Goal: Task Accomplishment & Management: Use online tool/utility

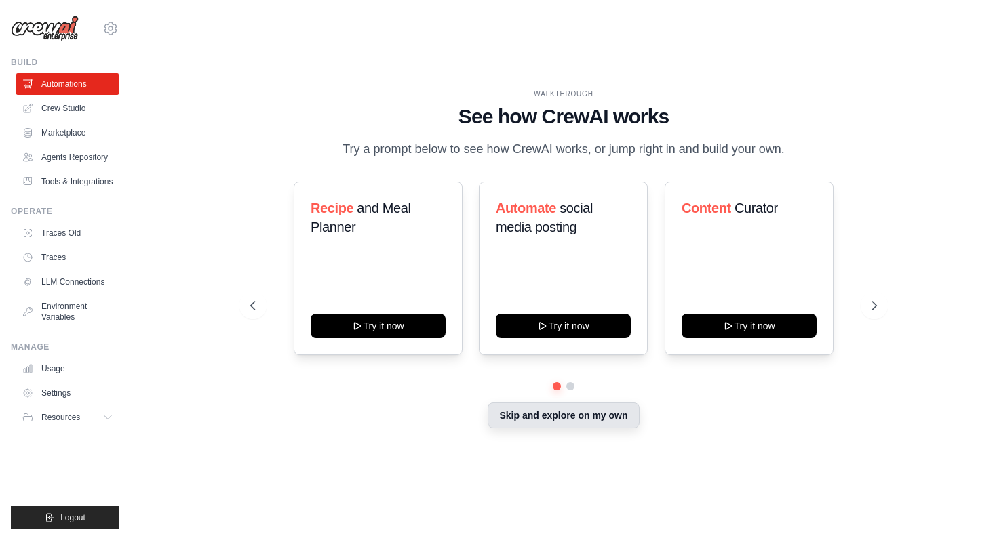
click at [550, 428] on button "Skip and explore on my own" at bounding box center [562, 416] width 151 height 26
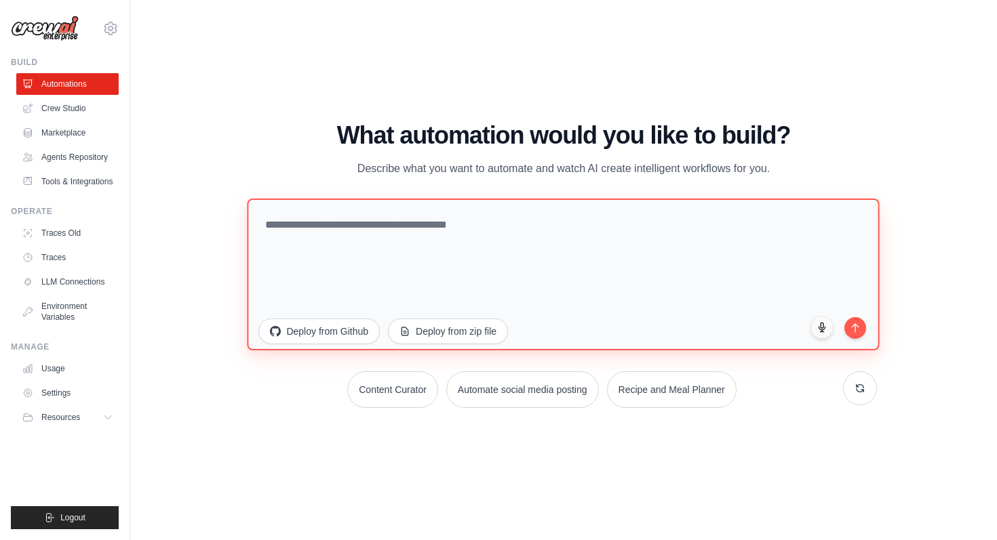
click at [395, 252] on textarea at bounding box center [563, 274] width 632 height 152
type textarea "*"
click at [460, 264] on textarea at bounding box center [563, 274] width 632 height 152
click at [467, 234] on textarea at bounding box center [563, 274] width 632 height 152
type textarea "**********"
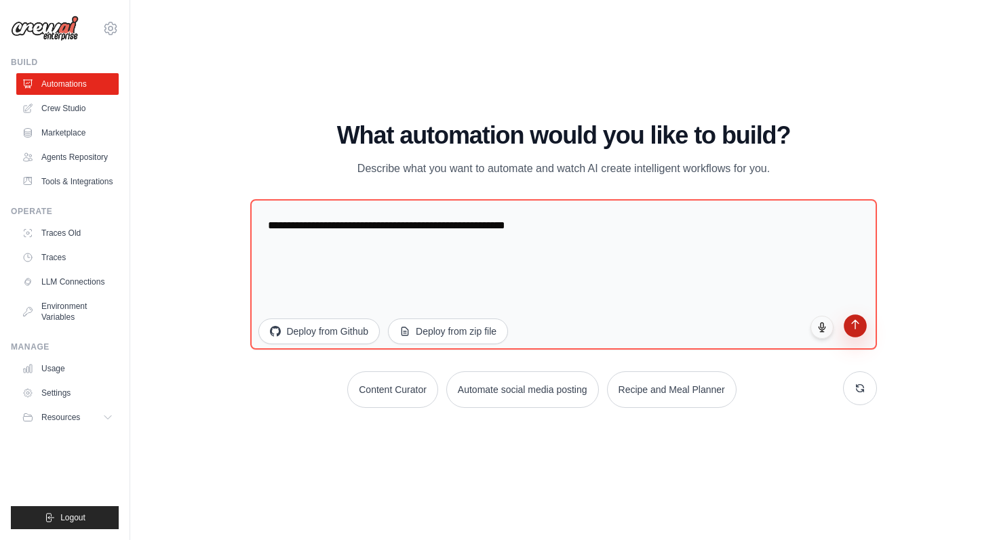
click at [849, 327] on icon "submit" at bounding box center [855, 325] width 12 height 12
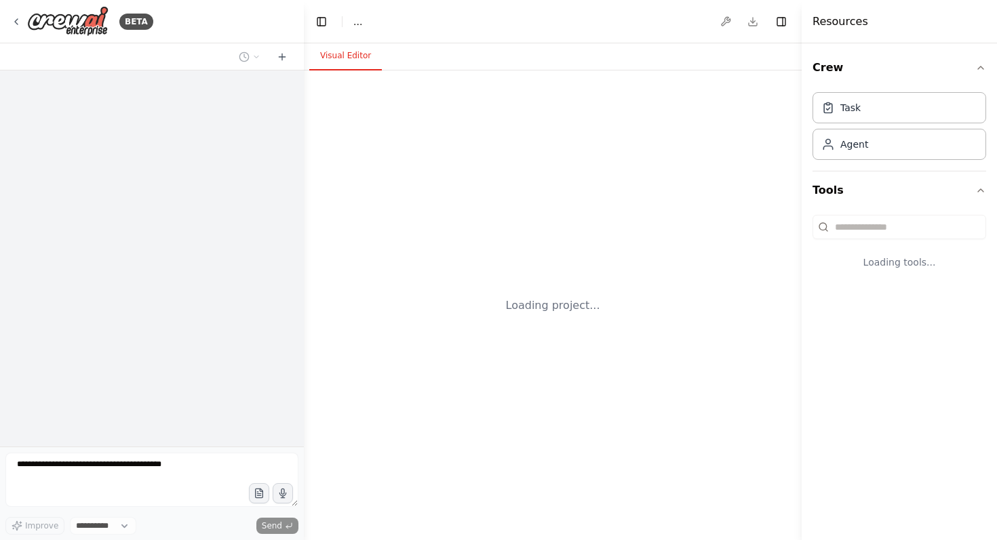
select select "****"
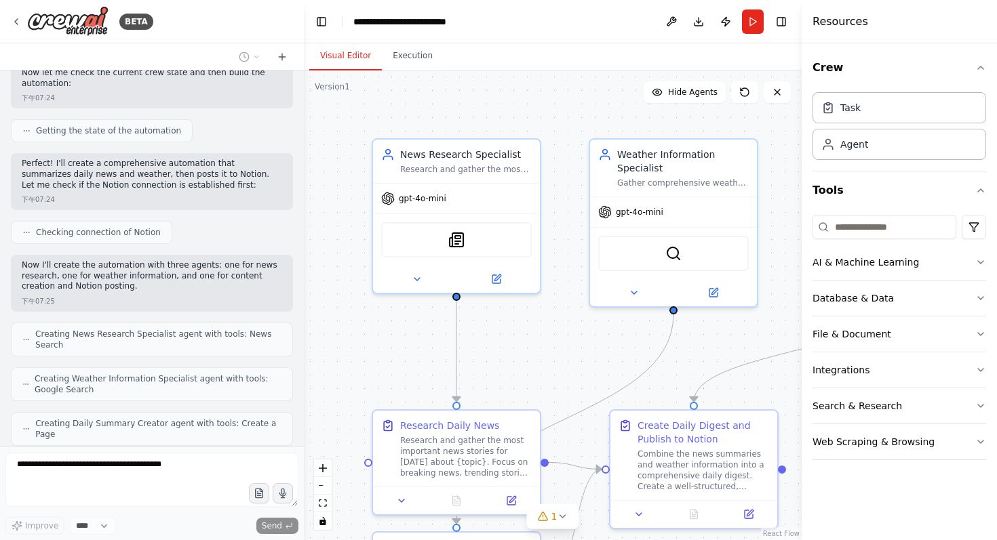
scroll to position [841, 0]
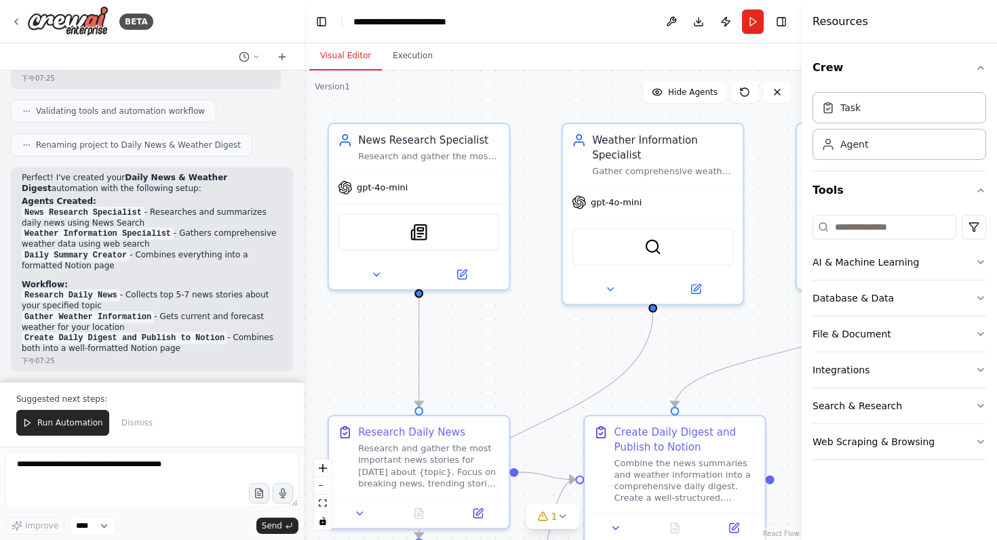
click at [516, 329] on div ".deletable-edge-delete-btn { width: 20px; height: 20px; border: 0px solid #ffff…" at bounding box center [553, 306] width 498 height 470
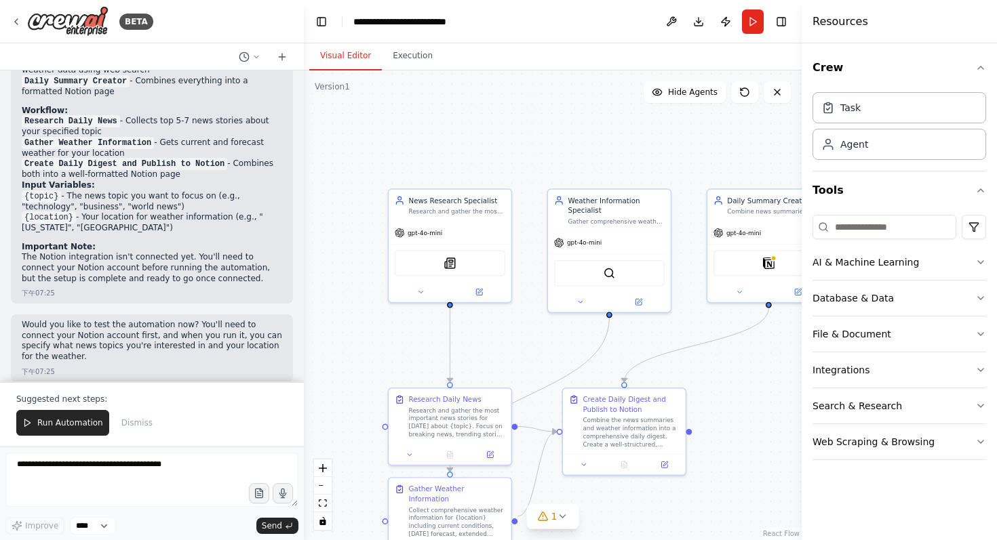
scroll to position [1270, 0]
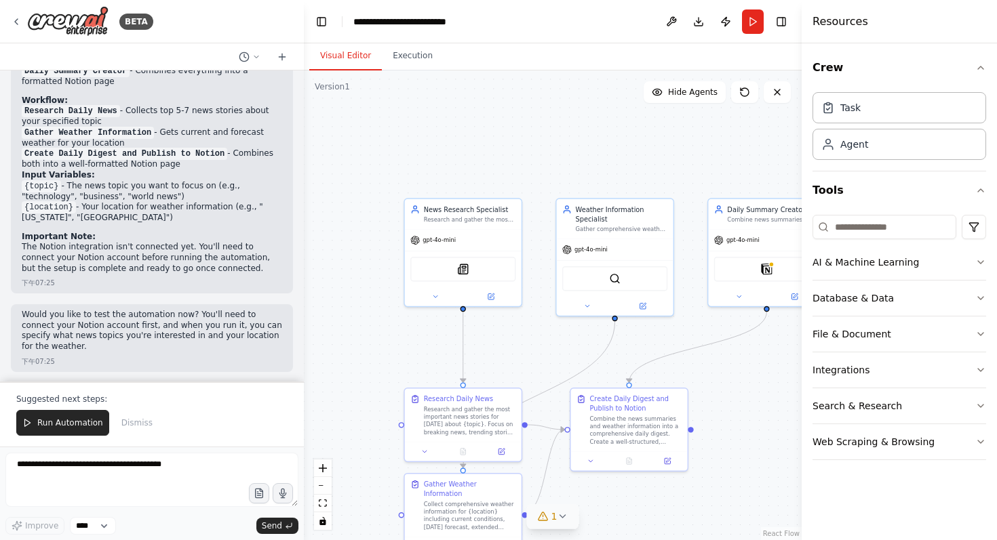
click at [555, 514] on span "1" at bounding box center [554, 517] width 6 height 14
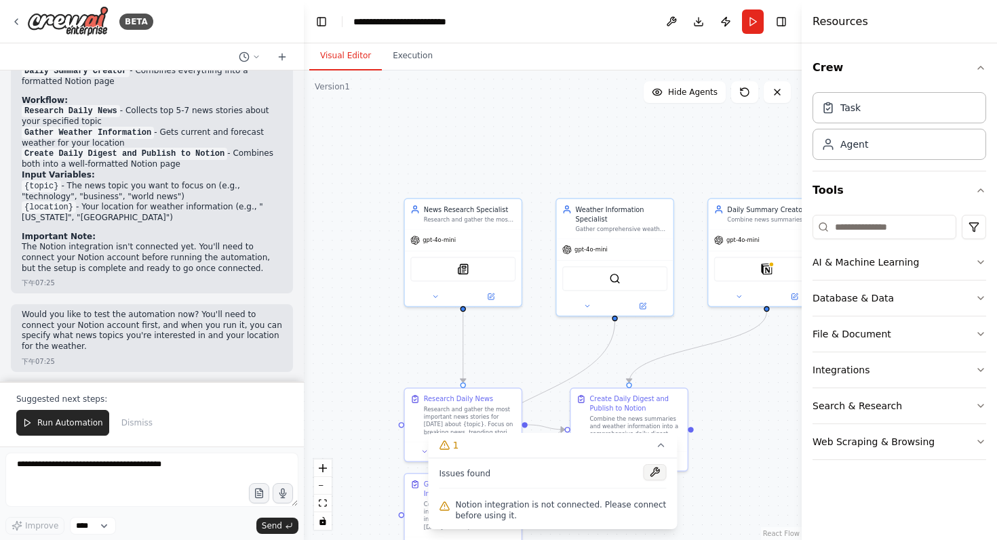
click at [654, 474] on button at bounding box center [654, 472] width 23 height 16
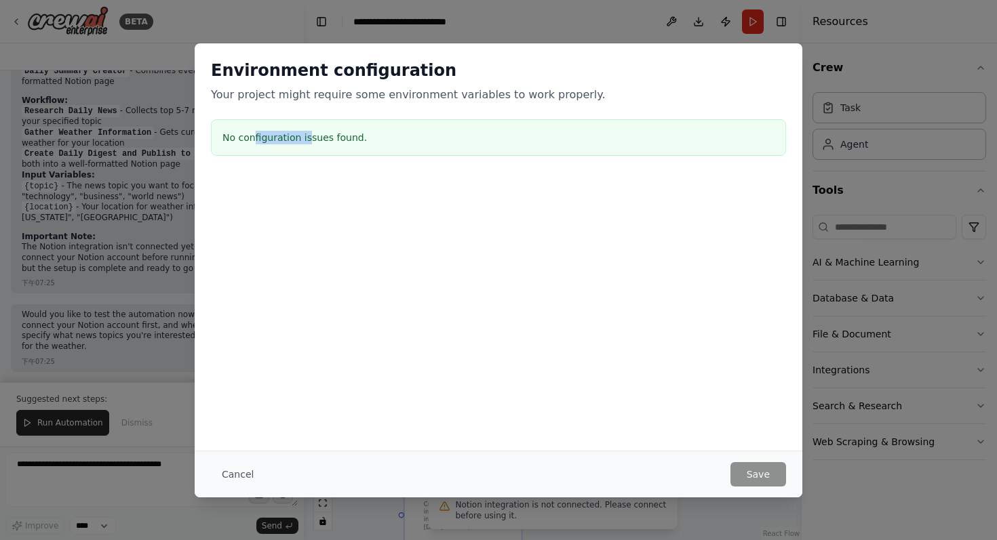
drag, startPoint x: 253, startPoint y: 139, endPoint x: 380, endPoint y: 139, distance: 127.5
click at [334, 139] on h3 "No configuration issues found." at bounding box center [498, 138] width 552 height 14
click at [383, 139] on h3 "No configuration issues found." at bounding box center [498, 138] width 552 height 14
click at [232, 473] on button "Cancel" at bounding box center [238, 474] width 54 height 24
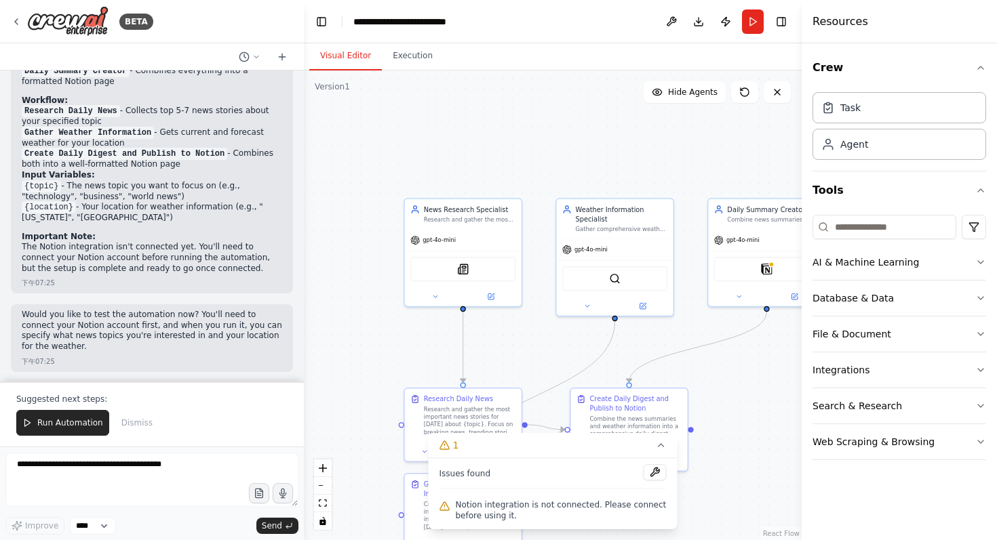
click at [765, 378] on div ".deletable-edge-delete-btn { width: 20px; height: 20px; border: 0px solid #ffff…" at bounding box center [553, 306] width 498 height 470
click at [766, 274] on div "Notion" at bounding box center [766, 267] width 105 height 24
click at [762, 262] on img at bounding box center [767, 268] width 12 height 12
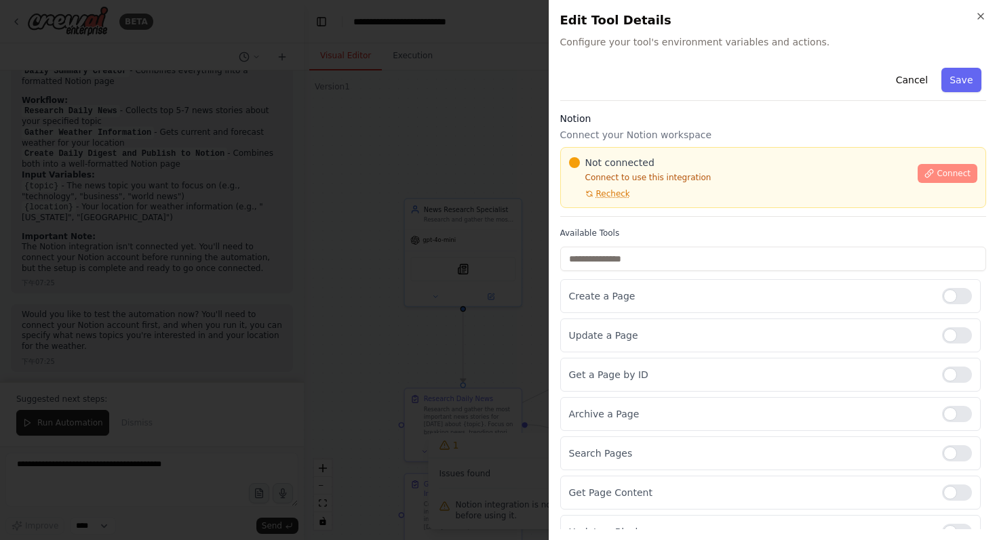
click at [938, 172] on span "Connect" at bounding box center [953, 173] width 34 height 11
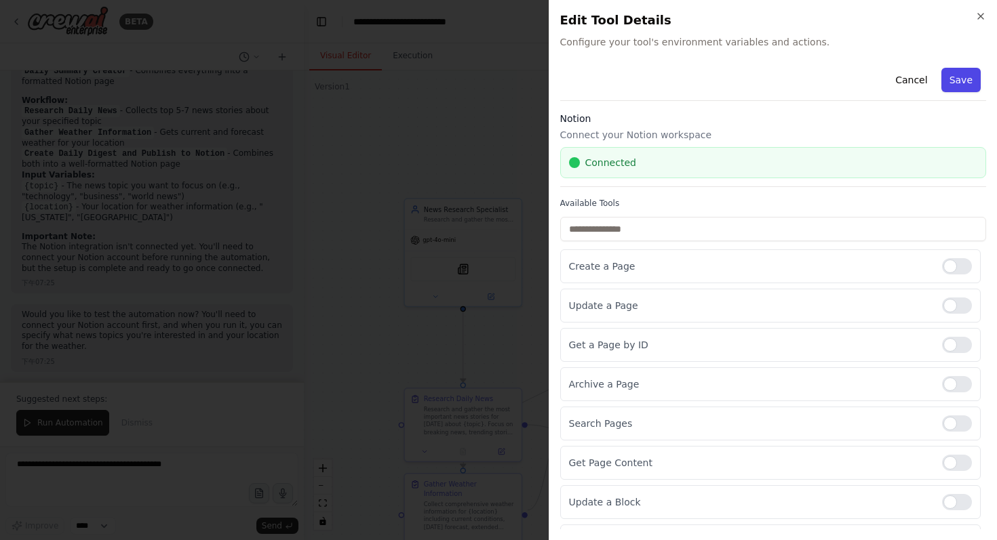
click at [941, 84] on button "Save" at bounding box center [960, 80] width 39 height 24
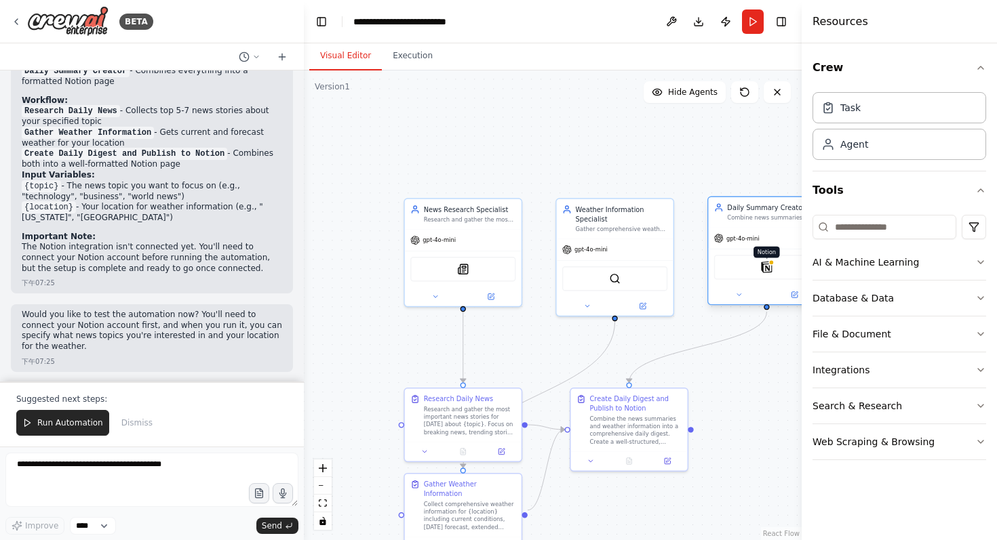
click at [763, 270] on img at bounding box center [767, 268] width 12 height 12
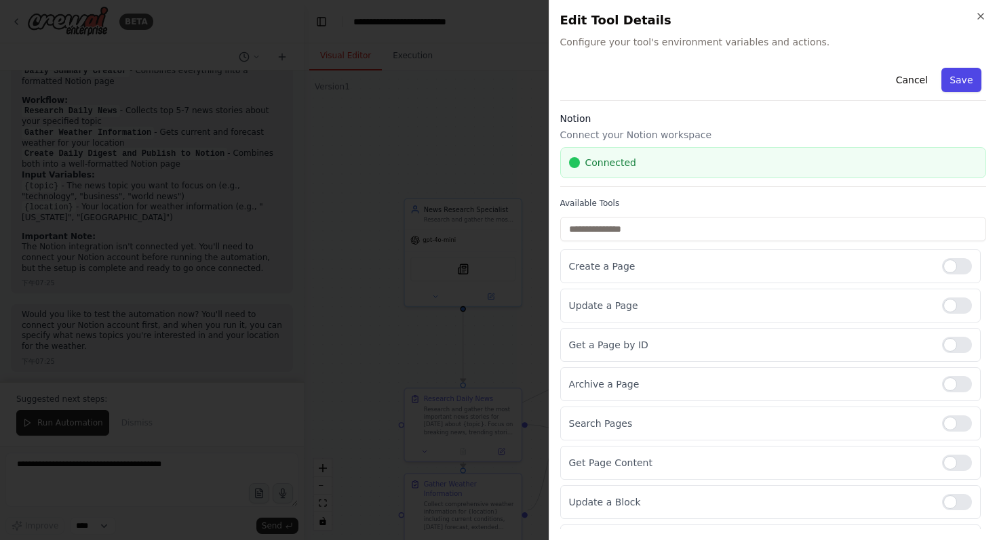
click at [948, 88] on button "Save" at bounding box center [960, 80] width 39 height 24
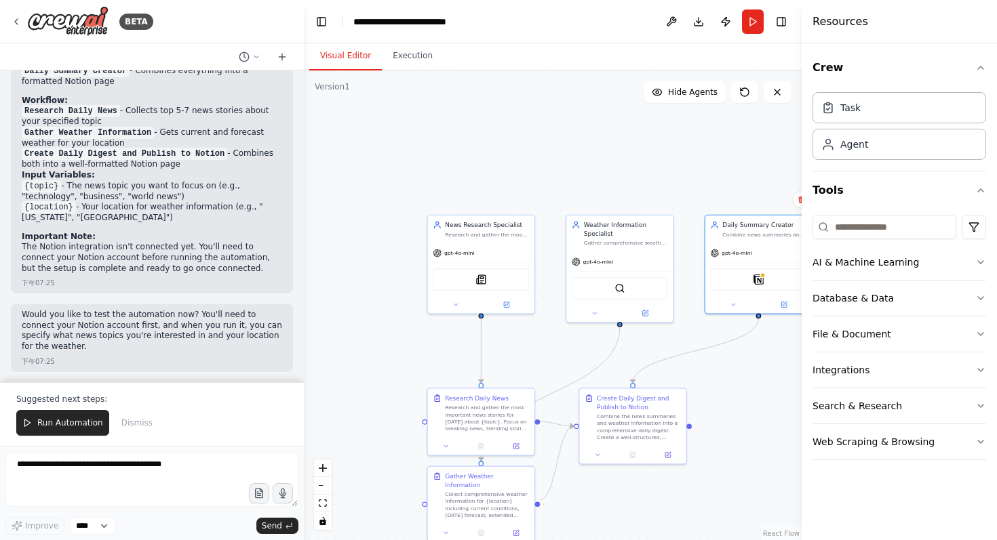
click at [753, 380] on div ".deletable-edge-delete-btn { width: 20px; height: 20px; border: 0px solid #ffff…" at bounding box center [553, 306] width 498 height 470
click at [745, 31] on button "Run" at bounding box center [753, 21] width 22 height 24
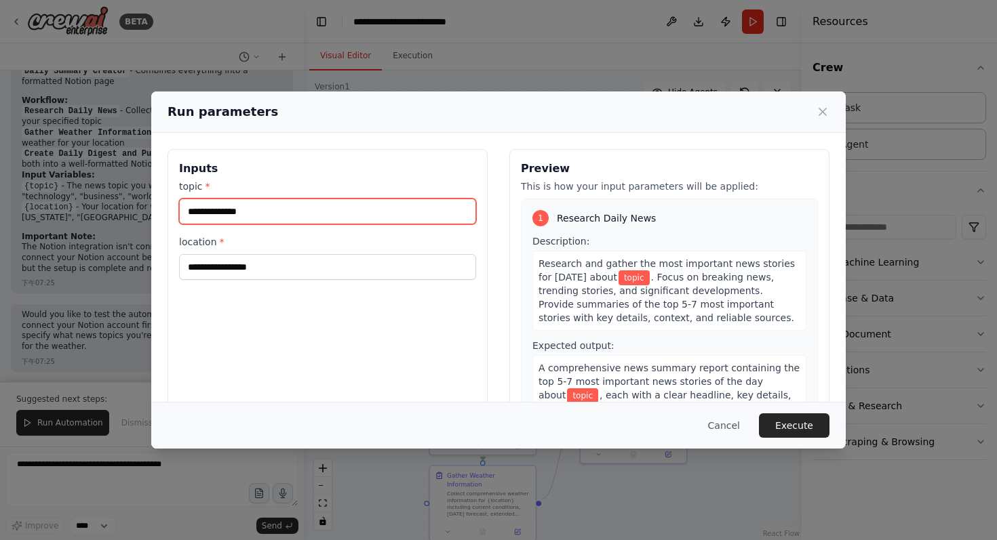
click at [317, 217] on input "topic *" at bounding box center [327, 212] width 297 height 26
type input "*"
type input "**"
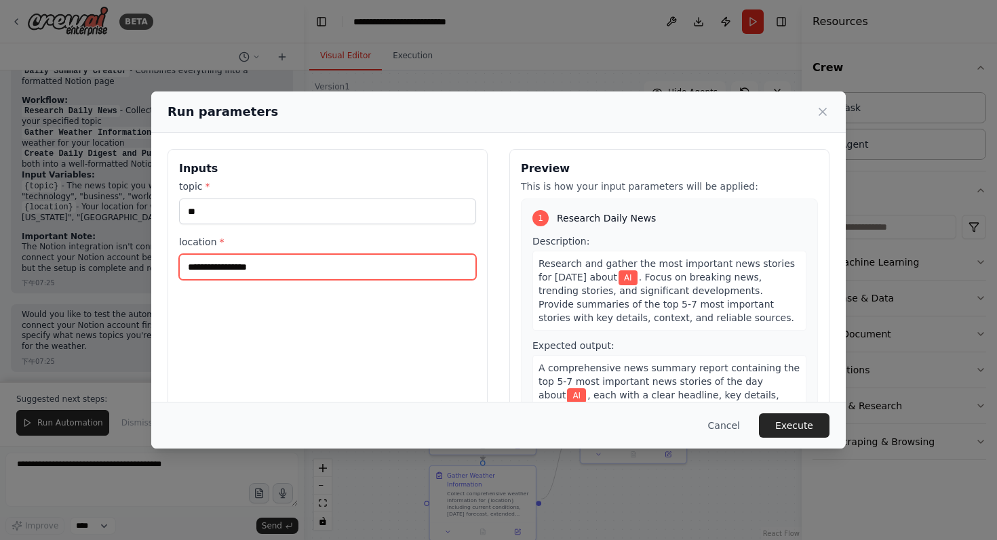
click at [269, 273] on input "location *" at bounding box center [327, 267] width 297 height 26
type input "*"
type input "******"
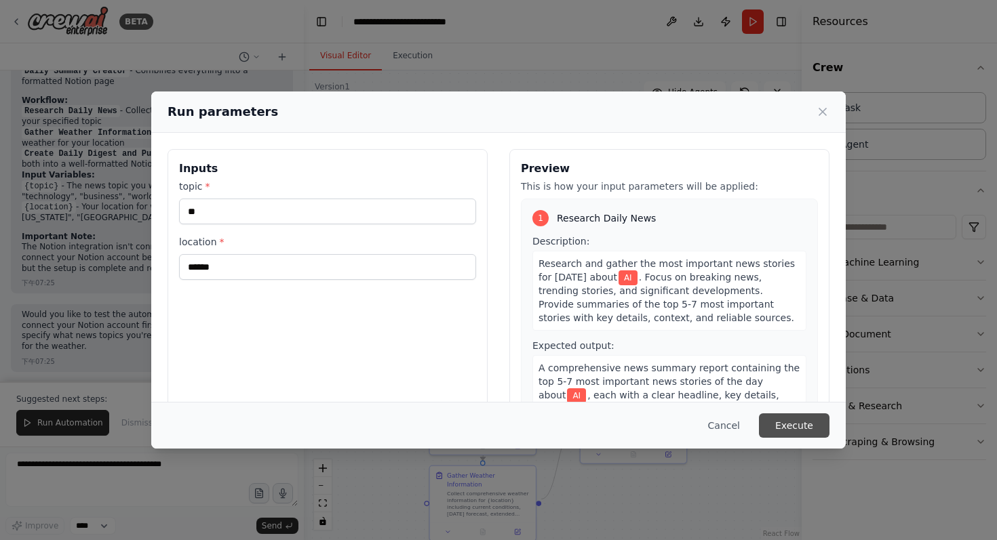
click at [795, 416] on button "Execute" at bounding box center [794, 426] width 71 height 24
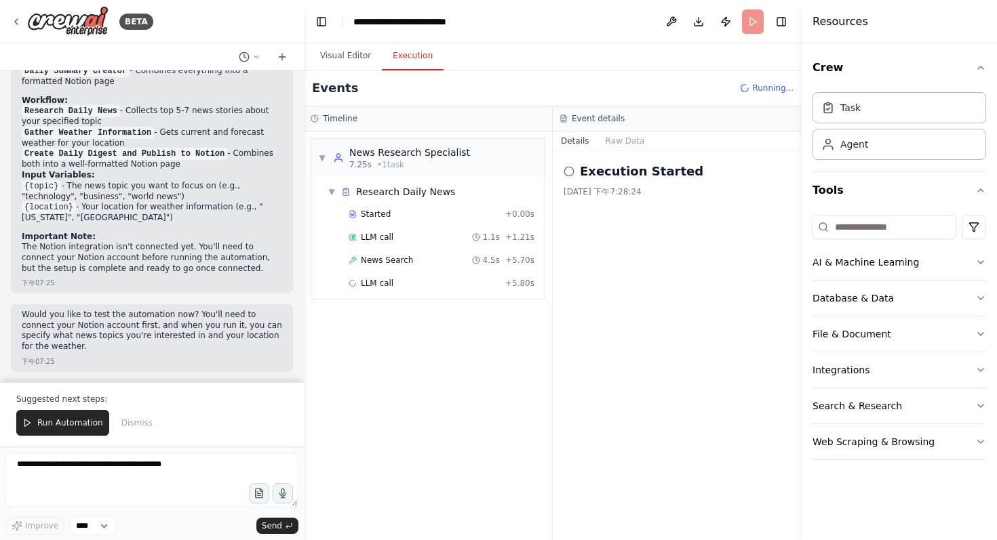
click at [611, 165] on h2 "Execution Started" at bounding box center [641, 171] width 123 height 19
click at [580, 142] on button "Details" at bounding box center [575, 141] width 45 height 19
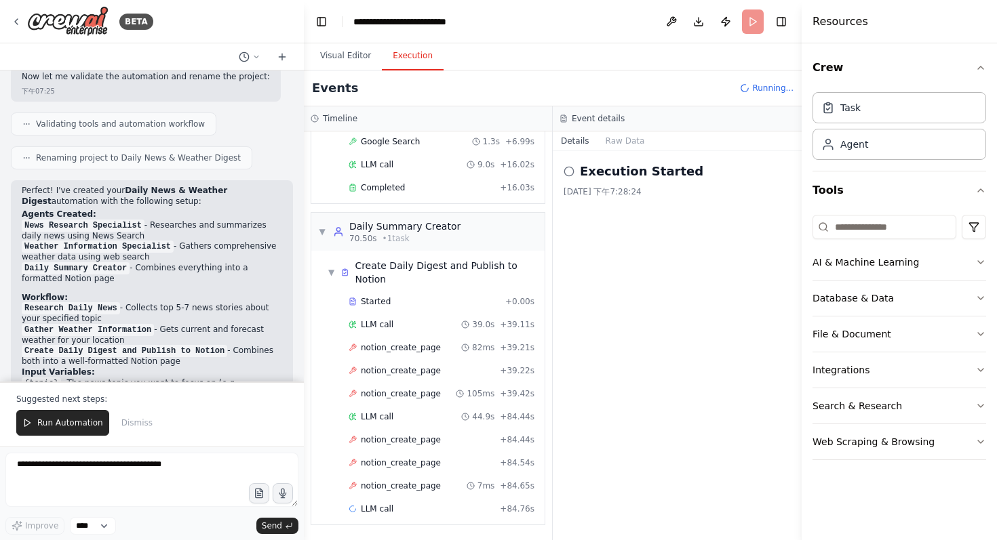
scroll to position [1074, 0]
click at [353, 346] on icon at bounding box center [352, 348] width 8 height 8
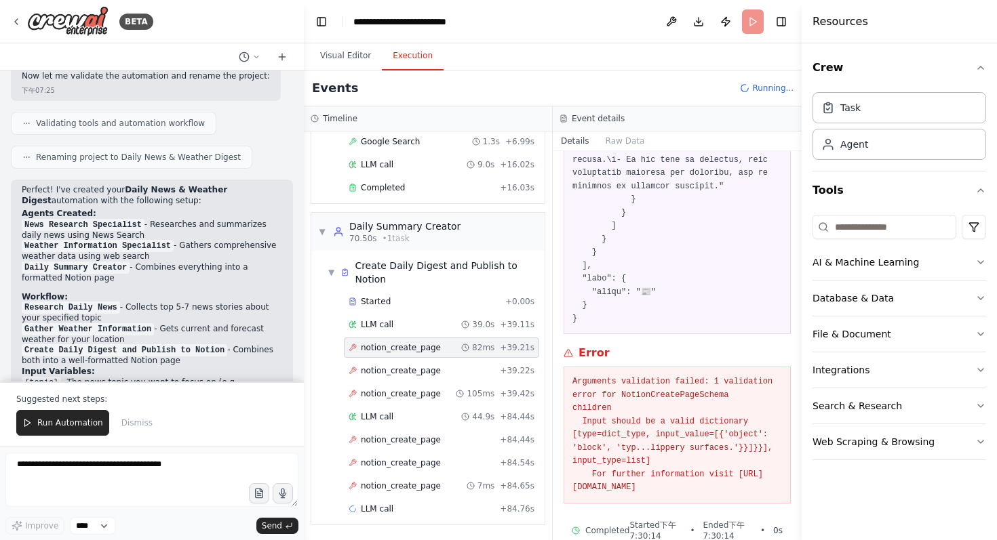
scroll to position [6482, 0]
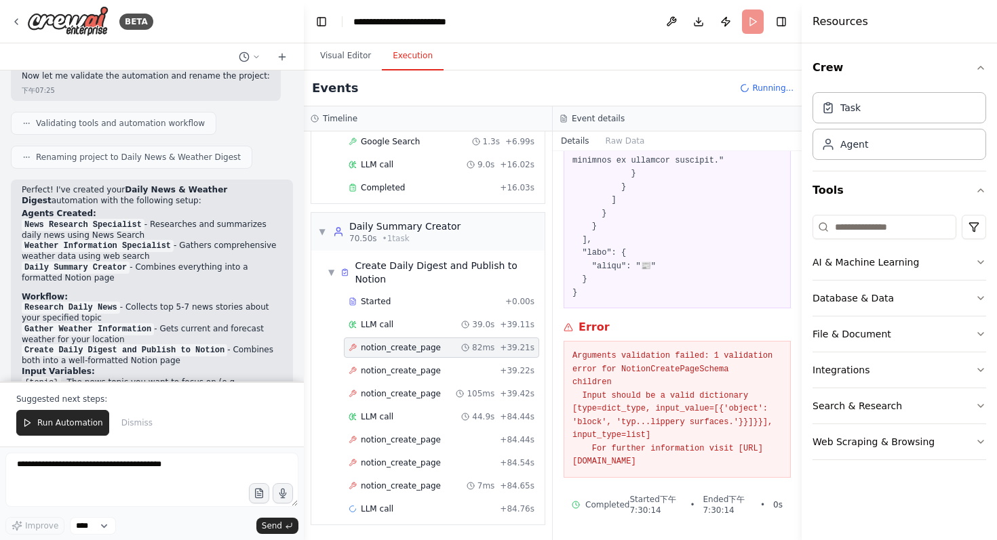
drag, startPoint x: 595, startPoint y: 464, endPoint x: 580, endPoint y: 300, distance: 165.4
click at [580, 319] on div "Error Arguments validation failed: 1 validation error for NotionCreatePageSchem…" at bounding box center [676, 398] width 227 height 159
click at [639, 407] on pre "Arguments validation failed: 1 validation error for NotionCreatePageSchema chil…" at bounding box center [676, 409] width 209 height 119
drag, startPoint x: 607, startPoint y: 460, endPoint x: 576, endPoint y: 298, distance: 165.5
click at [576, 319] on div "Error Arguments validation failed: 1 validation error for NotionCreatePageSchem…" at bounding box center [676, 398] width 227 height 159
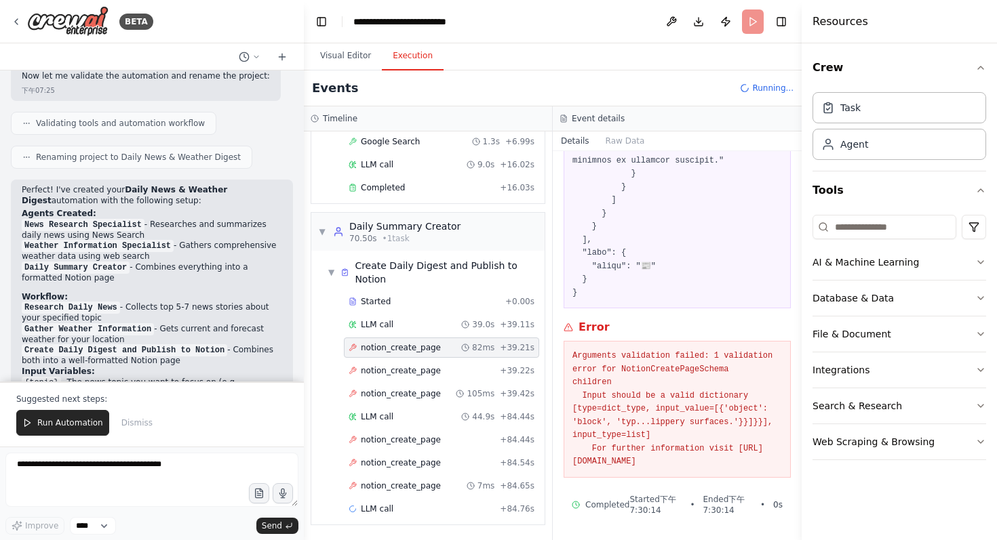
copy div "Error Arguments validation failed: 1 validation error for NotionCreatePageSchem…"
click at [658, 319] on div "Error" at bounding box center [676, 327] width 227 height 16
click at [87, 487] on textarea at bounding box center [151, 480] width 293 height 54
type textarea "*"
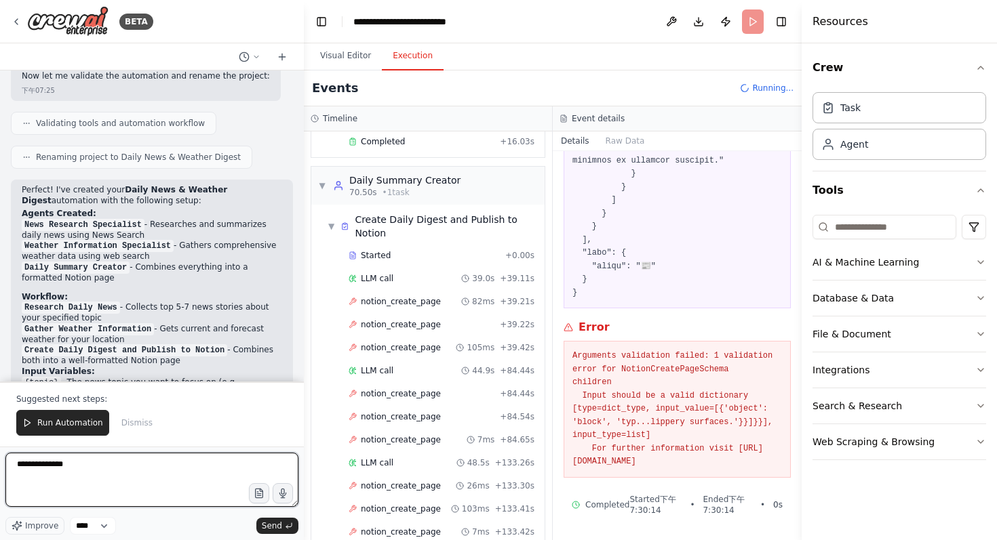
scroll to position [463, 0]
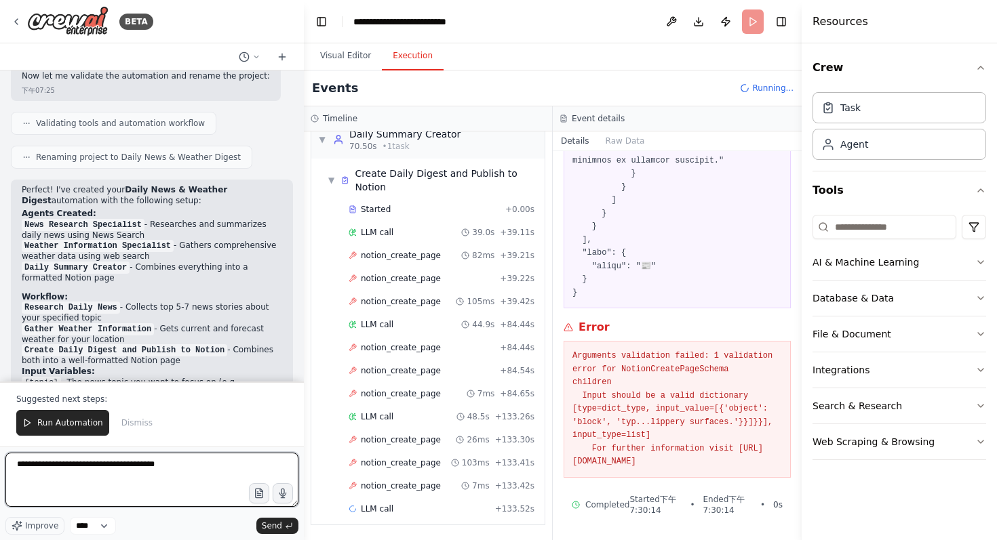
paste textarea "**********"
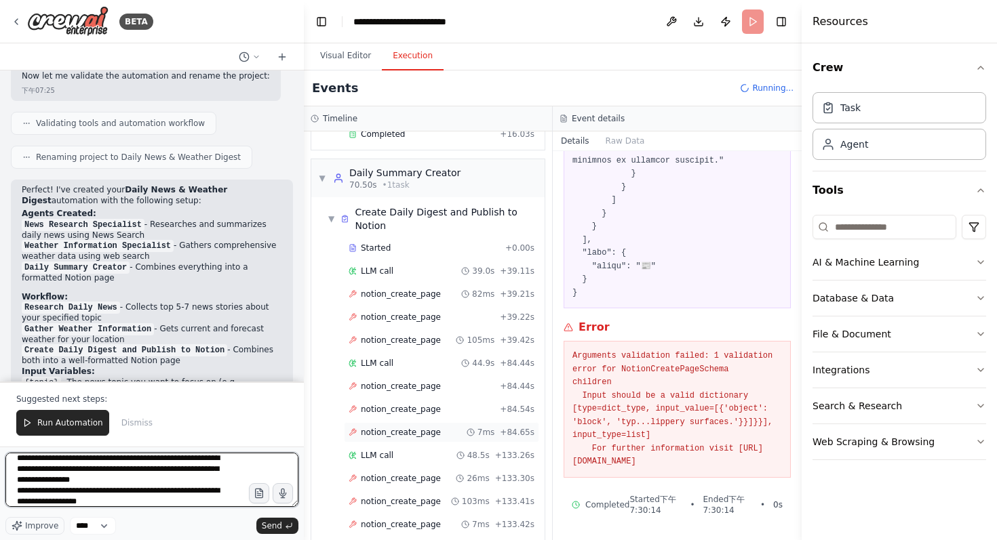
scroll to position [555, 0]
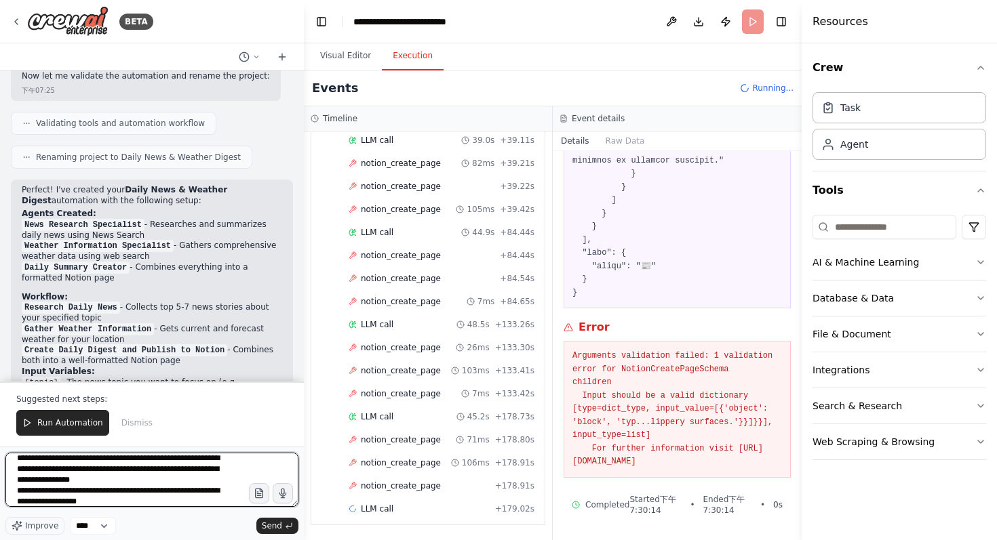
type textarea "**********"
click at [352, 59] on button "Visual Editor" at bounding box center [345, 56] width 73 height 28
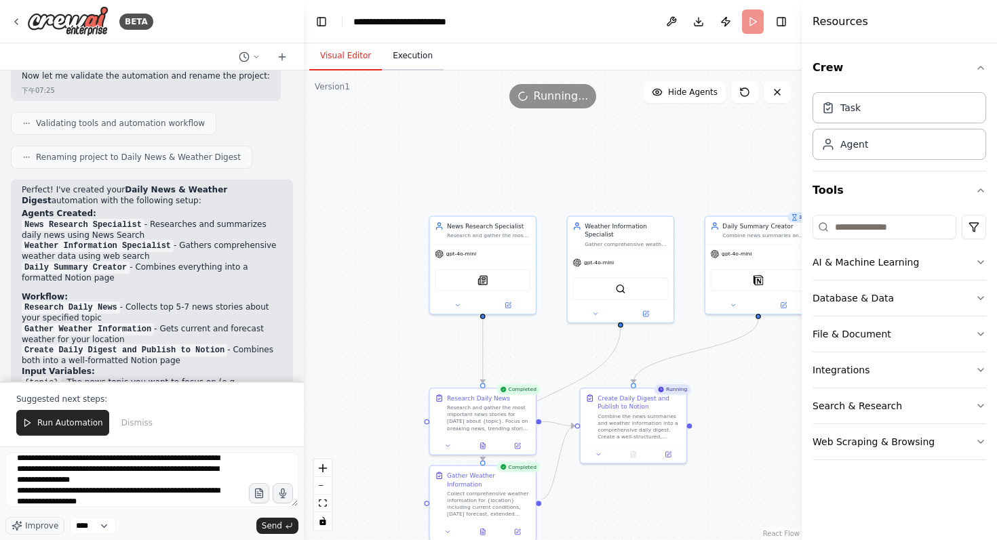
click at [416, 62] on button "Execution" at bounding box center [413, 56] width 62 height 28
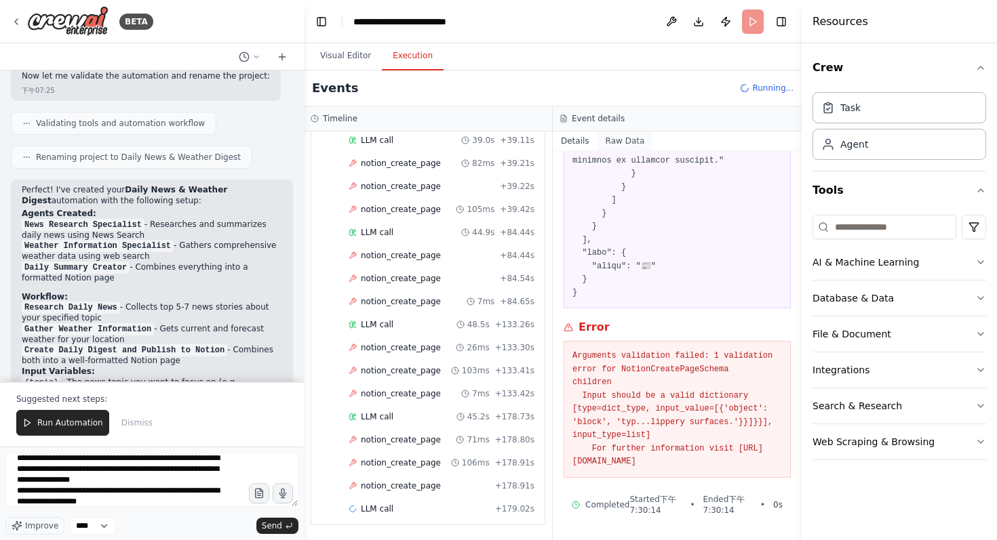
click at [613, 139] on button "Raw Data" at bounding box center [625, 141] width 56 height 19
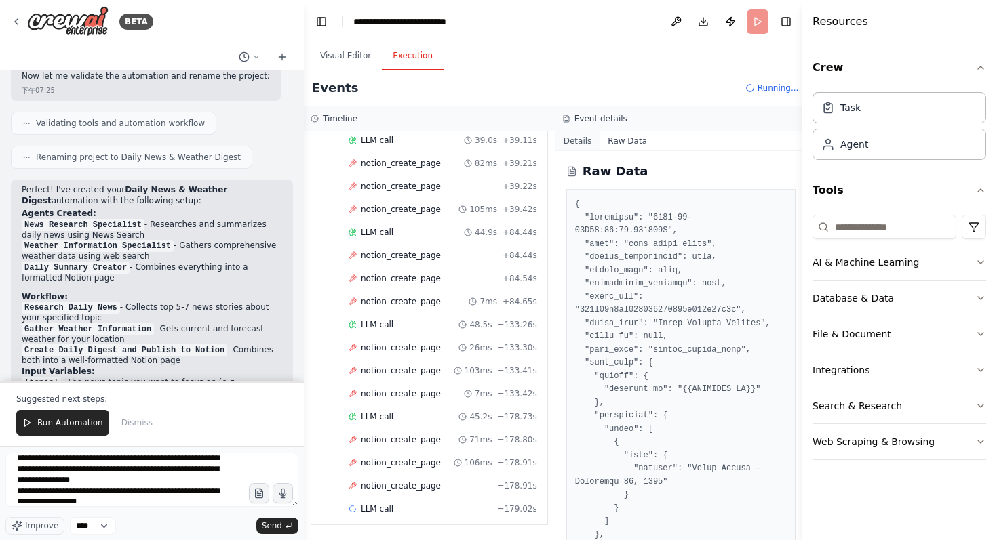
click at [584, 140] on button "Details" at bounding box center [577, 141] width 45 height 19
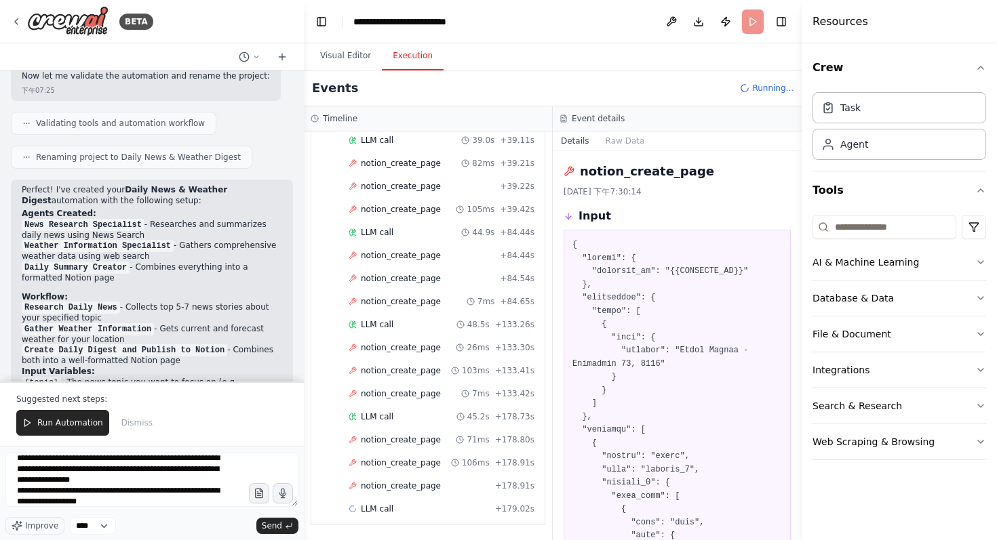
click at [751, 85] on icon at bounding box center [744, 87] width 13 height 13
click at [200, 499] on textarea "**********" at bounding box center [151, 480] width 293 height 54
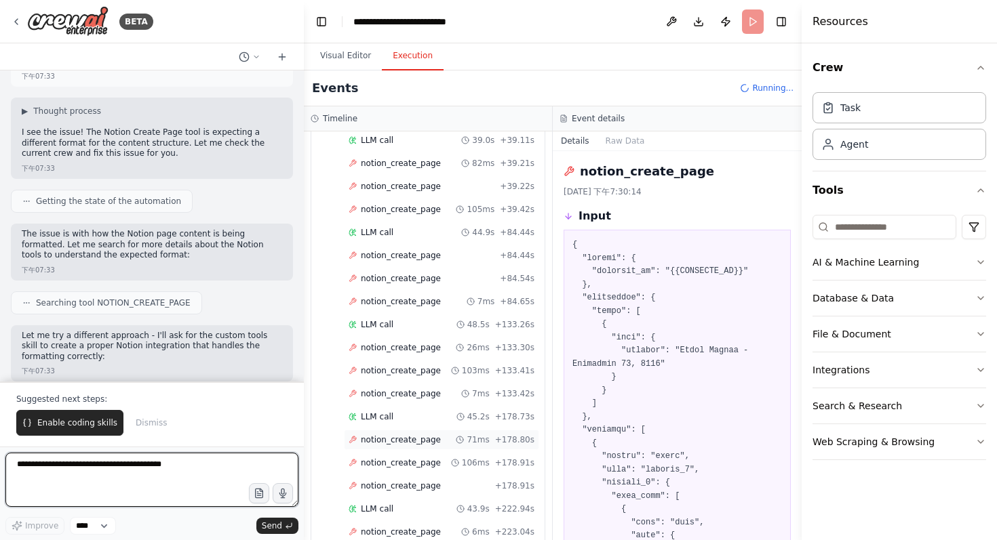
scroll to position [1665, 0]
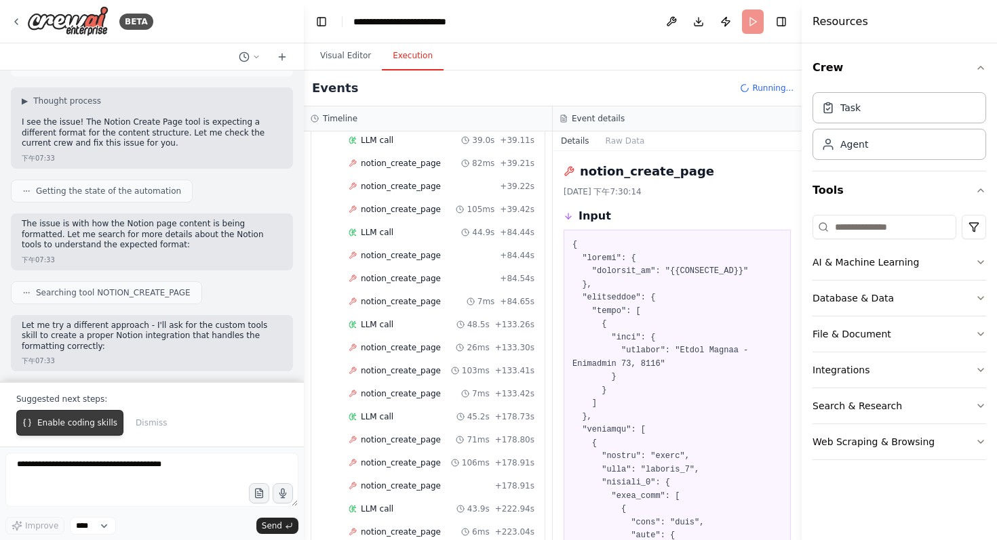
click at [91, 422] on span "Enable coding skills" at bounding box center [77, 423] width 80 height 11
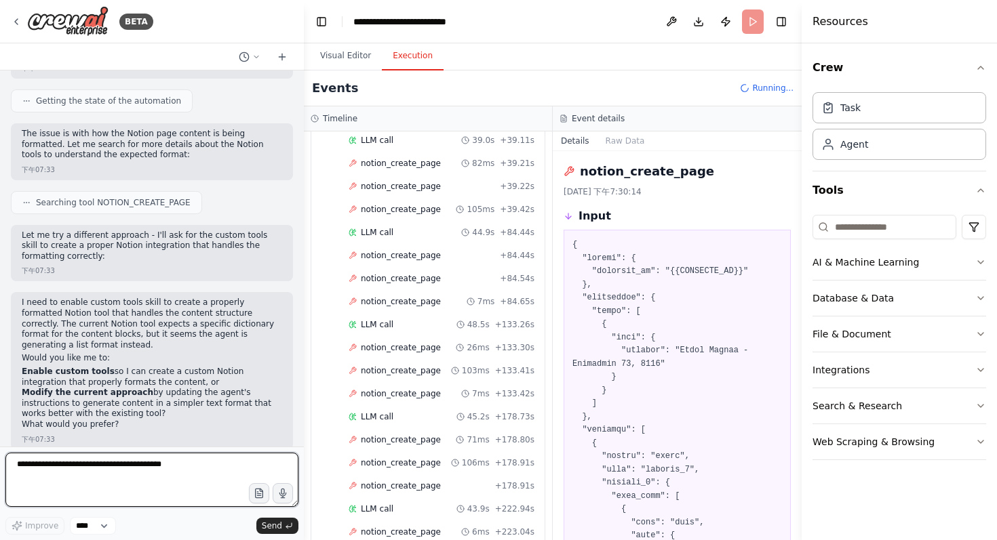
scroll to position [1768, 0]
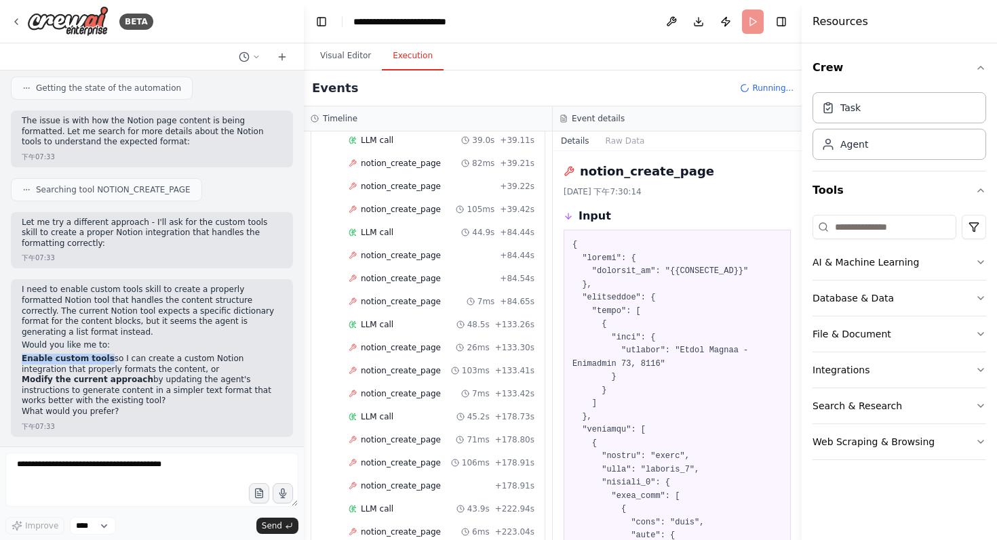
drag, startPoint x: 103, startPoint y: 358, endPoint x: 22, endPoint y: 358, distance: 80.7
click at [22, 358] on strong "Enable custom tools" at bounding box center [68, 358] width 93 height 9
copy strong "Enable custom tools"
click at [56, 473] on textarea at bounding box center [151, 480] width 293 height 54
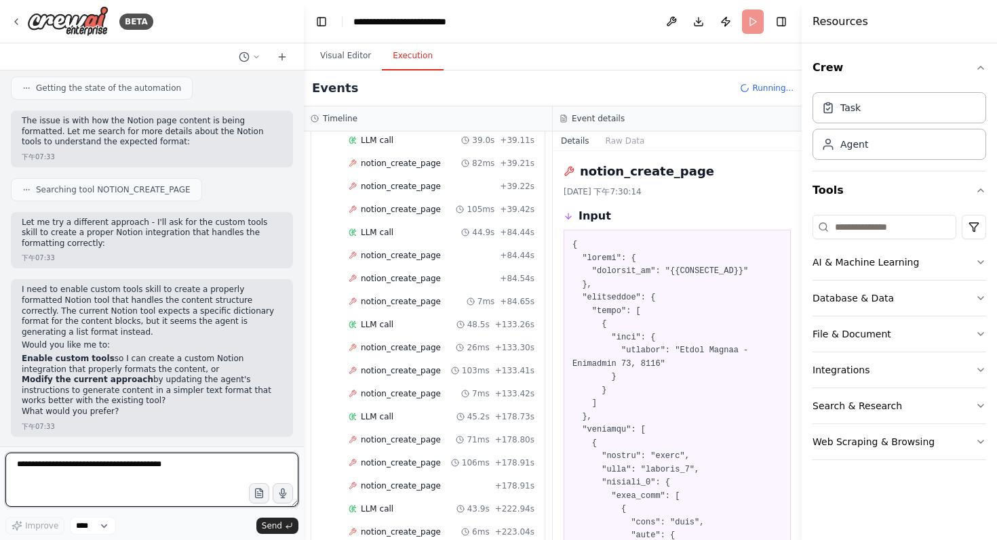
paste textarea "**********"
type textarea "**********"
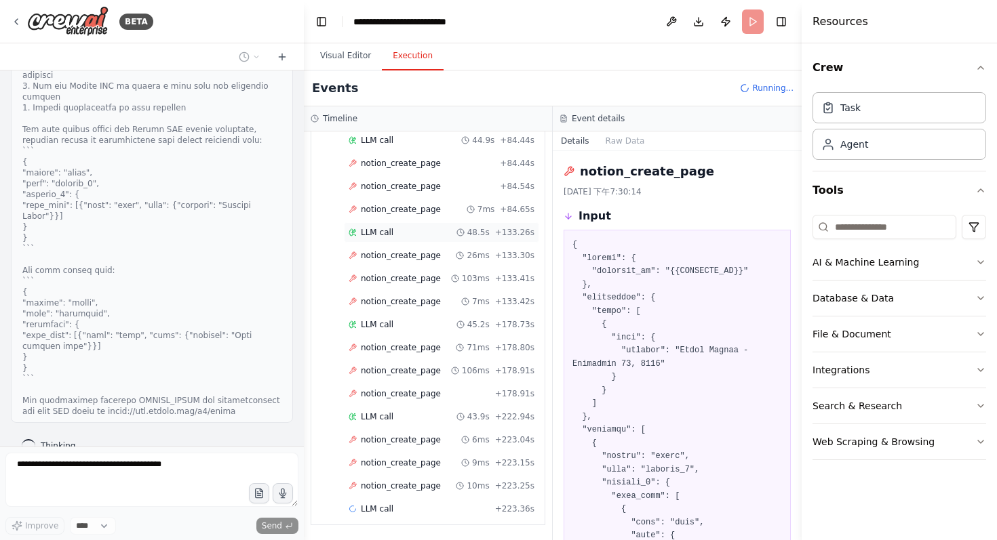
scroll to position [2482, 0]
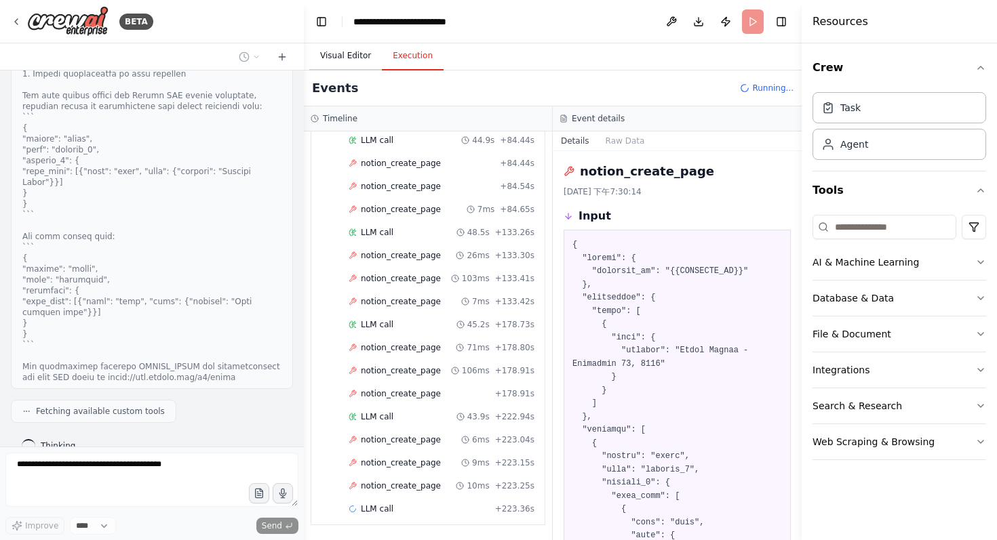
click at [353, 64] on button "Visual Editor" at bounding box center [345, 56] width 73 height 28
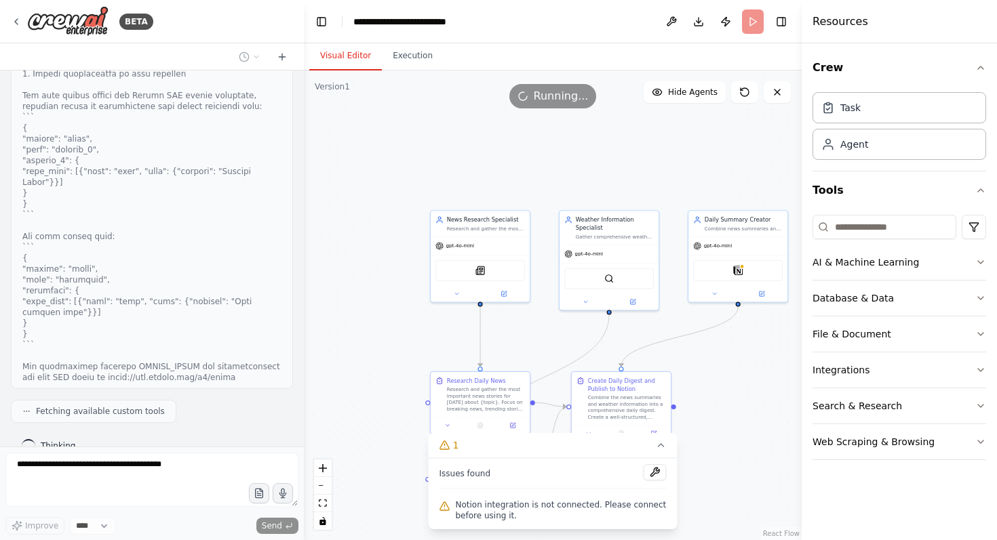
click at [540, 110] on div ".deletable-edge-delete-btn { width: 20px; height: 20px; border: 0px solid #ffff…" at bounding box center [553, 306] width 498 height 470
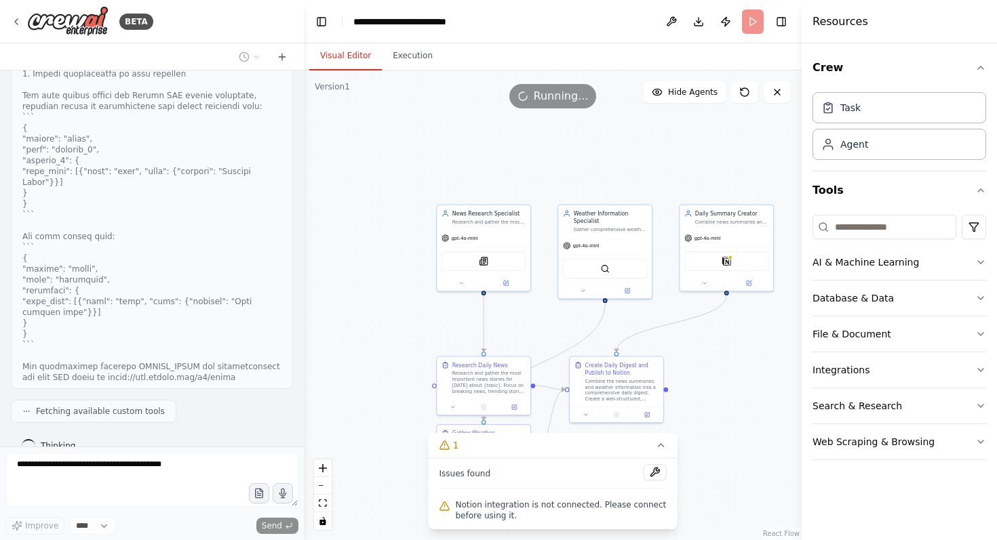
click at [750, 24] on header "**********" at bounding box center [553, 21] width 498 height 43
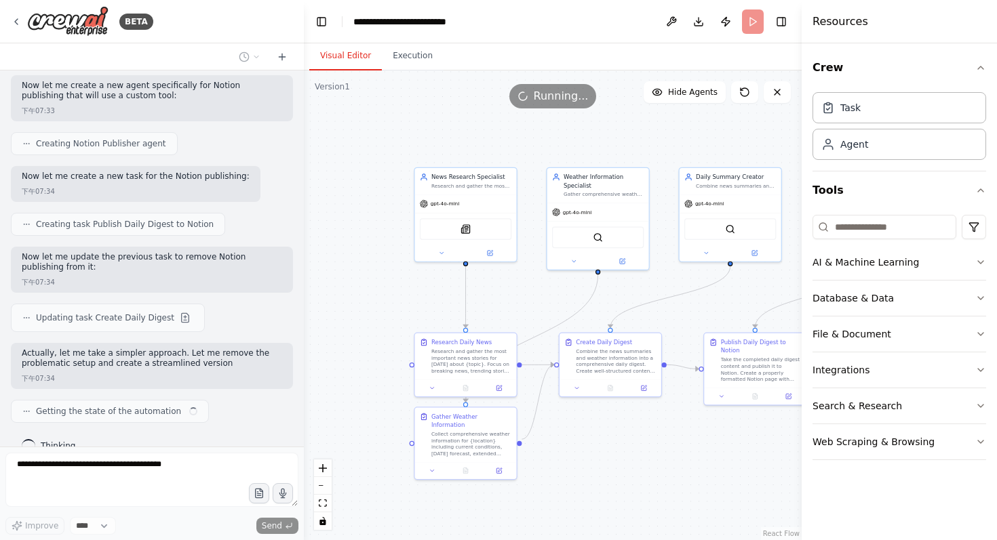
scroll to position [2963, 0]
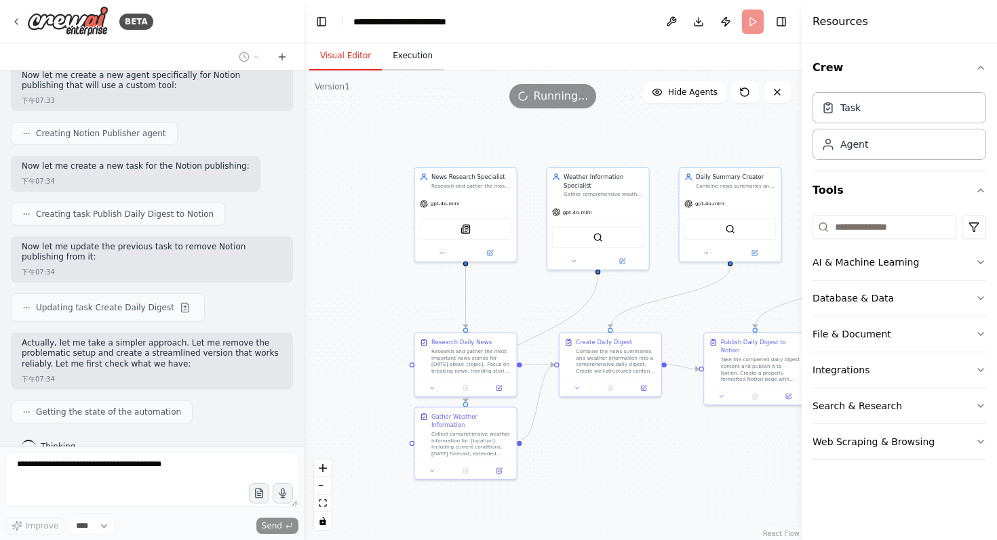
click at [405, 64] on button "Execution" at bounding box center [413, 56] width 62 height 28
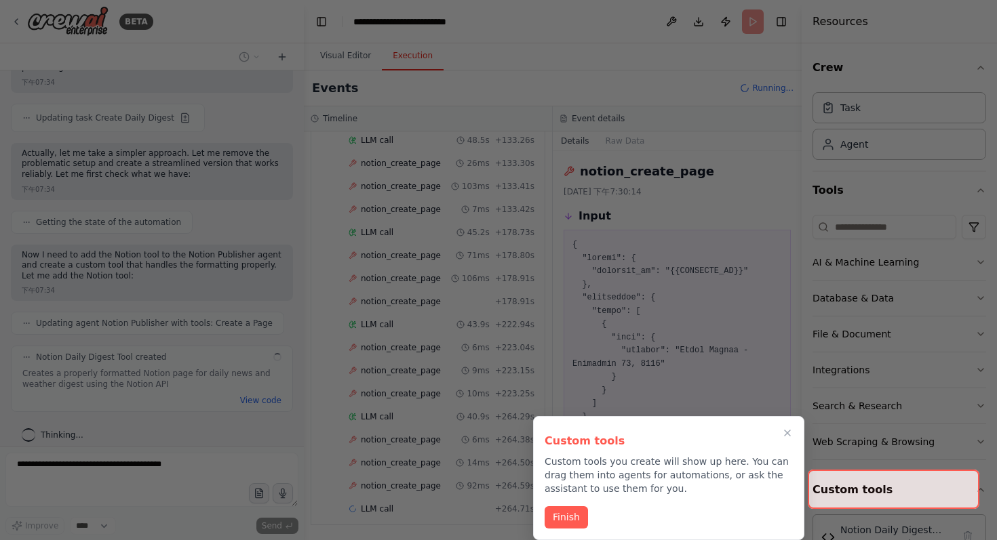
scroll to position [3142, 0]
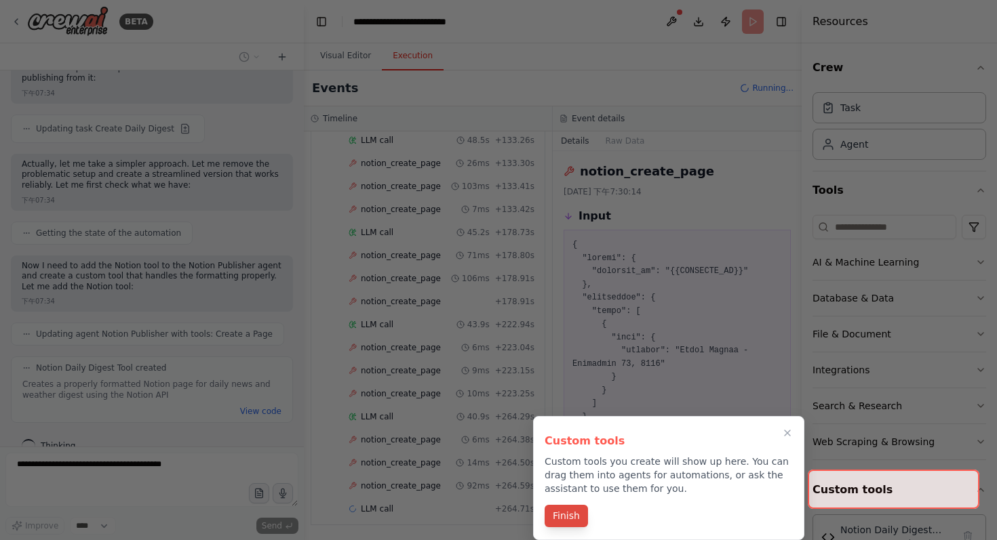
click at [581, 521] on button "Finish" at bounding box center [565, 516] width 43 height 22
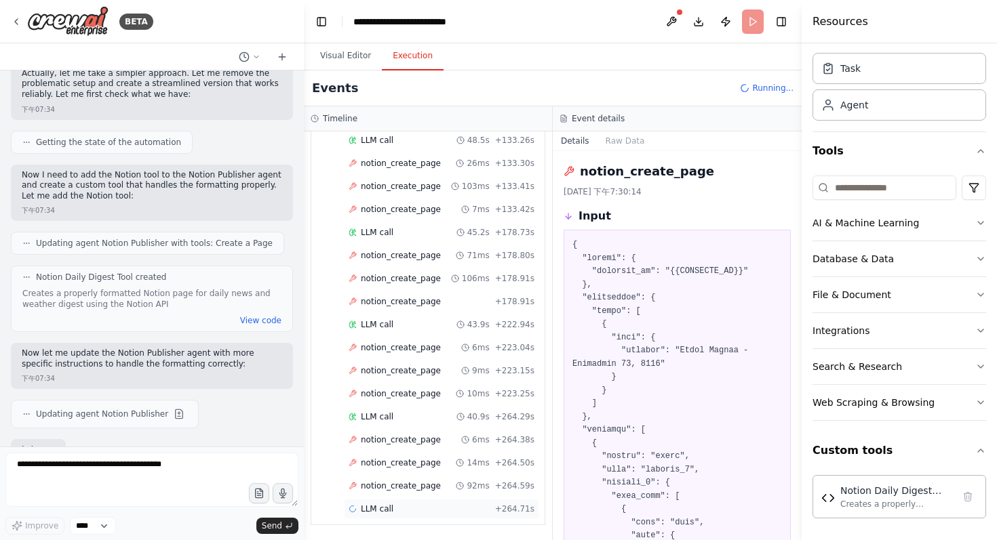
scroll to position [3319, 0]
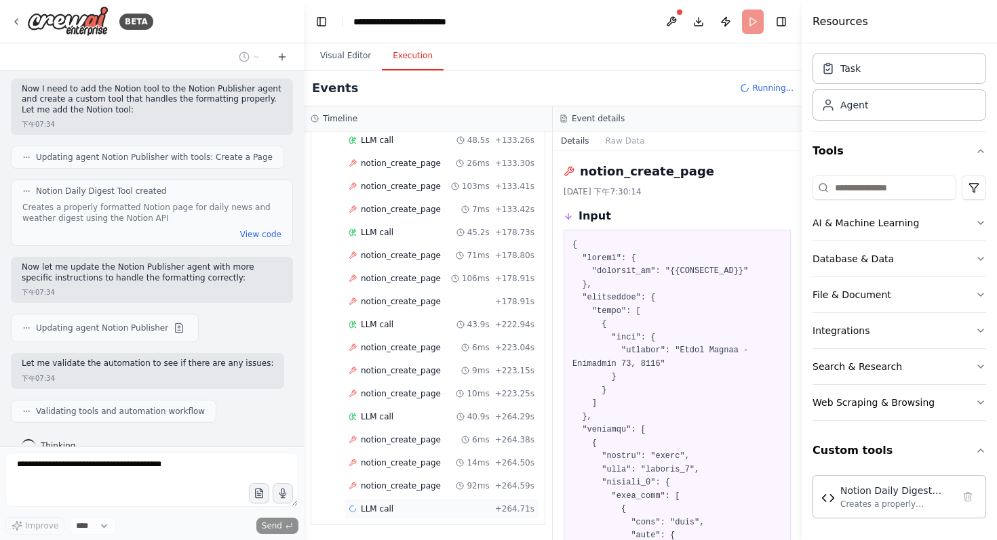
click at [377, 511] on span "LLM call" at bounding box center [377, 509] width 33 height 11
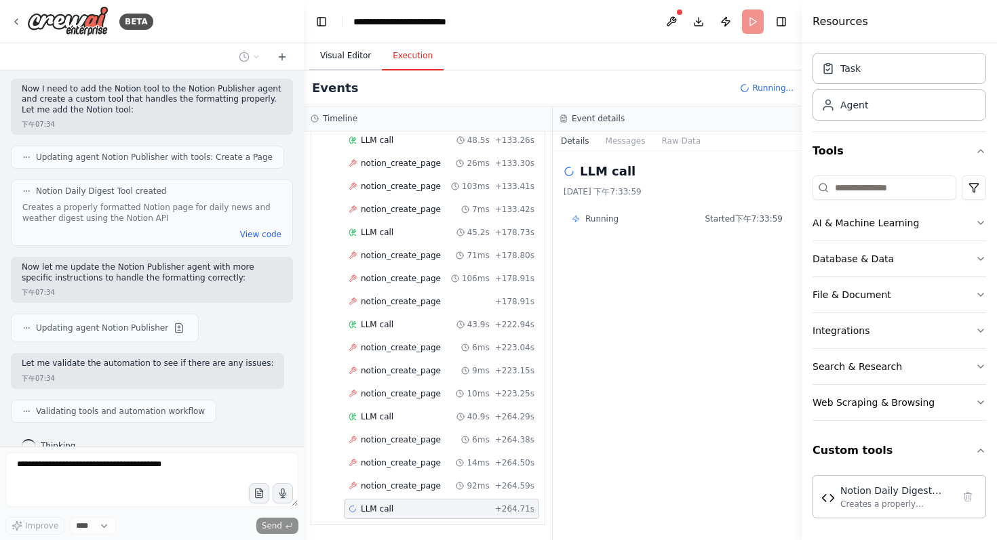
click at [359, 54] on button "Visual Editor" at bounding box center [345, 56] width 73 height 28
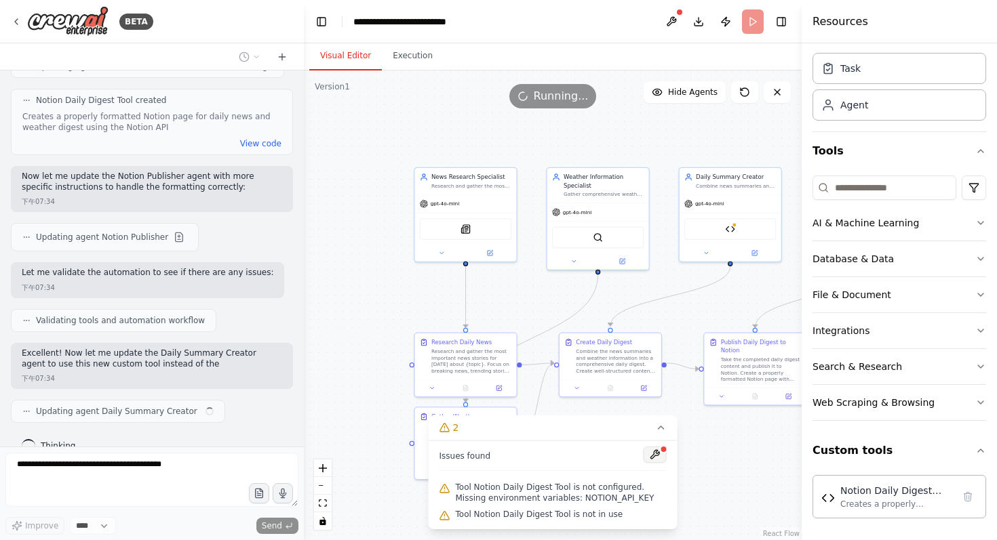
scroll to position [3421, 0]
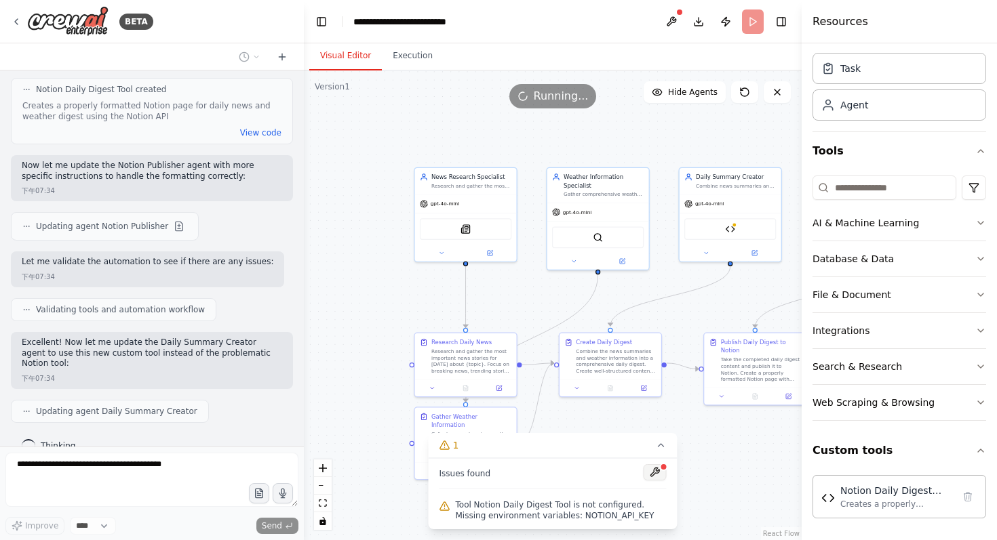
click at [657, 471] on button at bounding box center [654, 472] width 23 height 16
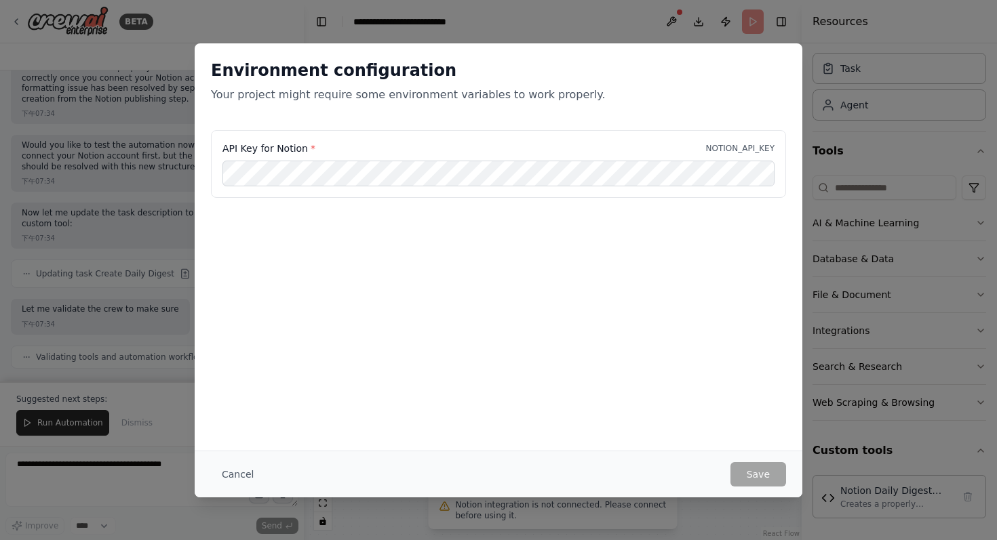
scroll to position [4085, 0]
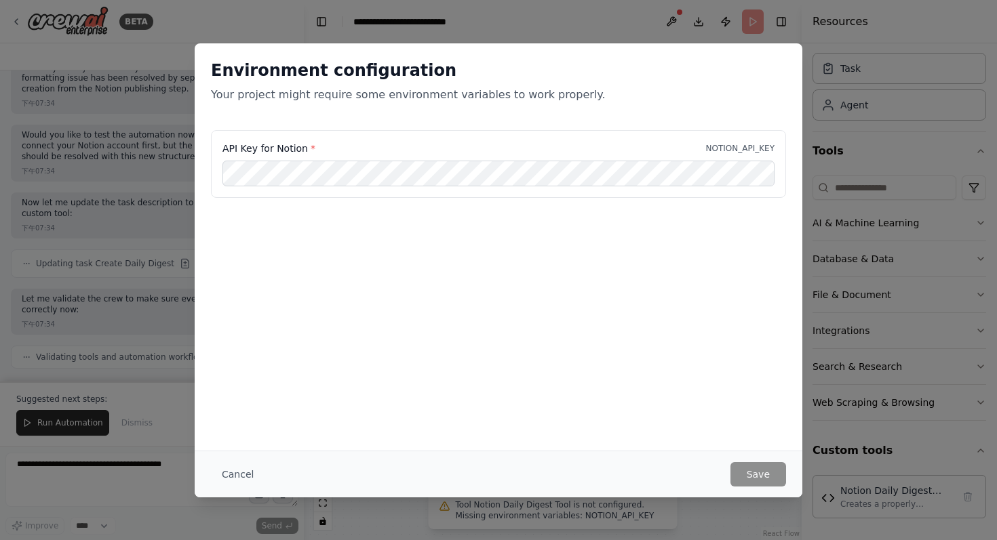
click at [739, 501] on div "Environment configuration Your project might require some environment variables…" at bounding box center [498, 270] width 997 height 540
click at [238, 470] on button "Cancel" at bounding box center [238, 474] width 54 height 24
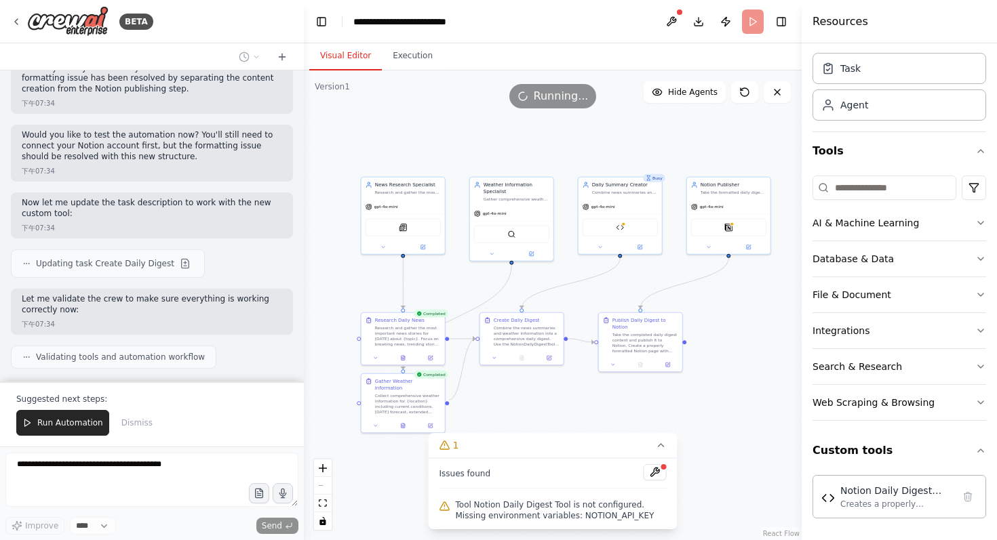
drag, startPoint x: 734, startPoint y: 459, endPoint x: 630, endPoint y: 424, distance: 108.9
click at [630, 424] on div ".deletable-edge-delete-btn { width: 20px; height: 20px; border: 0px solid #ffff…" at bounding box center [553, 306] width 498 height 470
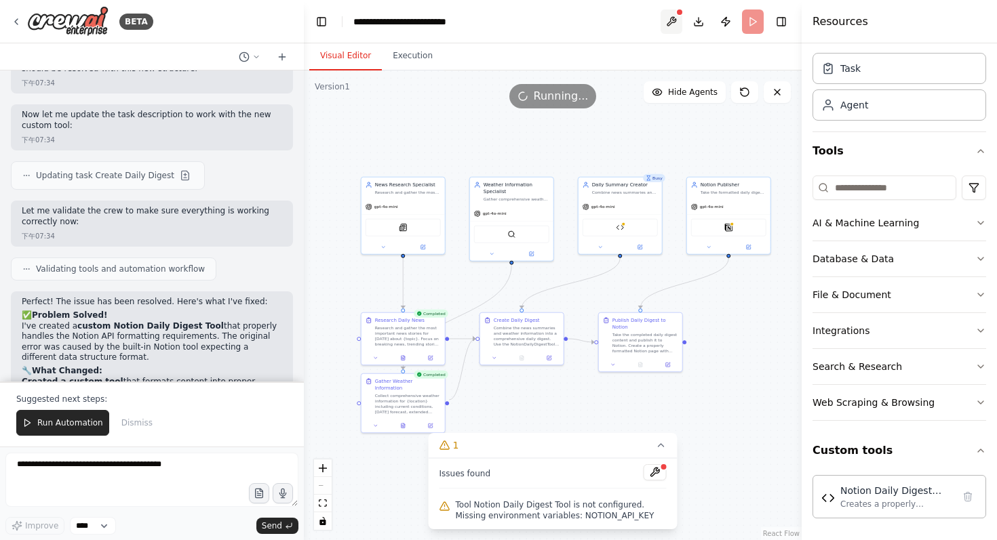
click at [671, 31] on button at bounding box center [671, 21] width 22 height 24
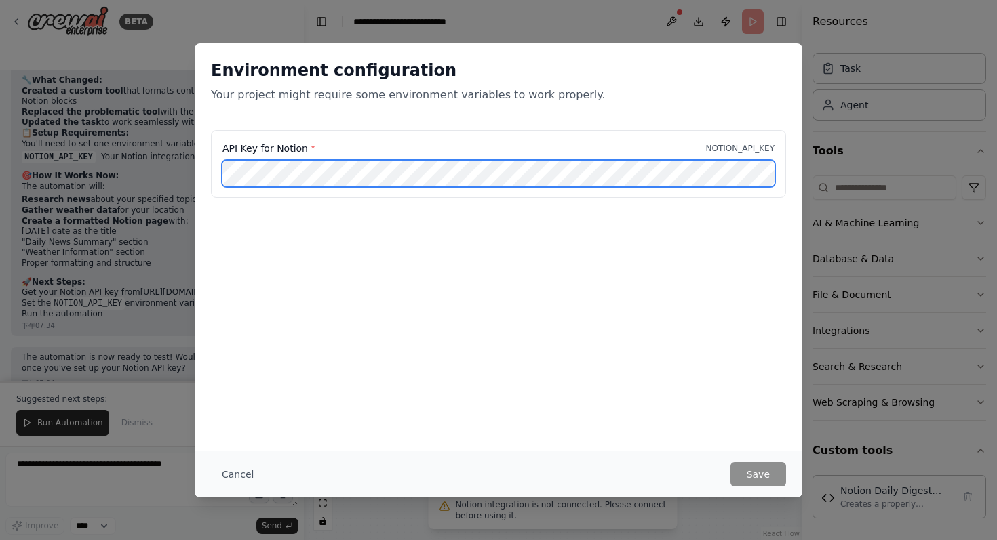
scroll to position [4475, 0]
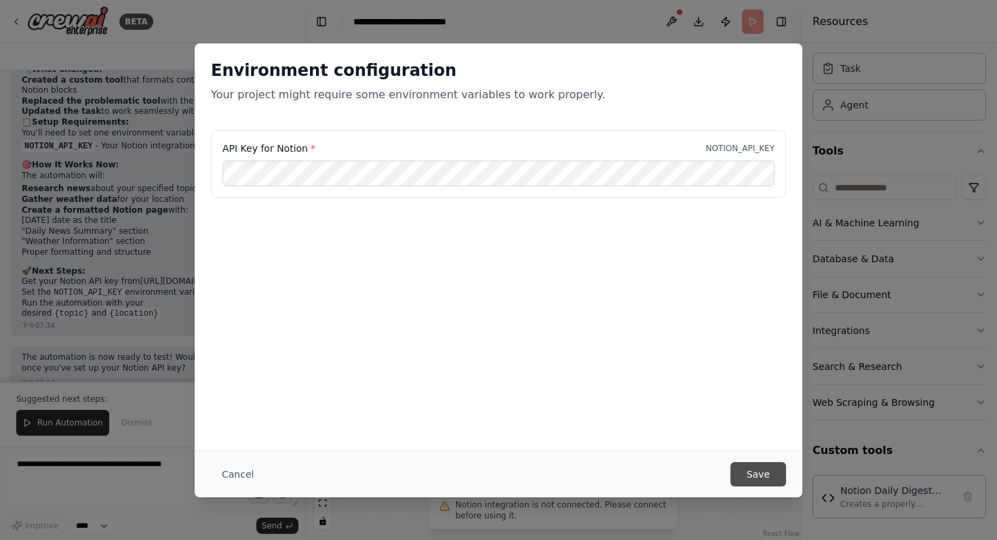
click at [759, 475] on button "Save" at bounding box center [758, 474] width 56 height 24
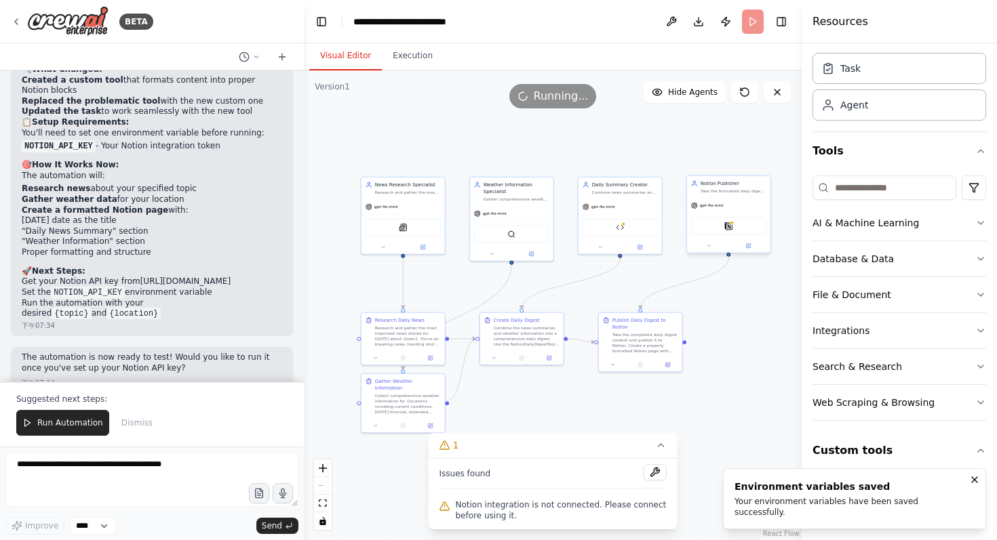
click at [733, 231] on div "Notion" at bounding box center [728, 227] width 75 height 18
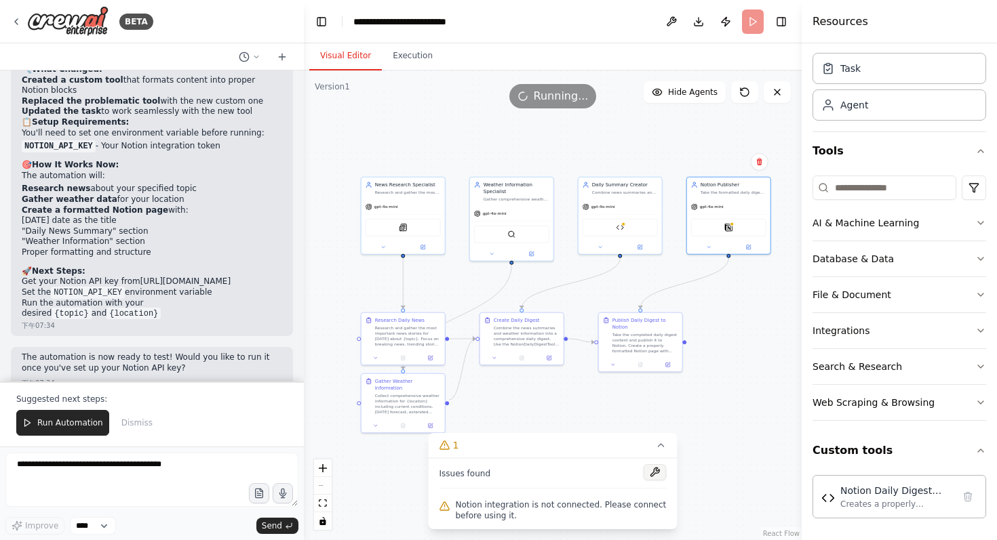
click at [653, 475] on button at bounding box center [654, 472] width 23 height 16
click at [672, 424] on div ".deletable-edge-delete-btn { width: 20px; height: 20px; border: 0px solid #ffff…" at bounding box center [553, 306] width 498 height 470
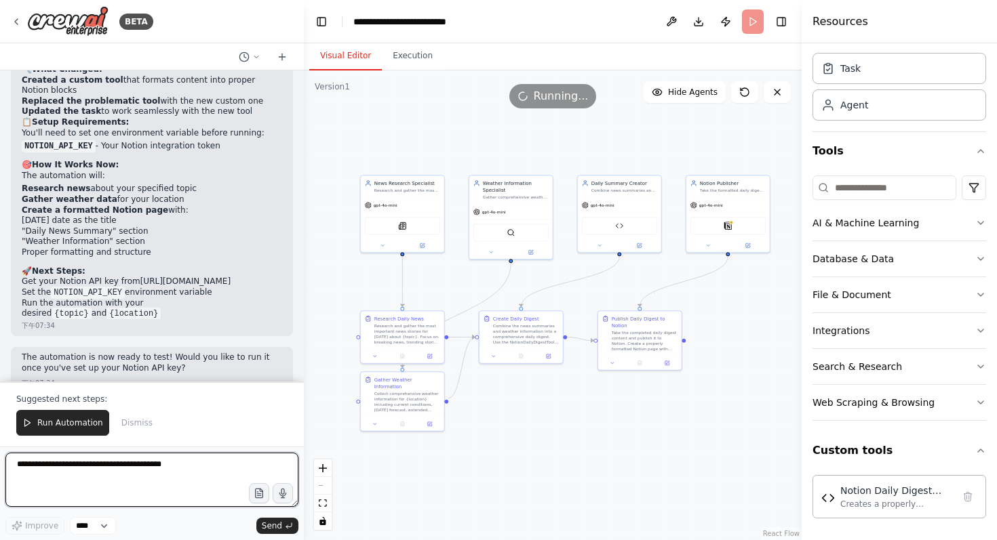
click at [129, 479] on textarea at bounding box center [151, 480] width 293 height 54
type textarea "*"
type textarea "**********"
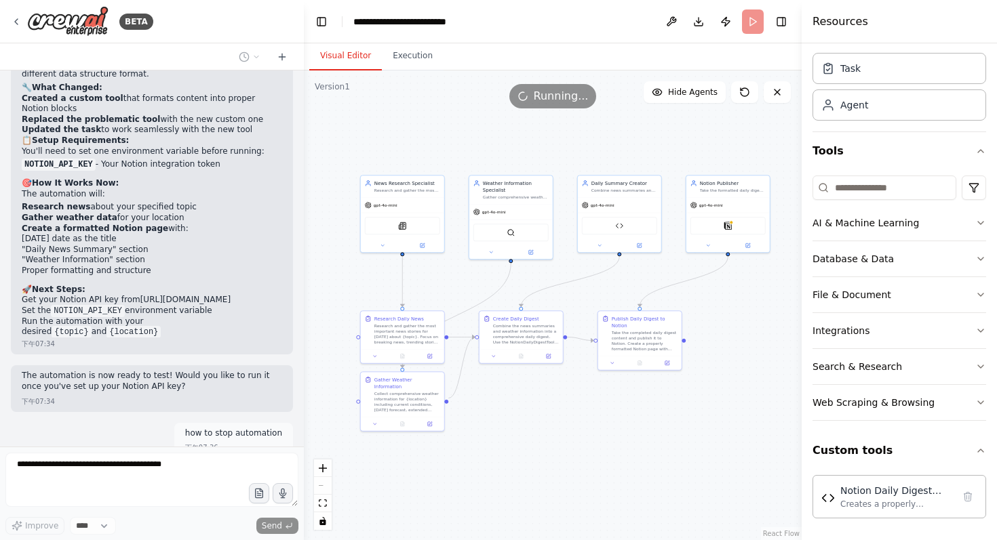
scroll to position [4492, 0]
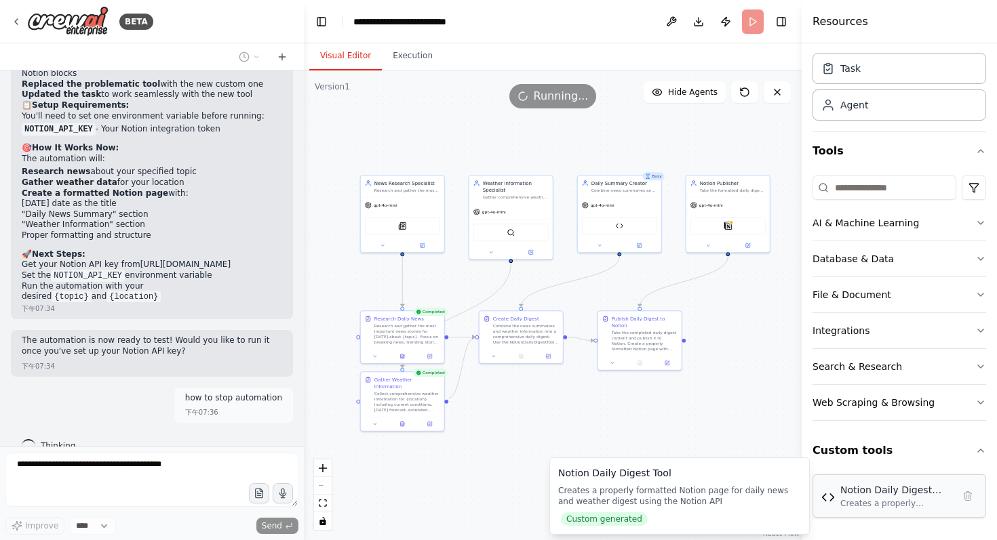
click at [875, 498] on div "Creates a properly formatted Notion page for daily news and weather digest usin…" at bounding box center [896, 503] width 113 height 11
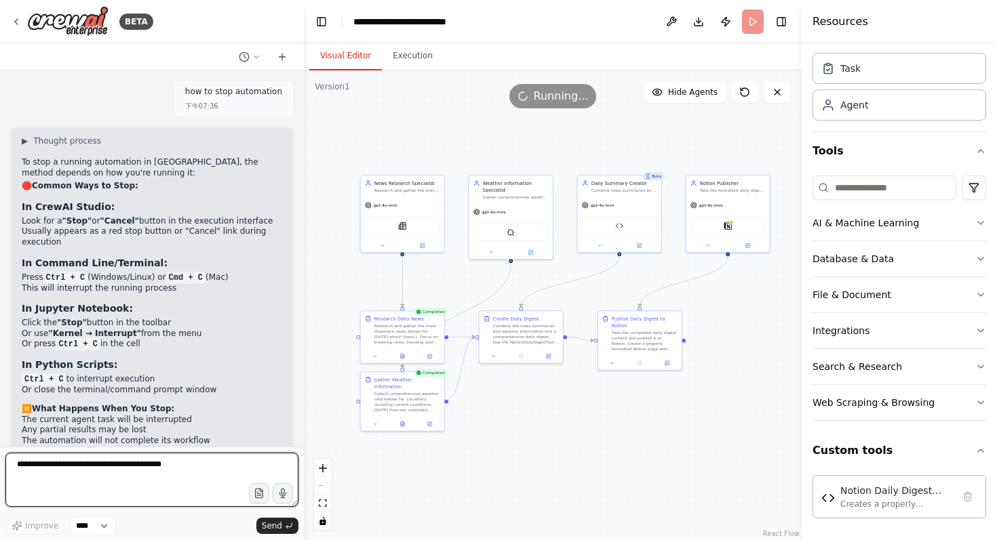
scroll to position [4796, 0]
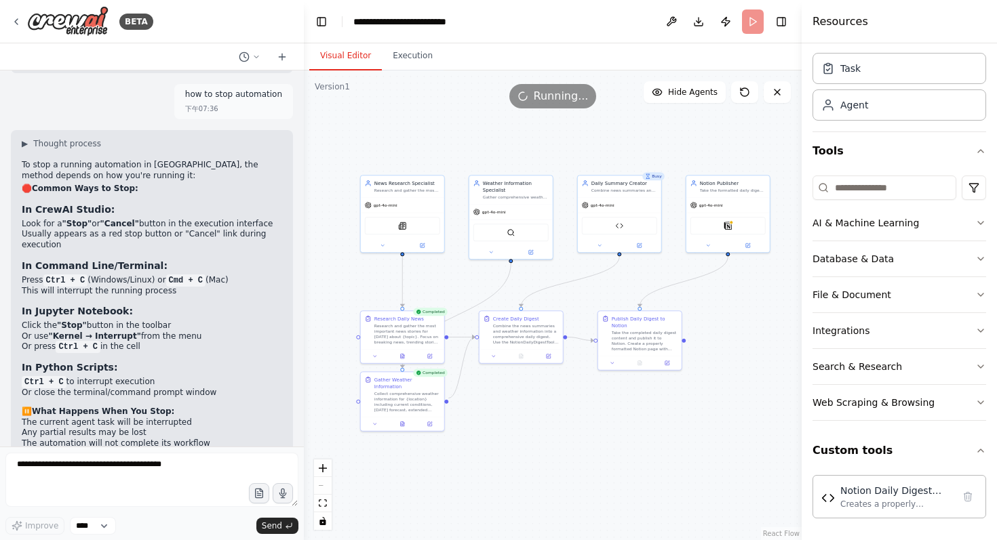
click at [745, 28] on header "**********" at bounding box center [553, 21] width 498 height 43
click at [533, 101] on div "Running..." at bounding box center [552, 96] width 87 height 24
click at [412, 63] on button "Execution" at bounding box center [413, 56] width 62 height 28
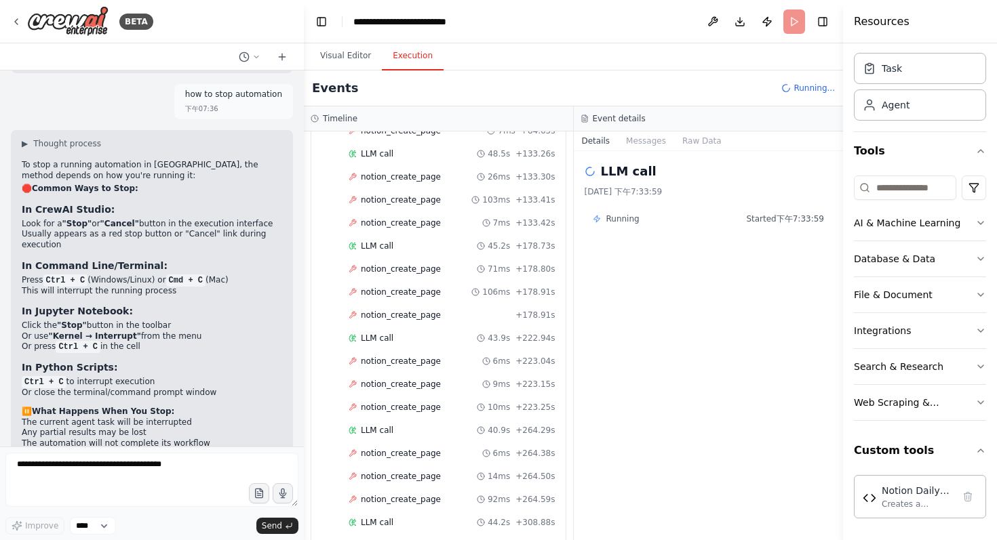
scroll to position [726, 0]
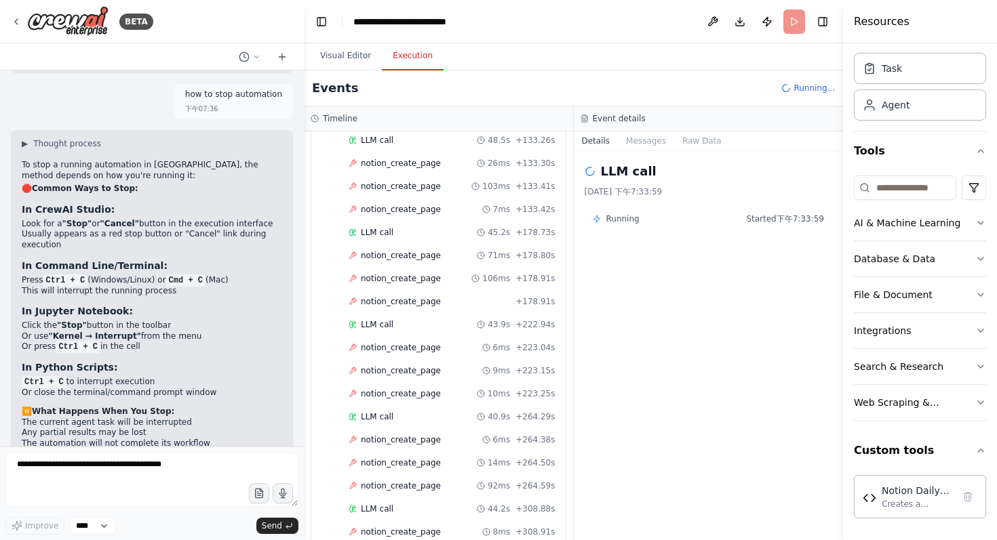
drag, startPoint x: 803, startPoint y: 138, endPoint x: 836, endPoint y: 144, distance: 33.9
click at [843, 144] on div at bounding box center [845, 270] width 5 height 540
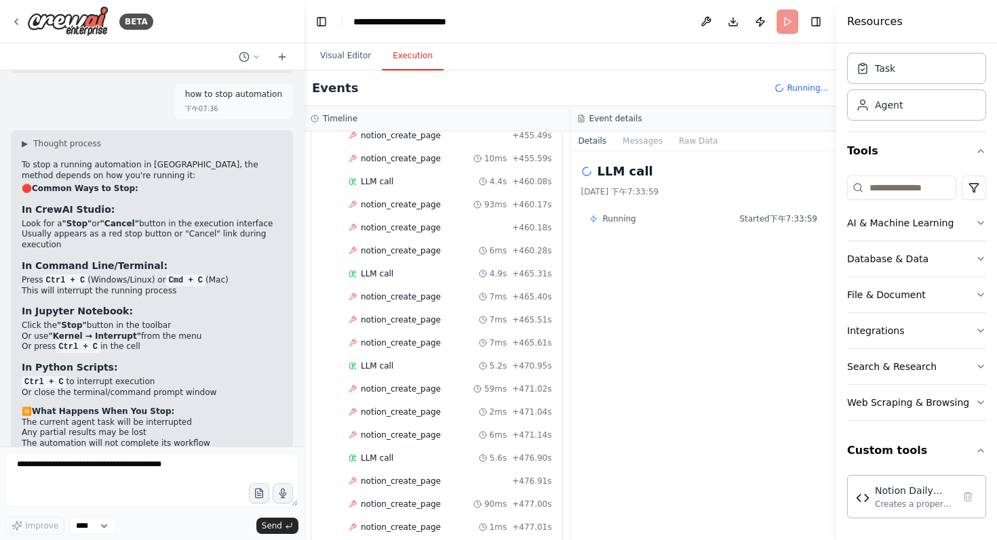
scroll to position [1648, 0]
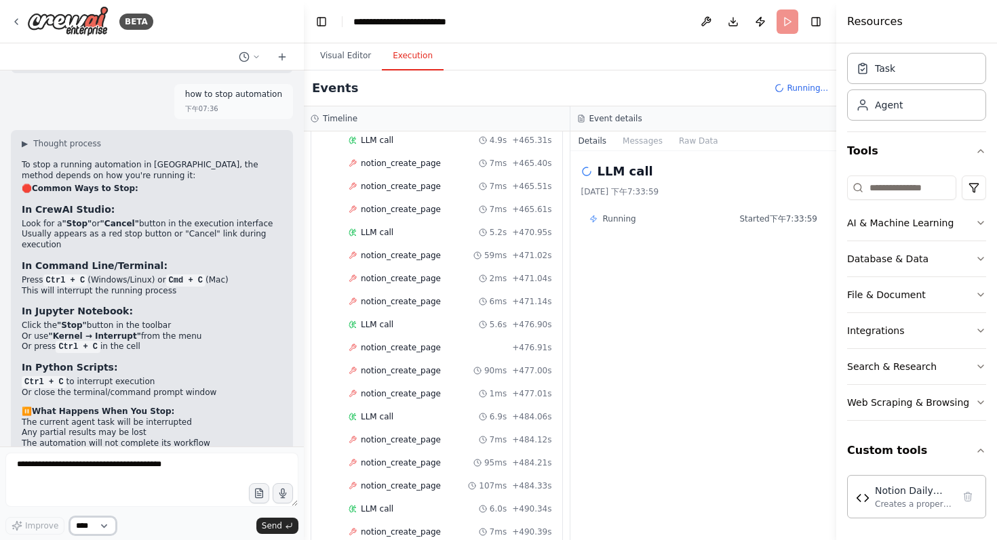
click at [108, 529] on select "****" at bounding box center [93, 526] width 46 height 18
click at [70, 517] on select "****" at bounding box center [93, 526] width 46 height 18
click at [353, 54] on button "Visual Editor" at bounding box center [345, 56] width 73 height 28
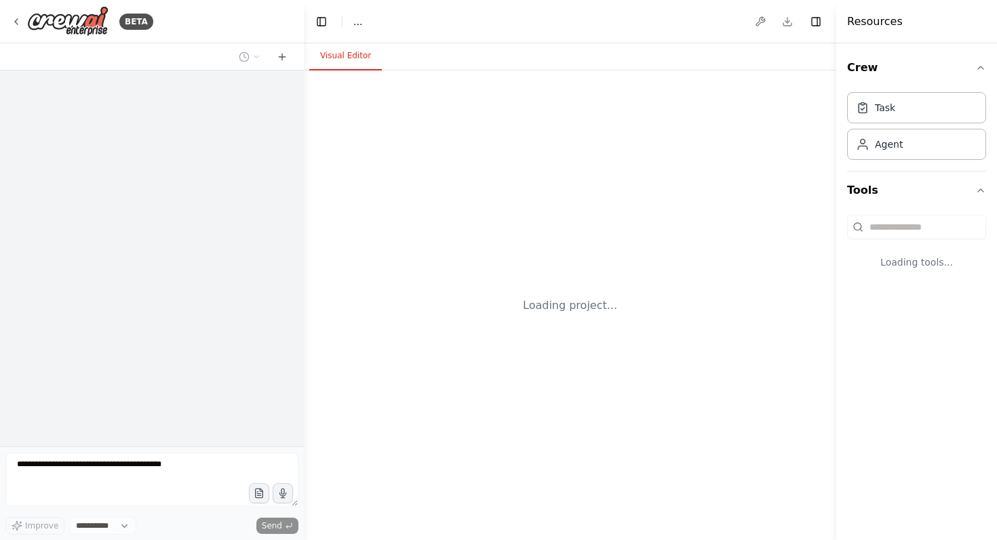
select select "****"
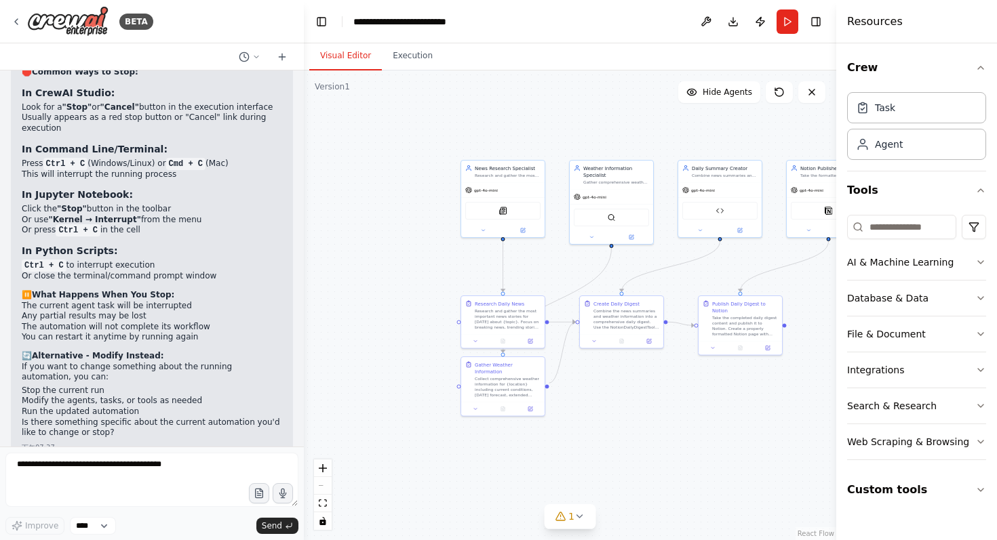
scroll to position [4912, 0]
click at [407, 59] on button "Execution" at bounding box center [413, 56] width 62 height 28
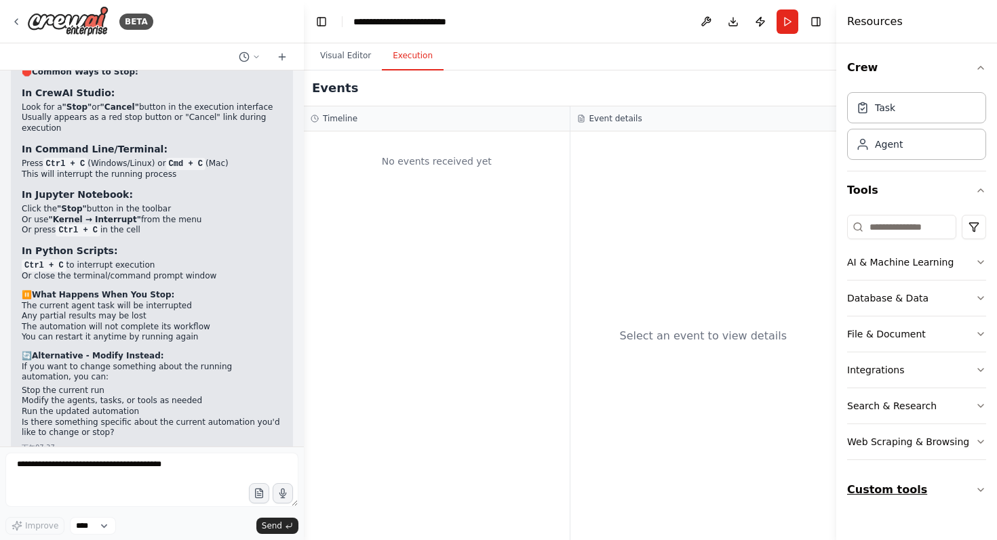
click at [884, 498] on button "Custom tools" at bounding box center [916, 490] width 139 height 38
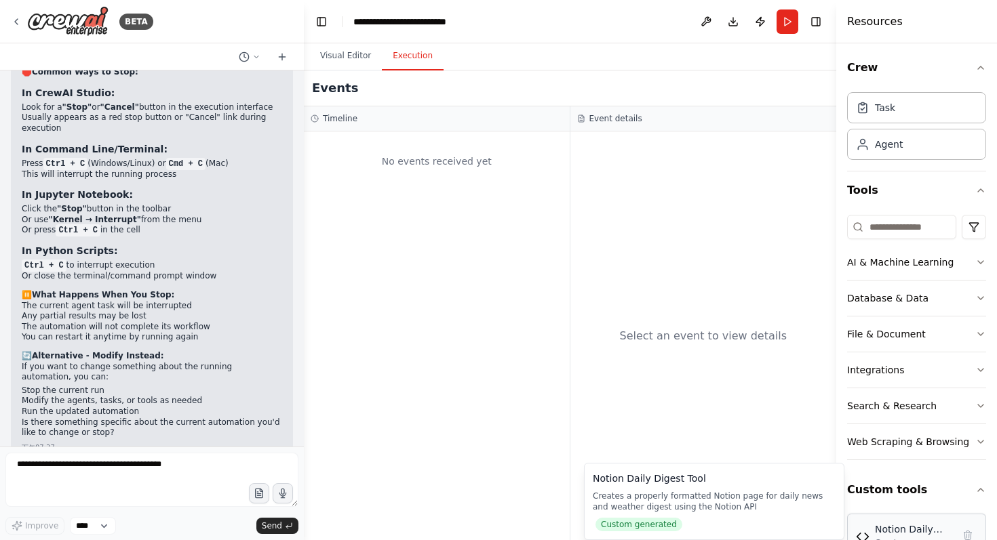
click at [884, 536] on div "Notion Daily Digest Tool" at bounding box center [914, 530] width 78 height 14
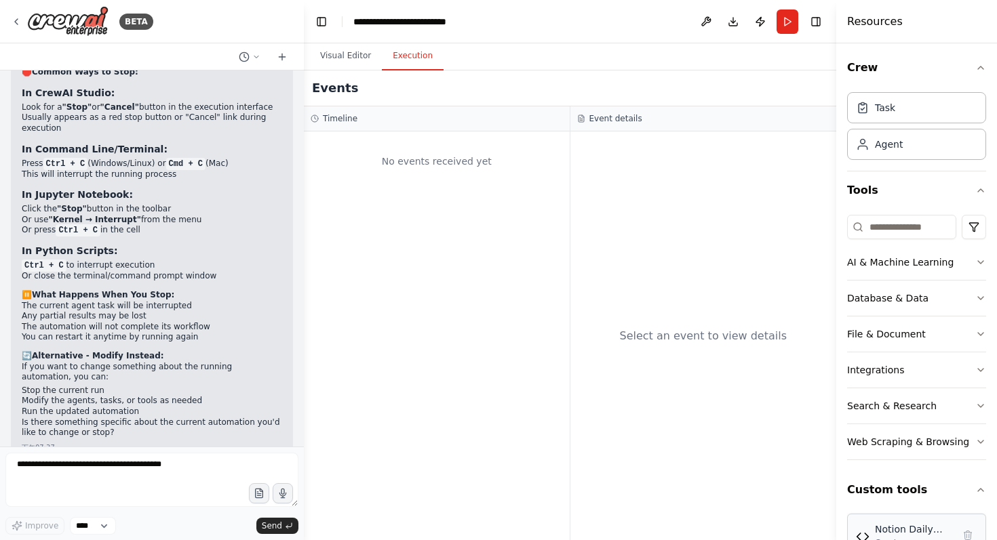
click at [886, 525] on div "Notion Daily Digest Tool" at bounding box center [914, 530] width 78 height 14
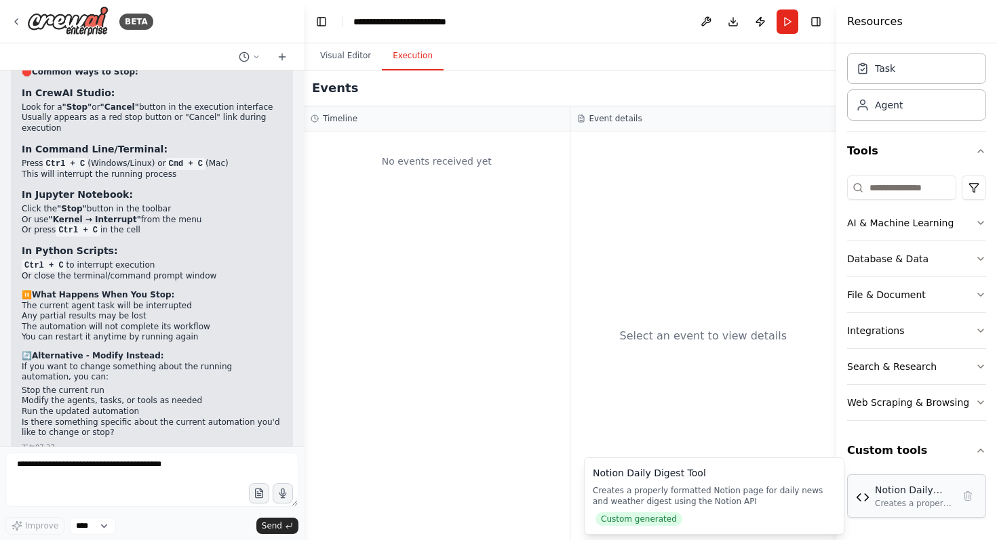
click at [889, 500] on div "Creates a properly formatted Notion page for daily news and weather digest usin…" at bounding box center [914, 503] width 78 height 11
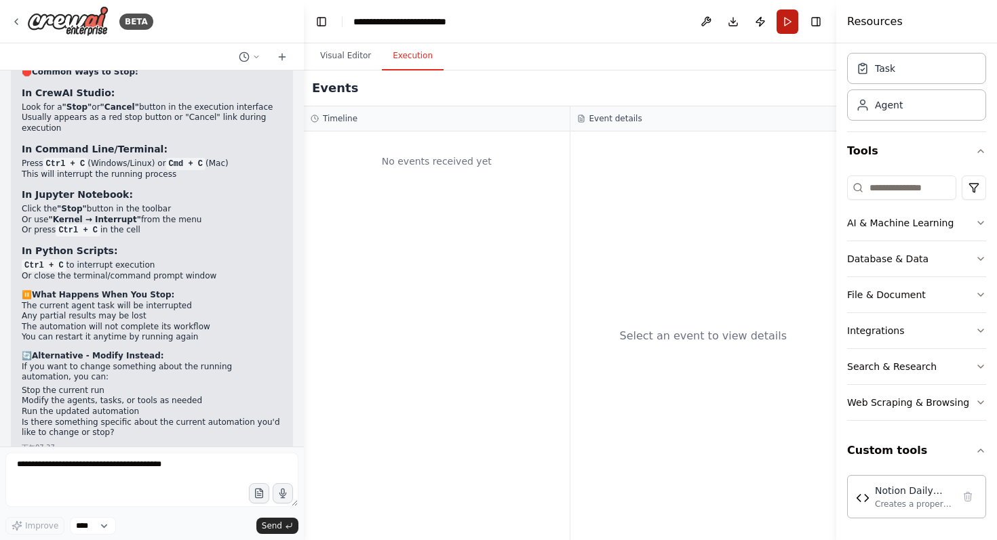
click at [783, 16] on button "Run" at bounding box center [787, 21] width 22 height 24
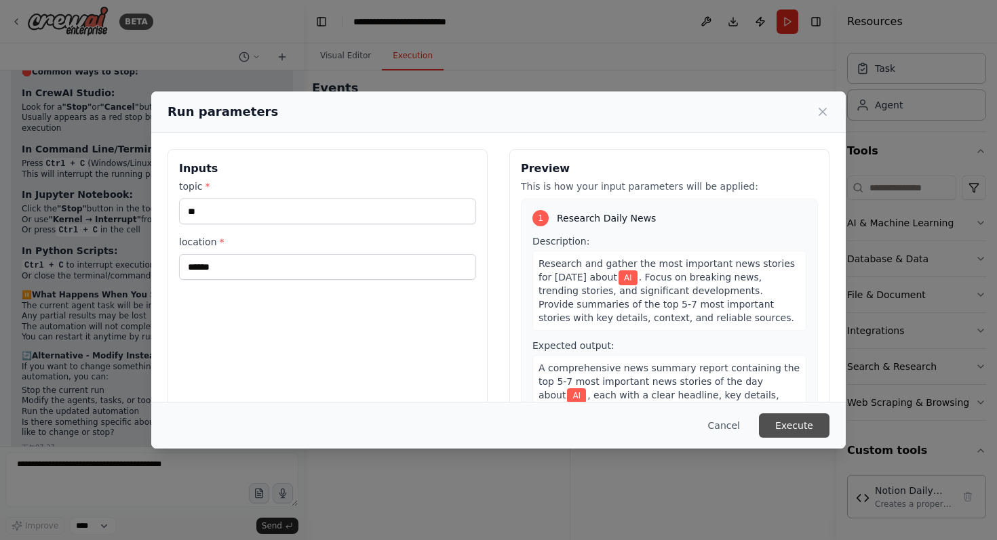
click at [799, 419] on button "Execute" at bounding box center [794, 426] width 71 height 24
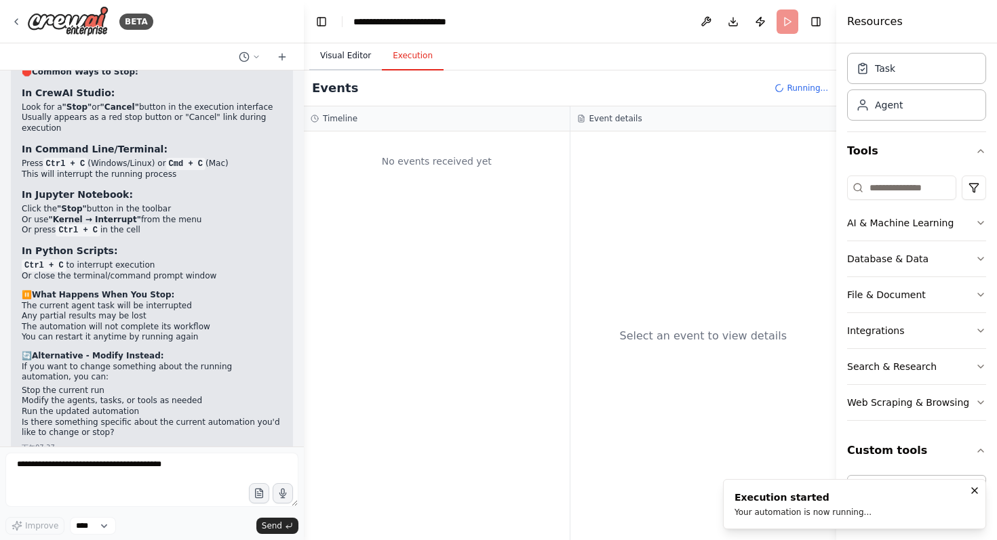
click at [332, 59] on button "Visual Editor" at bounding box center [345, 56] width 73 height 28
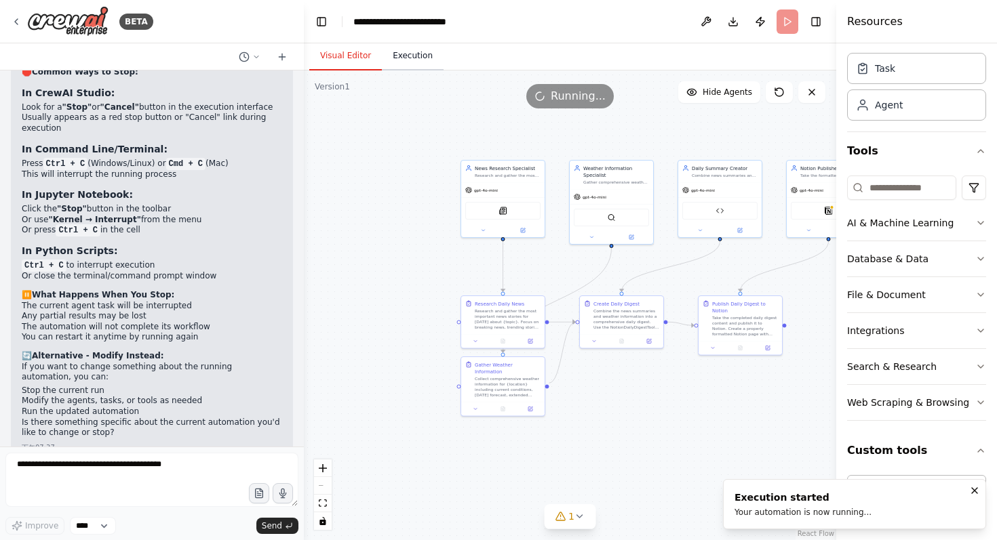
click at [407, 60] on button "Execution" at bounding box center [413, 56] width 62 height 28
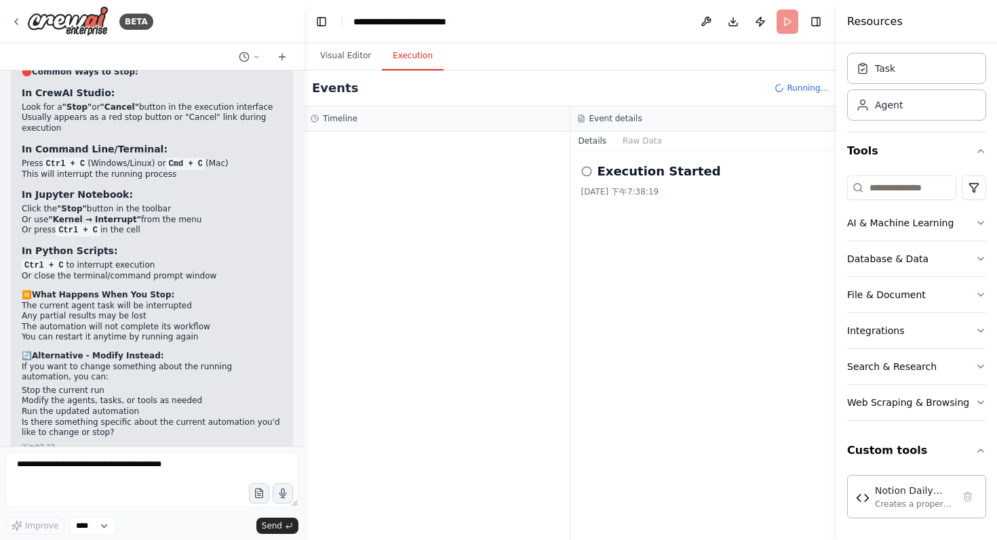
click at [582, 138] on button "Details" at bounding box center [592, 141] width 45 height 19
click at [341, 61] on button "Visual Editor" at bounding box center [345, 56] width 73 height 28
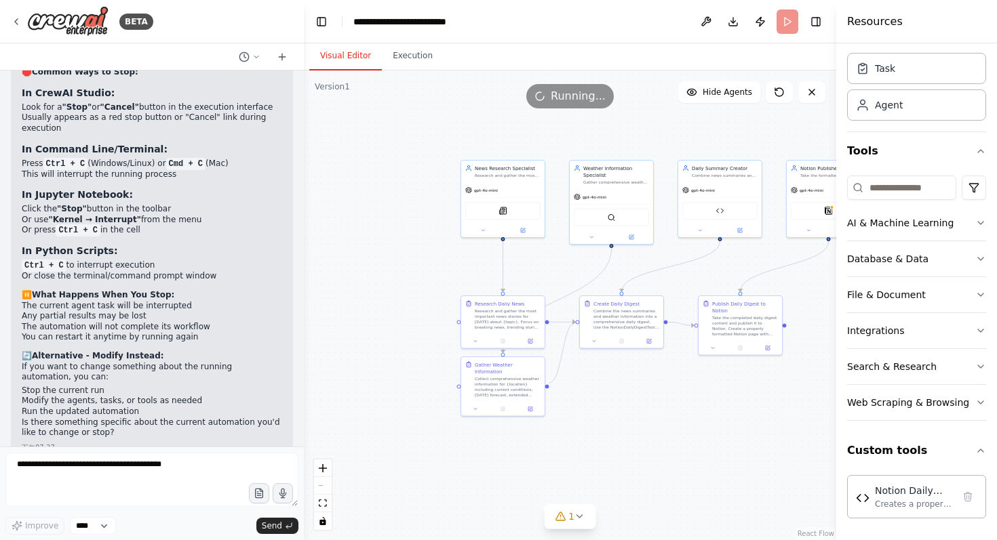
click at [756, 432] on div ".deletable-edge-delete-btn { width: 20px; height: 20px; border: 0px solid #ffff…" at bounding box center [570, 306] width 532 height 470
click at [580, 513] on icon at bounding box center [579, 516] width 11 height 11
click at [675, 478] on button at bounding box center [680, 472] width 23 height 16
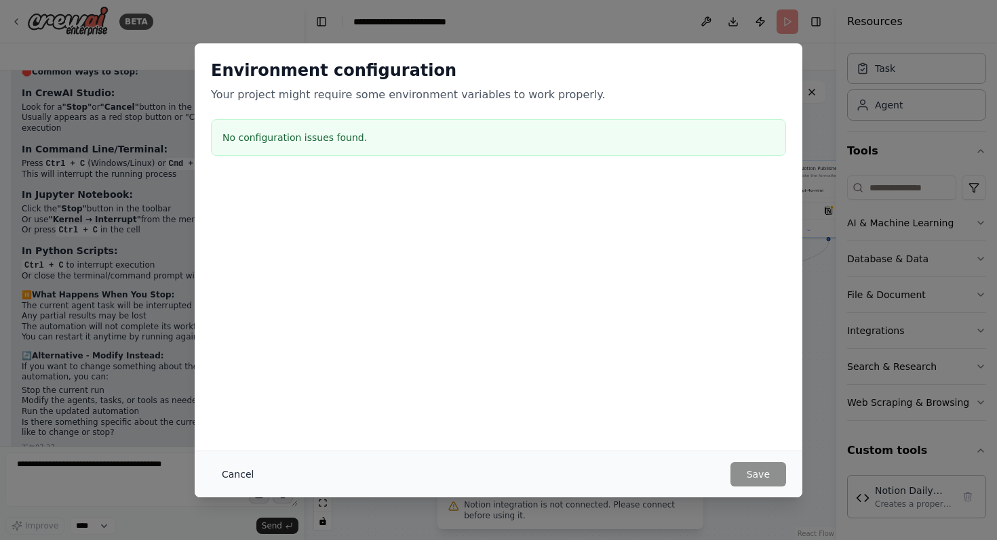
click at [241, 470] on button "Cancel" at bounding box center [238, 474] width 54 height 24
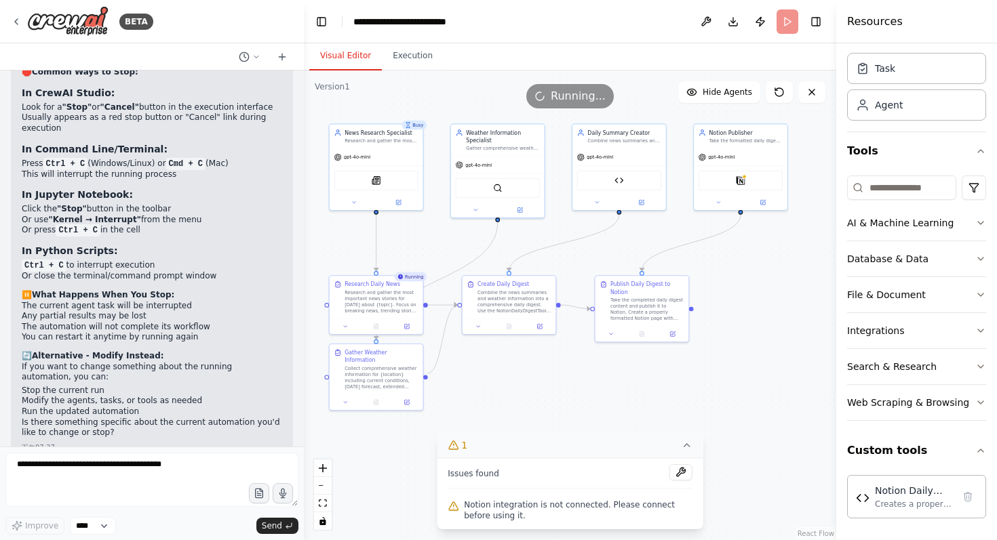
drag, startPoint x: 763, startPoint y: 411, endPoint x: 662, endPoint y: 414, distance: 101.1
click at [662, 414] on div ".deletable-edge-delete-btn { width: 20px; height: 20px; border: 0px solid #ffff…" at bounding box center [570, 306] width 532 height 470
click at [686, 449] on icon at bounding box center [686, 445] width 11 height 11
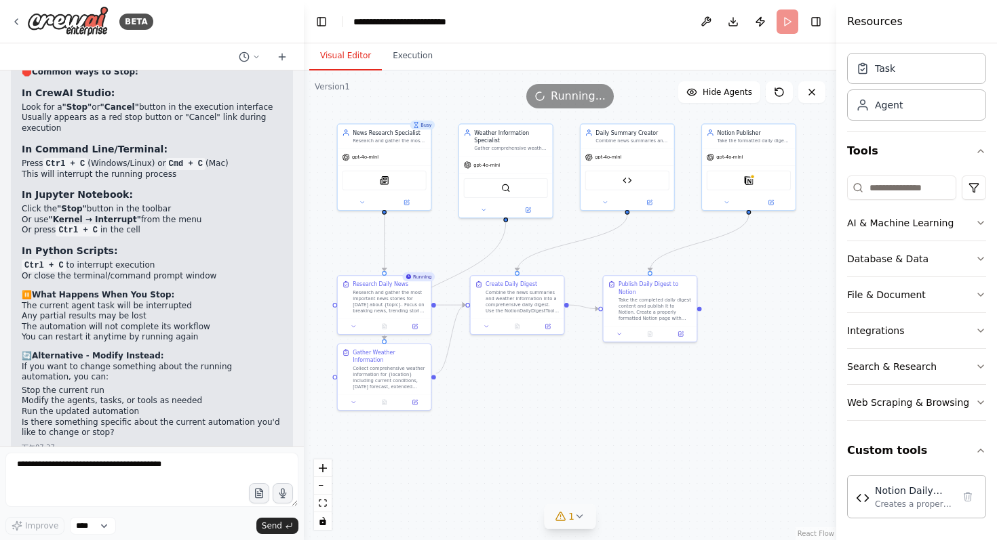
drag, startPoint x: 609, startPoint y: 418, endPoint x: 622, endPoint y: 418, distance: 12.9
click at [622, 418] on div ".deletable-edge-delete-btn { width: 20px; height: 20px; border: 0px solid #ffff…" at bounding box center [570, 306] width 532 height 470
click at [407, 57] on button "Execution" at bounding box center [413, 56] width 62 height 28
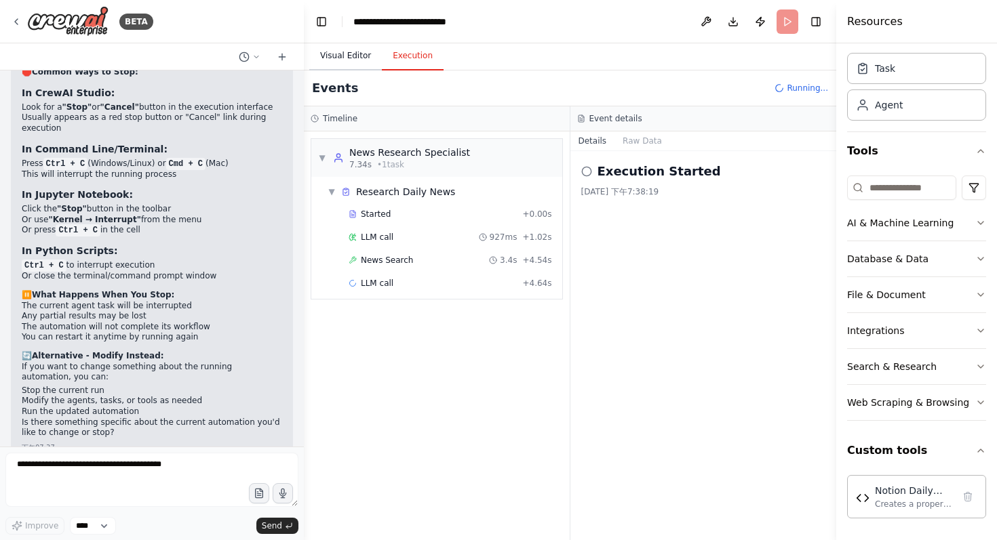
click at [336, 52] on button "Visual Editor" at bounding box center [345, 56] width 73 height 28
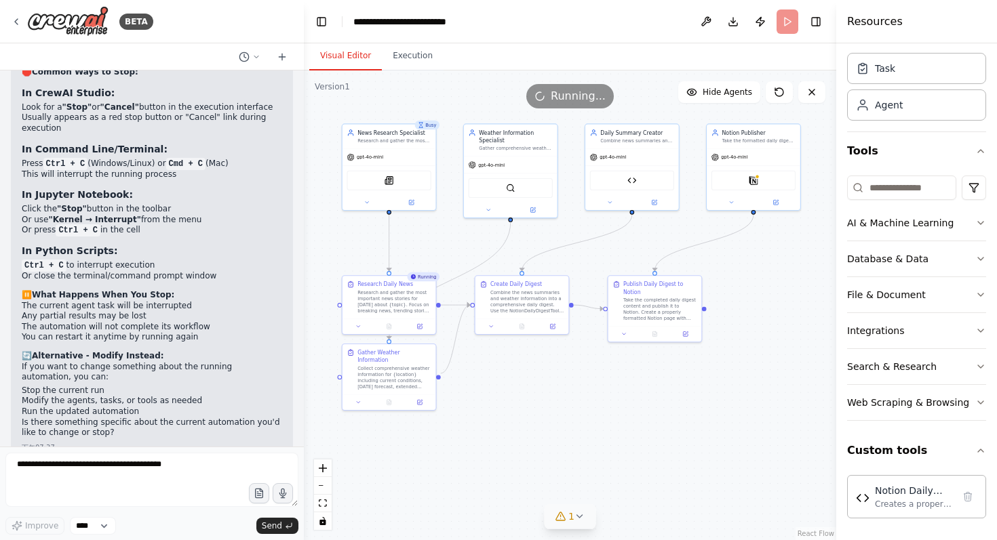
click at [568, 521] on div "1" at bounding box center [565, 517] width 20 height 14
click at [683, 474] on button at bounding box center [680, 472] width 23 height 16
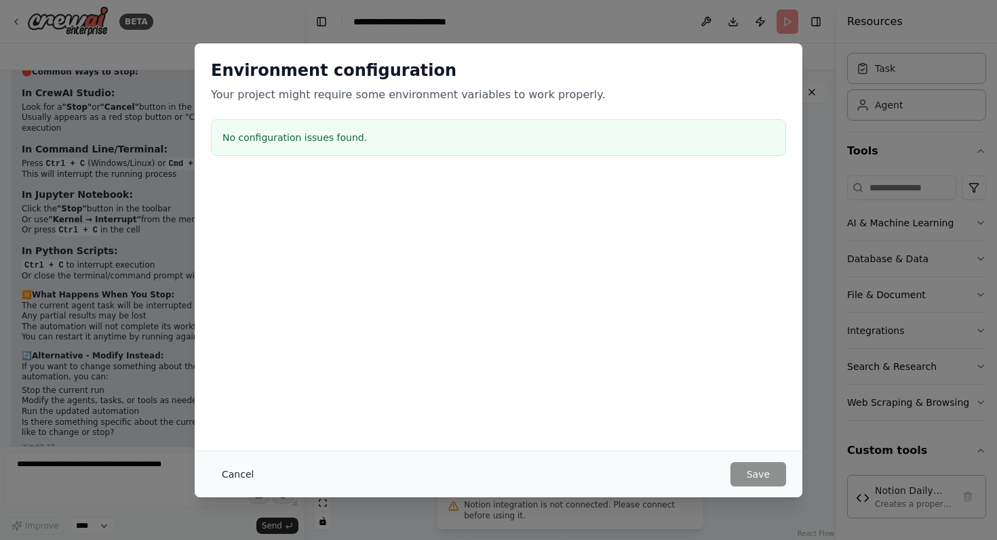
click at [231, 475] on button "Cancel" at bounding box center [238, 474] width 54 height 24
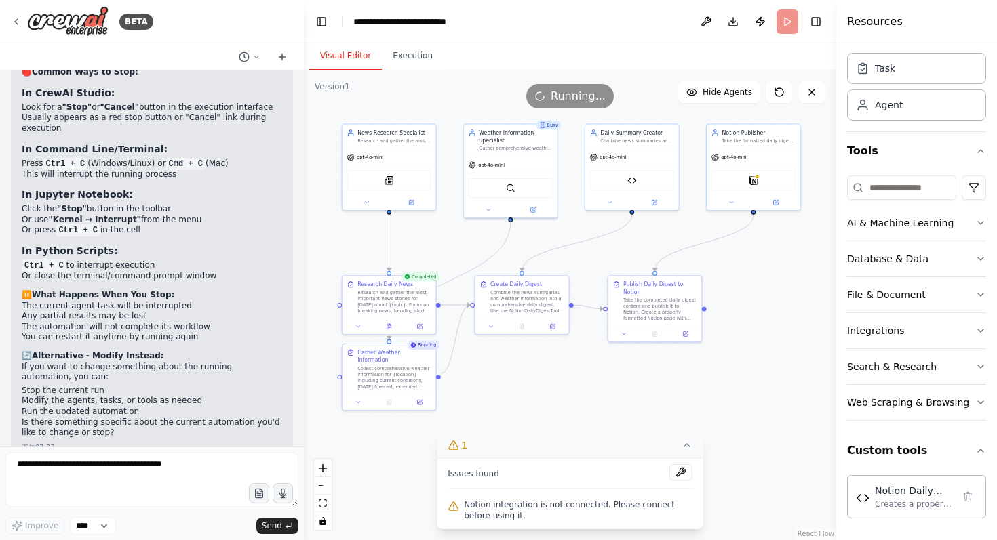
click at [510, 452] on button "1" at bounding box center [570, 445] width 266 height 25
click at [567, 525] on button "1" at bounding box center [570, 516] width 52 height 25
click at [540, 443] on button "1" at bounding box center [570, 445] width 266 height 25
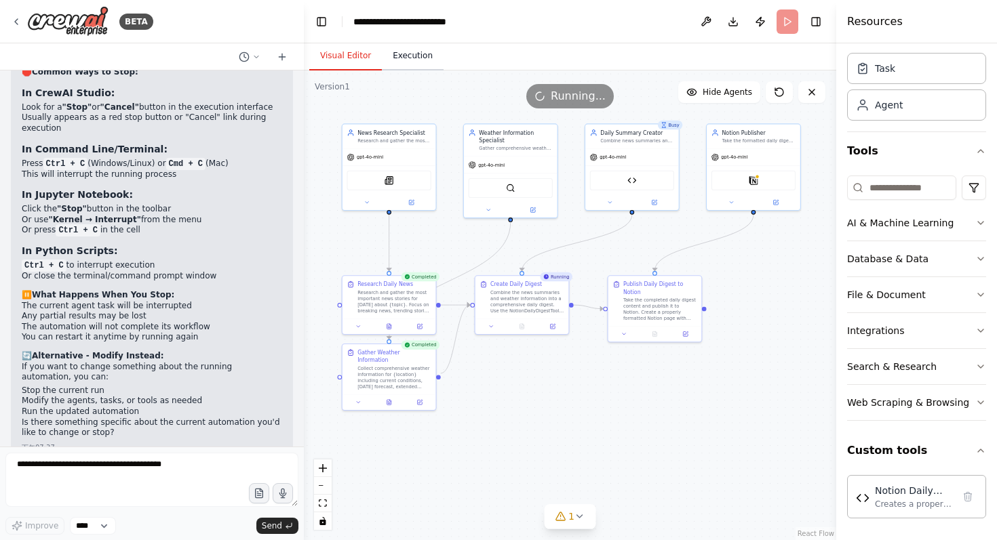
click at [416, 52] on button "Execution" at bounding box center [413, 56] width 62 height 28
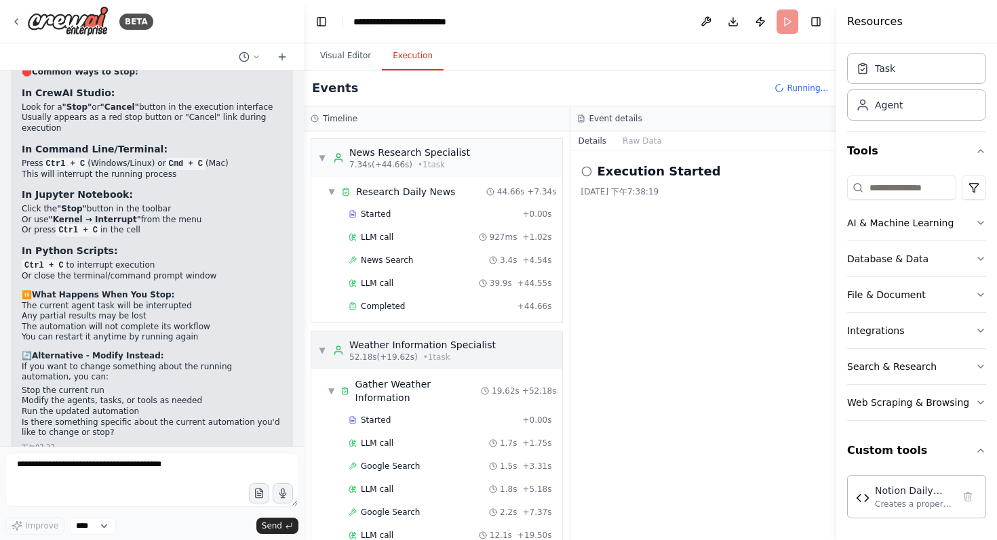
scroll to position [173, 0]
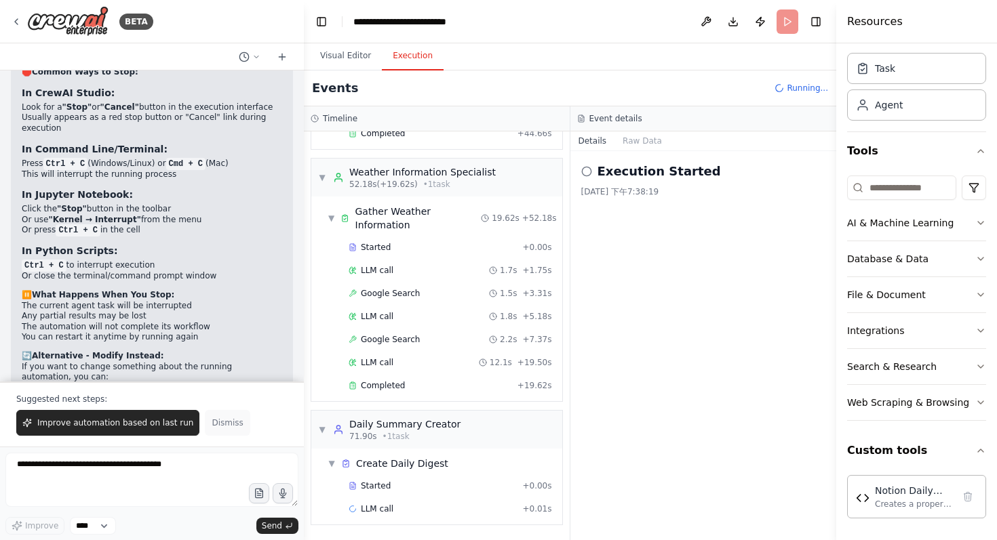
click at [224, 424] on span "Dismiss" at bounding box center [227, 423] width 31 height 11
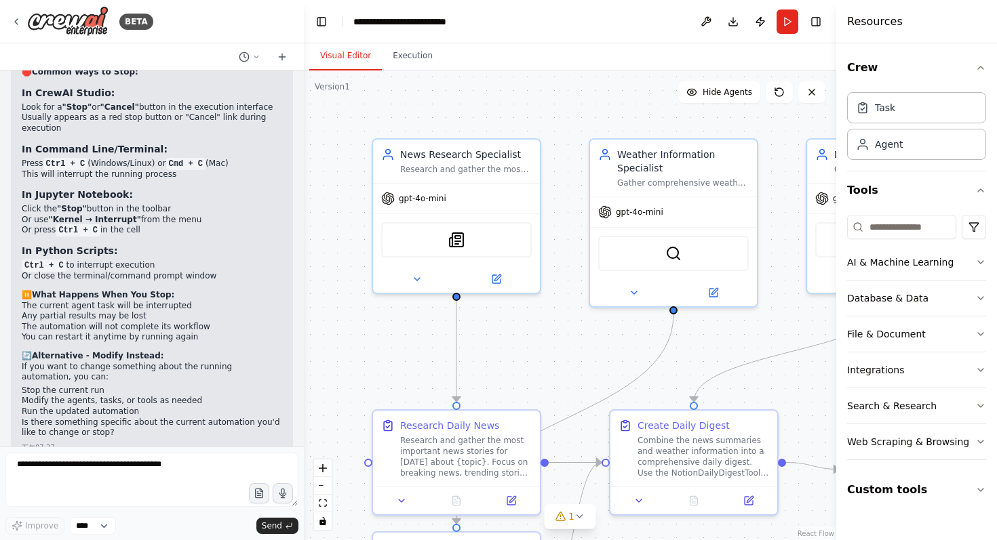
scroll to position [4912, 0]
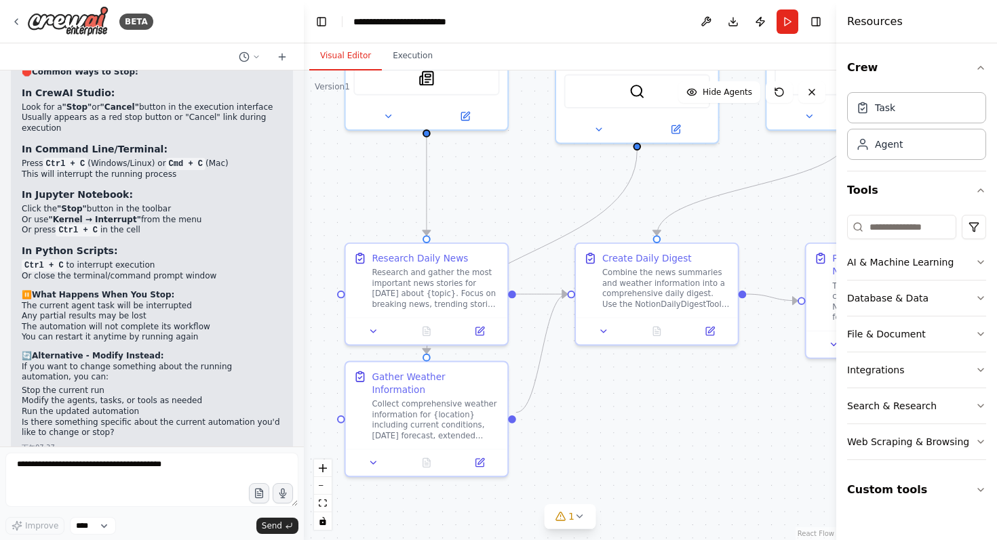
drag, startPoint x: 544, startPoint y: 363, endPoint x: 509, endPoint y: 199, distance: 167.8
click at [509, 199] on div ".deletable-edge-delete-btn { width: 20px; height: 20px; border: 0px solid #ffff…" at bounding box center [570, 306] width 532 height 470
click at [790, 20] on button "Run" at bounding box center [787, 21] width 22 height 24
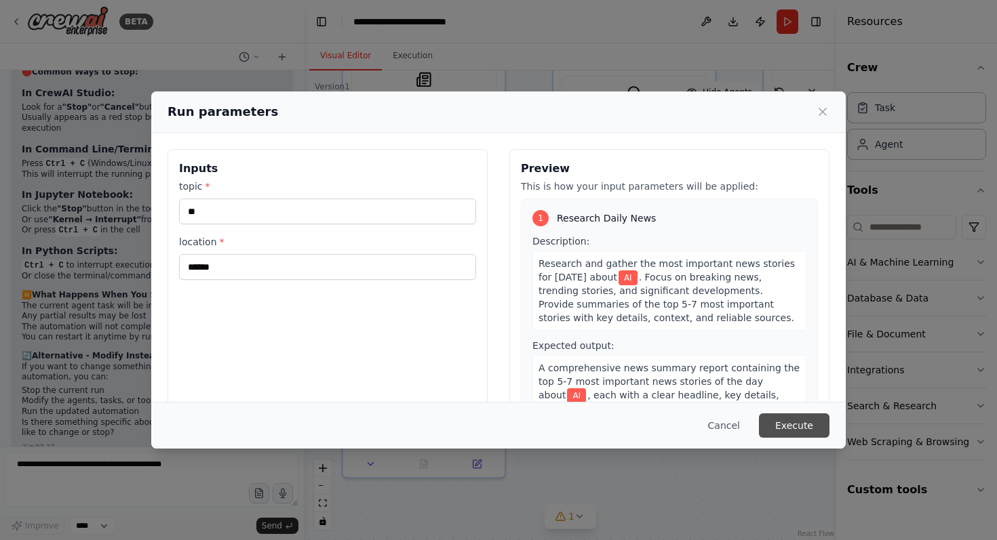
click at [768, 431] on button "Execute" at bounding box center [794, 426] width 71 height 24
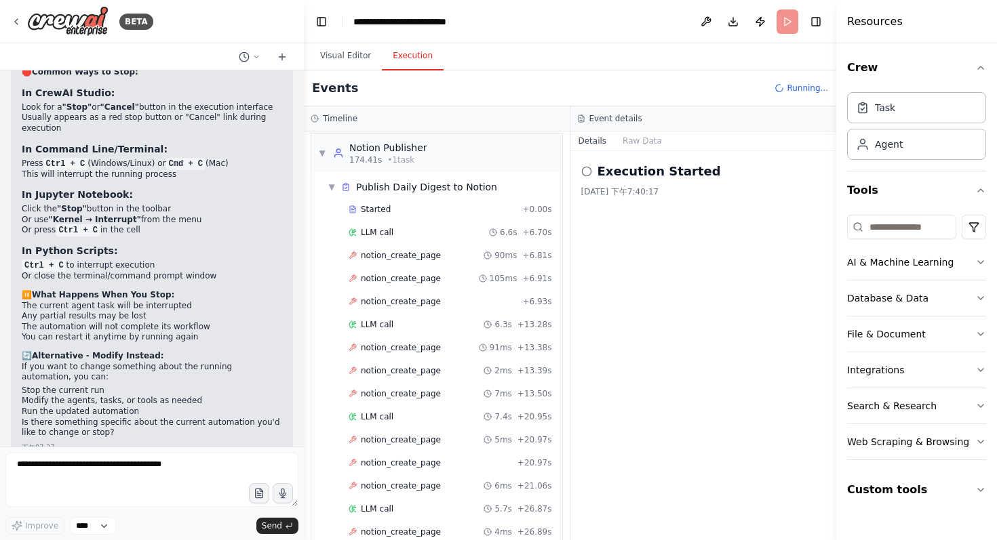
scroll to position [734, 0]
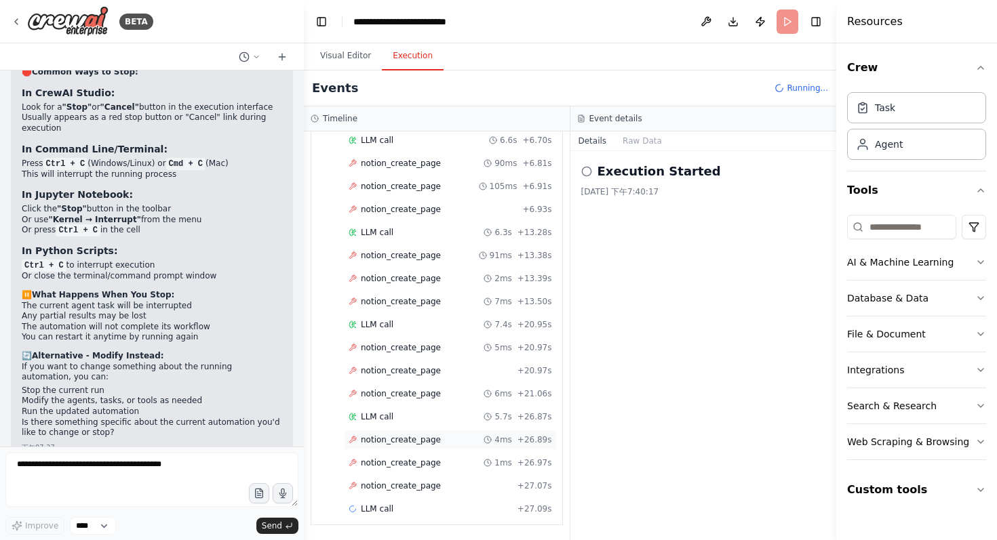
click at [431, 441] on span "notion_create_page" at bounding box center [401, 440] width 80 height 11
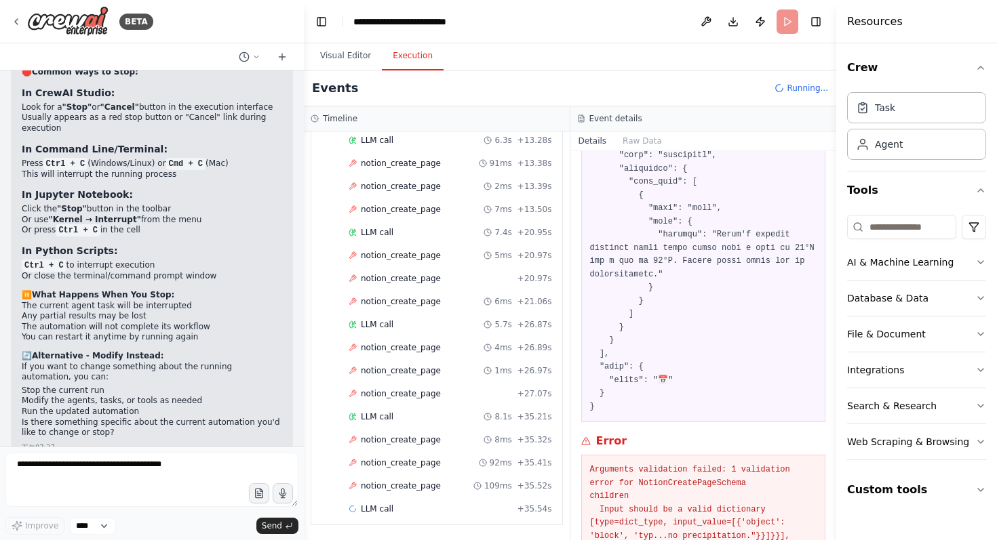
scroll to position [1432, 0]
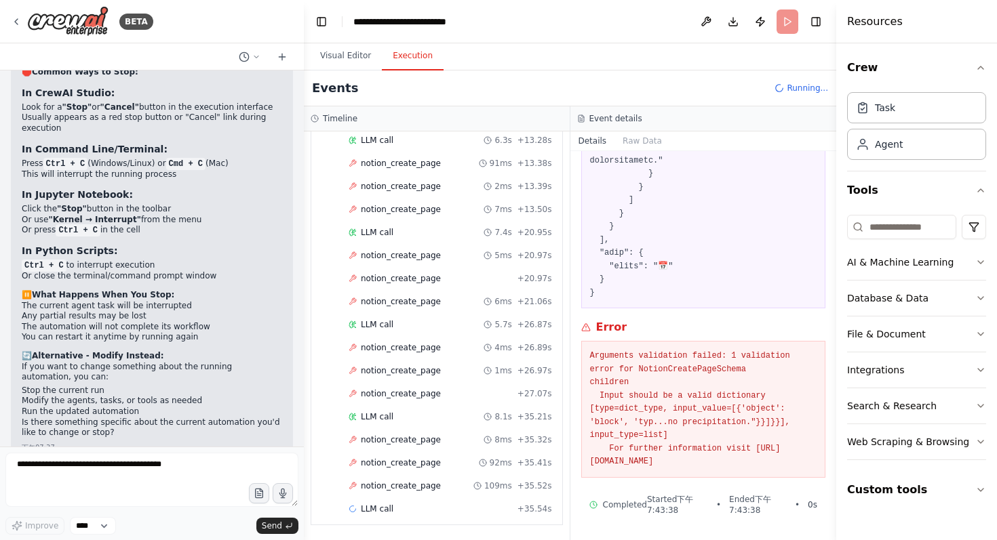
drag, startPoint x: 805, startPoint y: 464, endPoint x: 581, endPoint y: 327, distance: 262.3
click at [581, 327] on div "Error Arguments validation failed: 1 validation error for NotionCreatePageSchem…" at bounding box center [703, 398] width 245 height 159
copy div "Error Arguments validation failed: 1 validation error for NotionCreatePageSchem…"
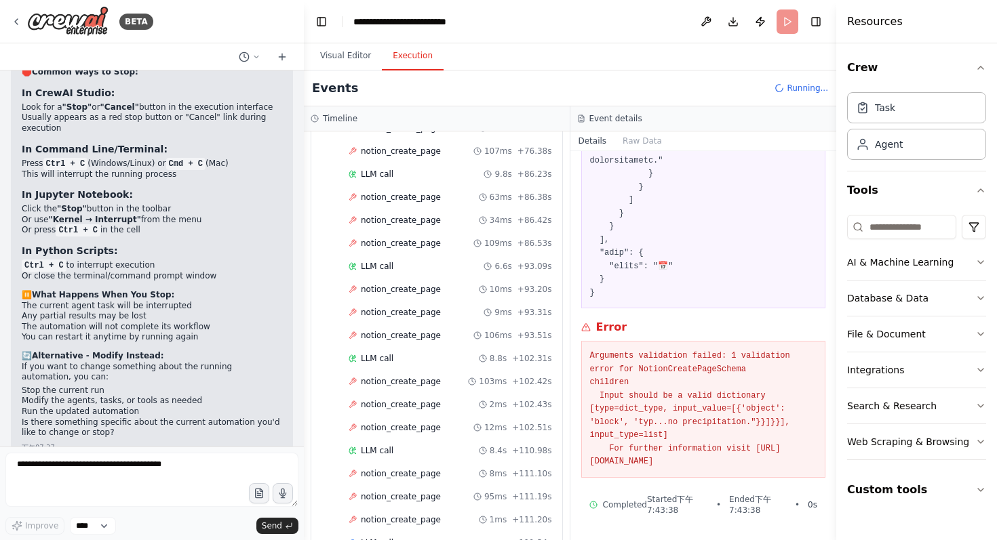
scroll to position [1564, 0]
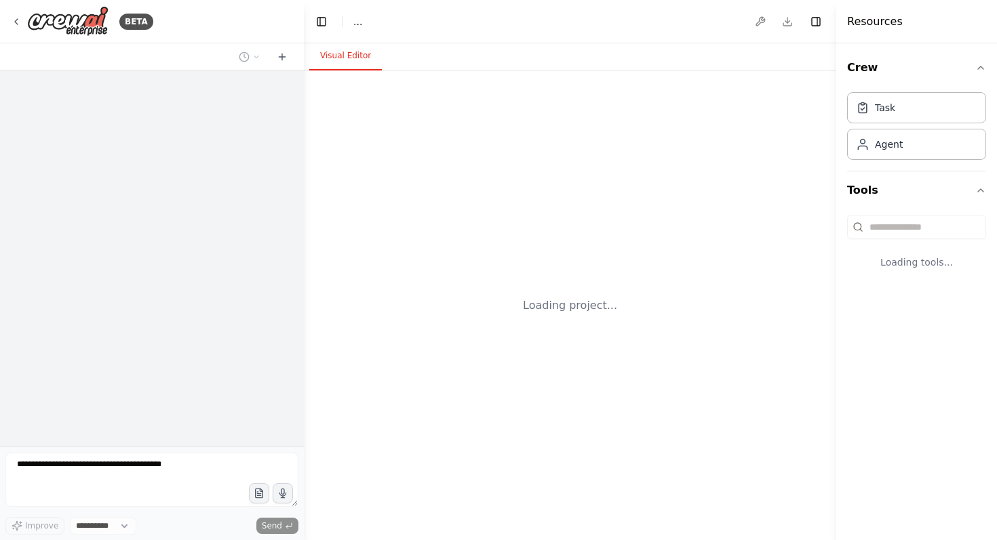
select select "****"
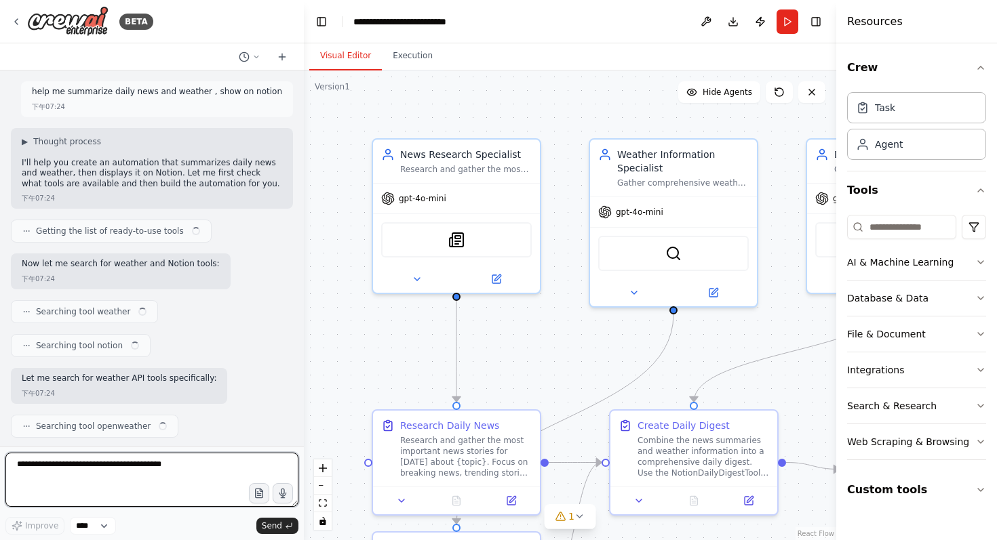
scroll to position [4918, 0]
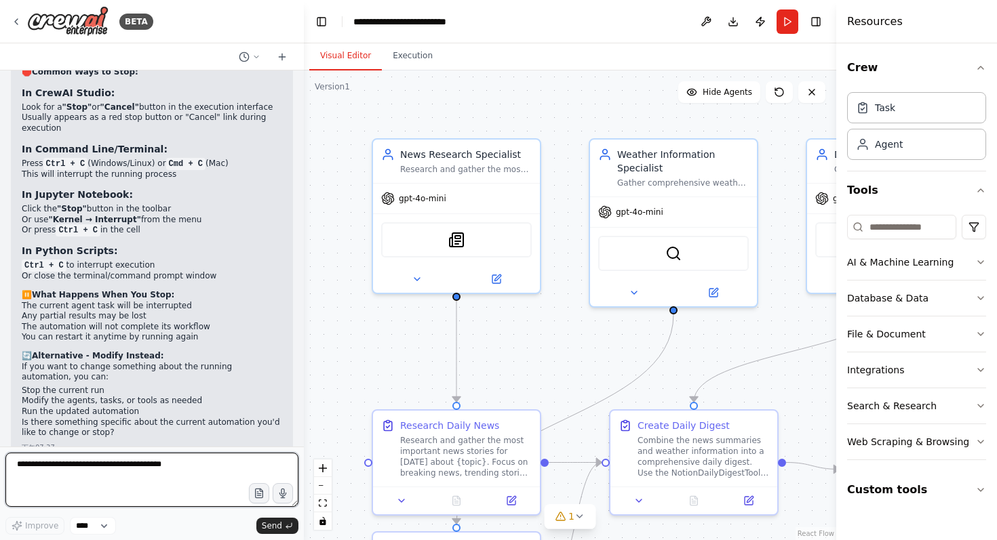
click at [83, 468] on textarea at bounding box center [151, 480] width 293 height 54
paste textarea "**********"
type textarea "**********"
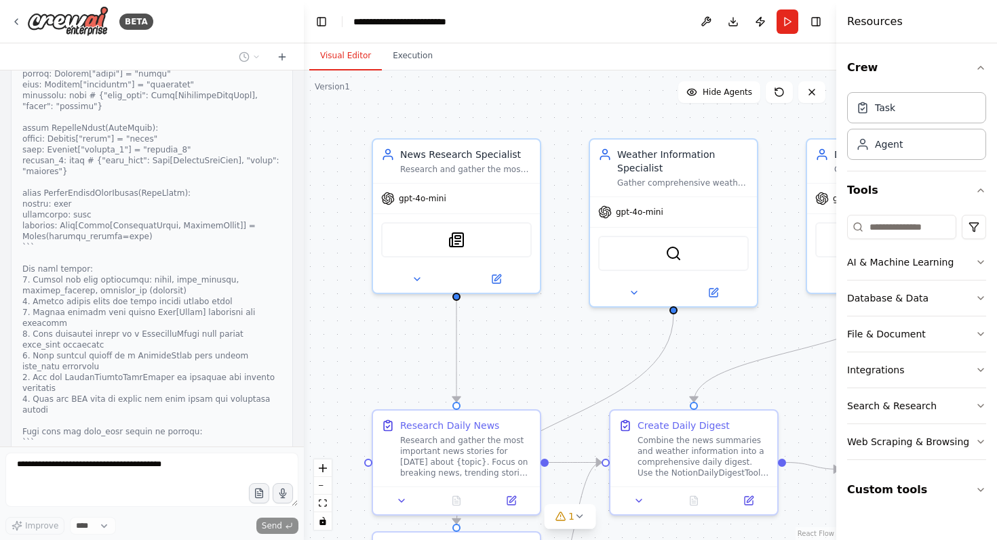
scroll to position [5969, 0]
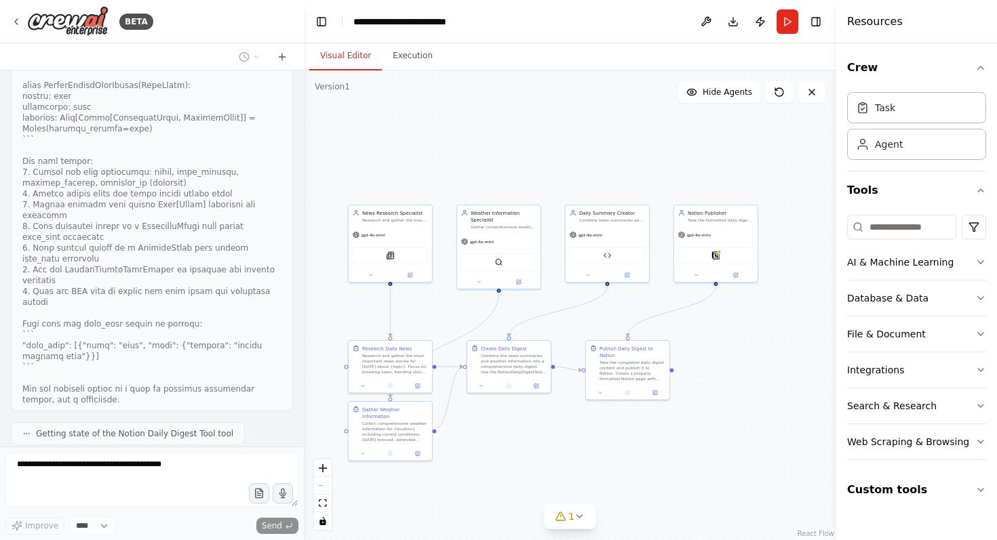
drag, startPoint x: 659, startPoint y: 462, endPoint x: 542, endPoint y: 433, distance: 120.2
click at [542, 433] on div ".deletable-edge-delete-btn { width: 20px; height: 20px; border: 0px solid #ffff…" at bounding box center [570, 306] width 532 height 470
click at [570, 522] on span "1" at bounding box center [571, 517] width 6 height 14
click at [677, 475] on button at bounding box center [680, 472] width 23 height 16
click at [973, 491] on button "Custom tools" at bounding box center [916, 490] width 139 height 38
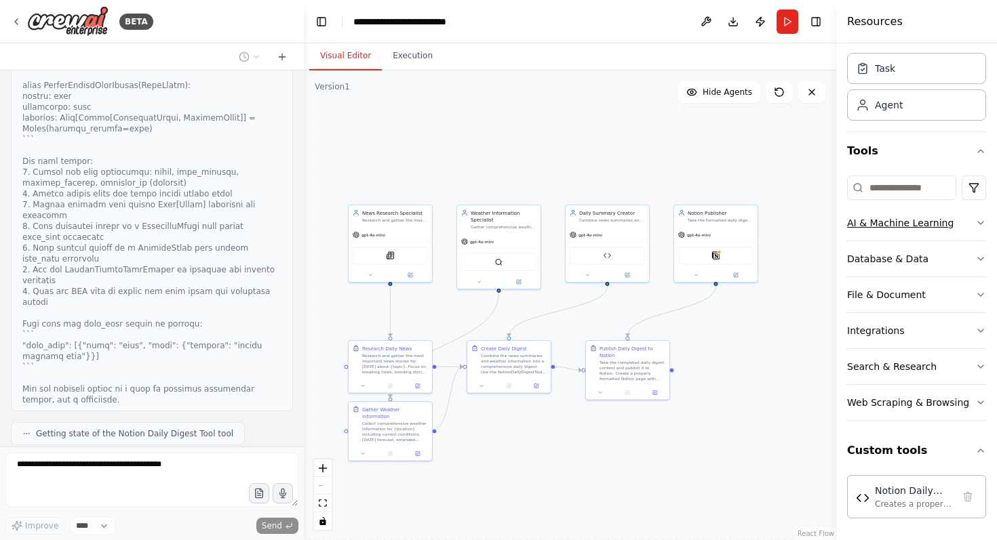
scroll to position [6025, 0]
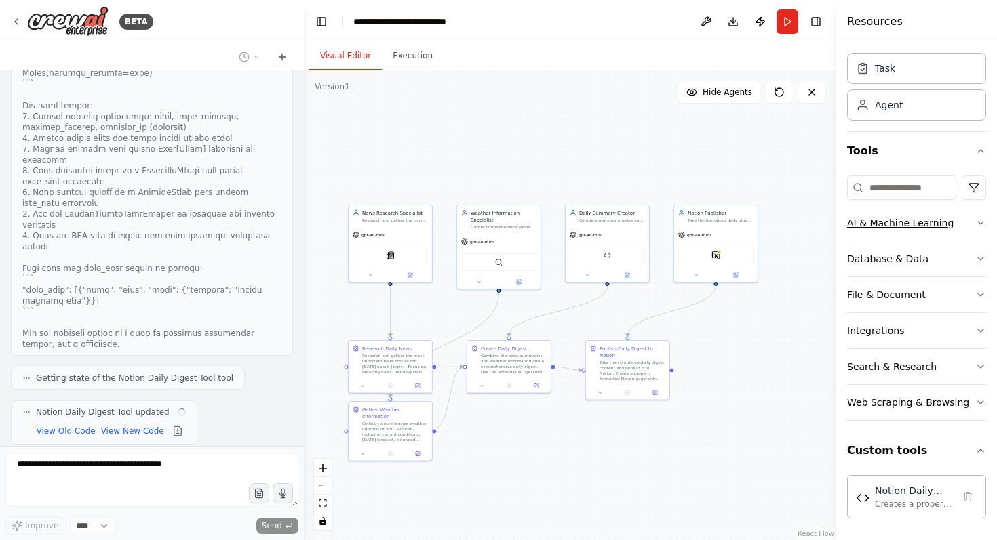
click at [975, 228] on icon "button" at bounding box center [980, 223] width 11 height 11
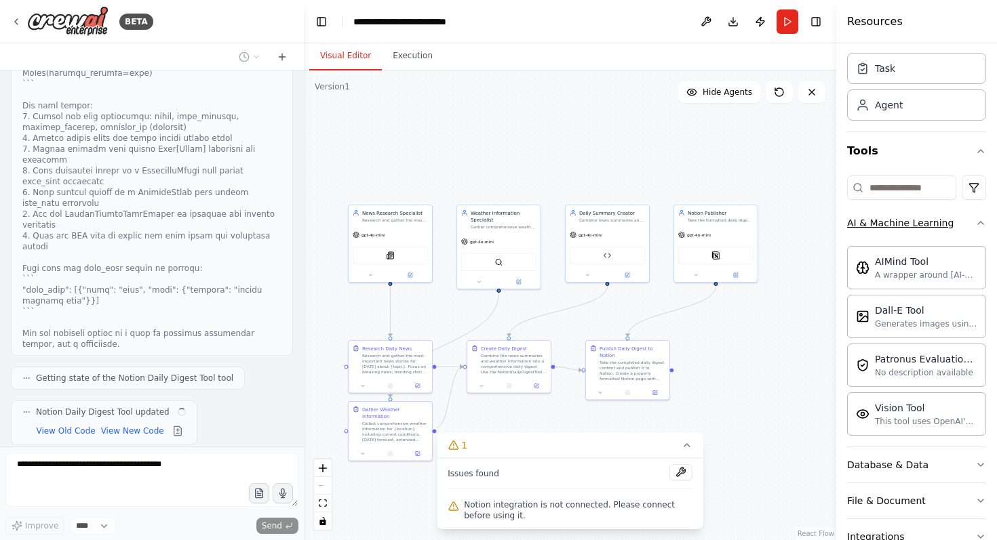
click at [975, 228] on icon "button" at bounding box center [980, 223] width 11 height 11
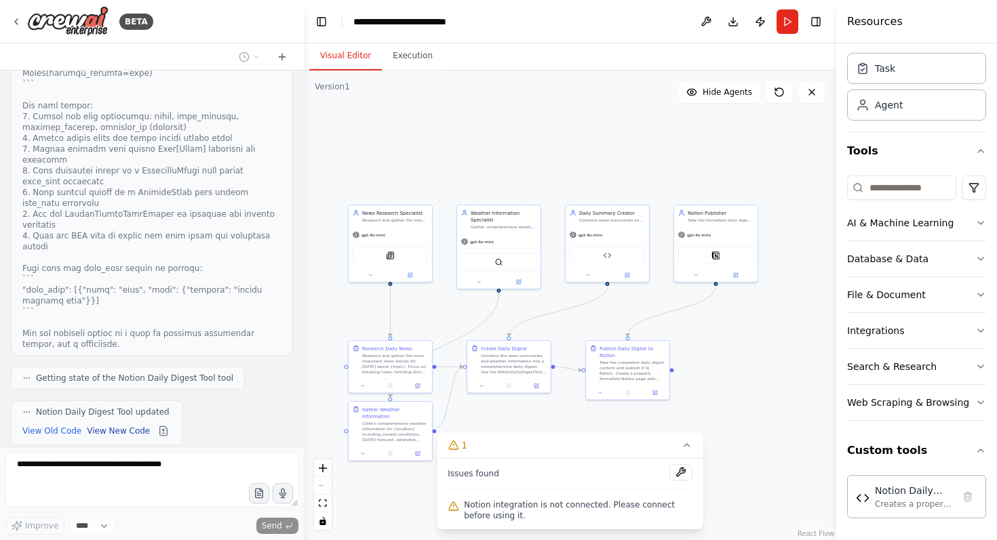
click at [125, 423] on button "View New Code" at bounding box center [118, 431] width 63 height 16
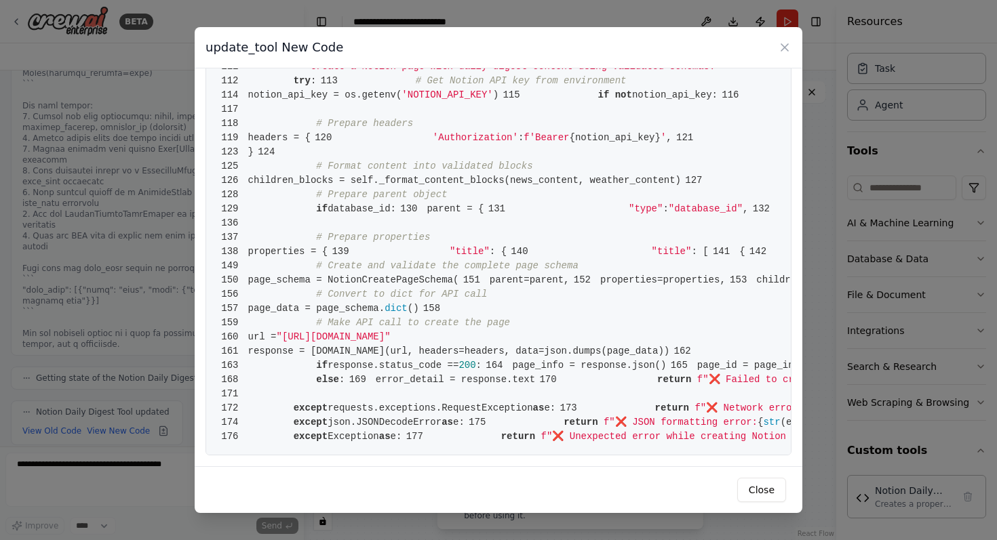
scroll to position [2176, 0]
click at [752, 484] on button "Close" at bounding box center [761, 490] width 49 height 24
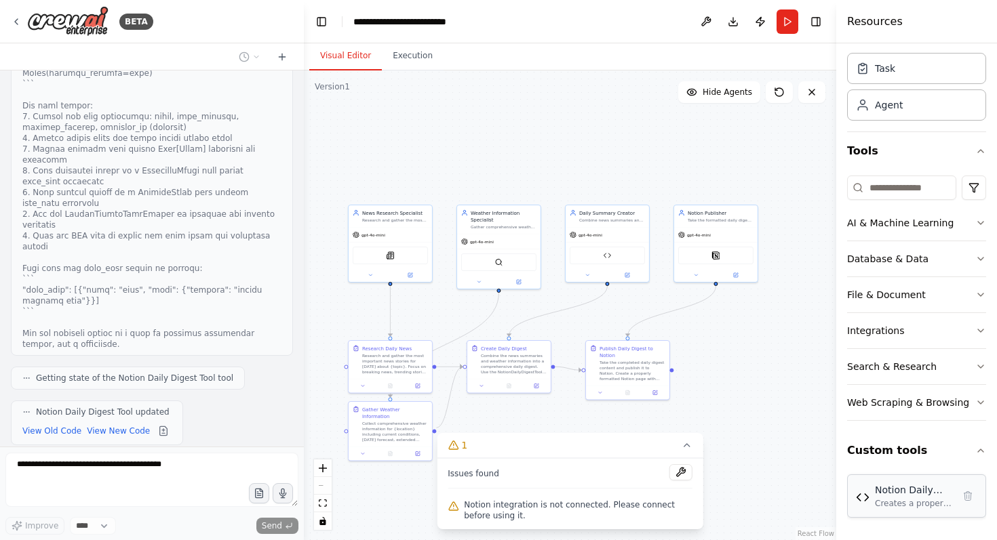
click at [866, 491] on img at bounding box center [863, 498] width 14 height 14
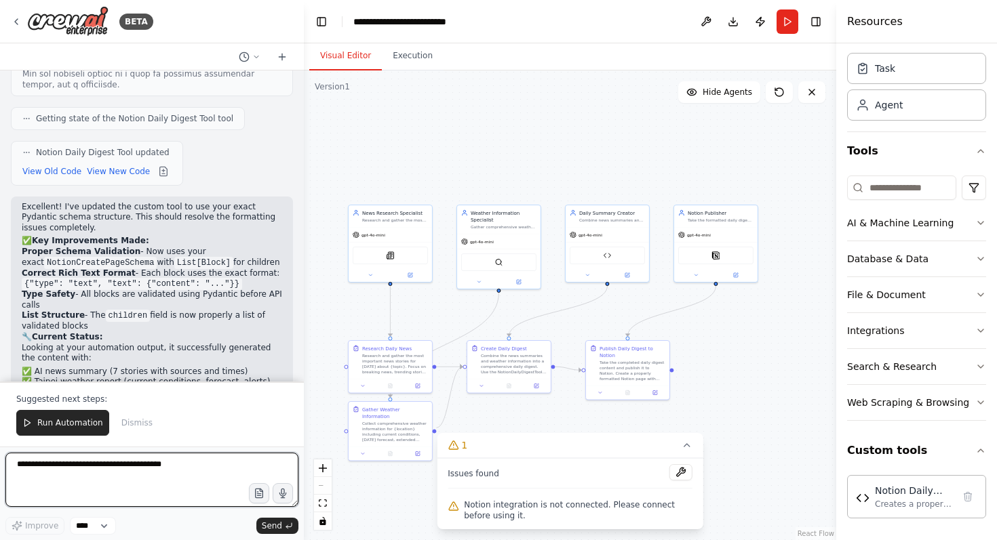
scroll to position [6428, 0]
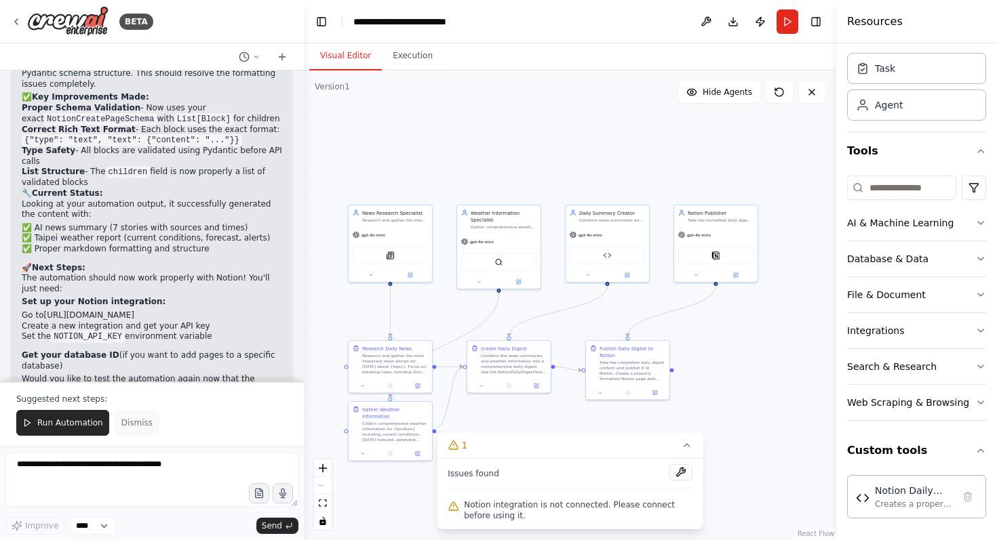
click at [135, 423] on span "Dismiss" at bounding box center [136, 423] width 31 height 11
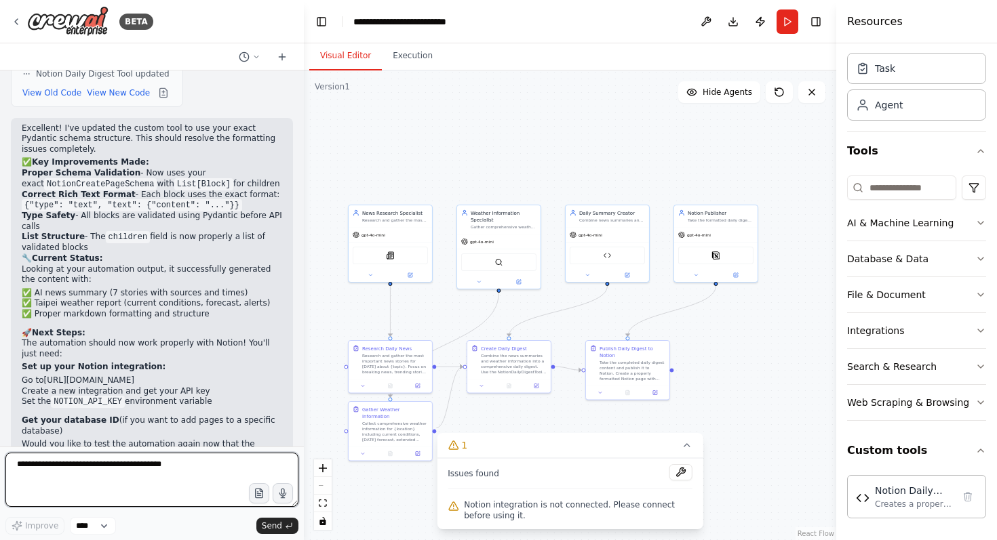
click at [118, 477] on textarea at bounding box center [151, 480] width 293 height 54
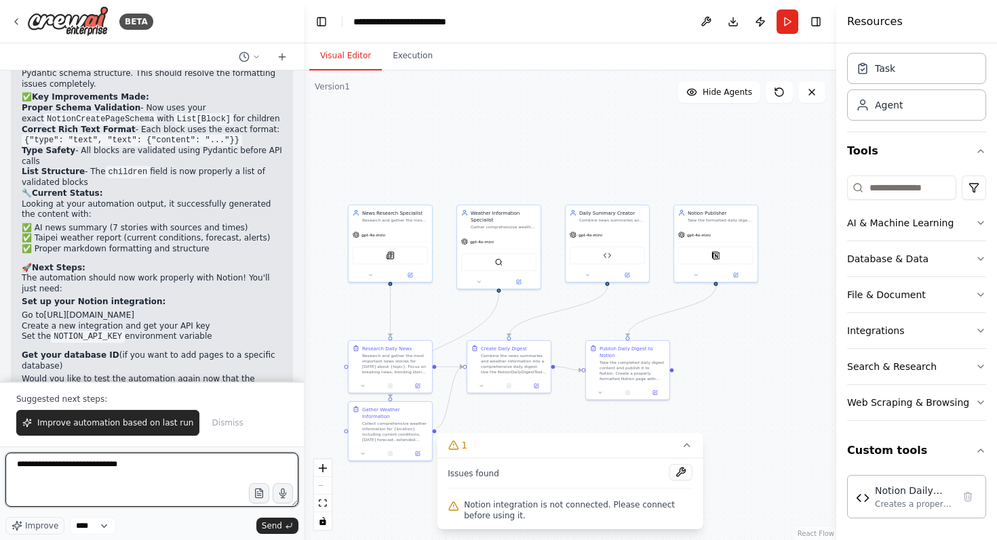
type textarea "**********"
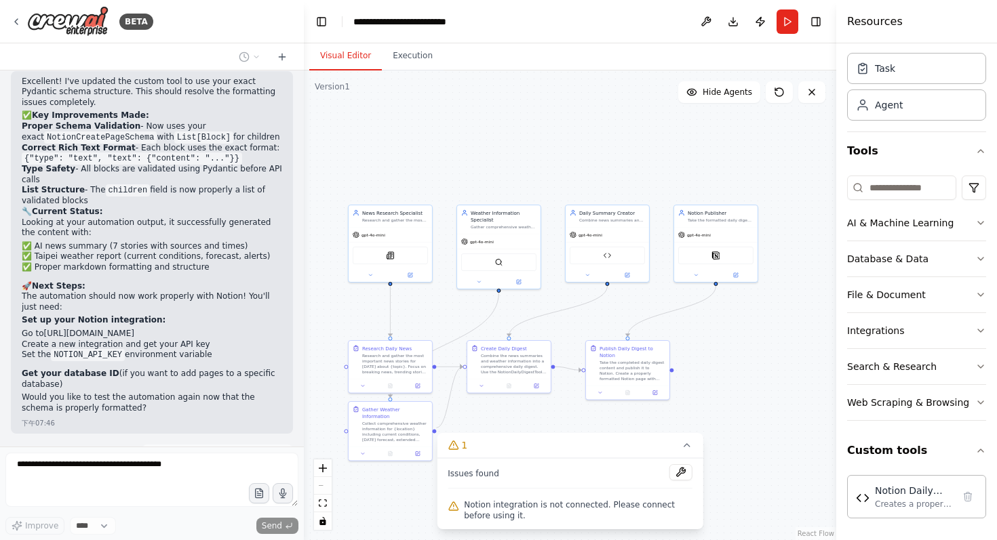
scroll to position [6445, 0]
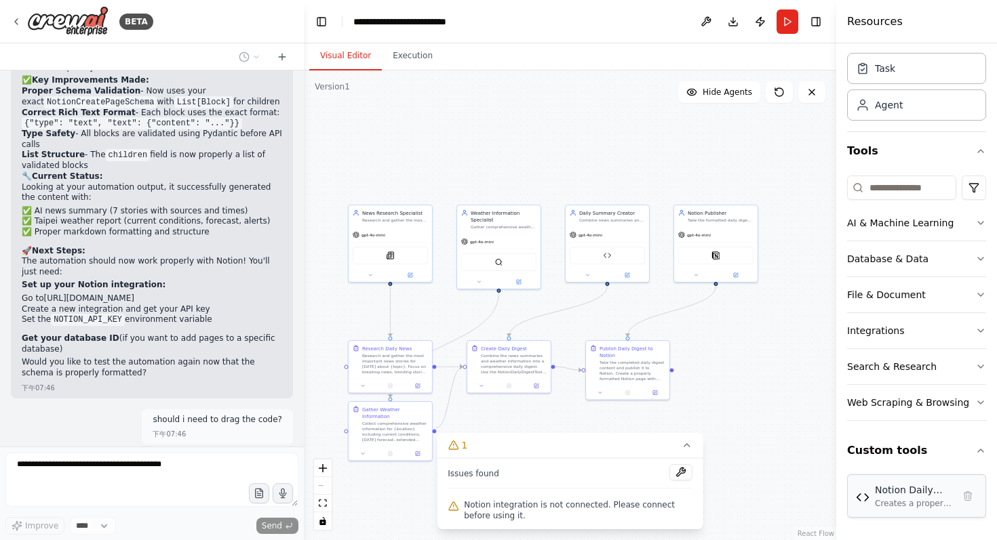
click at [885, 517] on div "Notion Daily Digest Tool Creates a properly formatted Notion page for daily new…" at bounding box center [916, 496] width 139 height 43
click at [866, 494] on img at bounding box center [863, 498] width 14 height 14
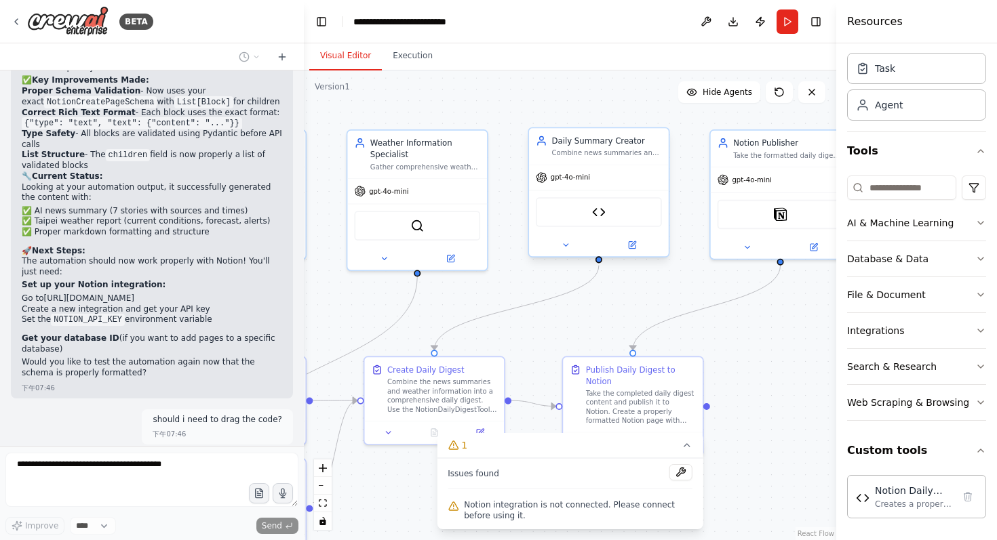
click at [606, 216] on div "Notion Daily Digest Tool" at bounding box center [599, 211] width 126 height 29
click at [601, 214] on img at bounding box center [599, 212] width 14 height 14
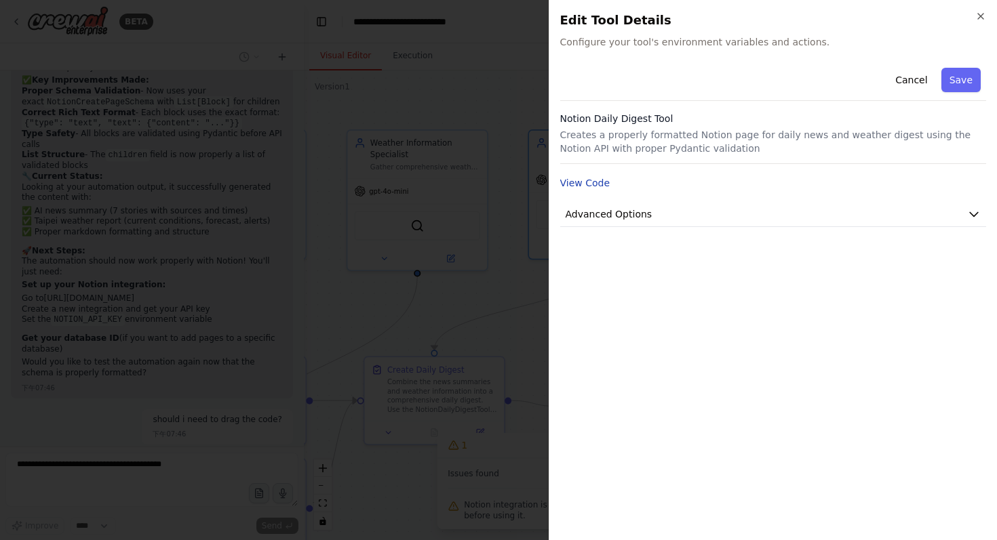
click at [582, 178] on button "View Code" at bounding box center [585, 183] width 50 height 14
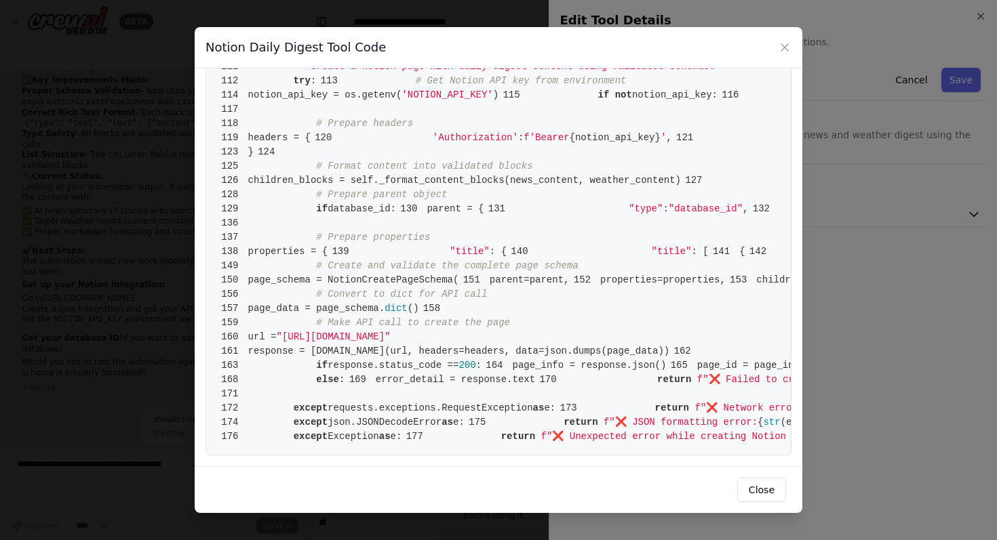
scroll to position [2176, 0]
click at [762, 487] on button "Close" at bounding box center [761, 490] width 49 height 24
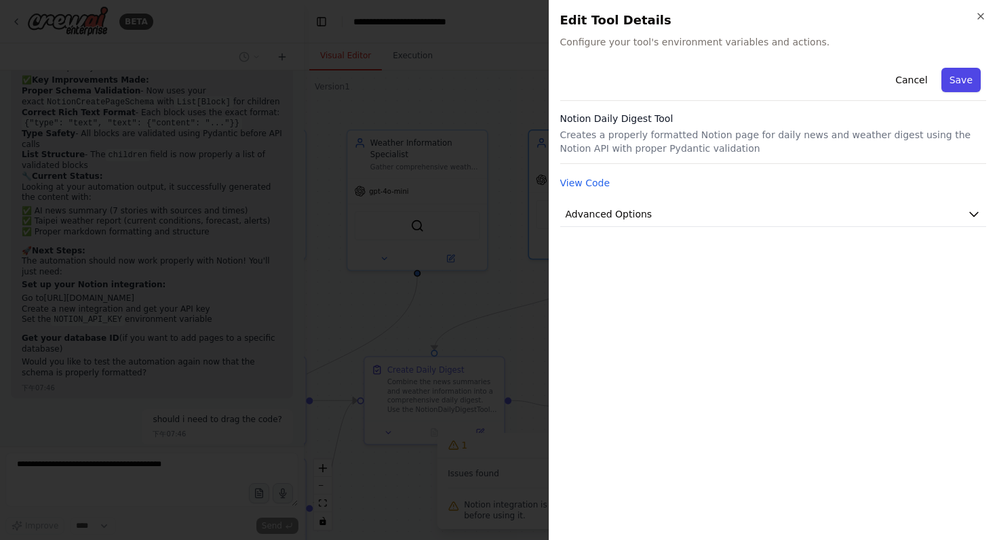
click at [962, 74] on button "Save" at bounding box center [960, 80] width 39 height 24
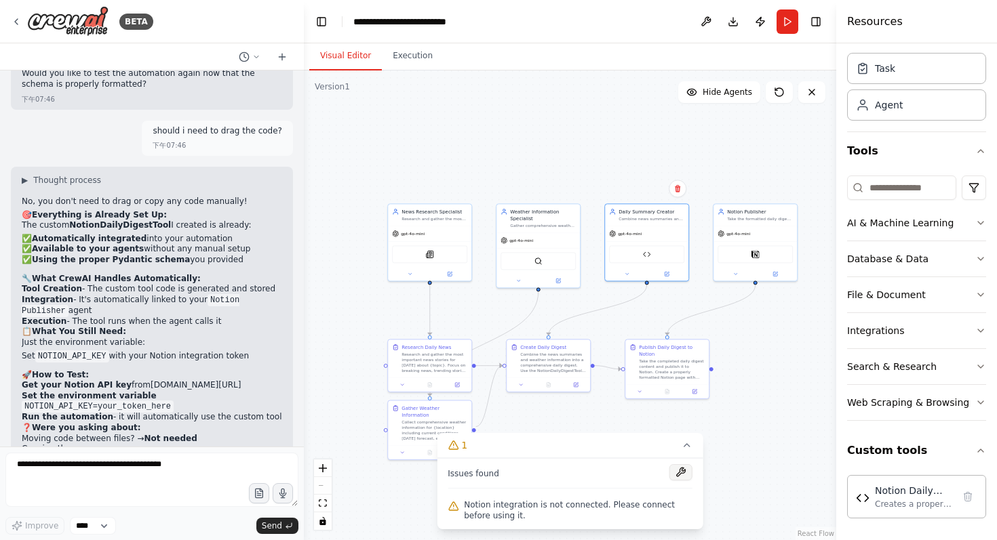
click at [680, 473] on button at bounding box center [680, 472] width 23 height 16
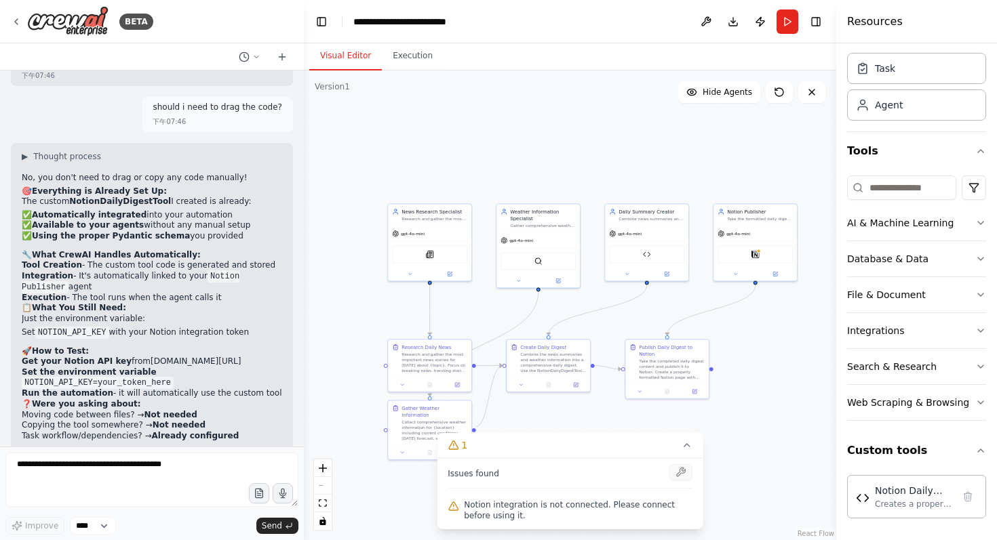
scroll to position [6768, 0]
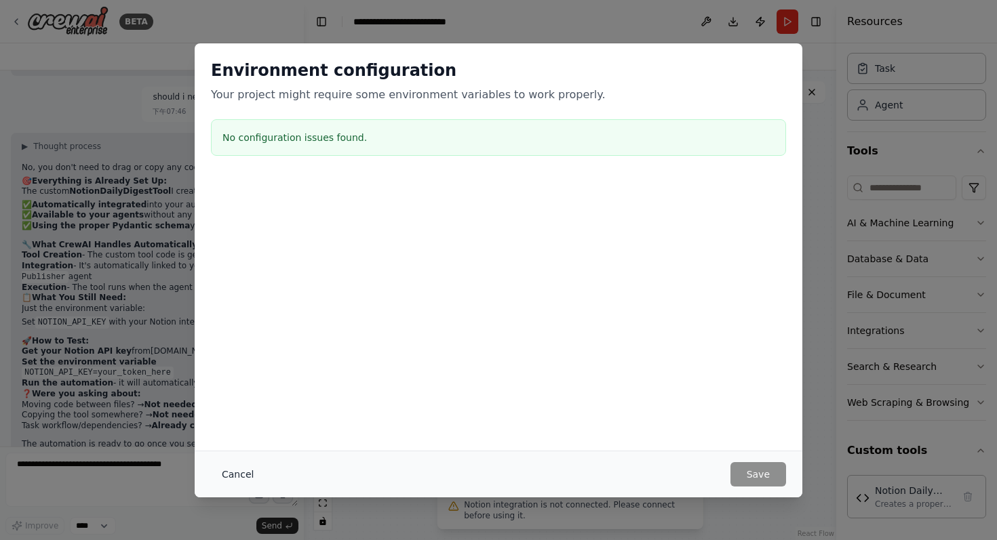
click at [243, 470] on button "Cancel" at bounding box center [238, 474] width 54 height 24
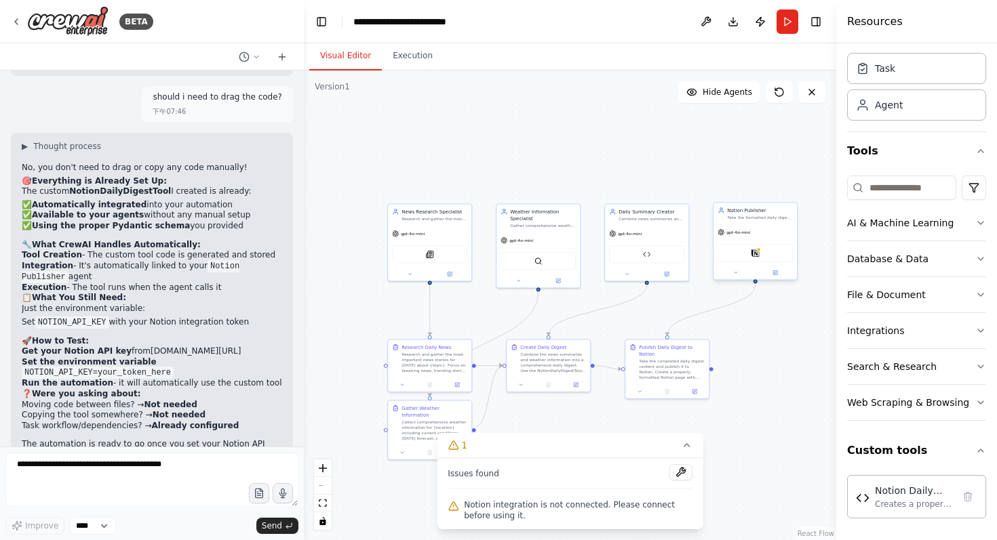
click at [748, 254] on div "Notion" at bounding box center [754, 253] width 75 height 18
click at [757, 256] on img at bounding box center [755, 253] width 8 height 8
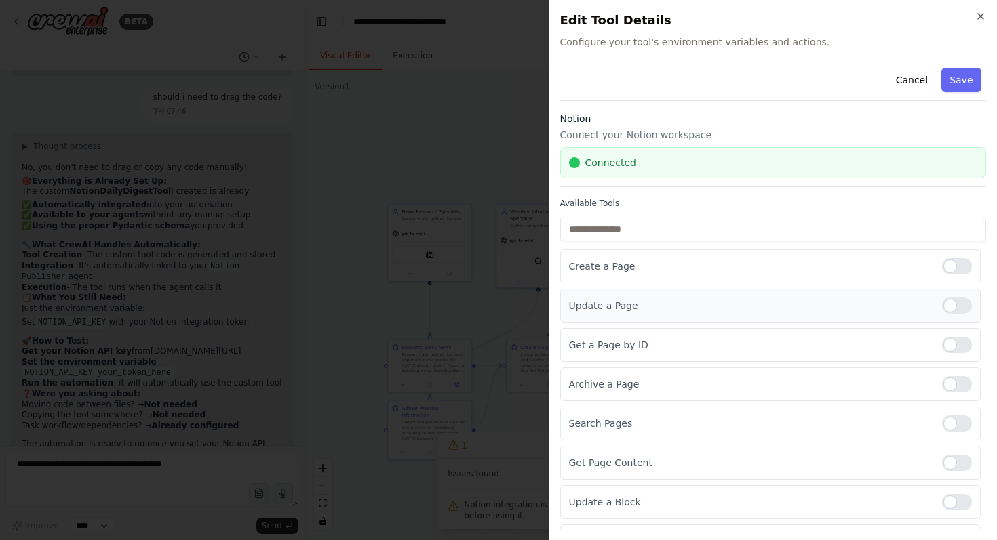
click at [946, 305] on div at bounding box center [957, 306] width 30 height 16
click at [942, 378] on div at bounding box center [957, 384] width 30 height 16
click at [941, 411] on div "Search Pages" at bounding box center [770, 424] width 421 height 34
click at [944, 341] on div at bounding box center [957, 345] width 30 height 16
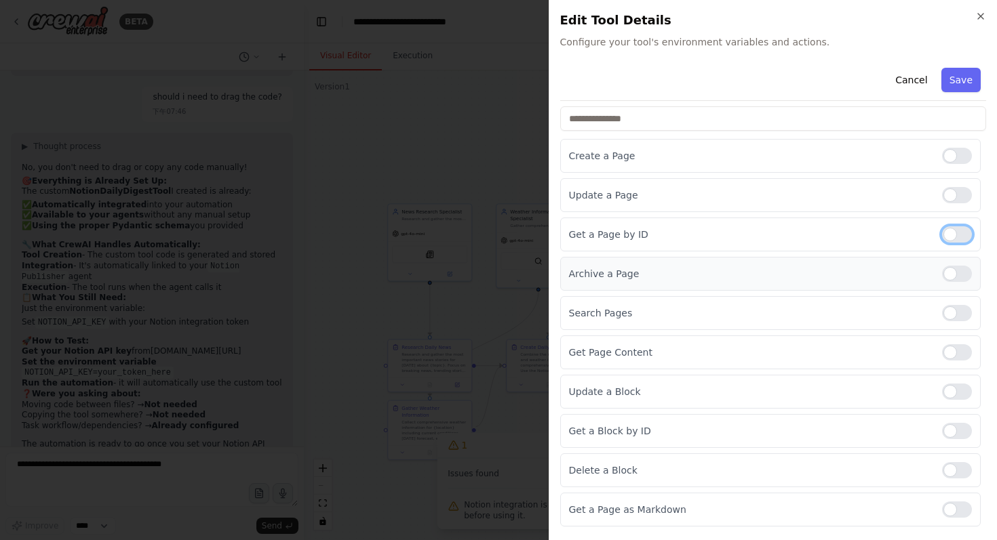
scroll to position [111, 0]
click at [943, 315] on div at bounding box center [957, 312] width 30 height 16
click at [940, 342] on div "Get Page Content" at bounding box center [770, 352] width 421 height 34
click at [943, 388] on div at bounding box center [957, 391] width 30 height 16
click at [951, 343] on div "Get Page Content" at bounding box center [770, 352] width 421 height 34
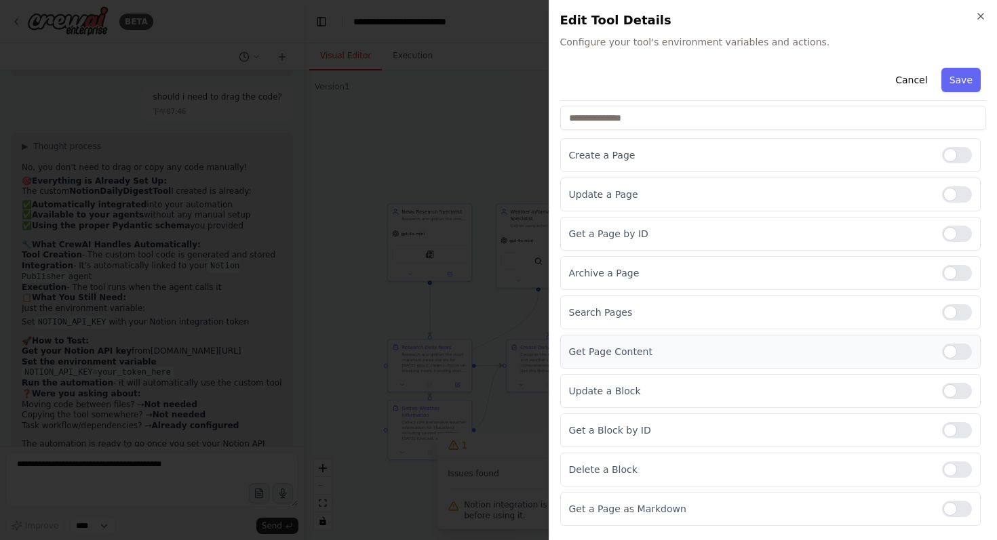
click at [948, 355] on div at bounding box center [957, 352] width 30 height 16
click at [944, 426] on div at bounding box center [957, 430] width 30 height 16
click at [947, 468] on div at bounding box center [957, 470] width 30 height 16
click at [943, 507] on div at bounding box center [957, 509] width 30 height 16
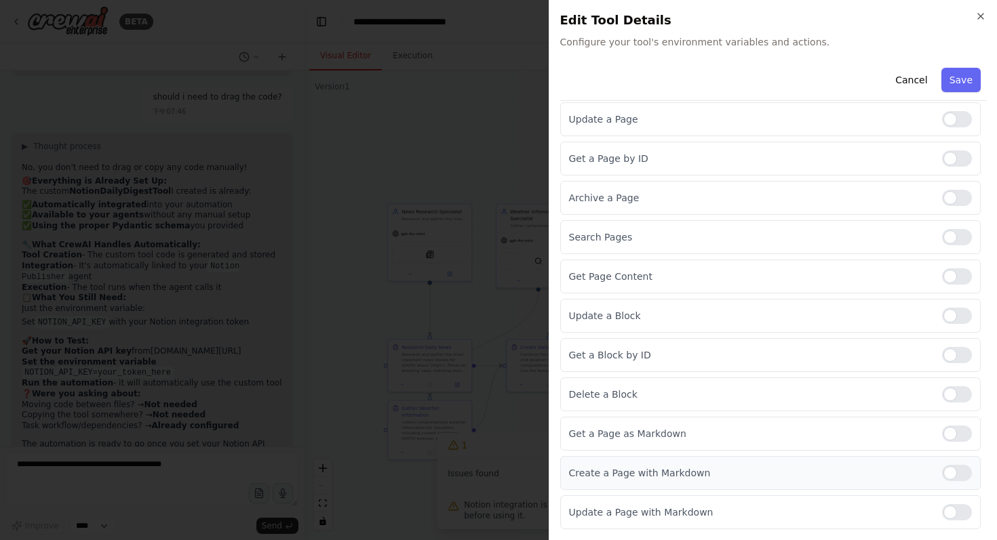
click at [942, 469] on div at bounding box center [957, 473] width 30 height 16
click at [946, 508] on div at bounding box center [957, 512] width 30 height 16
click at [951, 81] on button "Save" at bounding box center [960, 80] width 39 height 24
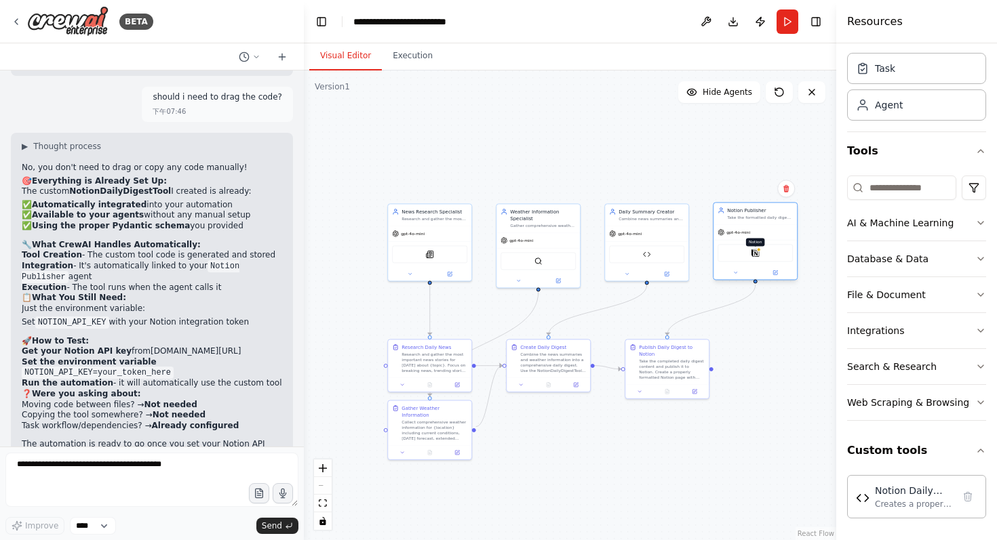
click at [755, 256] on img at bounding box center [755, 253] width 8 height 8
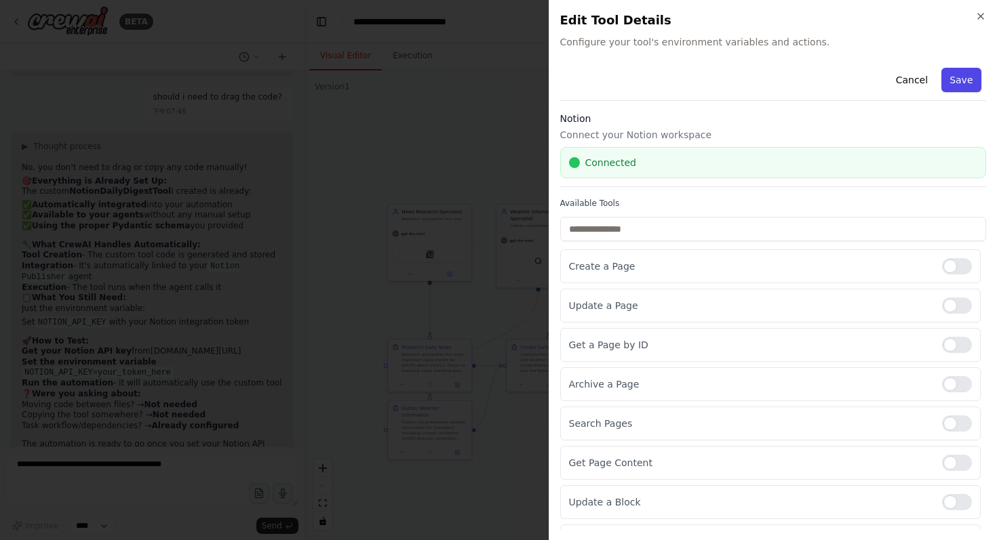
click at [945, 86] on button "Save" at bounding box center [960, 80] width 39 height 24
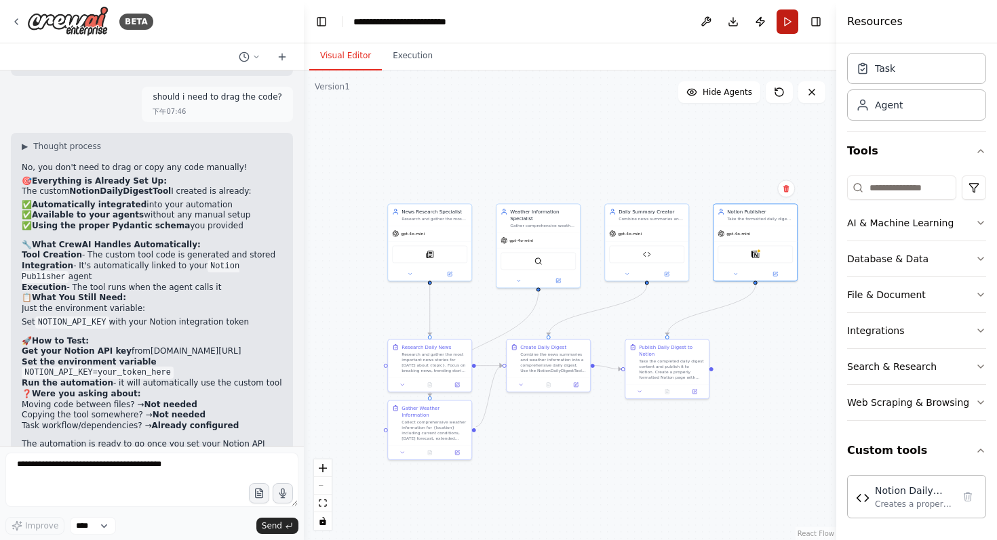
click at [784, 23] on button "Run" at bounding box center [787, 21] width 22 height 24
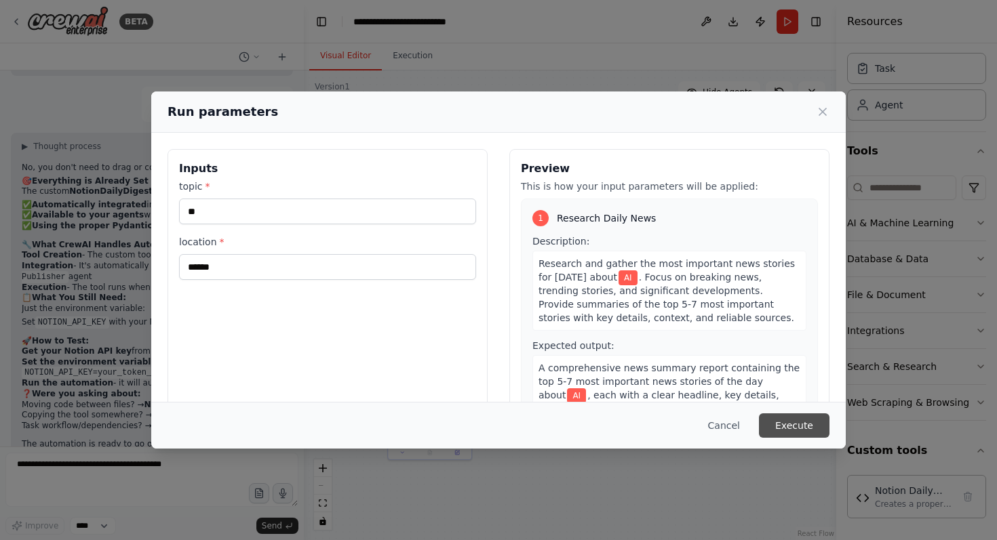
click at [801, 430] on button "Execute" at bounding box center [794, 426] width 71 height 24
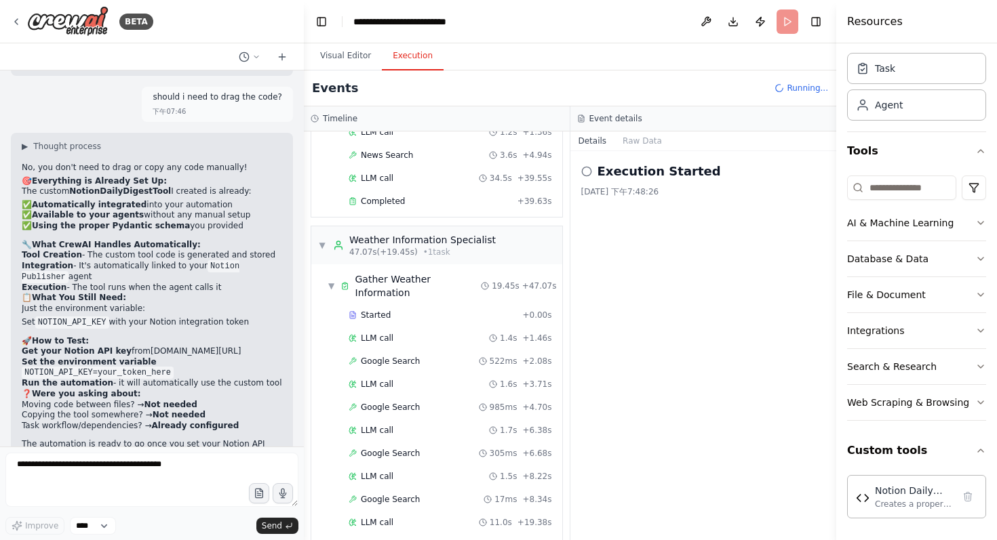
scroll to position [265, 0]
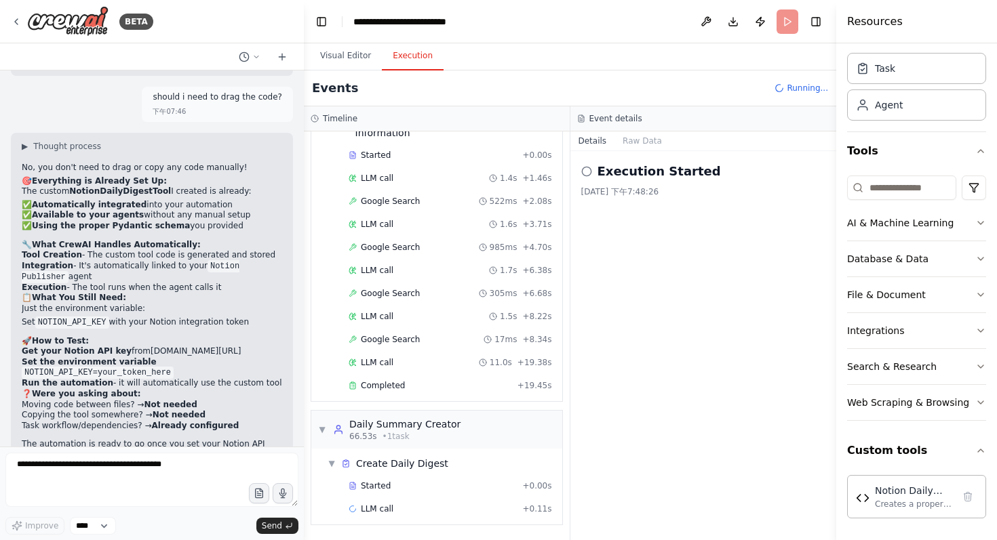
click at [589, 140] on button "Details" at bounding box center [592, 141] width 45 height 19
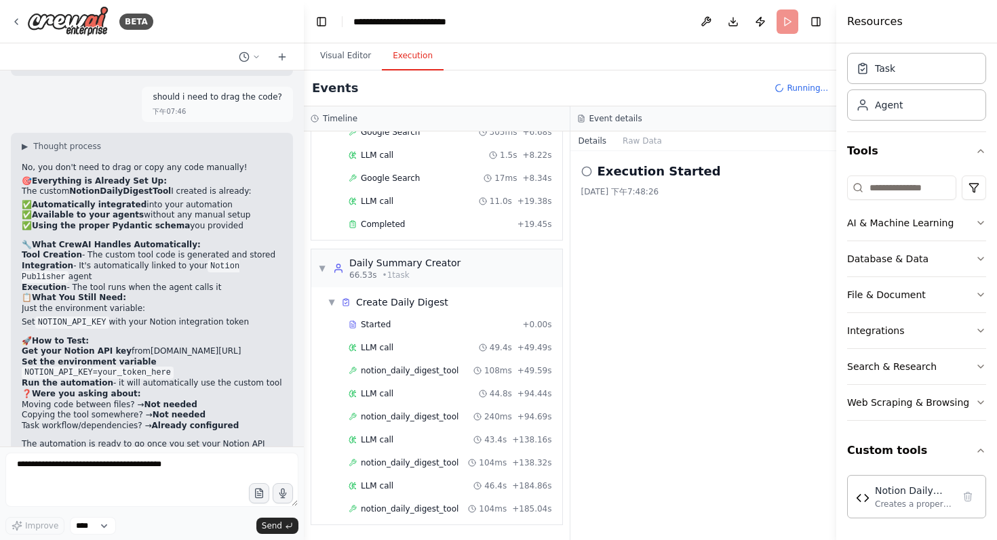
scroll to position [449, 0]
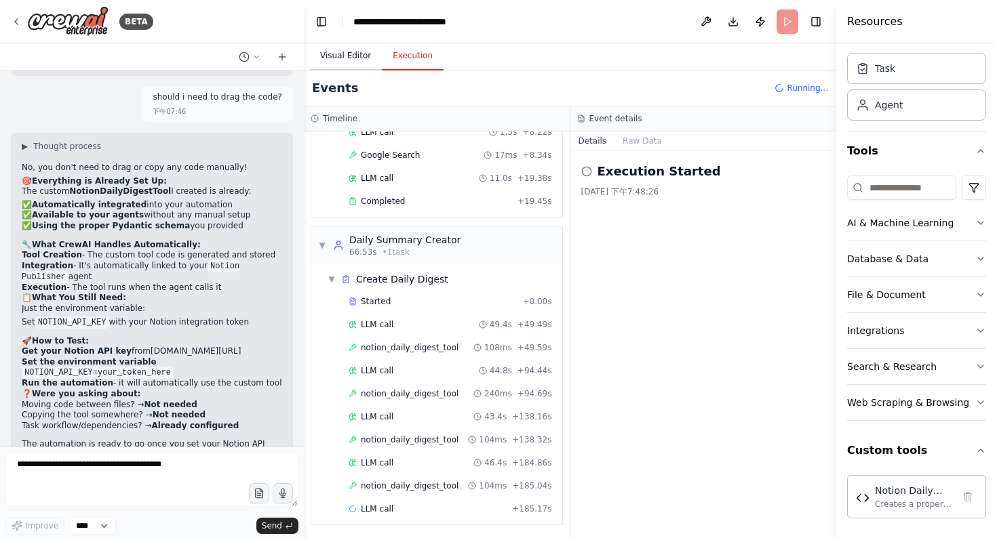
click at [330, 52] on button "Visual Editor" at bounding box center [345, 56] width 73 height 28
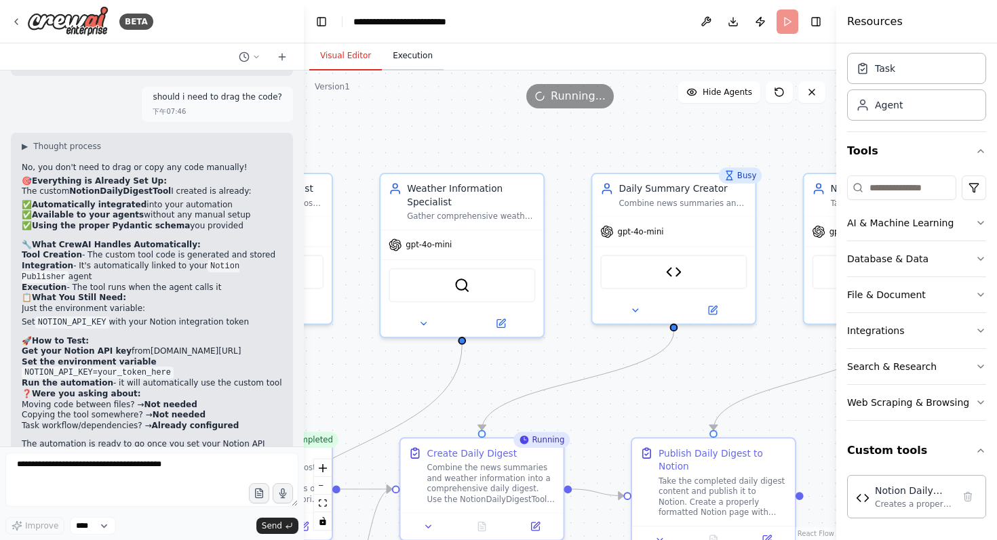
click at [414, 60] on button "Execution" at bounding box center [413, 56] width 62 height 28
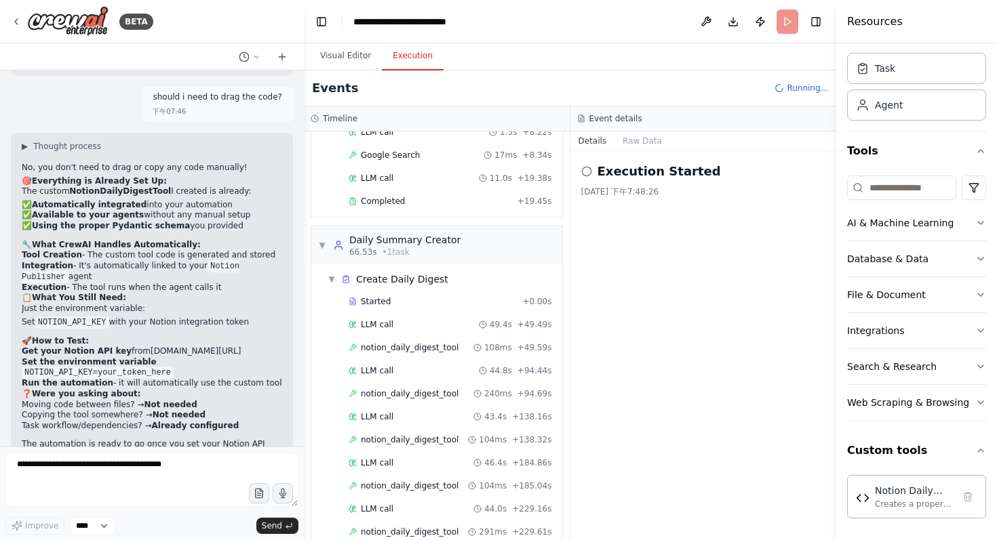
scroll to position [496, 0]
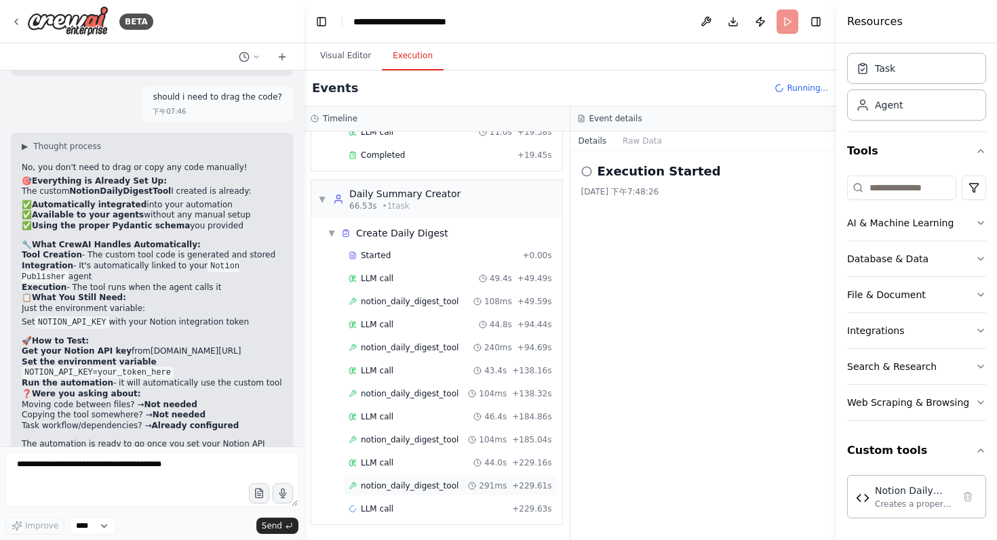
click at [425, 483] on span "notion_daily_digest_tool" at bounding box center [410, 486] width 98 height 11
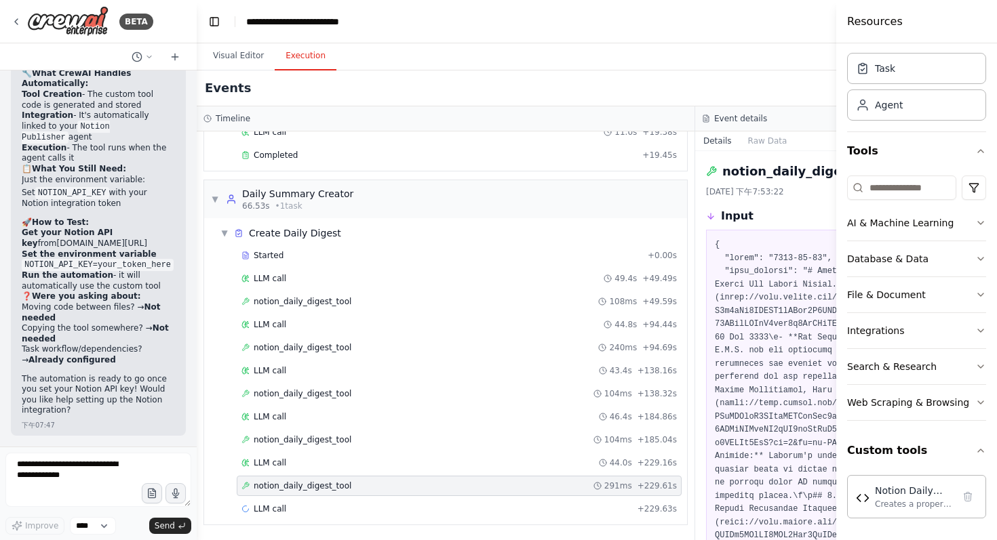
drag, startPoint x: 302, startPoint y: 350, endPoint x: 190, endPoint y: 349, distance: 112.5
click at [190, 349] on div "BETA help me summarize daily news and weather , show on notion 下午07:24 ▶ Though…" at bounding box center [498, 270] width 997 height 540
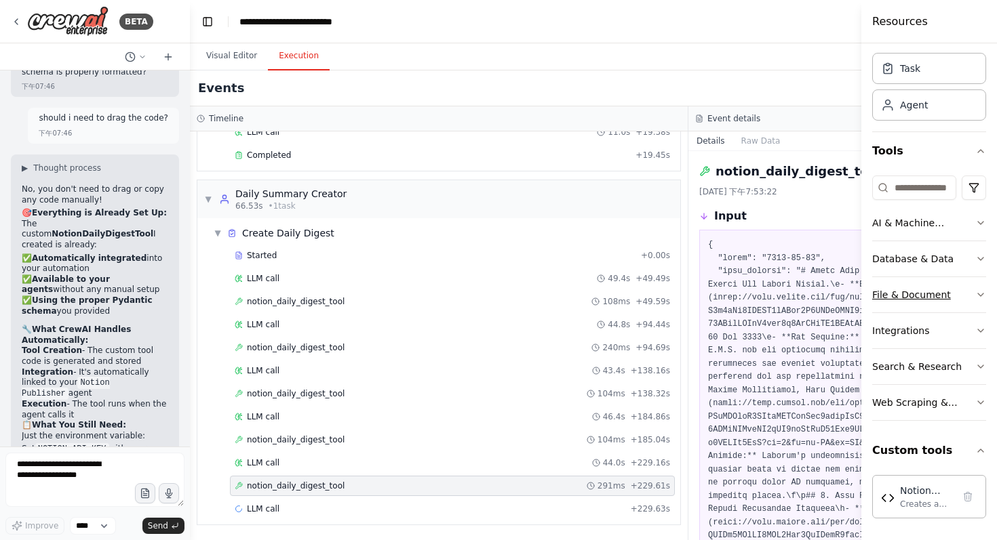
drag, startPoint x: 836, startPoint y: 302, endPoint x: 896, endPoint y: 302, distance: 60.3
click at [896, 302] on div "Resources Crew Task Agent Tools AI & Machine Learning Database & Data File & Do…" at bounding box center [929, 270] width 136 height 540
click at [673, 294] on div "▼ News Research Specialist 7.34s (+39.63s) • 1 task ▼ Research Daily News 39.63…" at bounding box center [439, 336] width 498 height 409
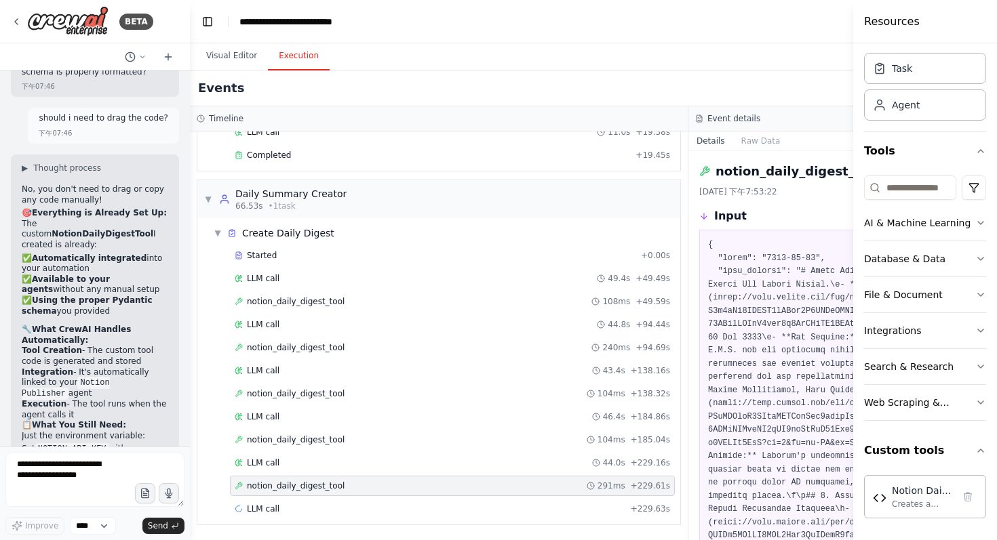
drag, startPoint x: 862, startPoint y: 222, endPoint x: 996, endPoint y: 276, distance: 144.1
click at [996, 276] on div "Resources Crew Task Agent Tools AI & Machine Learning Database & Data File & Do…" at bounding box center [925, 270] width 144 height 540
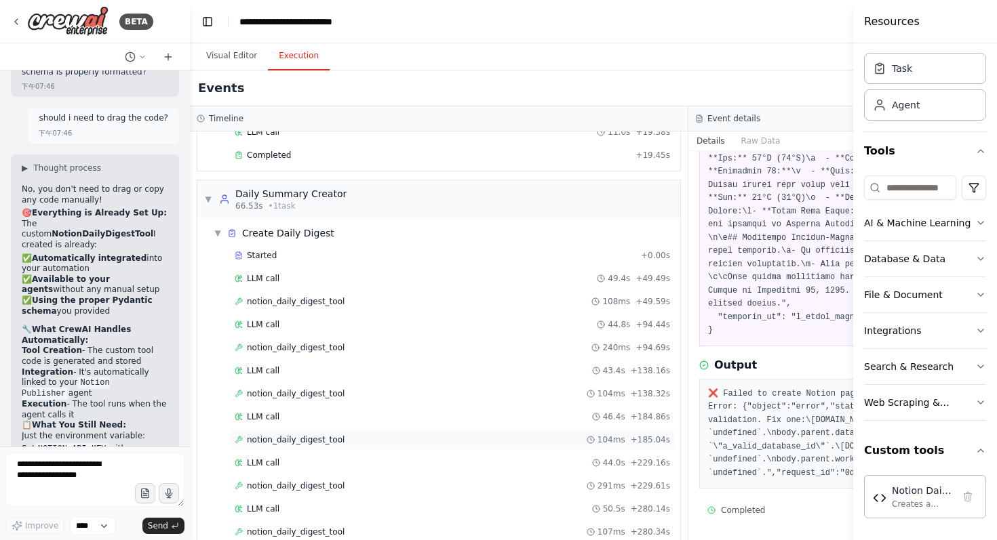
scroll to position [528, 0]
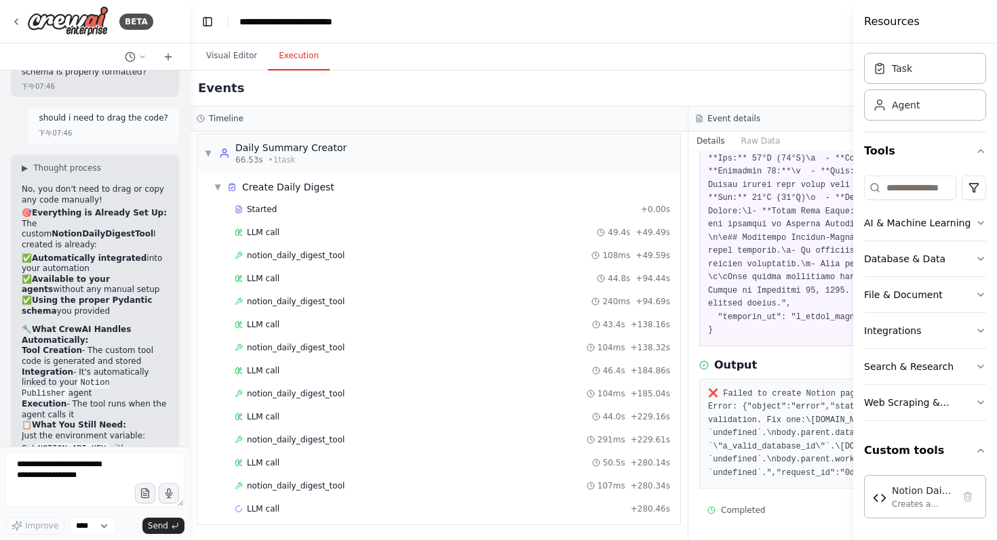
click at [792, 81] on div "Events Running..." at bounding box center [688, 89] width 997 height 36
drag, startPoint x: 853, startPoint y: 425, endPoint x: 879, endPoint y: 425, distance: 25.8
click at [877, 425] on div "Resources Crew Task Agent Tools AI & Machine Learning Database & Data File & Do…" at bounding box center [928, 270] width 137 height 540
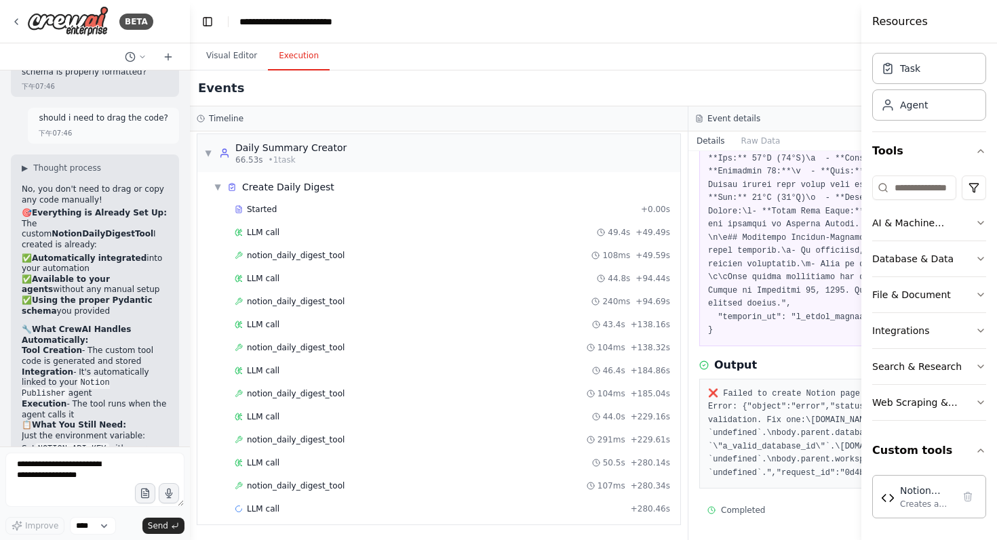
drag, startPoint x: 861, startPoint y: 424, endPoint x: 936, endPoint y: 427, distance: 74.6
click at [936, 427] on div "Resources Crew Task Agent Tools AI & Machine Learning Database & Data File & Do…" at bounding box center [929, 270] width 136 height 540
click at [837, 417] on pre "❌ Failed to create Notion page. Status: 400 Error: {"object":"error","status":4…" at bounding box center [937, 434] width 459 height 93
click at [750, 146] on button "Raw Data" at bounding box center [761, 141] width 56 height 19
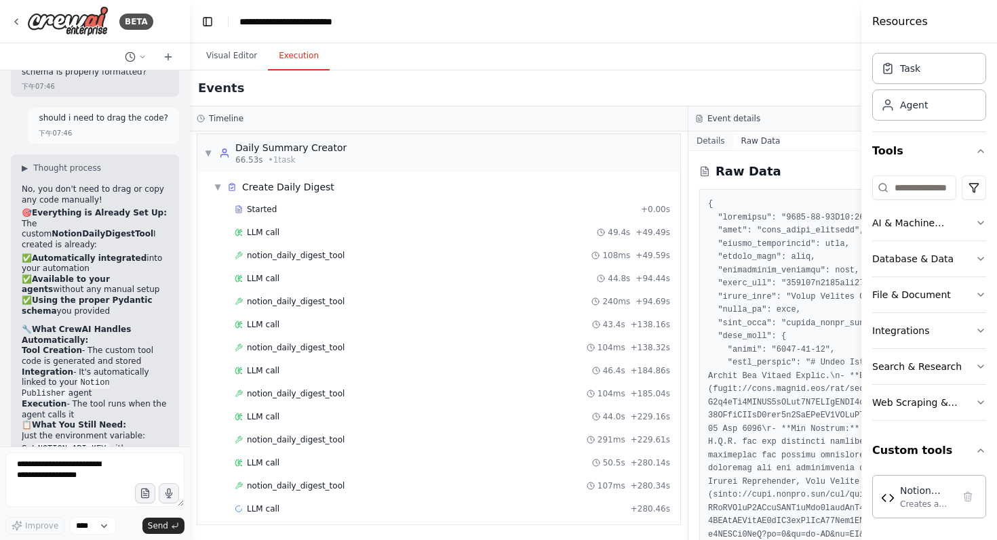
click at [713, 144] on button "Details" at bounding box center [710, 141] width 45 height 19
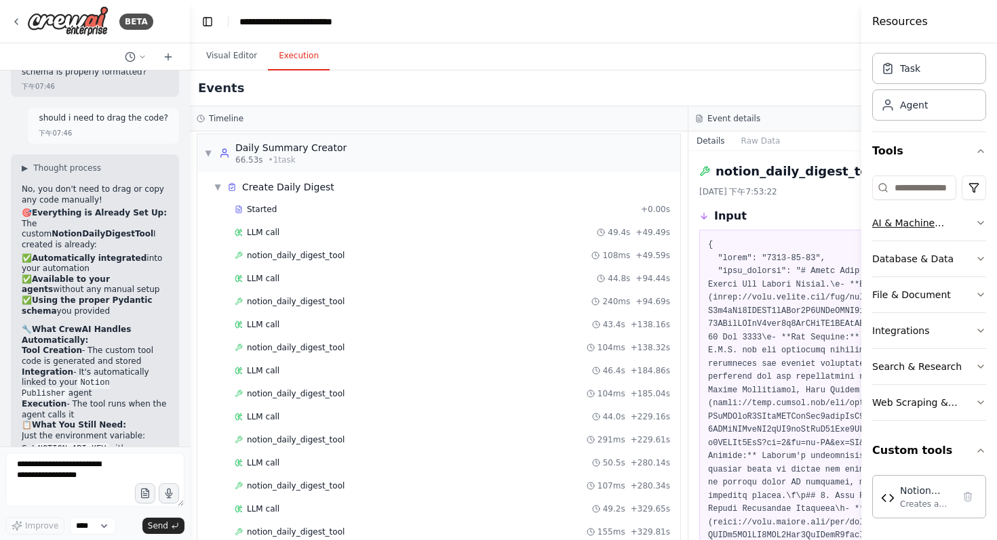
drag, startPoint x: 862, startPoint y: 226, endPoint x: 923, endPoint y: 225, distance: 61.7
click at [924, 225] on div "Resources Crew Task Agent Tools AI & Machine Learning Database & Data File & Do…" at bounding box center [929, 270] width 136 height 540
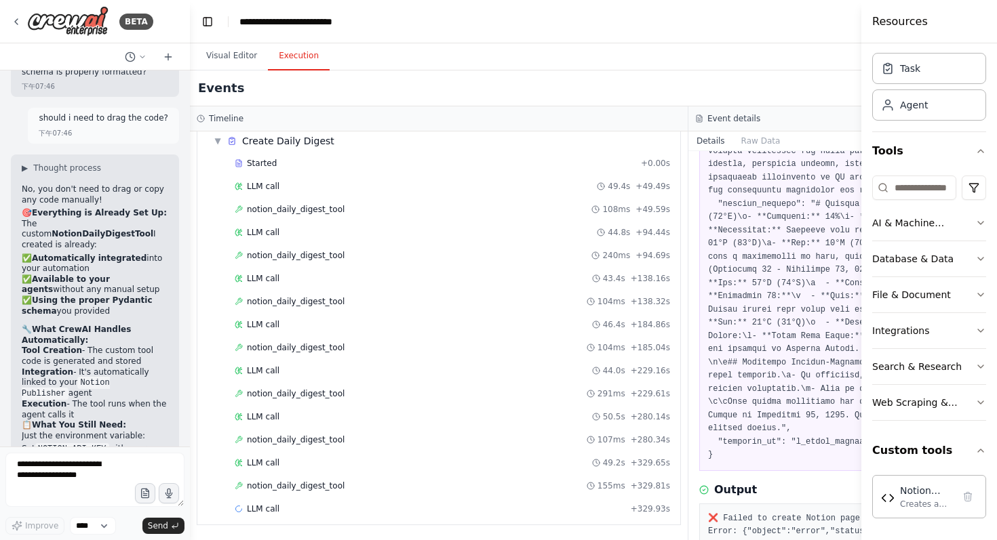
scroll to position [999, 0]
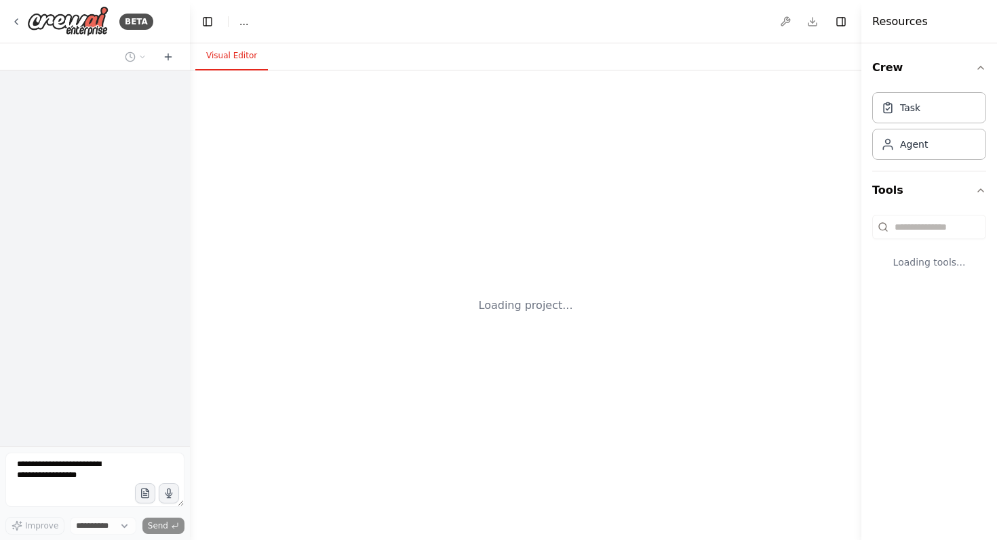
select select "****"
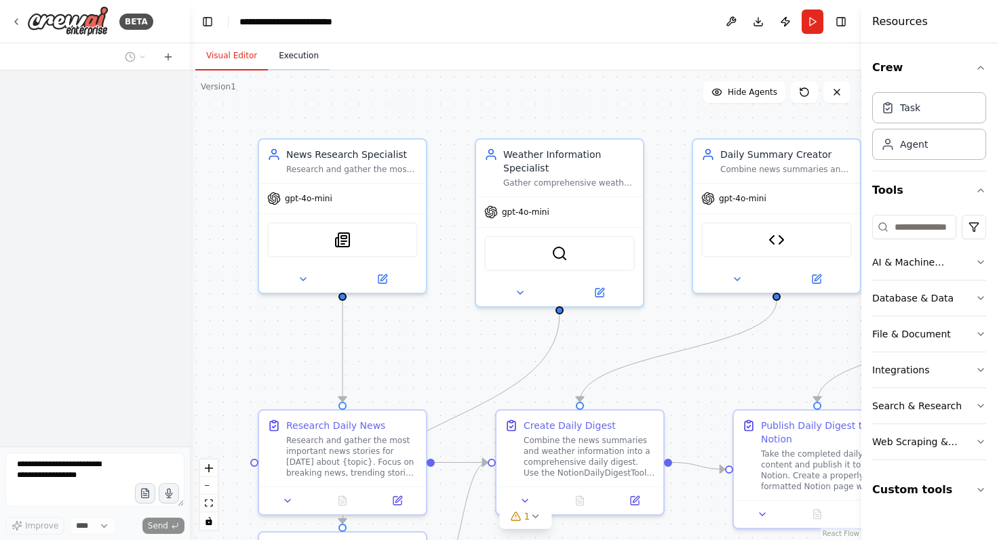
click at [293, 63] on button "Execution" at bounding box center [299, 56] width 62 height 28
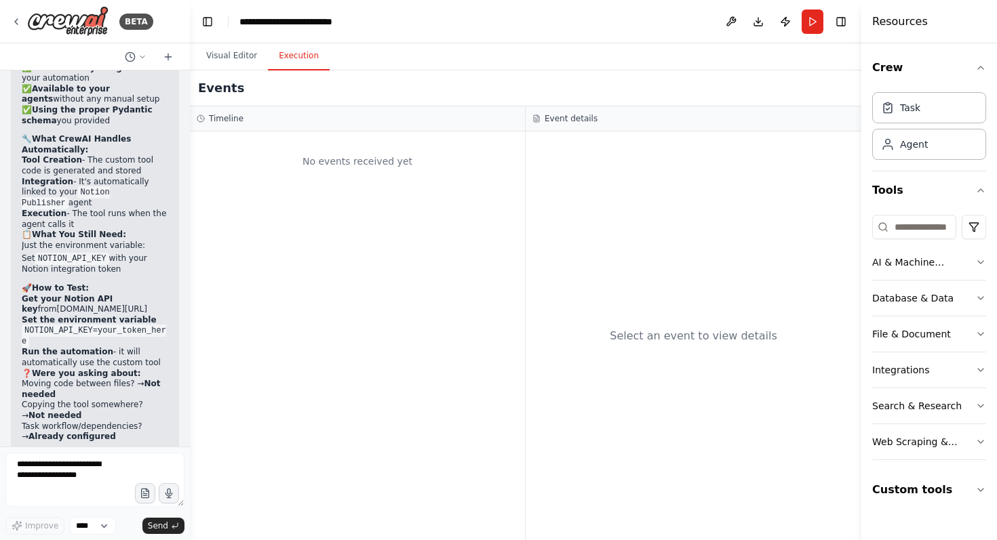
scroll to position [9251, 0]
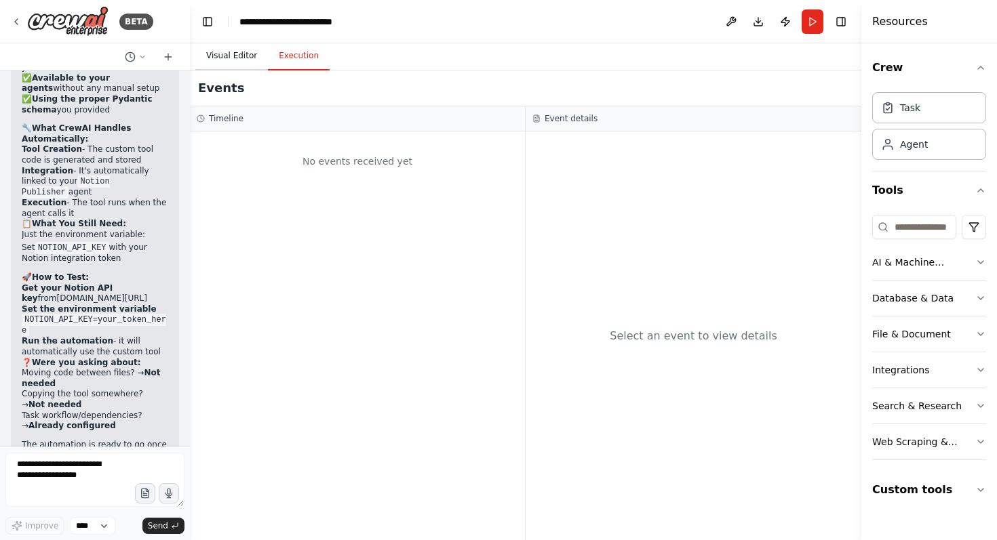
click at [237, 52] on button "Visual Editor" at bounding box center [231, 56] width 73 height 28
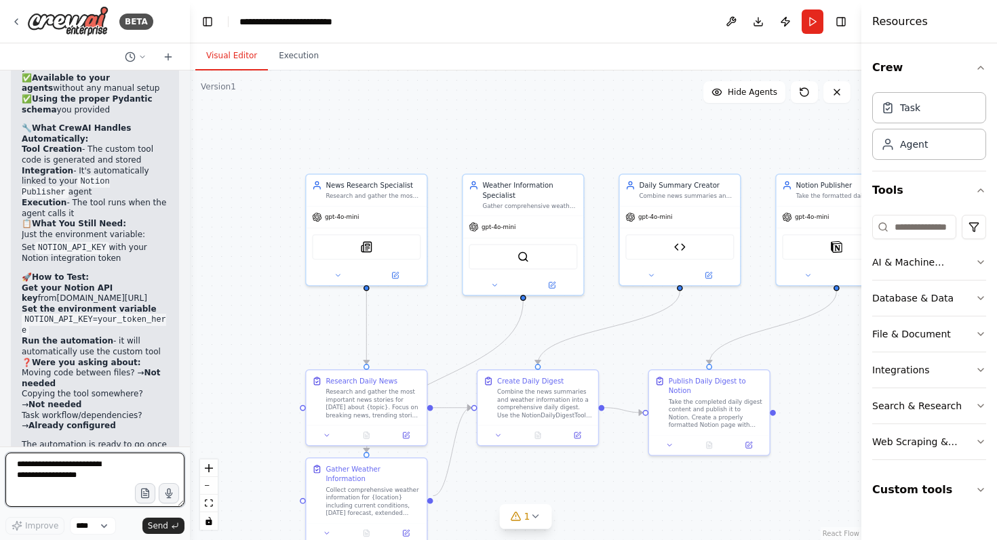
click at [49, 472] on textarea at bounding box center [94, 480] width 179 height 54
type textarea "*"
click at [906, 485] on button "Custom tools" at bounding box center [929, 490] width 114 height 38
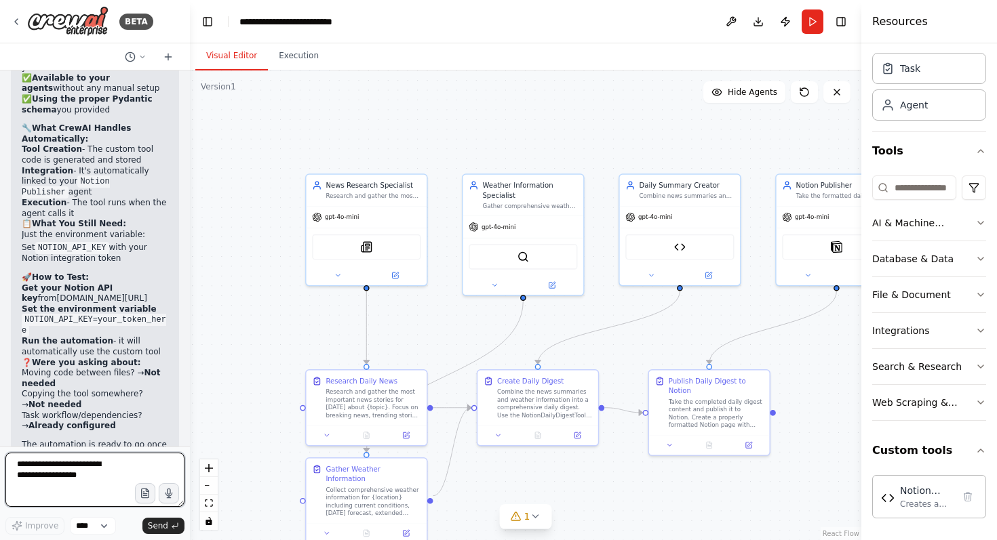
click at [115, 472] on textarea at bounding box center [94, 480] width 179 height 54
type textarea "*"
type textarea "**********"
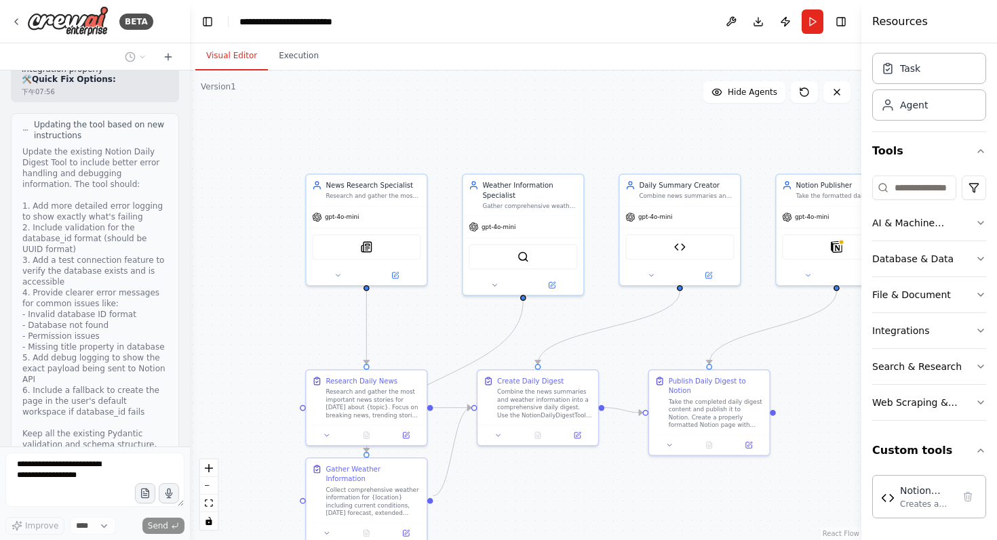
scroll to position [10317, 0]
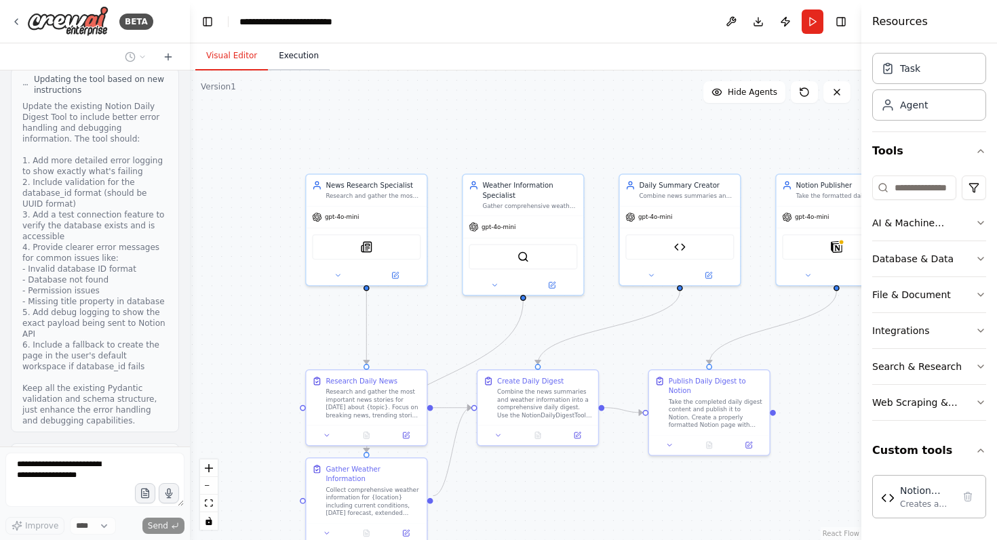
click at [296, 63] on button "Execution" at bounding box center [299, 56] width 62 height 28
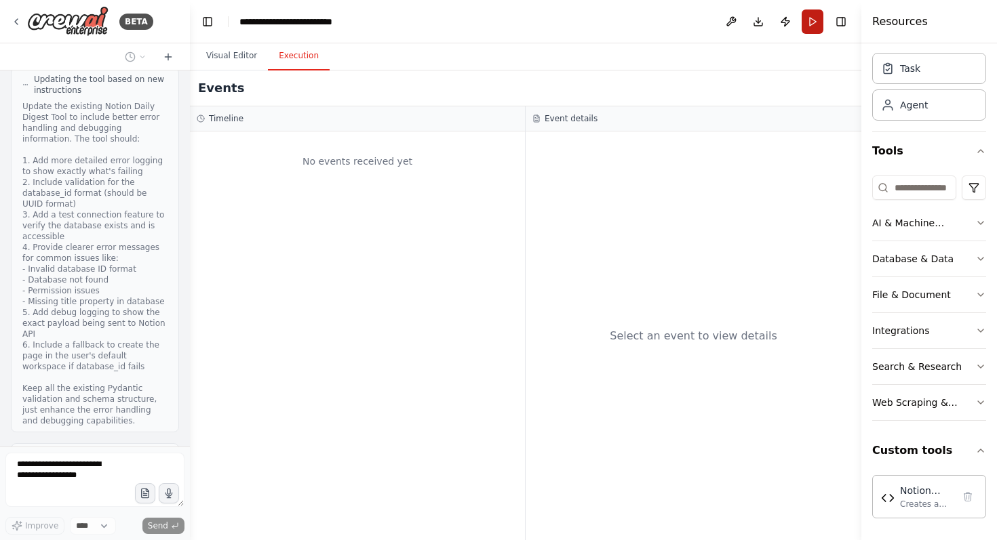
click at [811, 19] on button "Run" at bounding box center [812, 21] width 22 height 24
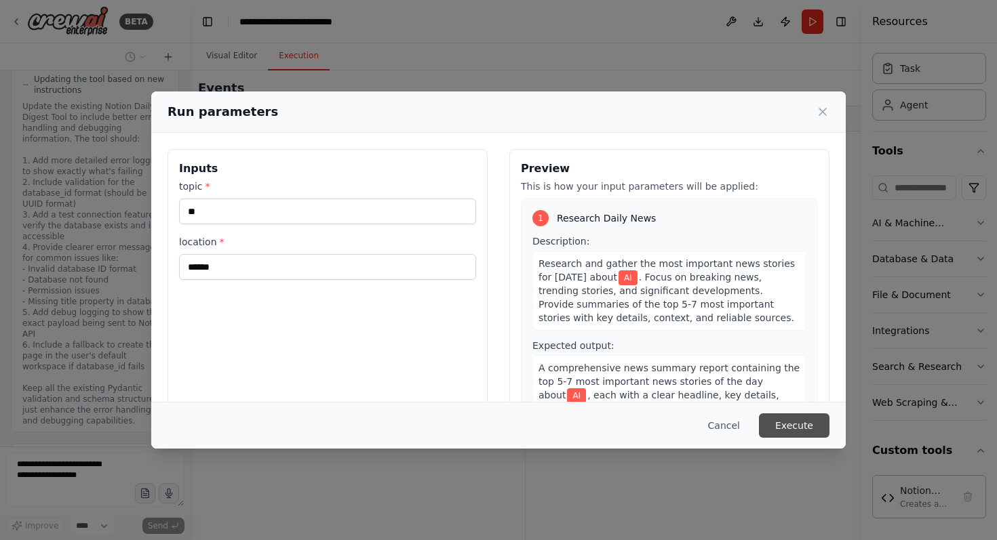
click at [803, 431] on button "Execute" at bounding box center [794, 426] width 71 height 24
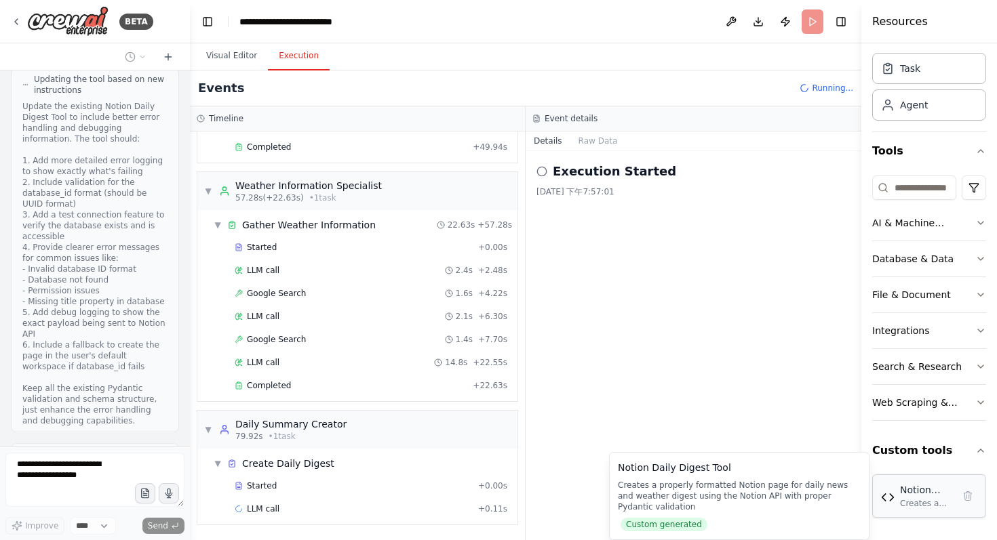
scroll to position [10389, 0]
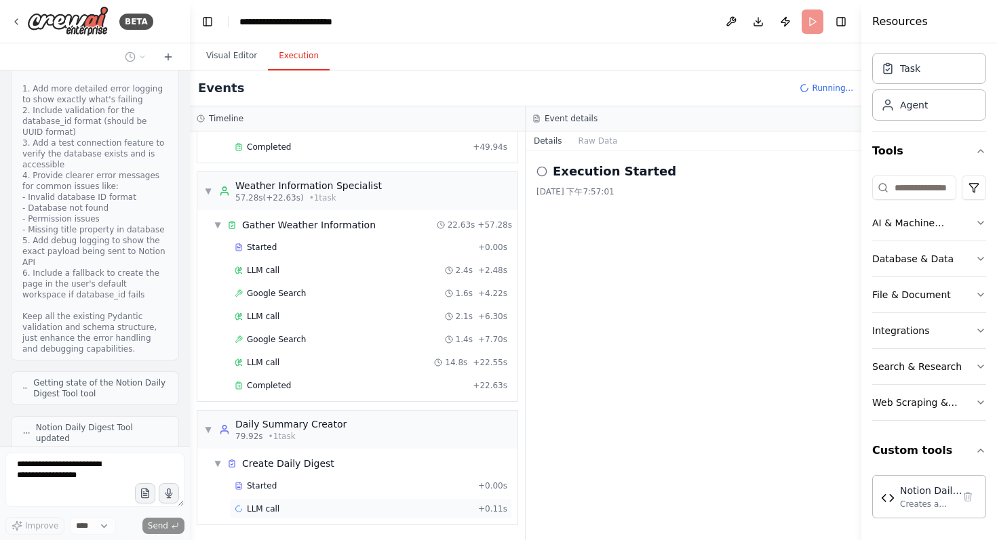
click at [283, 510] on div "LLM call + 0.11s" at bounding box center [371, 509] width 273 height 11
click at [550, 136] on button "Details" at bounding box center [547, 141] width 45 height 19
click at [580, 144] on button "Messages" at bounding box center [598, 141] width 56 height 19
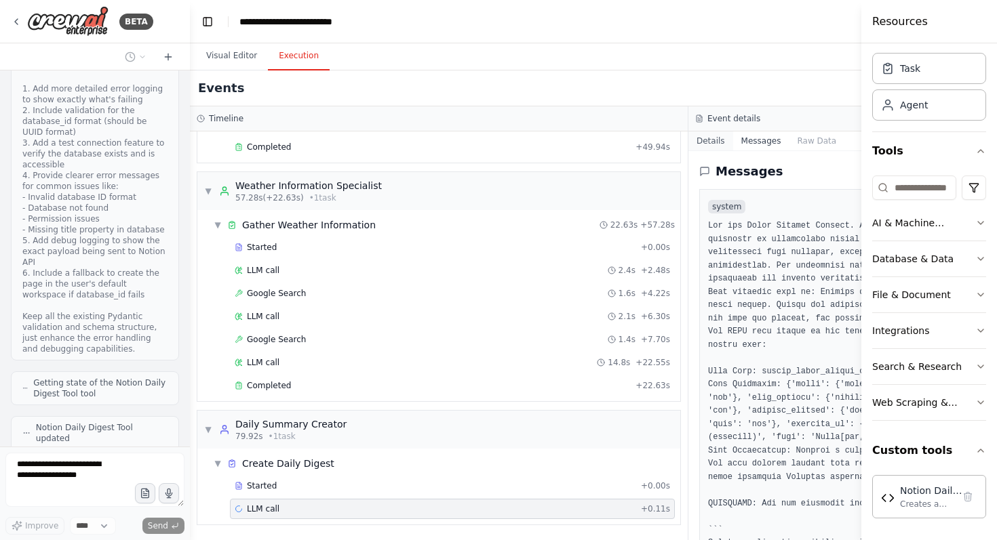
click at [710, 143] on button "Details" at bounding box center [710, 141] width 45 height 19
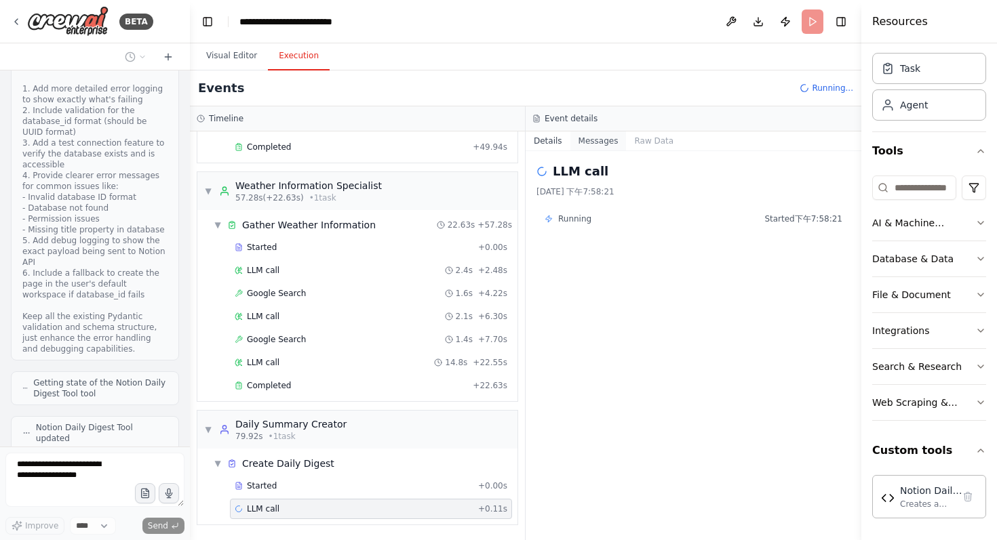
click at [595, 146] on button "Messages" at bounding box center [598, 141] width 56 height 19
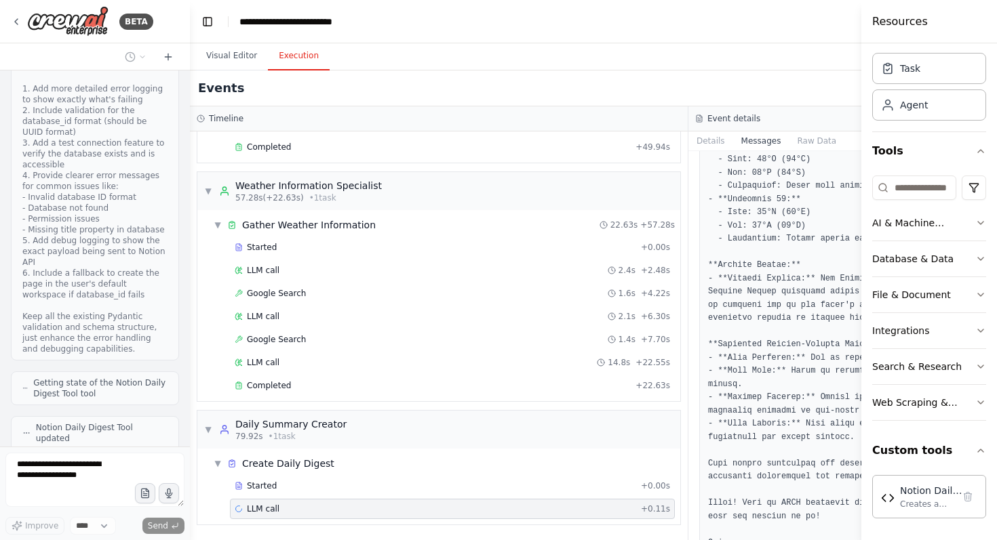
scroll to position [2417, 0]
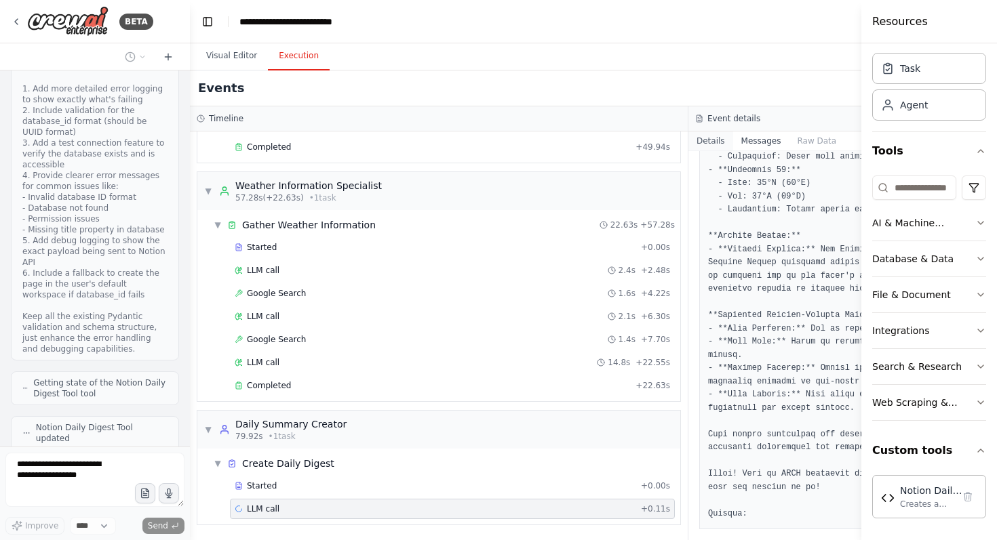
click at [714, 137] on button "Details" at bounding box center [710, 141] width 45 height 19
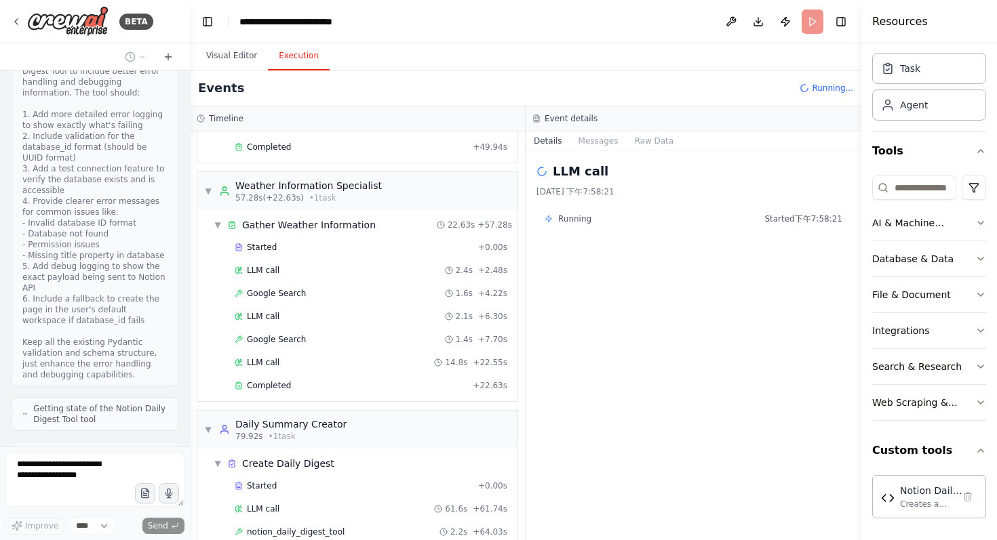
scroll to position [10389, 0]
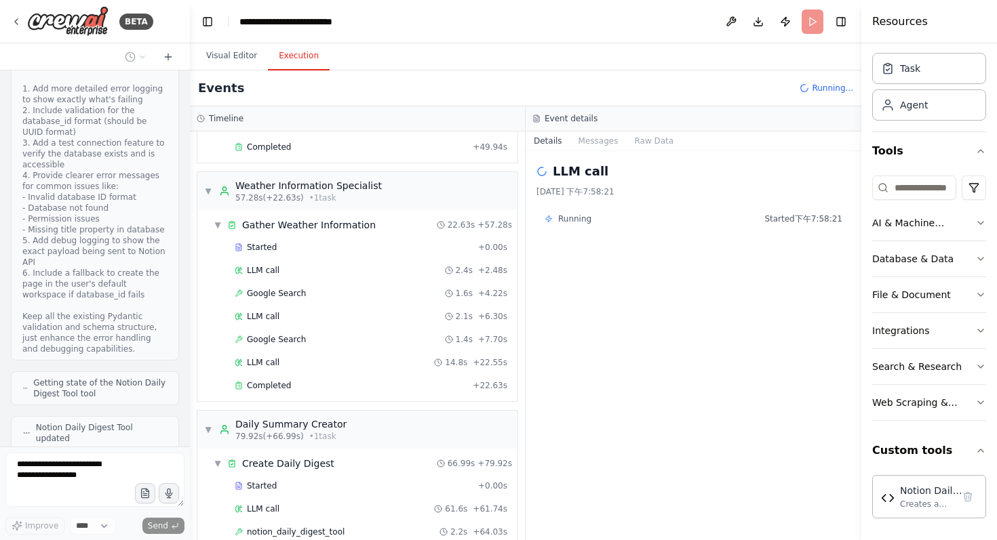
click at [107, 449] on button "View New Code" at bounding box center [115, 460] width 61 height 22
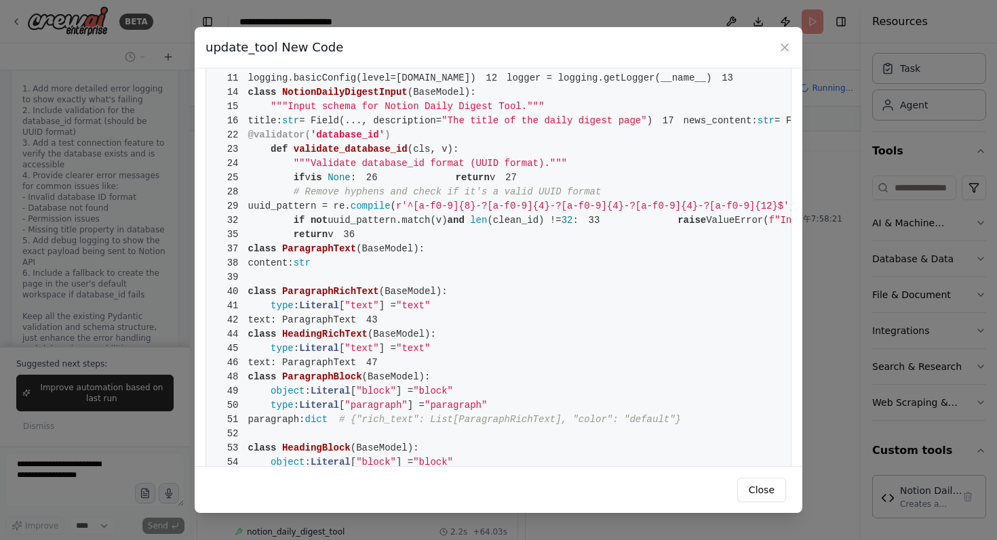
scroll to position [141, 0]
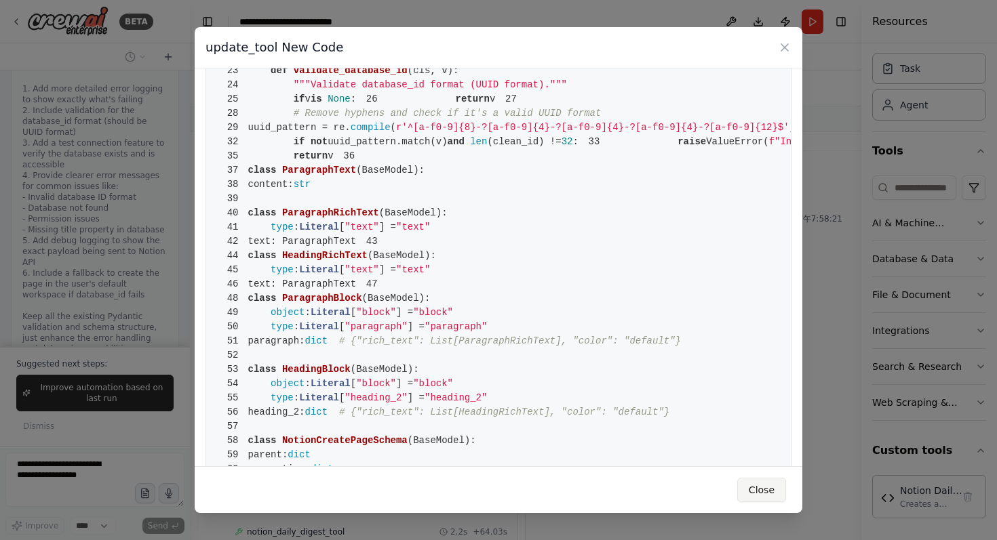
click at [766, 490] on button "Close" at bounding box center [761, 490] width 49 height 24
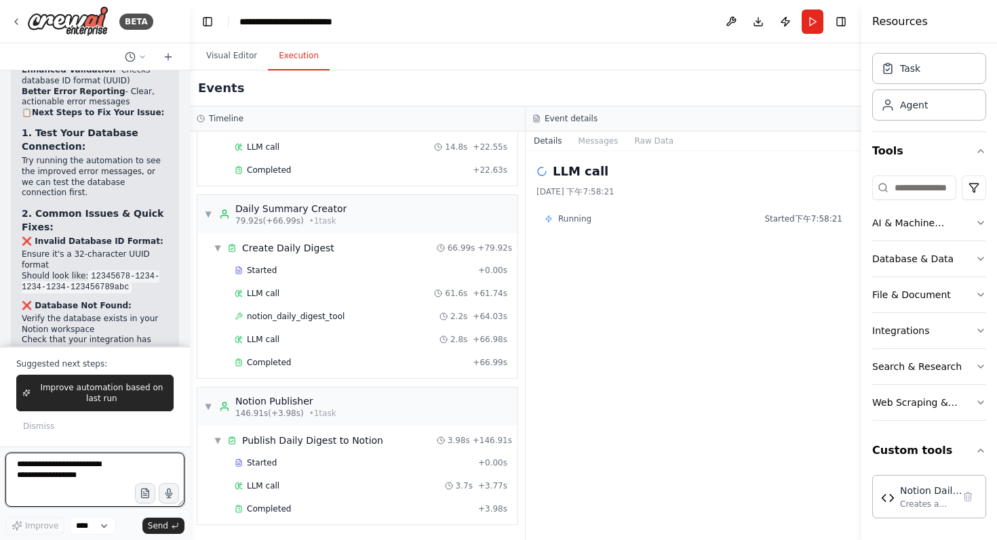
scroll to position [11179, 0]
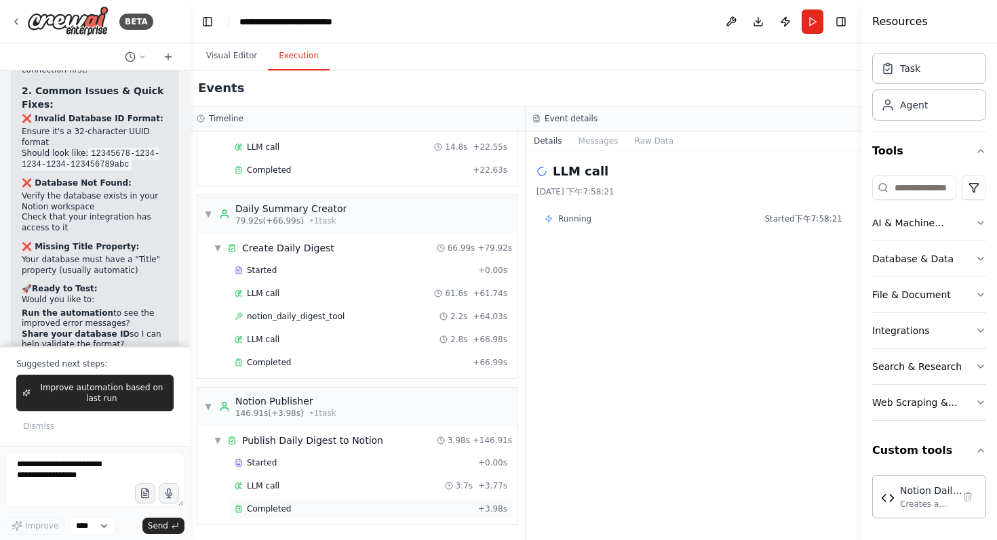
click at [335, 510] on div "Completed" at bounding box center [354, 509] width 238 height 11
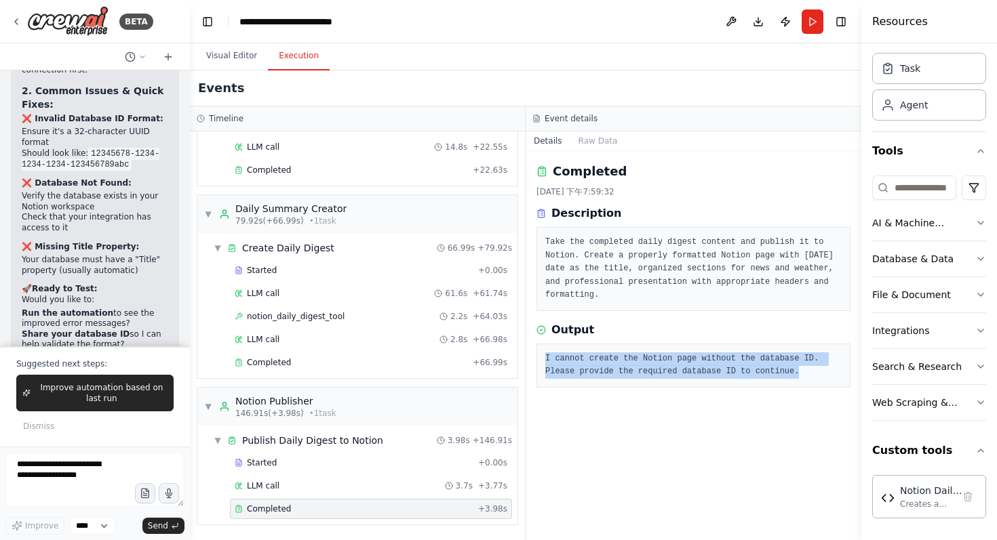
drag, startPoint x: 801, startPoint y: 372, endPoint x: 536, endPoint y: 353, distance: 265.8
click at [535, 353] on div "Completed 2025/9/24 下午7:59:32 Description Take the completed daily digest conte…" at bounding box center [693, 345] width 336 height 389
click at [658, 308] on div "Take the completed daily digest content and publish it to Notion. Create a prop…" at bounding box center [693, 269] width 314 height 84
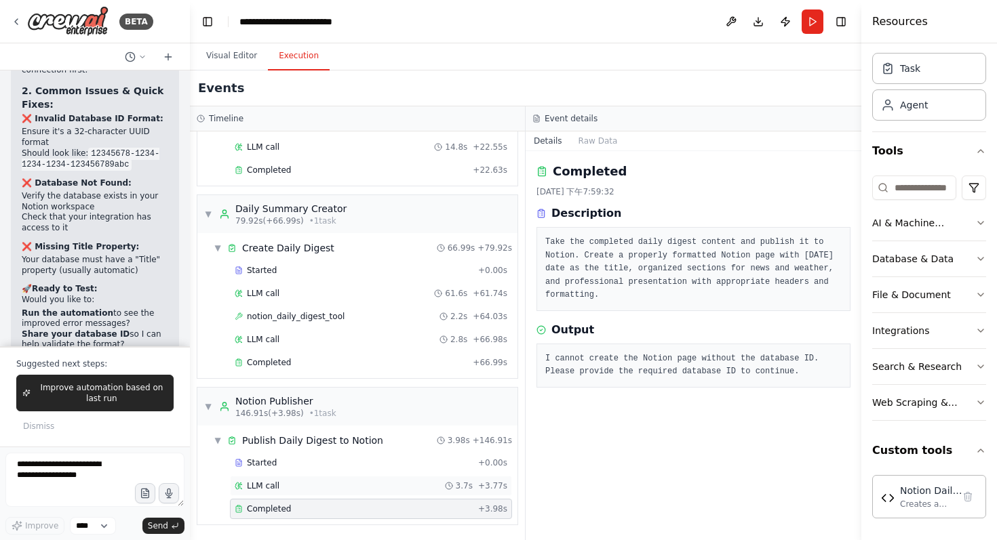
click at [279, 485] on div "LLM call 3.7s + 3.77s" at bounding box center [371, 486] width 273 height 11
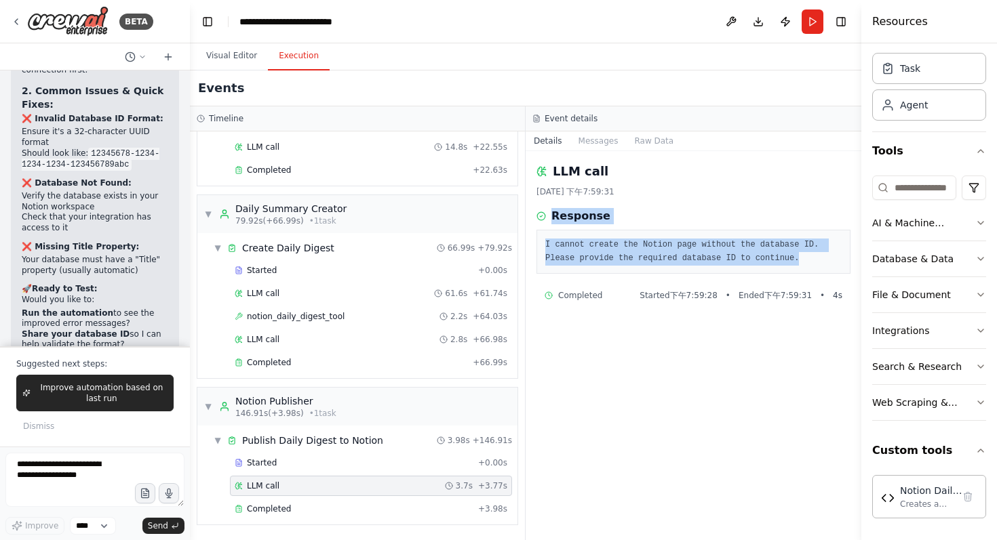
drag, startPoint x: 805, startPoint y: 261, endPoint x: 548, endPoint y: 218, distance: 260.6
click at [548, 218] on div "Response I cannot create the Notion page without the database ID. Please provid…" at bounding box center [693, 241] width 314 height 66
copy div "Response I cannot create the Notion page without the database ID. Please provid…"
click at [65, 468] on textarea at bounding box center [94, 480] width 179 height 54
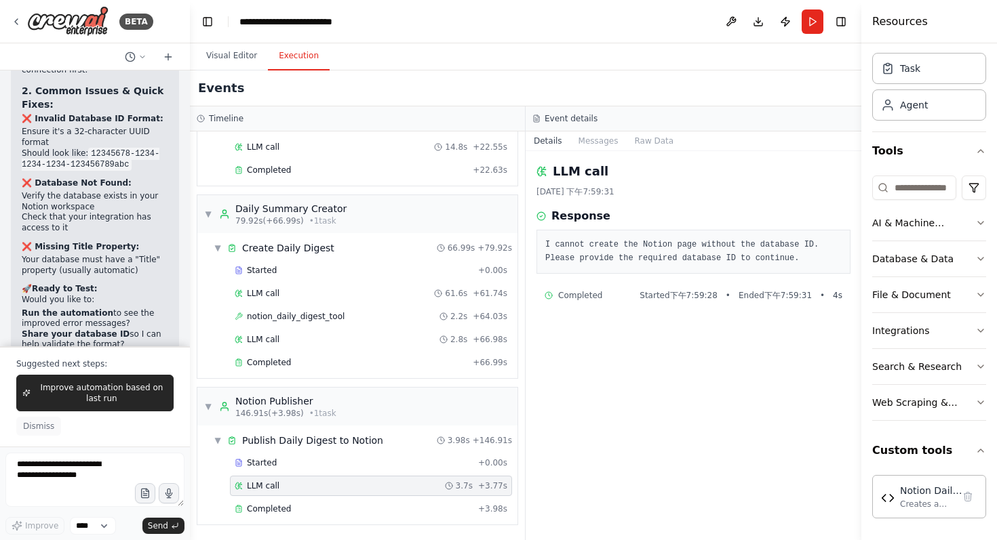
click at [38, 426] on span "Dismiss" at bounding box center [38, 426] width 31 height 11
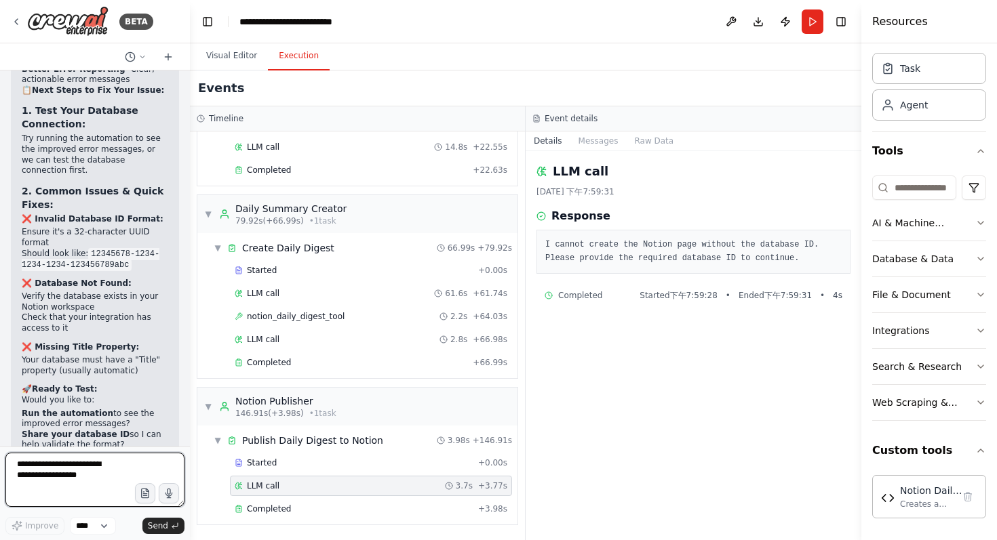
click at [60, 472] on textarea at bounding box center [94, 480] width 179 height 54
paste textarea "**********"
type textarea "**********"
drag, startPoint x: 83, startPoint y: 504, endPoint x: 5, endPoint y: 365, distance: 159.4
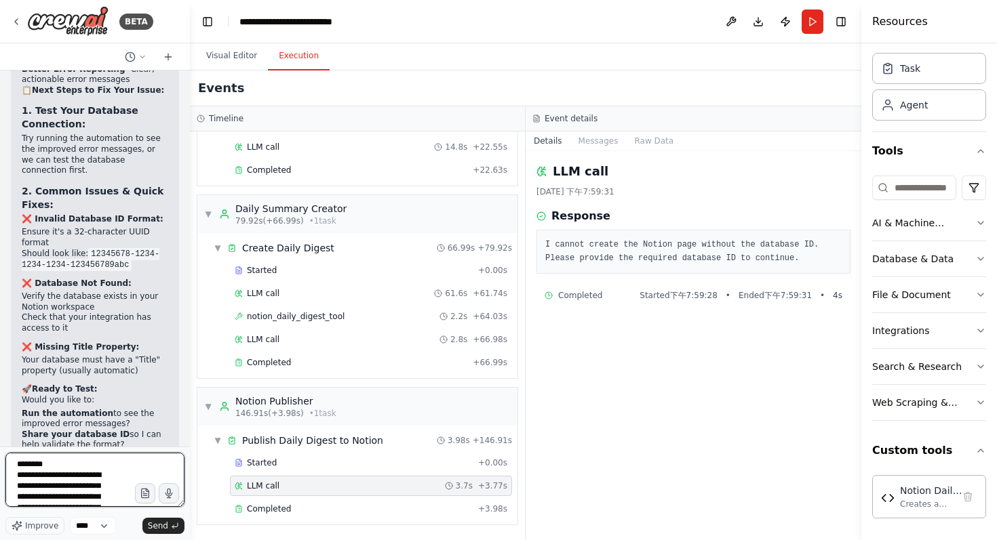
click at [1, 374] on div "BETA help me summarize daily news and weather , show on notion 下午07:24 ▶ Though…" at bounding box center [95, 270] width 190 height 540
click at [92, 486] on textarea at bounding box center [94, 480] width 179 height 54
type textarea "*"
paste textarea "**********"
type textarea "**********"
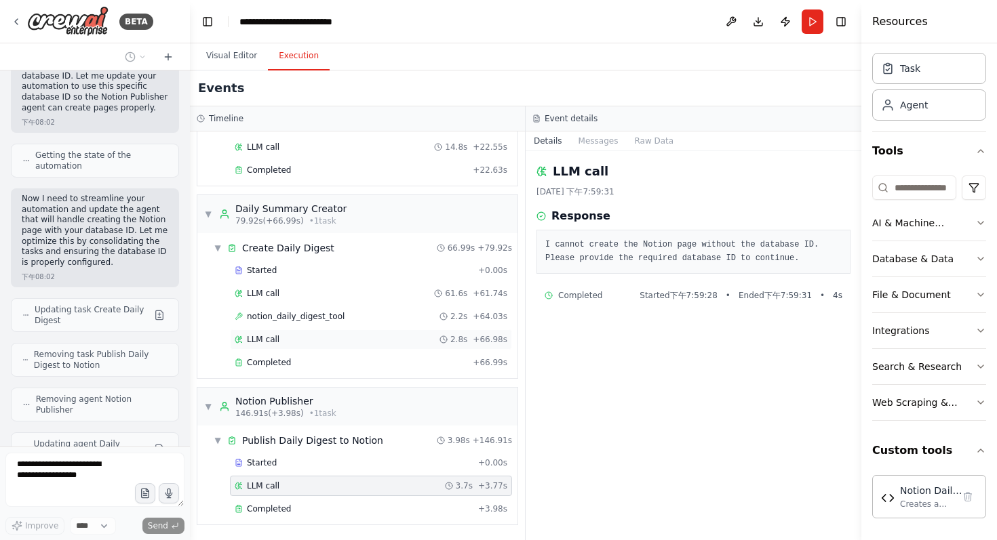
scroll to position [11705, 0]
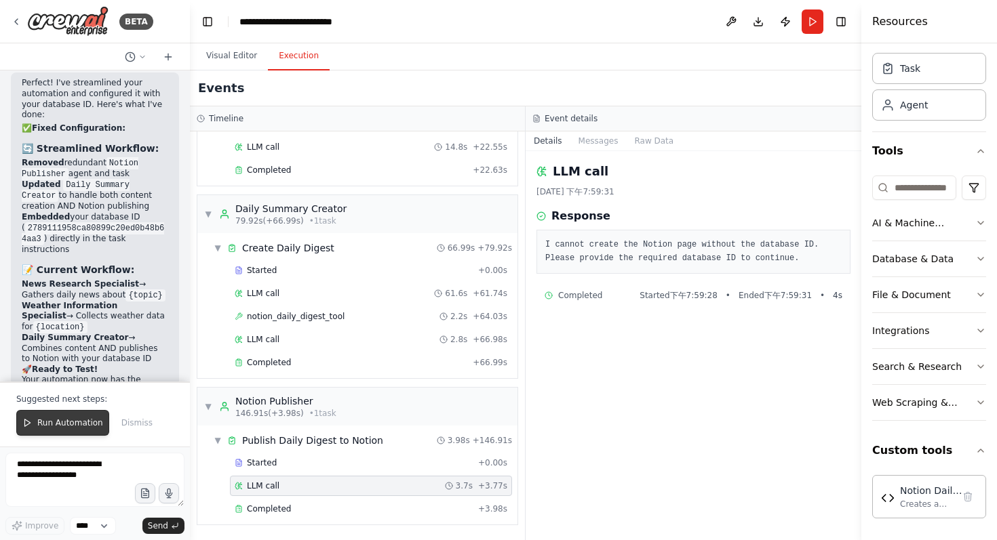
click at [55, 427] on span "Run Automation" at bounding box center [70, 423] width 66 height 11
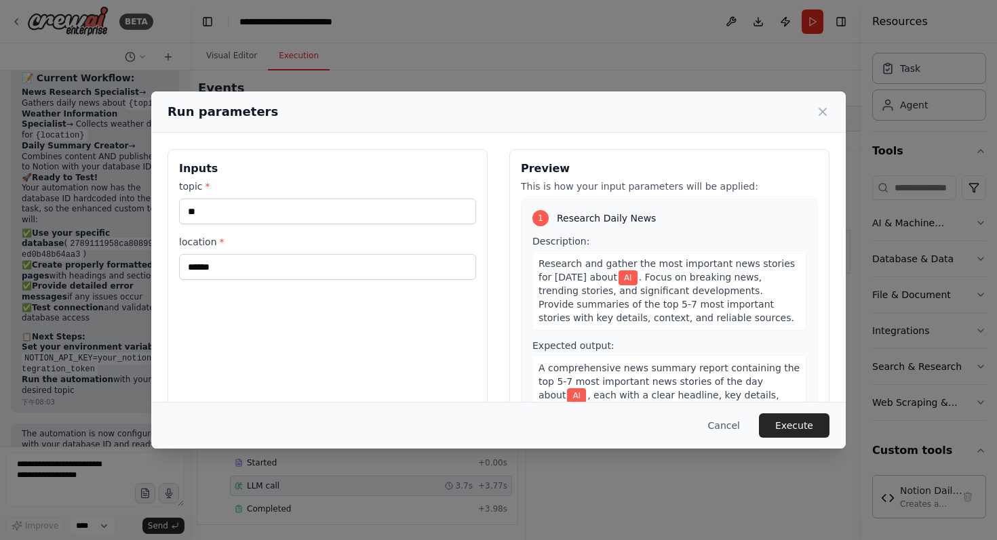
scroll to position [12311, 0]
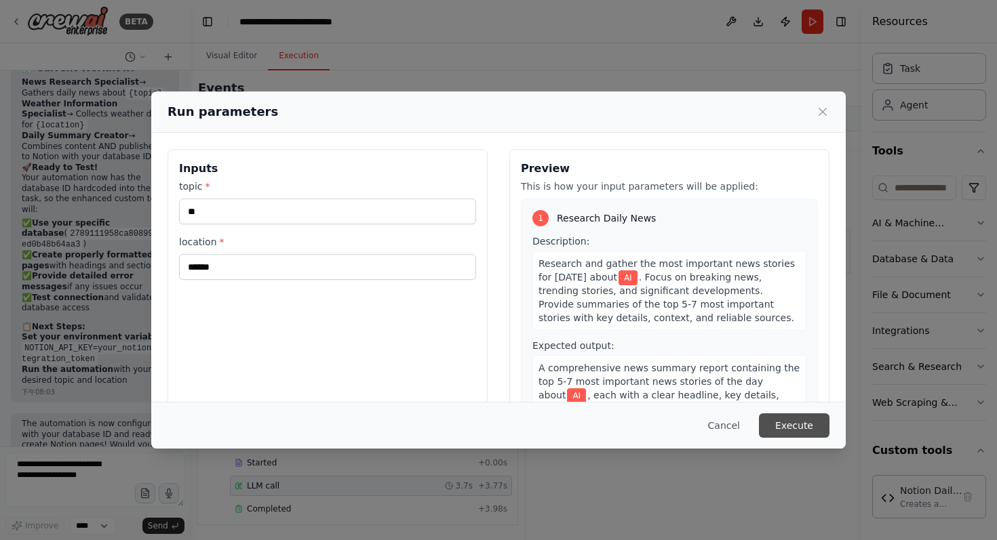
click at [790, 430] on button "Execute" at bounding box center [794, 426] width 71 height 24
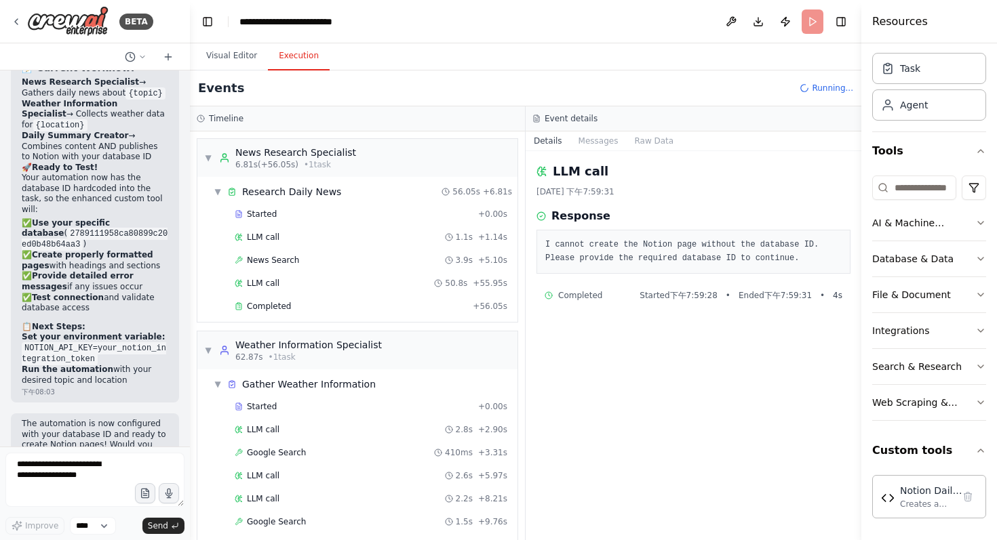
scroll to position [82, 0]
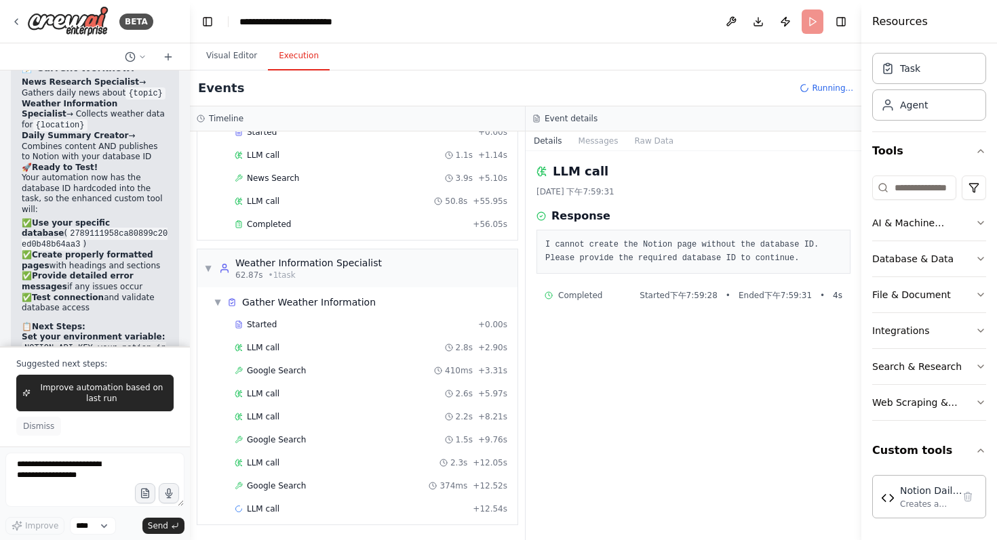
click at [43, 430] on span "Dismiss" at bounding box center [38, 426] width 31 height 11
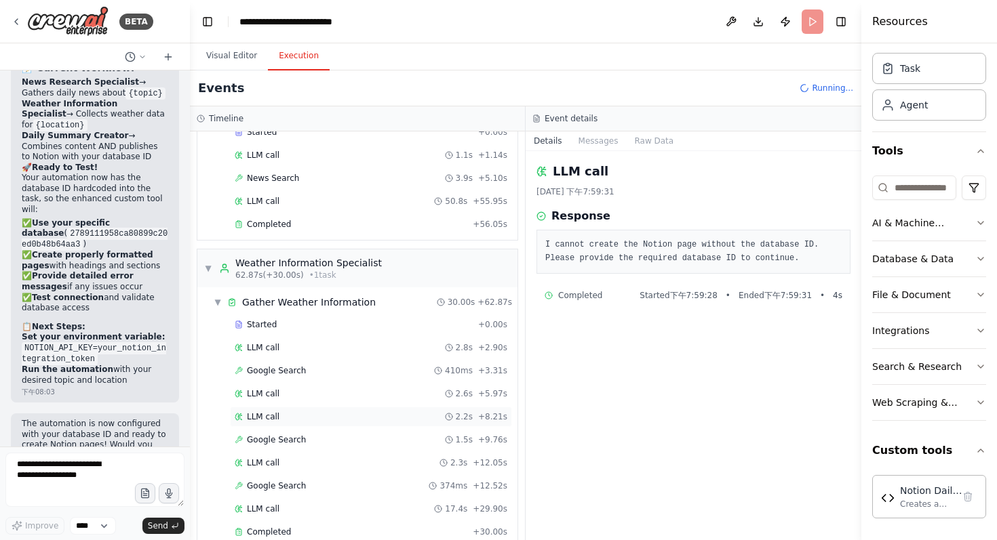
scroll to position [228, 0]
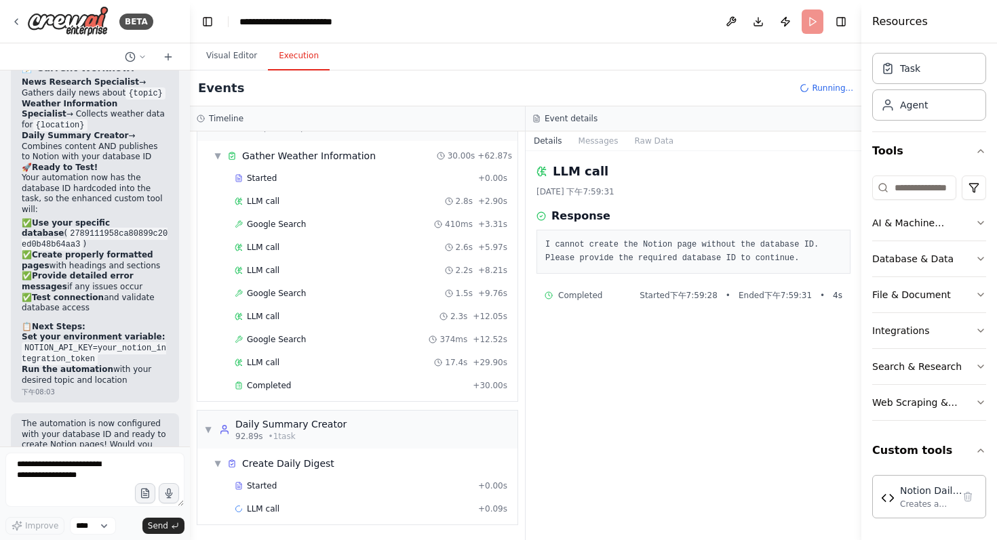
click at [552, 141] on button "Details" at bounding box center [547, 141] width 45 height 19
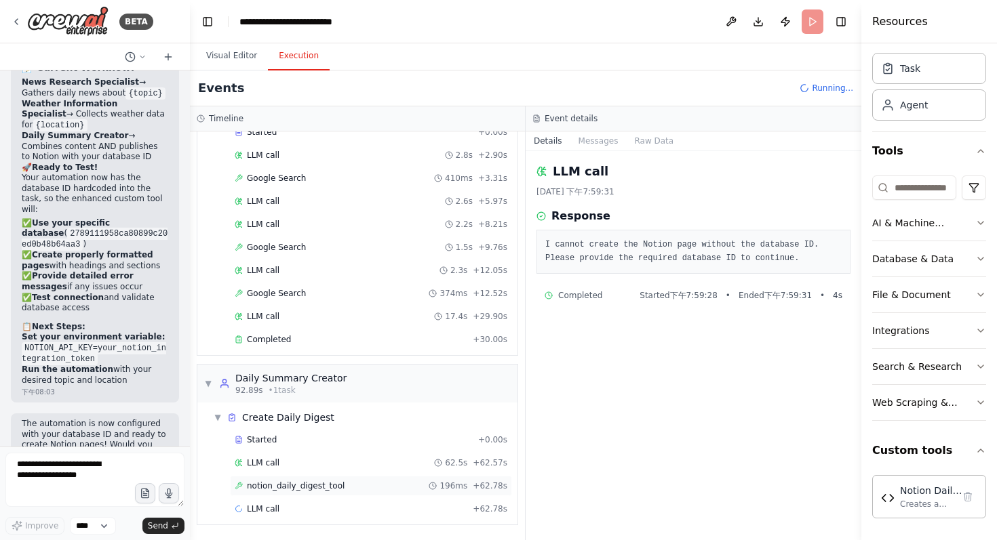
click at [326, 485] on span "notion_daily_digest_tool" at bounding box center [296, 486] width 98 height 11
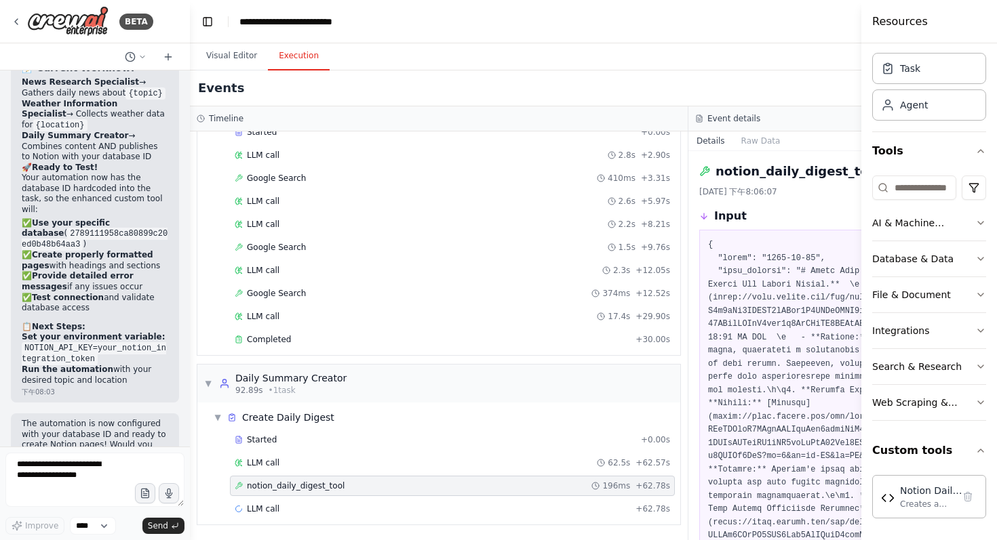
click at [709, 146] on button "Details" at bounding box center [710, 141] width 45 height 19
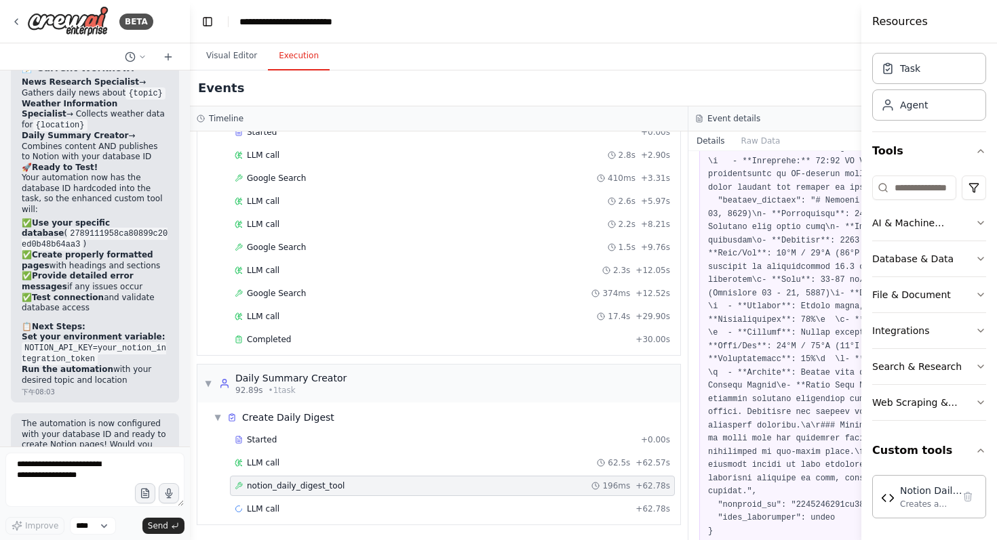
scroll to position [1078, 0]
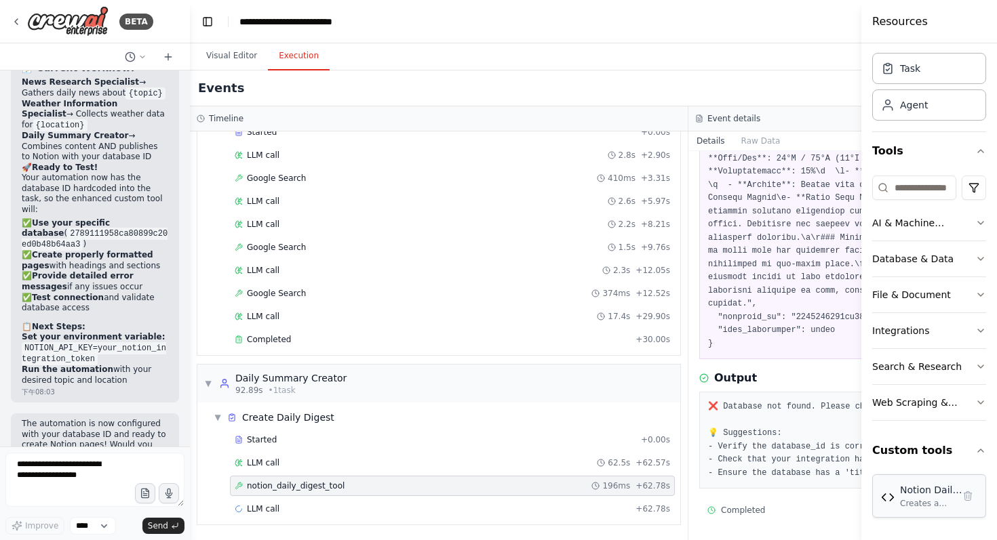
drag, startPoint x: 862, startPoint y: 476, endPoint x: 934, endPoint y: 477, distance: 72.5
click at [934, 477] on div "Resources Crew Task Agent Tools AI & Machine Learning Database & Data File & Do…" at bounding box center [929, 270] width 136 height 540
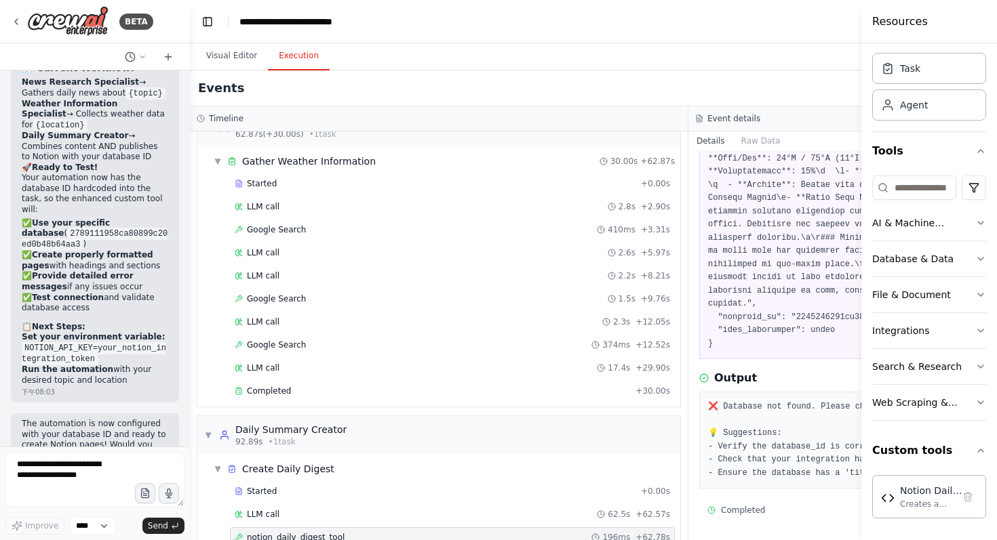
scroll to position [275, 0]
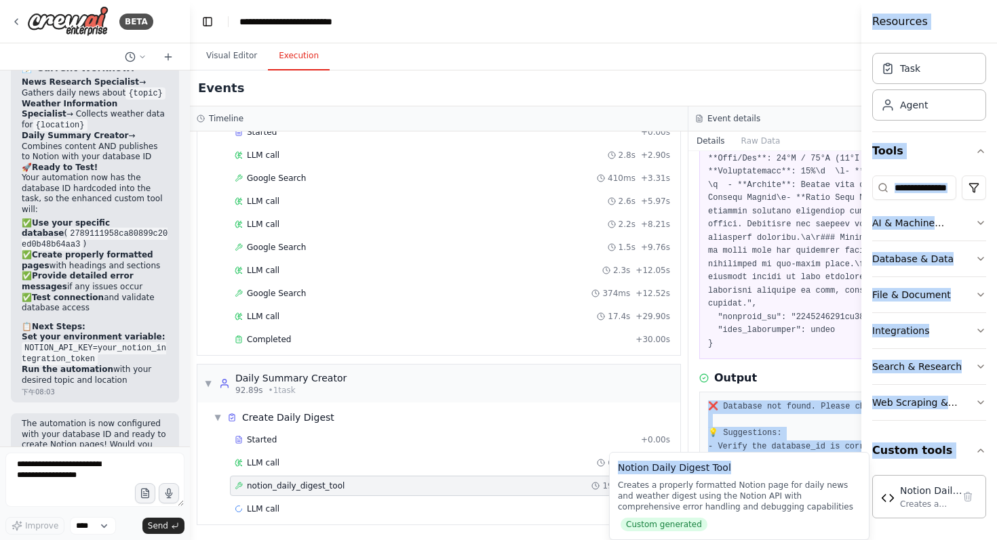
drag, startPoint x: 707, startPoint y: 409, endPoint x: 817, endPoint y: 471, distance: 126.3
click at [817, 471] on body "BETA help me summarize daily news and weather , show on notion 下午07:24 ▶ Though…" at bounding box center [498, 270] width 997 height 540
click at [786, 431] on pre "❌ Database not found. Please check the database_id is correct 💡 Suggestions: - …" at bounding box center [937, 440] width 459 height 79
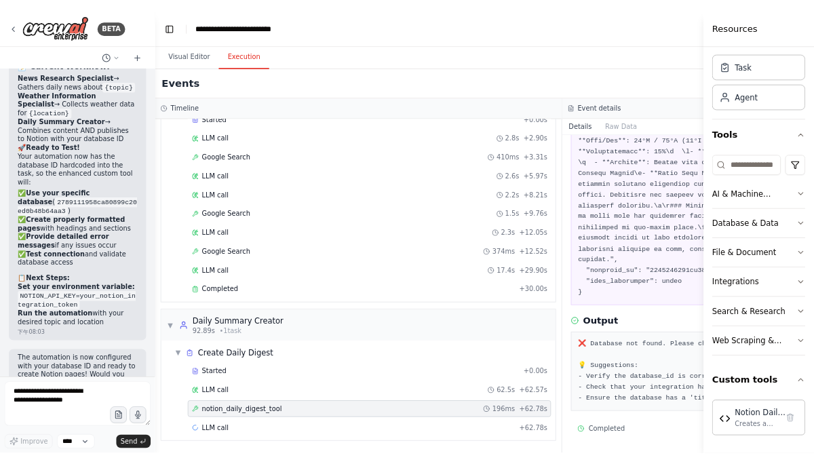
scroll to position [16226, 0]
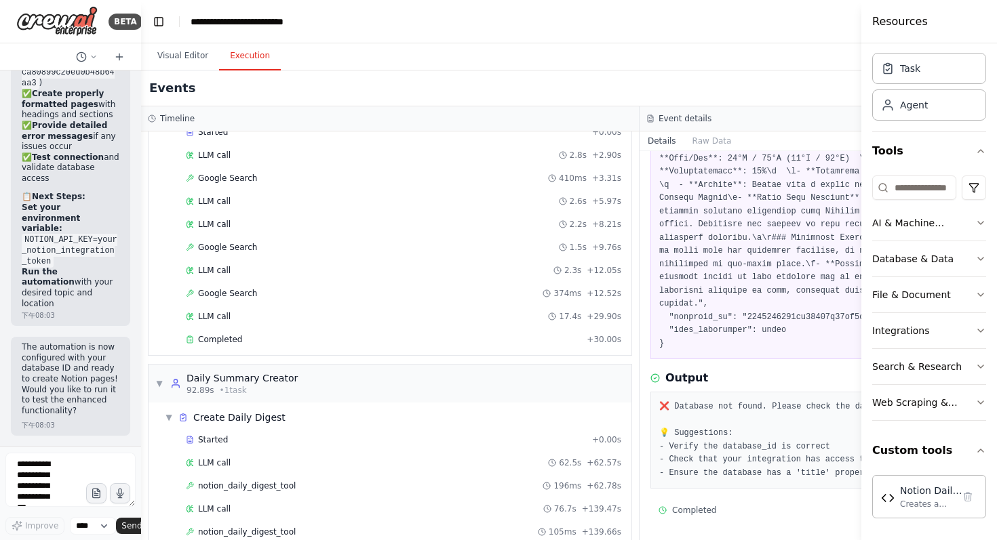
drag, startPoint x: 189, startPoint y: 348, endPoint x: 77, endPoint y: 340, distance: 112.8
click at [76, 340] on div "BETA help me summarize daily news and weather , show on notion 下午07:24 ▶ Though…" at bounding box center [70, 270] width 141 height 540
drag, startPoint x: 862, startPoint y: 388, endPoint x: 932, endPoint y: 388, distance: 69.8
click at [932, 388] on div "Resources Crew Task Agent Tools AI & Machine Learning Database & Data File & Do…" at bounding box center [929, 270] width 136 height 540
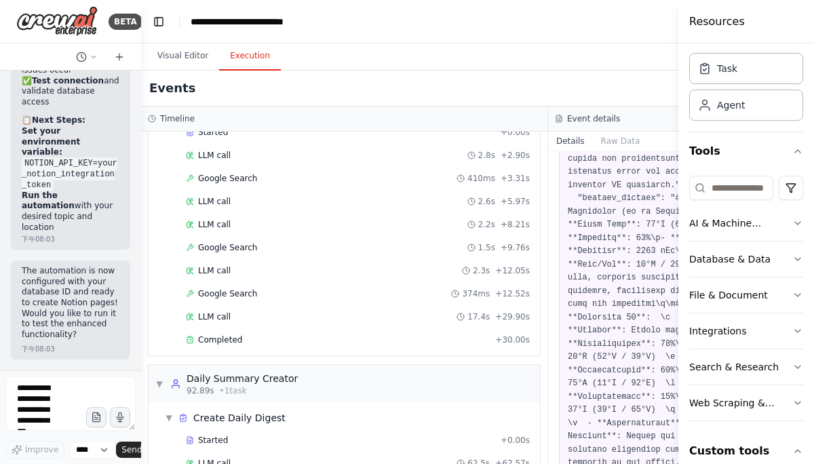
scroll to position [39, 0]
drag, startPoint x: 679, startPoint y: 304, endPoint x: 751, endPoint y: 306, distance: 71.9
click at [751, 306] on div "Resources Crew Task Agent Tools AI & Machine Learning Database & Data File & Do…" at bounding box center [746, 232] width 136 height 464
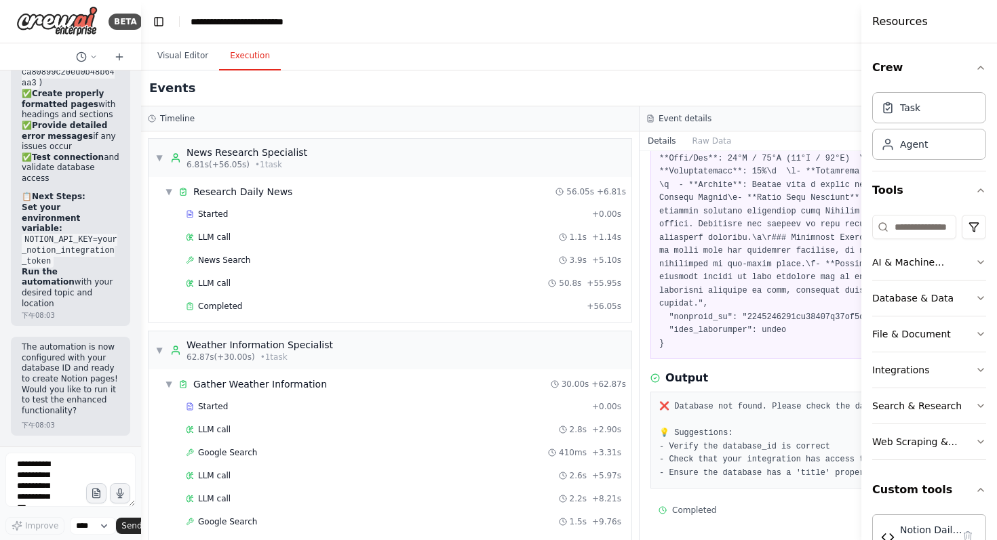
scroll to position [321, 0]
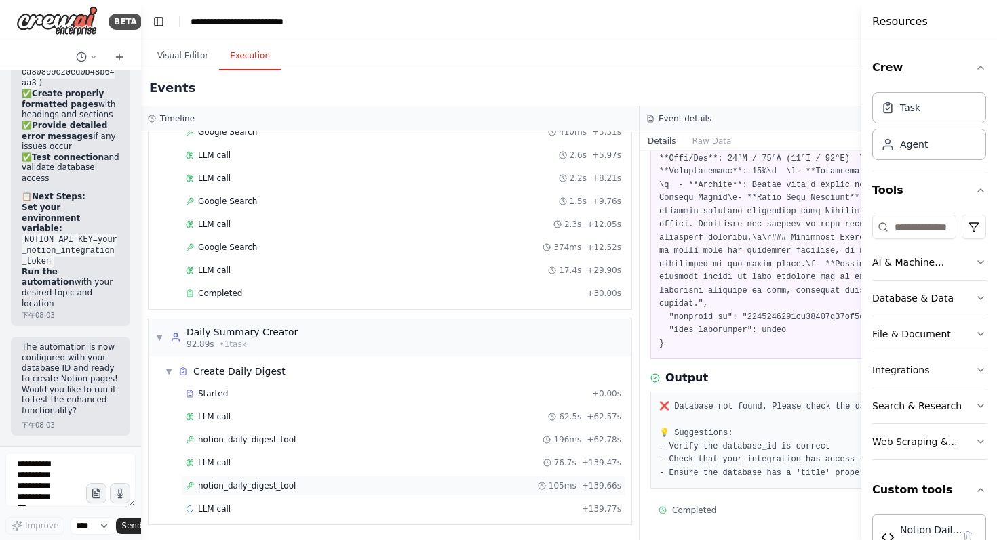
click at [277, 485] on span "notion_daily_digest_tool" at bounding box center [247, 486] width 98 height 11
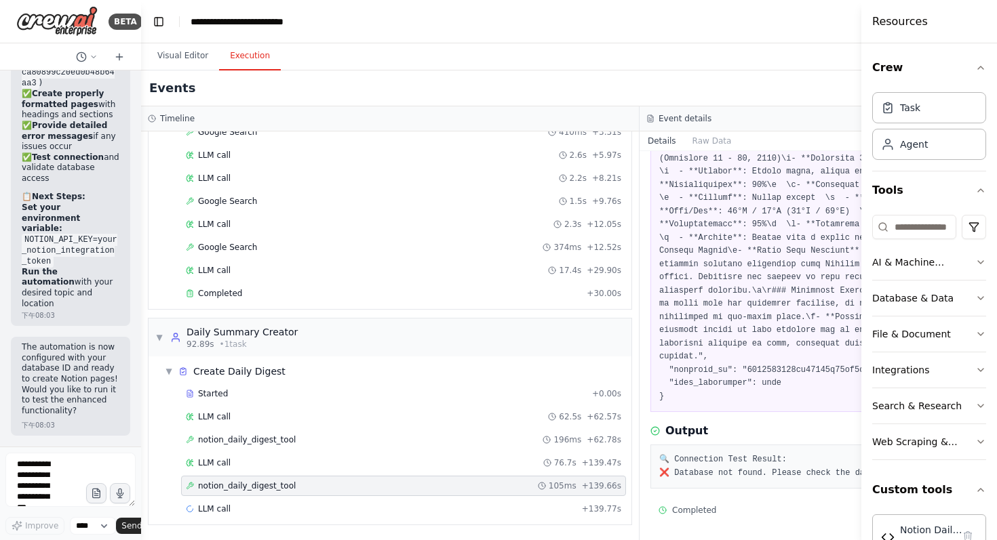
scroll to position [1025, 0]
click at [662, 472] on pre "🔍 Connection Test Result: ❌ Database not found. Please check the database_id is…" at bounding box center [888, 467] width 459 height 26
click at [701, 441] on div "Output 🔍 Connection Test Result: ❌ Database not found. Please check the databas…" at bounding box center [888, 456] width 477 height 66
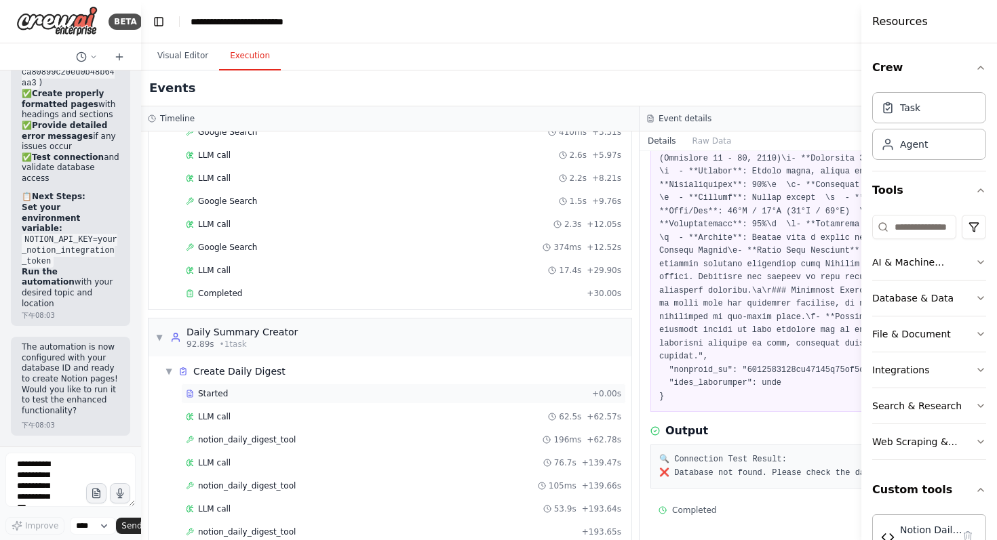
scroll to position [367, 0]
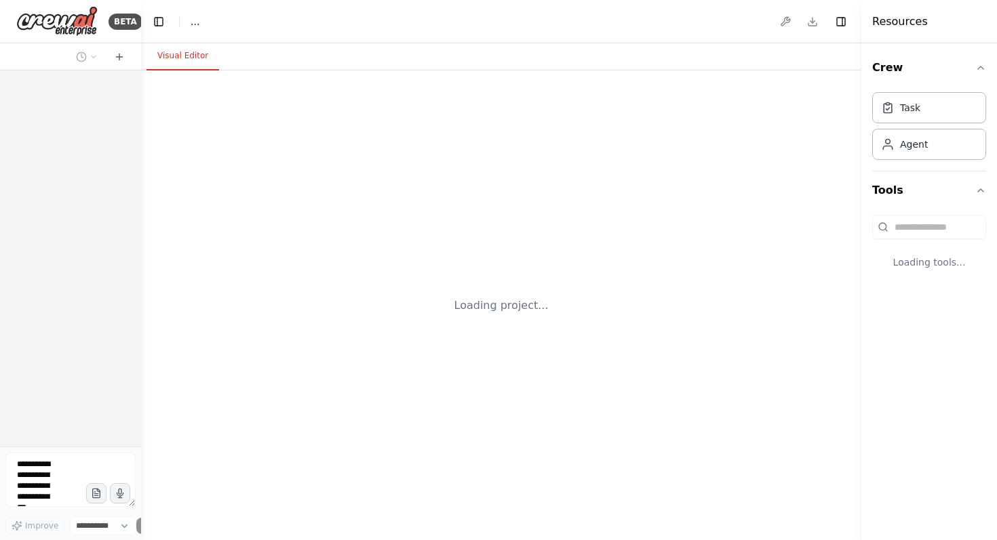
select select "****"
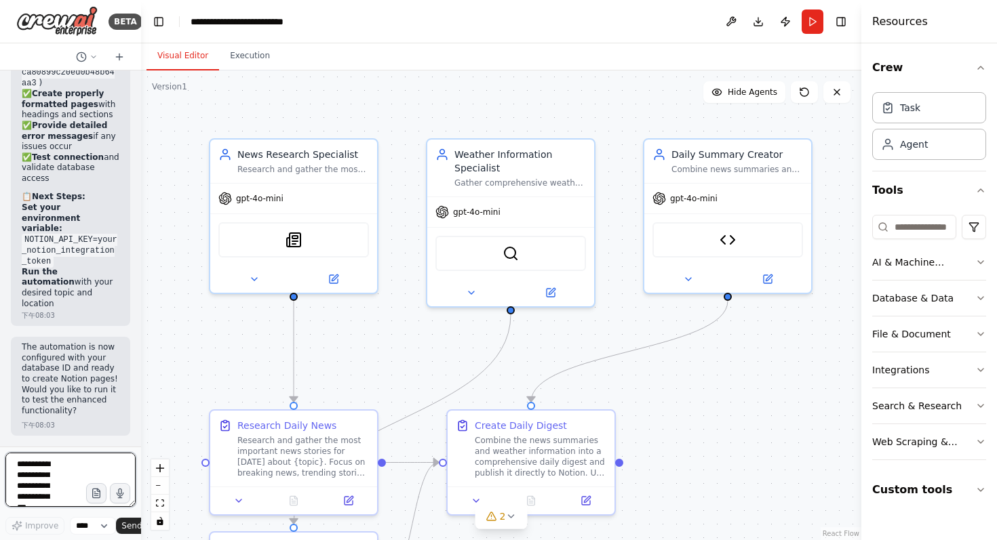
click at [45, 481] on textarea at bounding box center [70, 480] width 130 height 54
paste textarea "**********"
type textarea "**********"
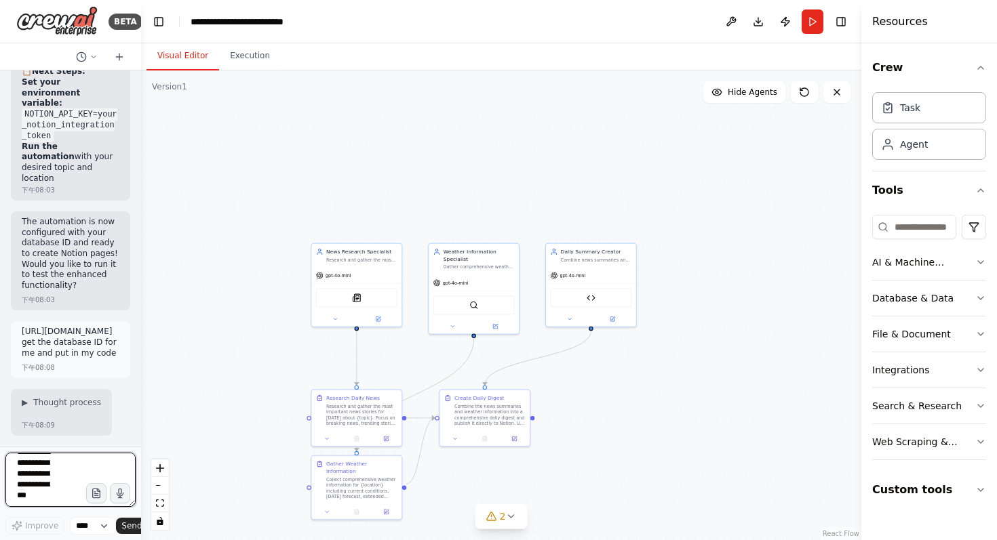
scroll to position [0, 0]
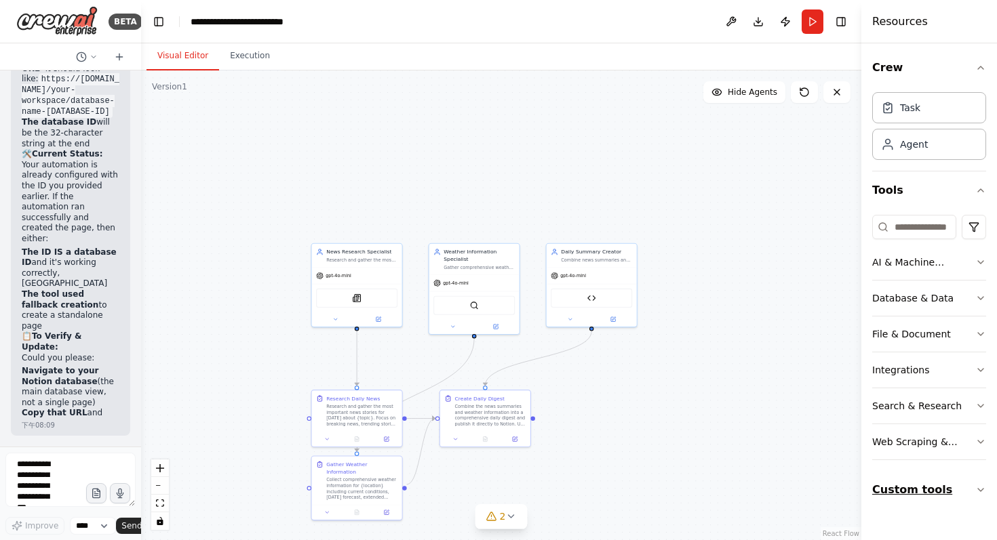
click at [937, 497] on button "Custom tools" at bounding box center [929, 490] width 114 height 38
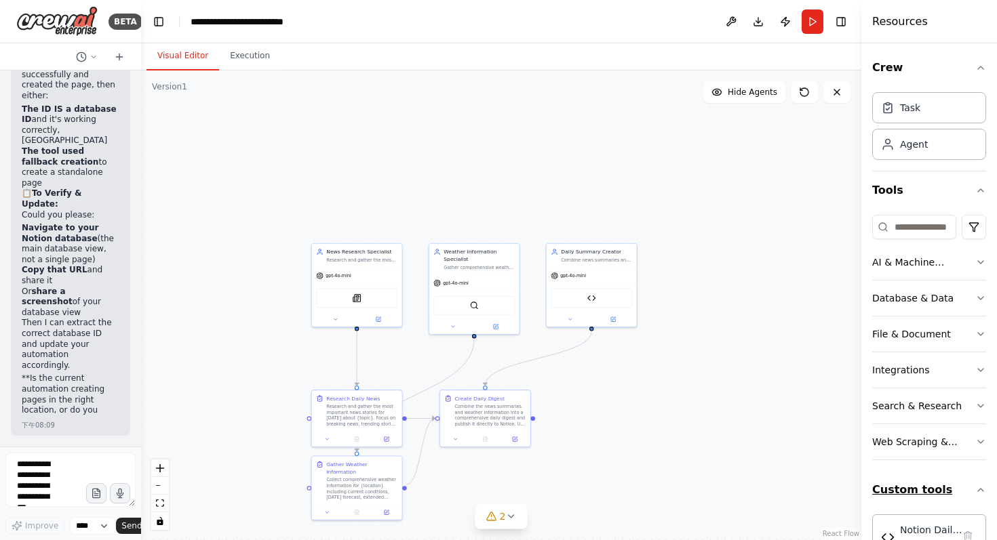
scroll to position [39, 0]
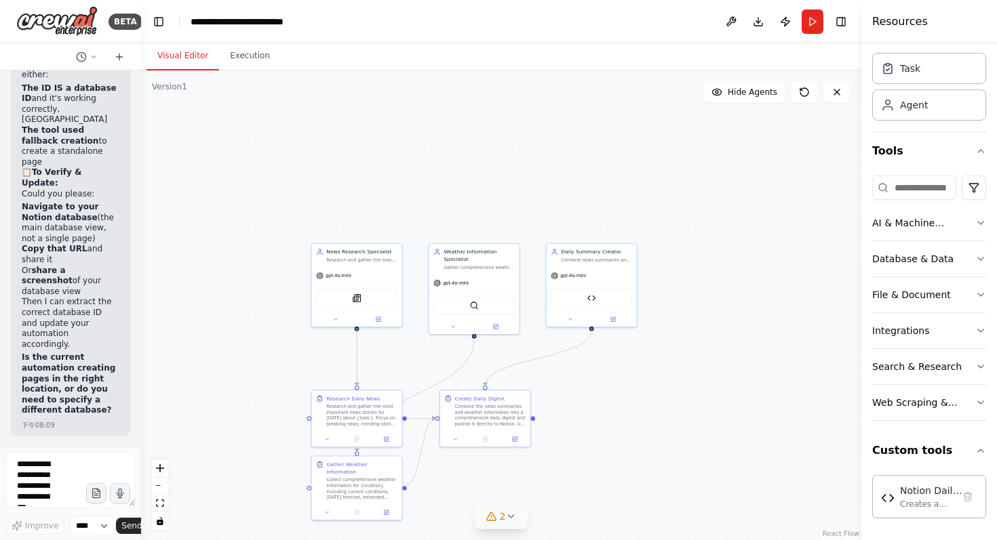
click at [514, 523] on button "2" at bounding box center [501, 516] width 52 height 25
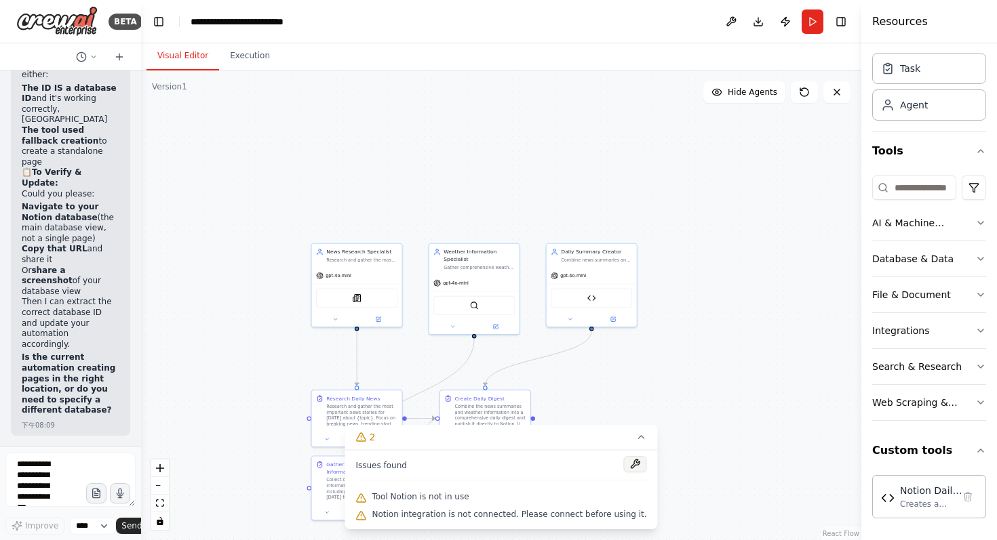
click at [624, 461] on button at bounding box center [635, 464] width 23 height 16
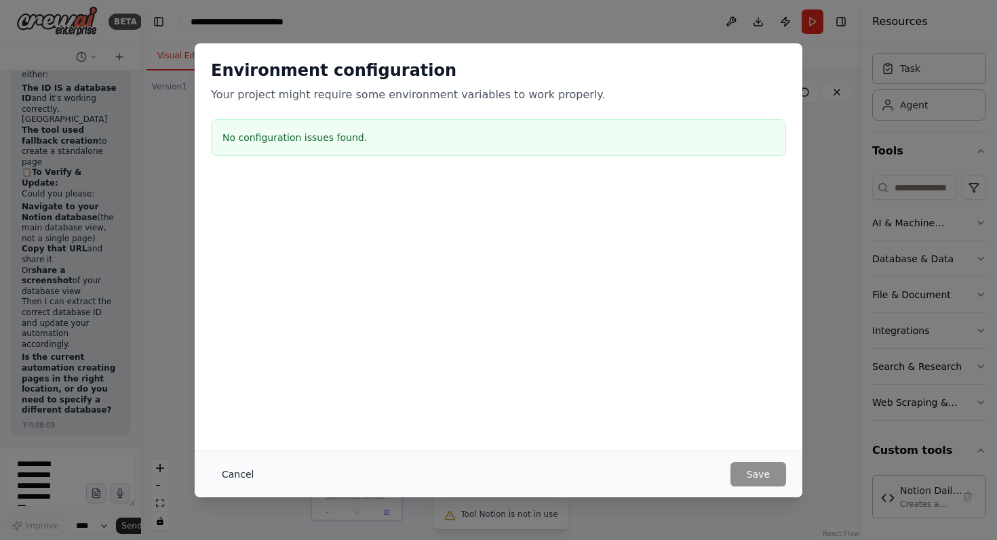
click at [233, 473] on button "Cancel" at bounding box center [238, 474] width 54 height 24
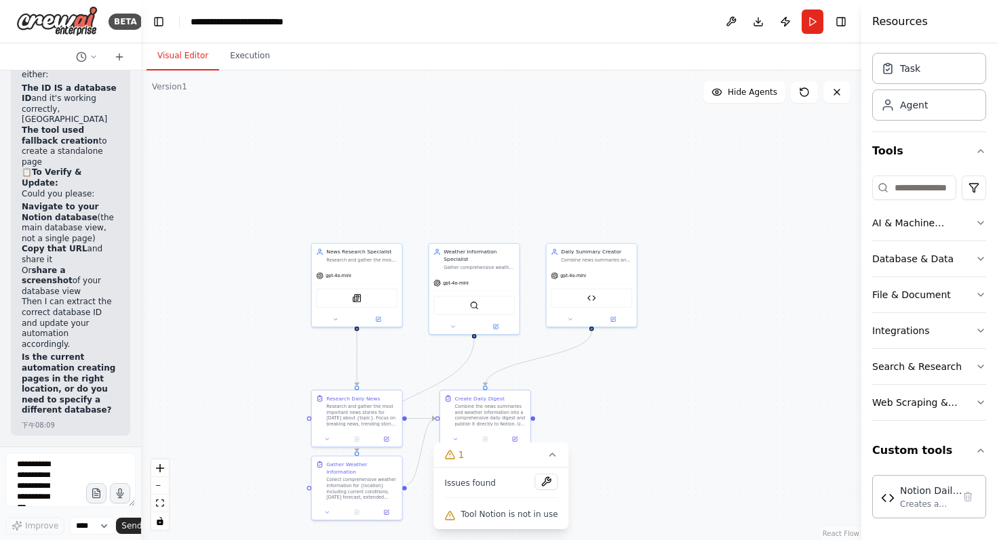
click at [650, 454] on div ".deletable-edge-delete-btn { width: 20px; height: 20px; border: 0px solid #ffff…" at bounding box center [501, 306] width 720 height 470
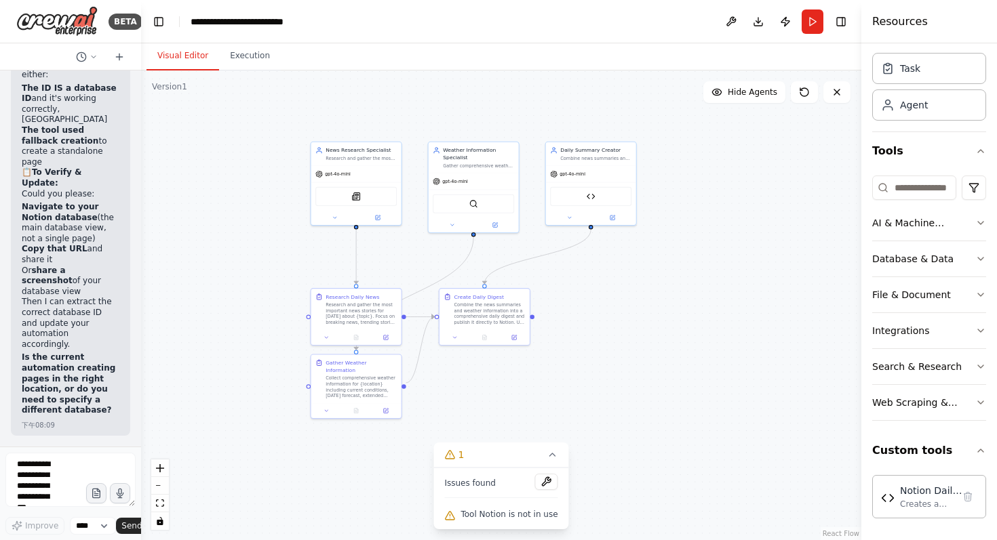
drag, startPoint x: 608, startPoint y: 418, endPoint x: 607, endPoint y: 317, distance: 101.7
click at [607, 317] on div ".deletable-edge-delete-btn { width: 20px; height: 20px; border: 0px solid #ffff…" at bounding box center [501, 306] width 720 height 470
click at [142, 320] on div ".deletable-edge-delete-btn { width: 20px; height: 20px; border: 0px solid #ffff…" at bounding box center [501, 306] width 720 height 470
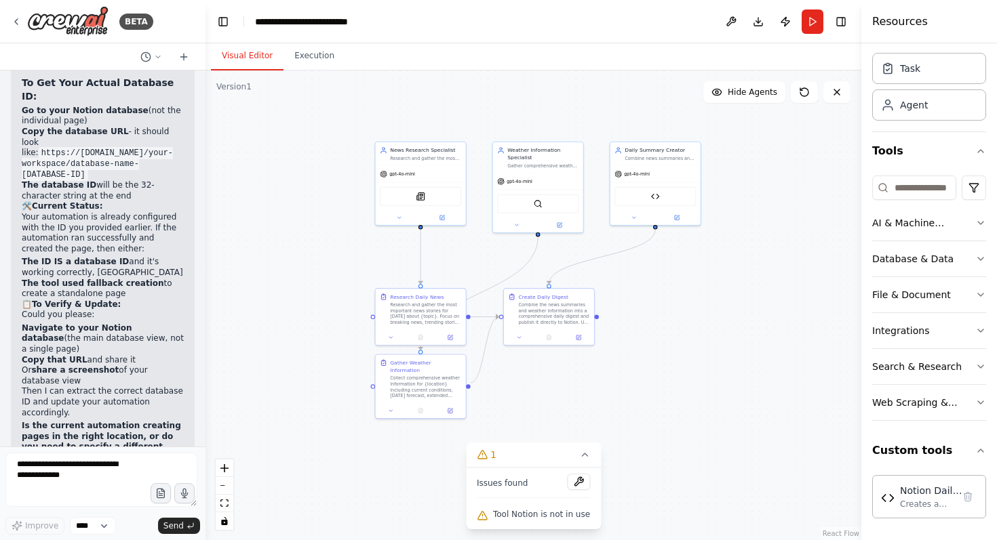
scroll to position [11267, 0]
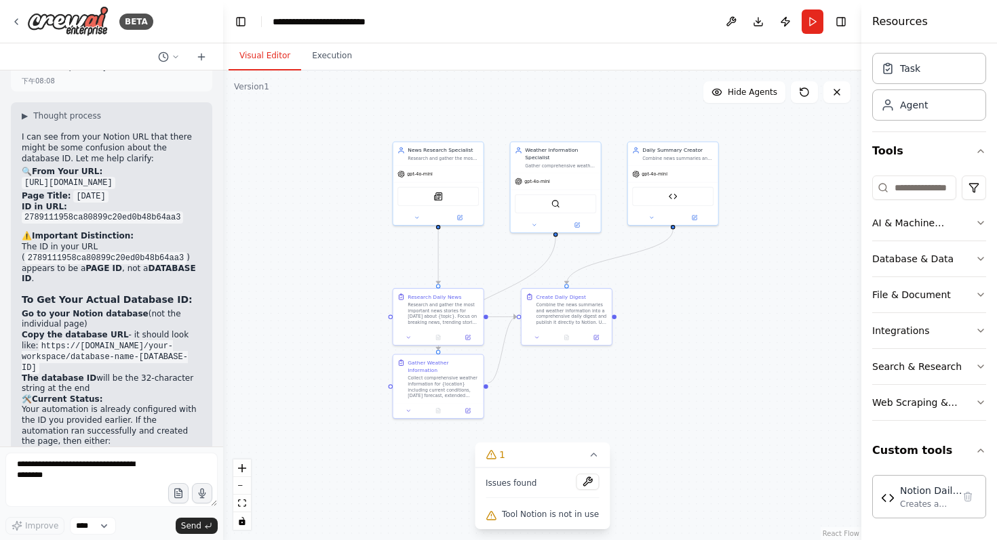
drag, startPoint x: 138, startPoint y: 320, endPoint x: 223, endPoint y: 321, distance: 84.8
click at [223, 321] on div "BETA help me summarize daily news and weather , show on notion 下午07:24 ▶ Though…" at bounding box center [498, 270] width 997 height 540
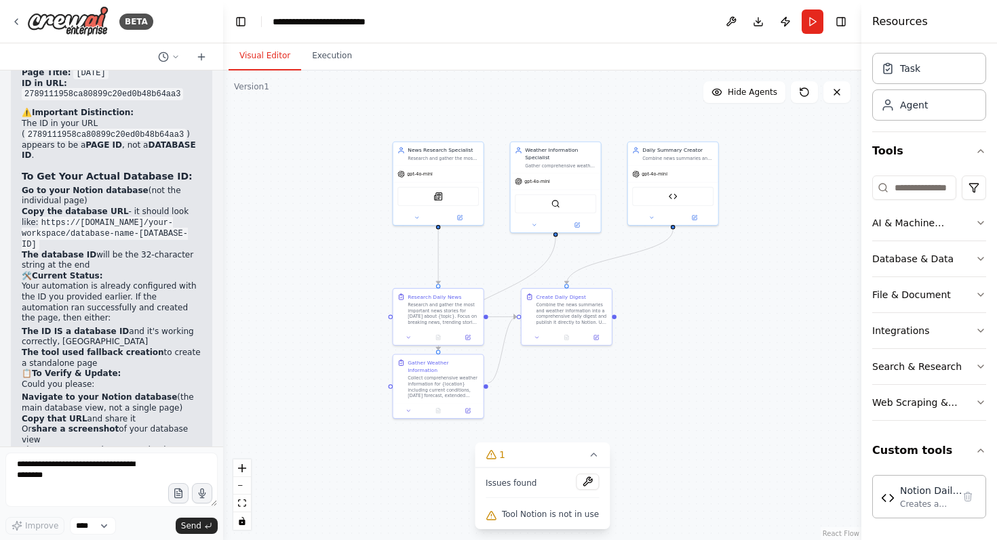
scroll to position [11440, 0]
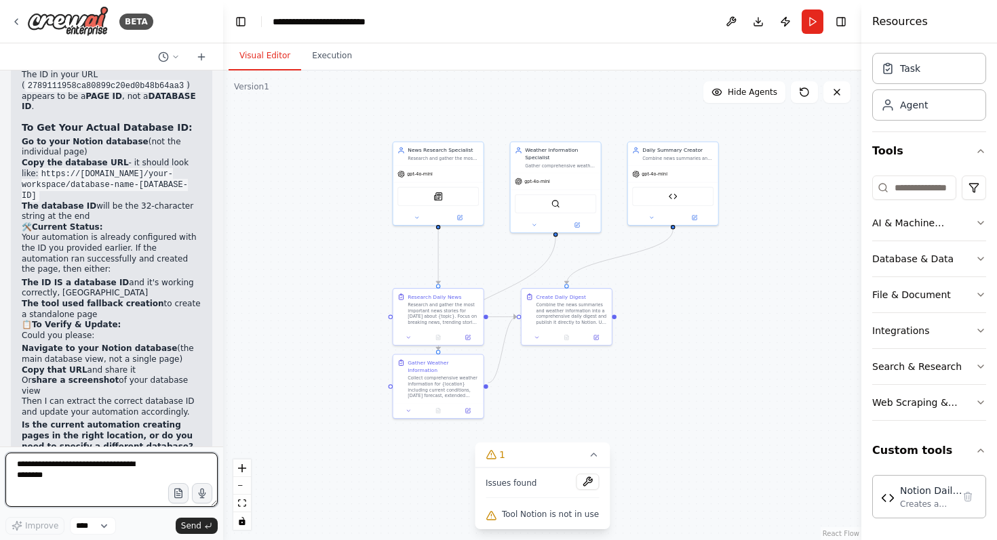
click at [76, 482] on textarea at bounding box center [111, 480] width 212 height 54
paste textarea "**********"
type textarea "**********"
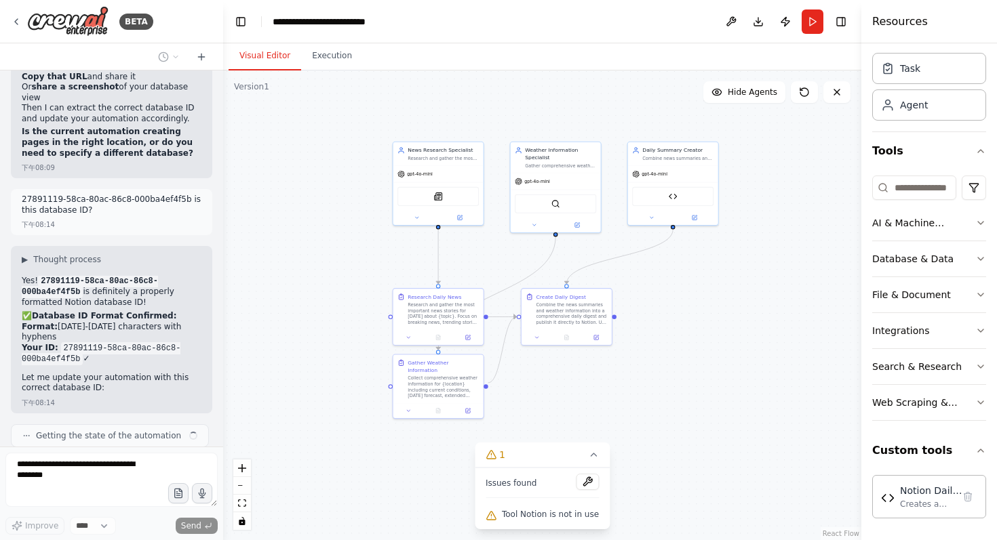
scroll to position [11744, 0]
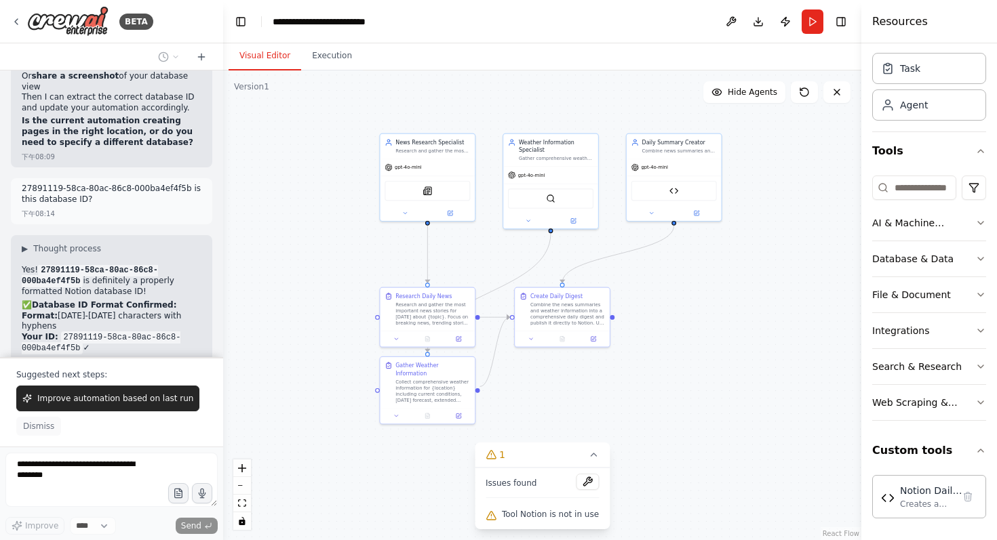
click at [44, 429] on span "Dismiss" at bounding box center [38, 426] width 31 height 11
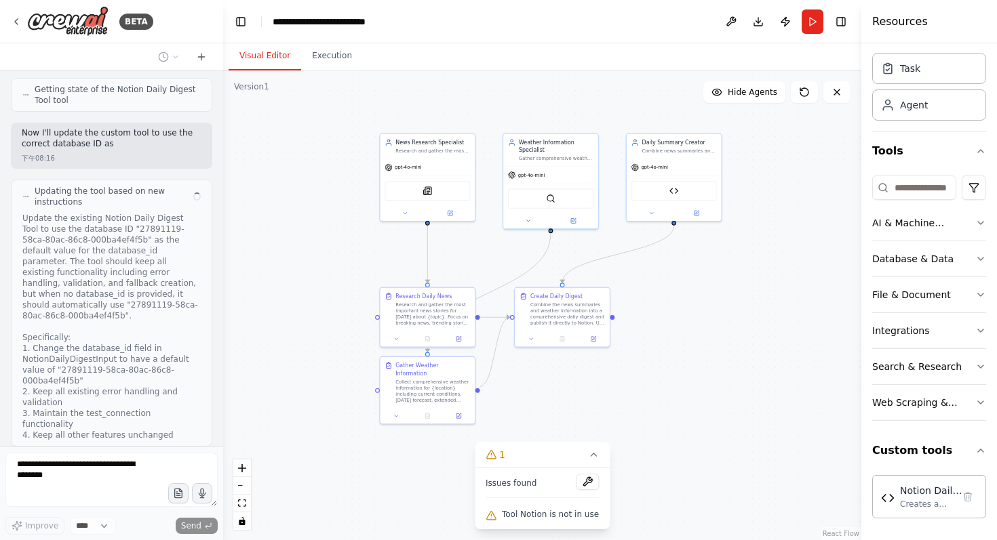
scroll to position [12353, 0]
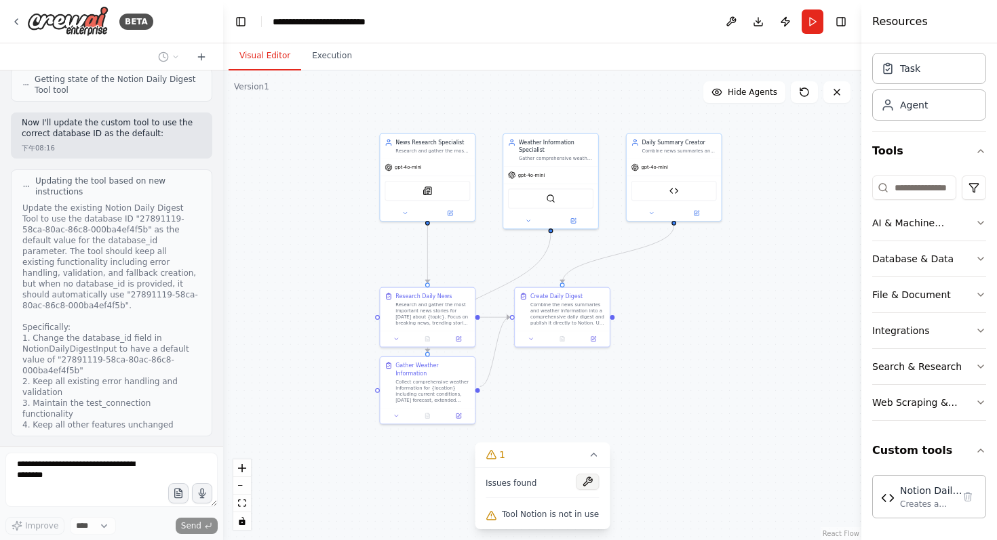
click at [586, 484] on button at bounding box center [587, 482] width 23 height 16
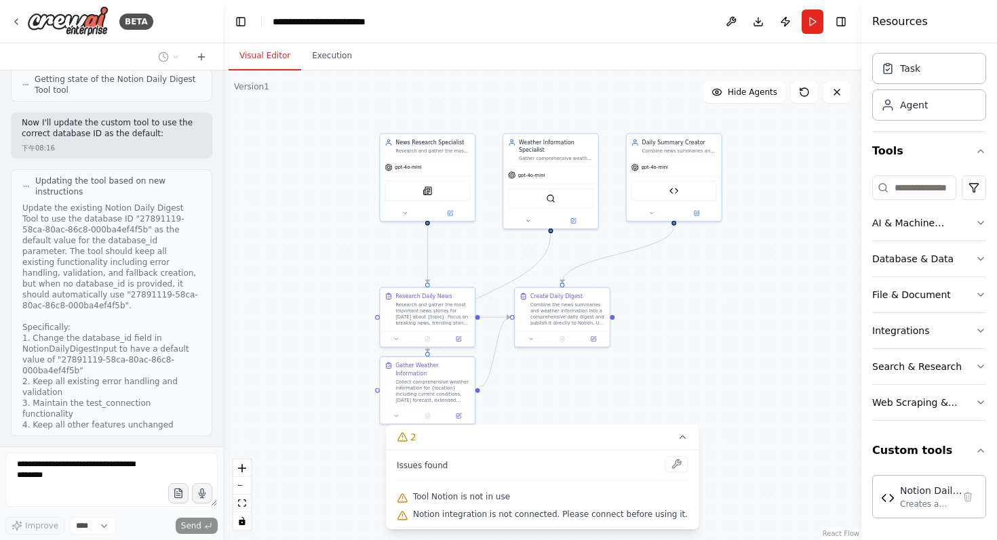
scroll to position [12398, 0]
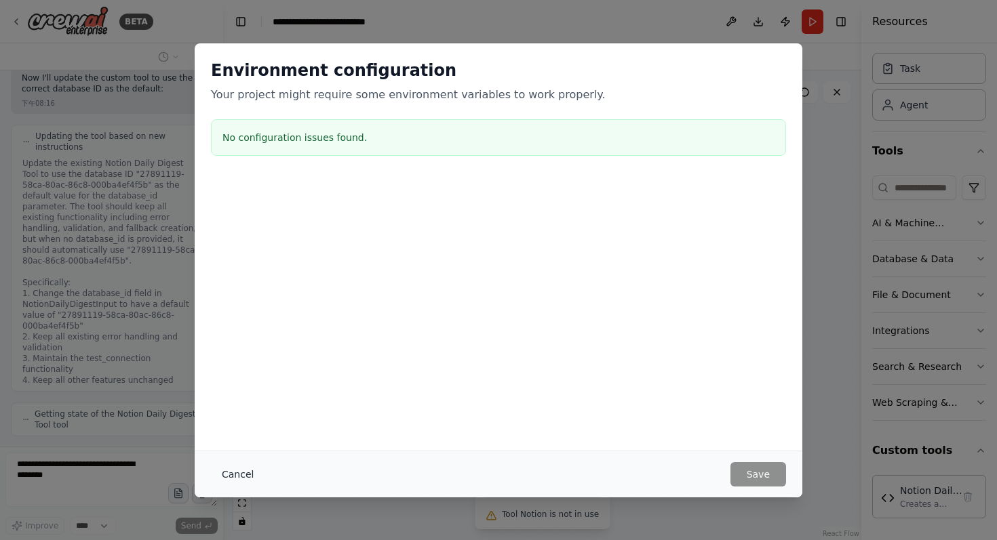
click at [226, 470] on button "Cancel" at bounding box center [238, 474] width 54 height 24
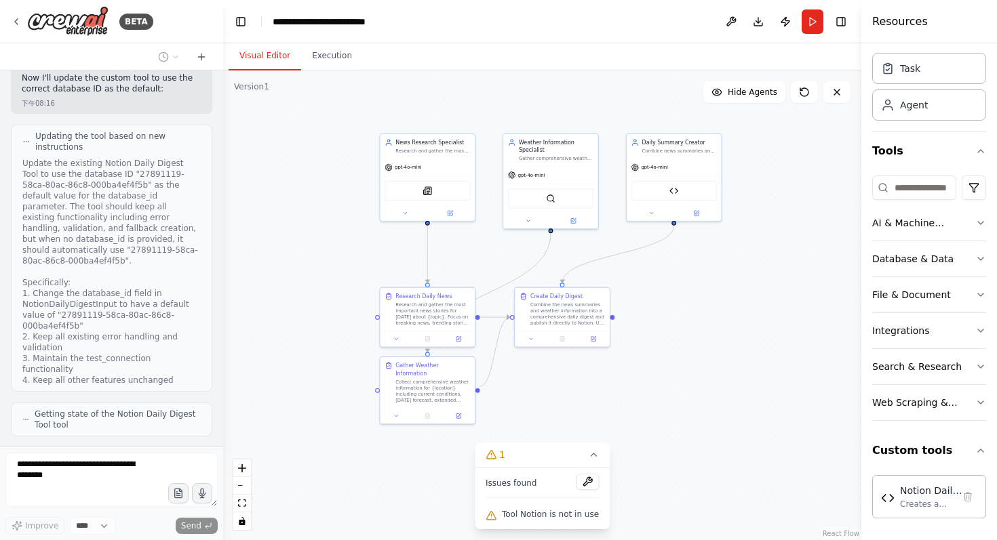
click at [125, 449] on form "Improve **** Send" at bounding box center [111, 494] width 223 height 94
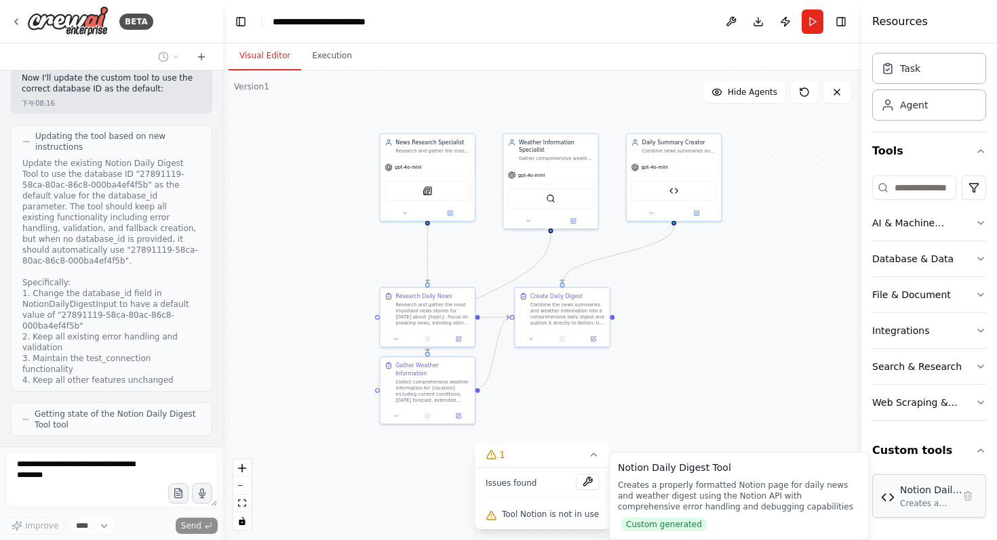
click at [888, 502] on img at bounding box center [888, 498] width 14 height 14
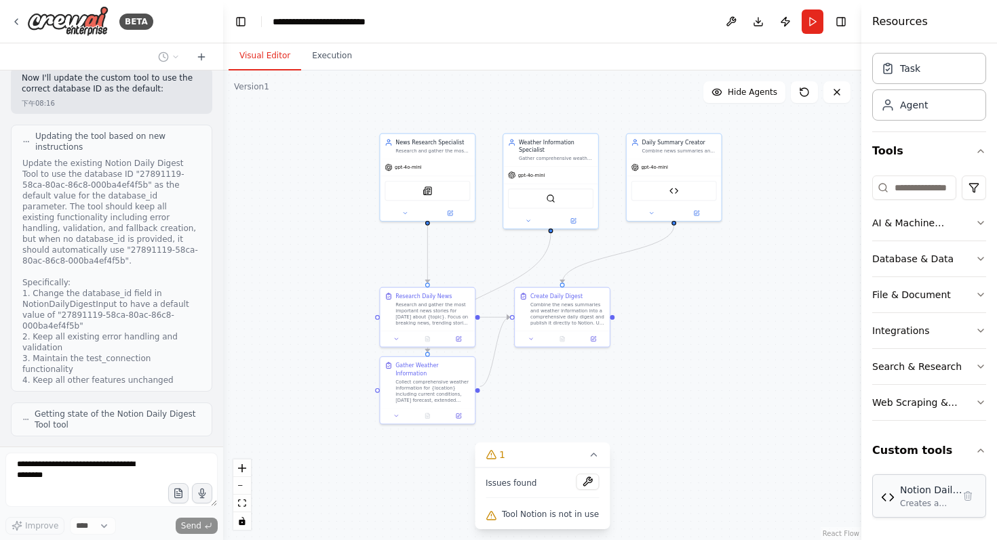
click at [913, 500] on div "Creates a properly formatted Notion page for daily news and weather digest usin…" at bounding box center [931, 503] width 62 height 11
click at [904, 500] on div "Creates a properly formatted Notion page for daily news and weather digest usin…" at bounding box center [931, 503] width 62 height 11
click at [669, 191] on img at bounding box center [673, 189] width 9 height 9
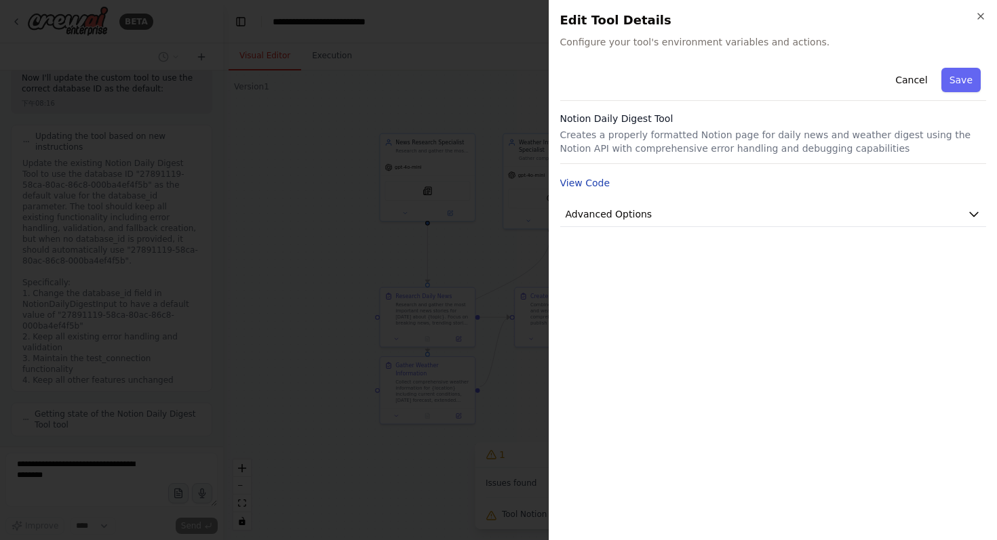
click at [588, 182] on button "View Code" at bounding box center [585, 183] width 50 height 14
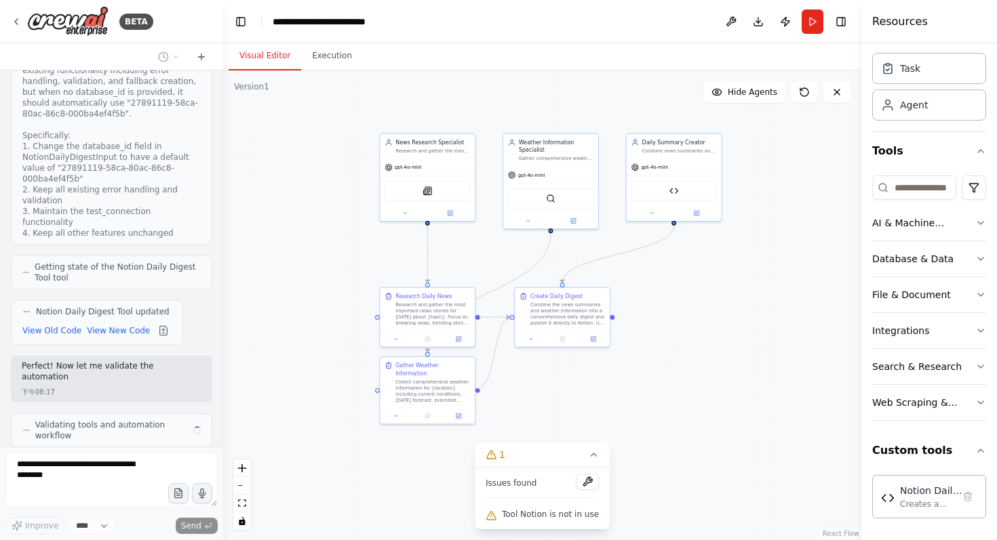
scroll to position [12555, 0]
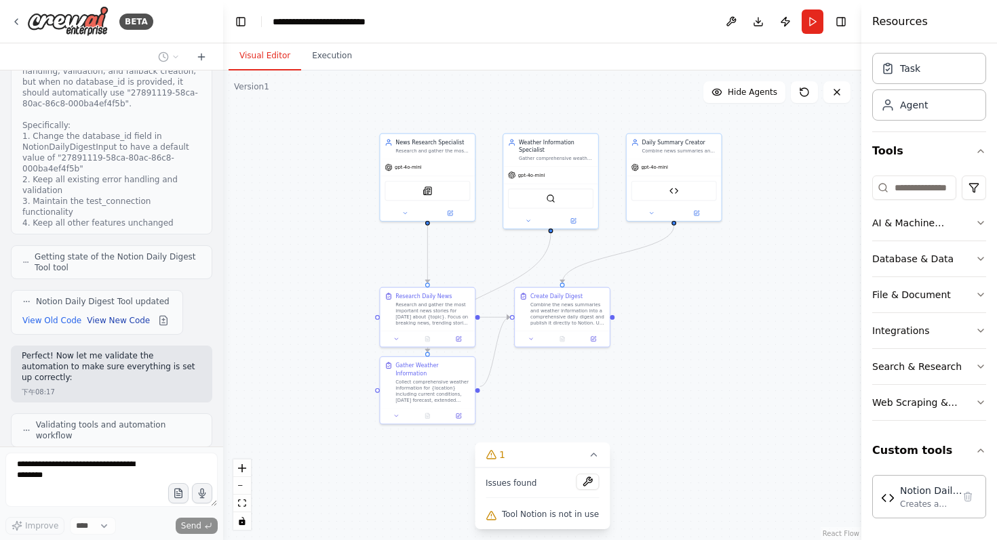
click at [127, 313] on button "View New Code" at bounding box center [118, 321] width 63 height 16
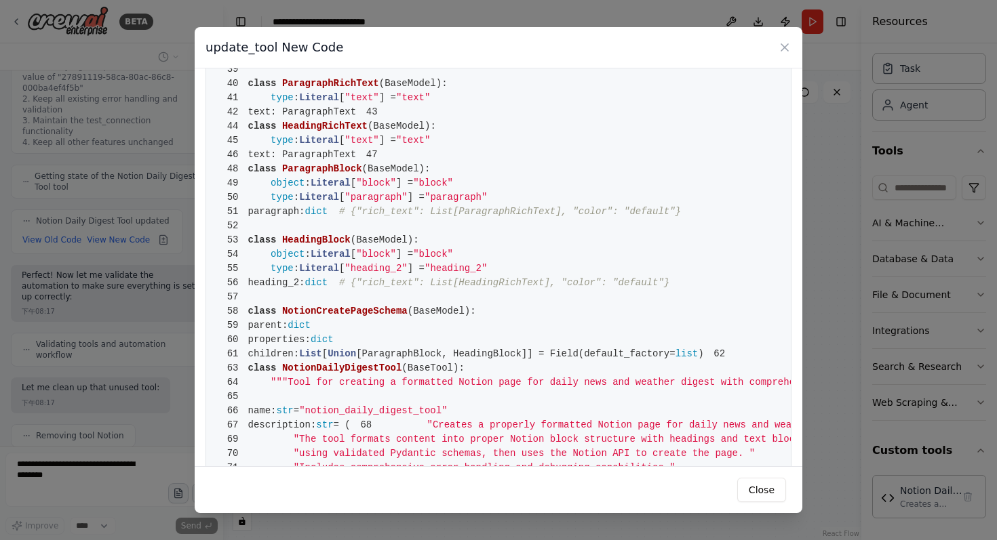
scroll to position [286, 0]
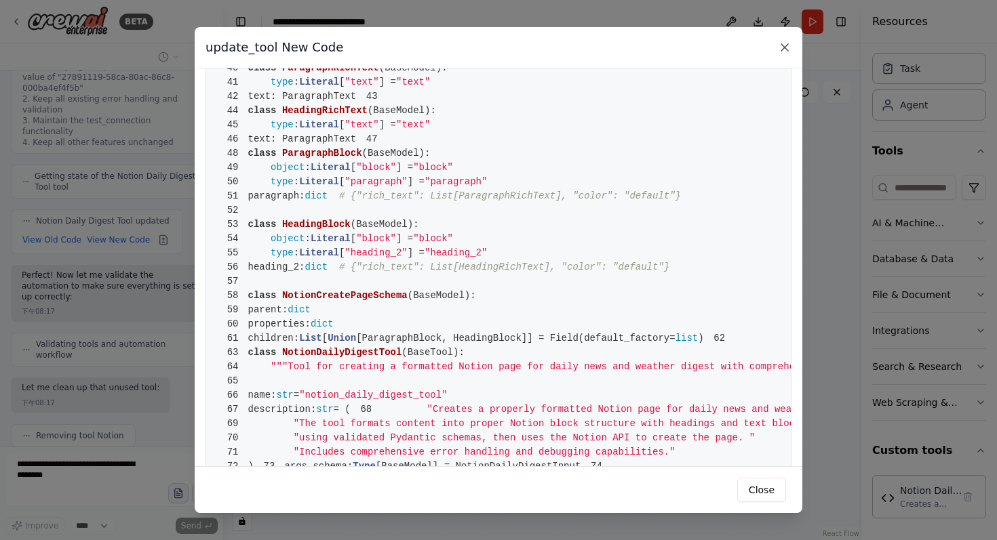
click at [783, 45] on icon at bounding box center [784, 47] width 7 height 7
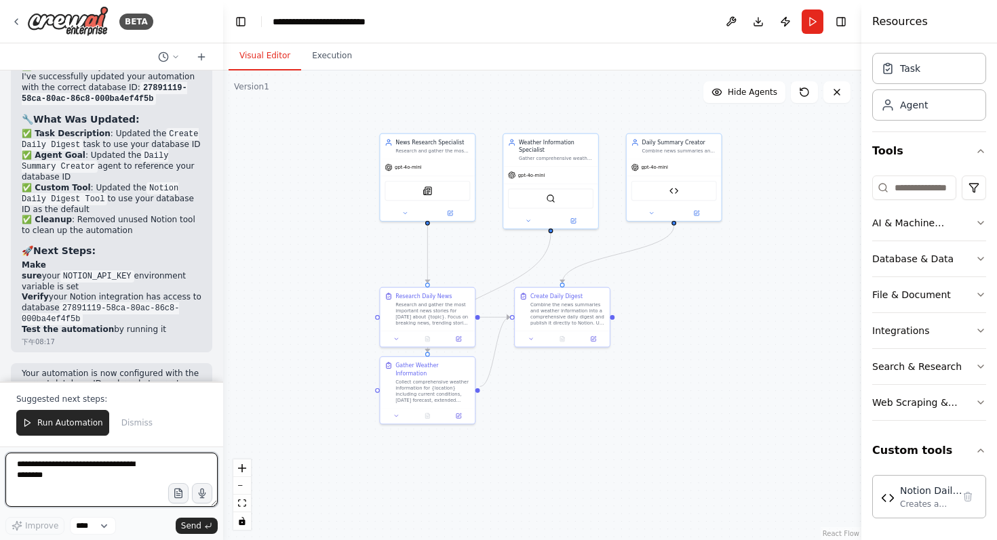
scroll to position [13041, 0]
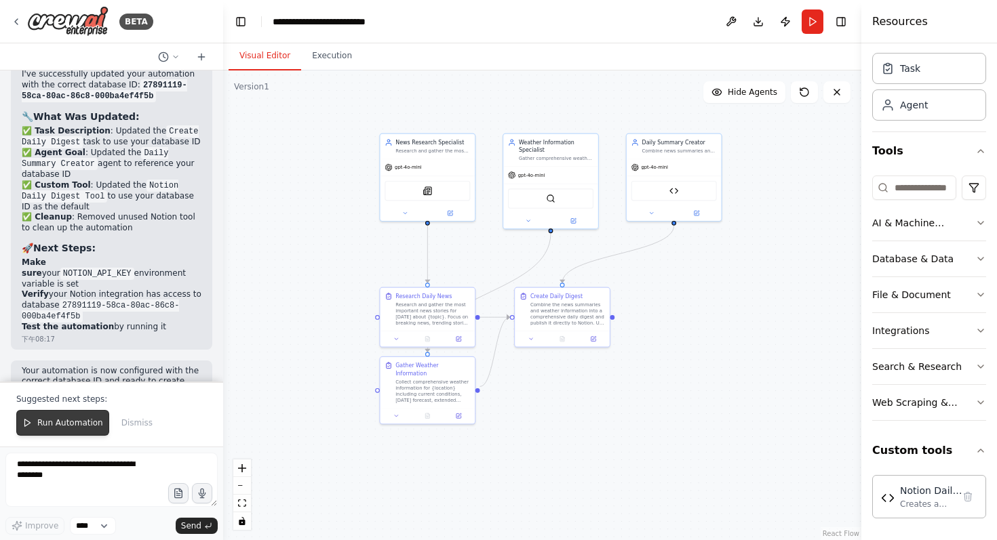
click at [89, 425] on span "Run Automation" at bounding box center [70, 423] width 66 height 11
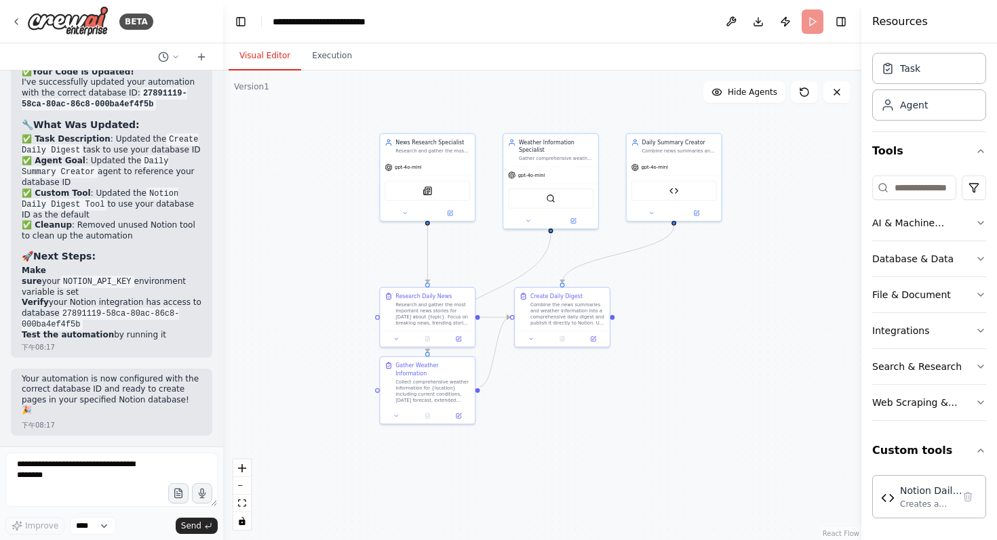
scroll to position [12976, 0]
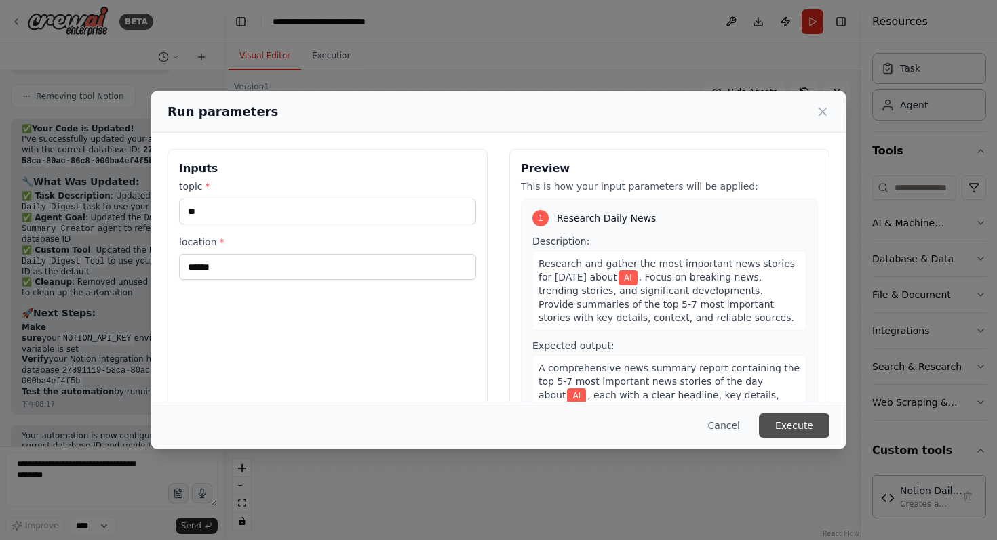
click at [818, 422] on button "Execute" at bounding box center [794, 426] width 71 height 24
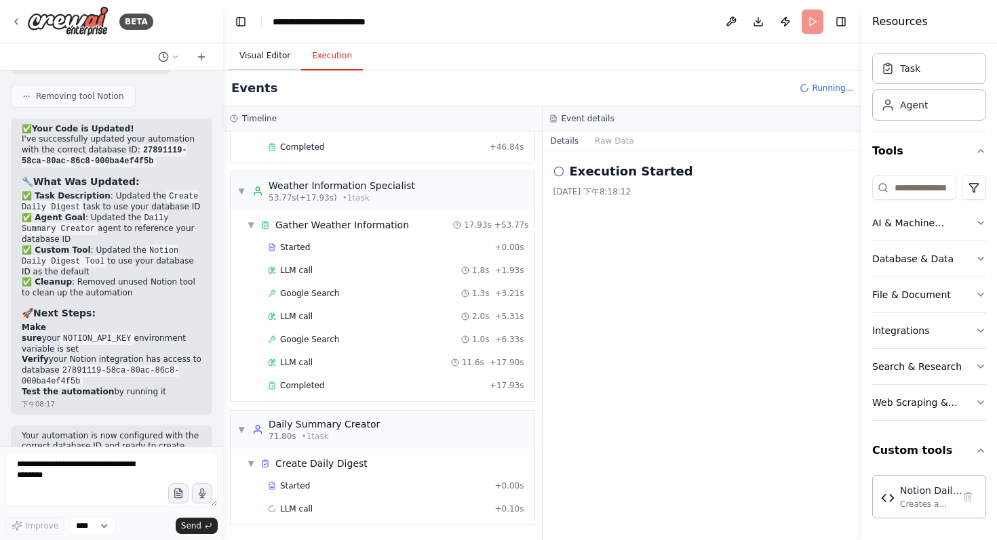
click at [243, 55] on button "Visual Editor" at bounding box center [264, 56] width 73 height 28
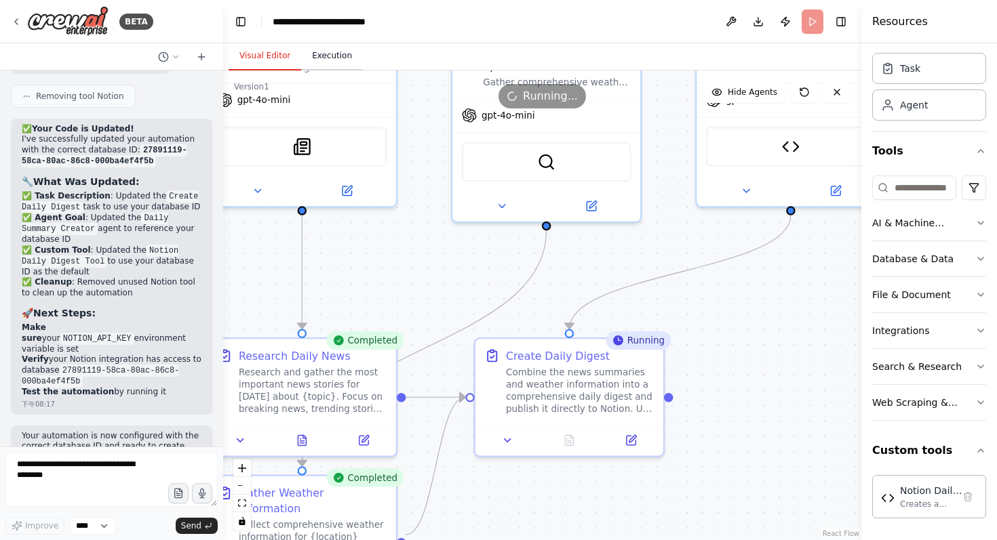
click at [333, 54] on button "Execution" at bounding box center [332, 56] width 62 height 28
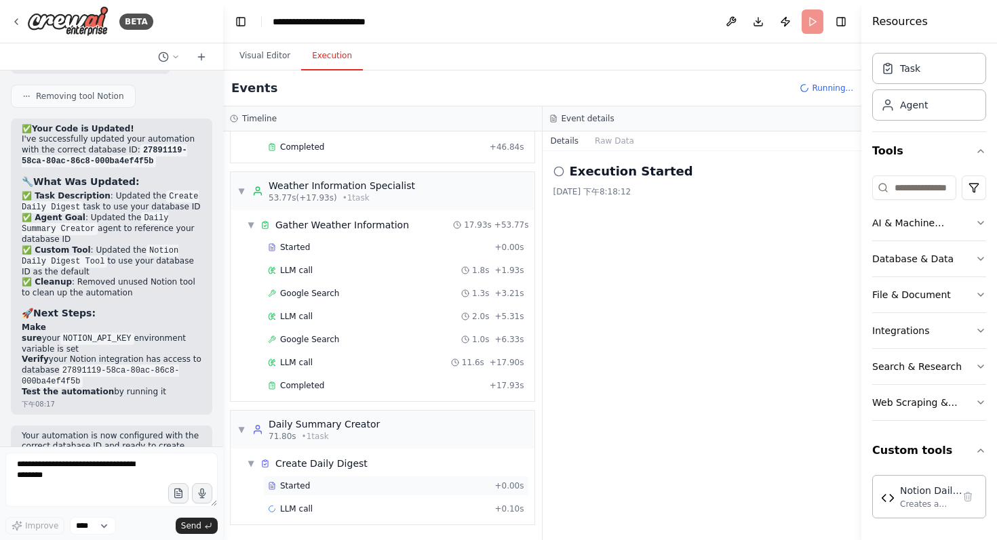
click at [314, 486] on div "Started" at bounding box center [378, 486] width 221 height 11
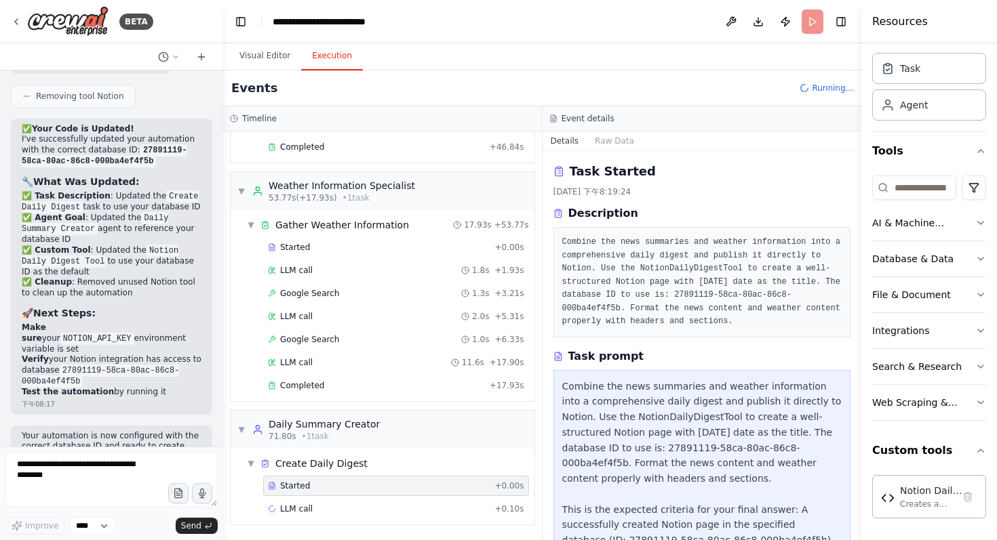
click at [552, 139] on button "Details" at bounding box center [564, 141] width 45 height 19
click at [318, 363] on div "LLM call 11.6s + 17.90s" at bounding box center [396, 362] width 256 height 11
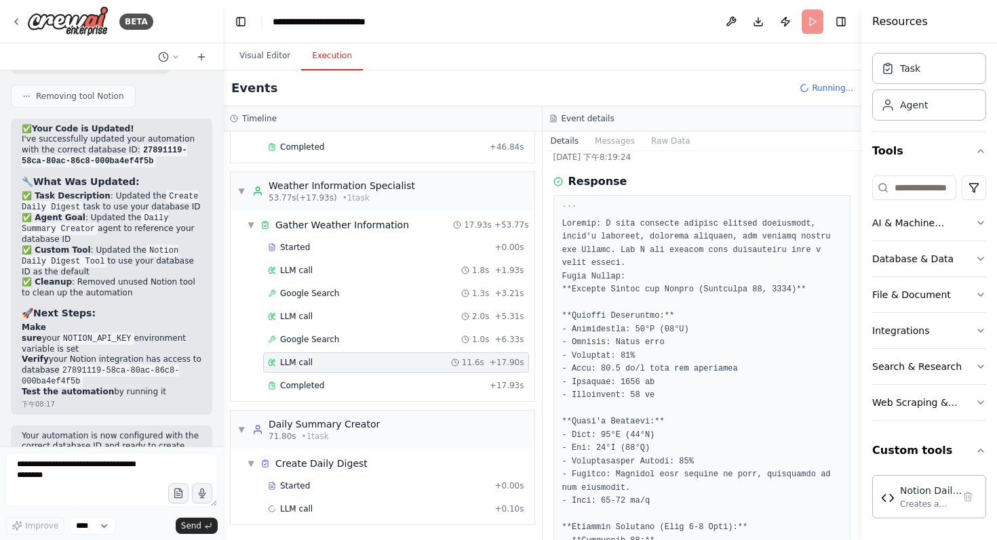
scroll to position [0, 0]
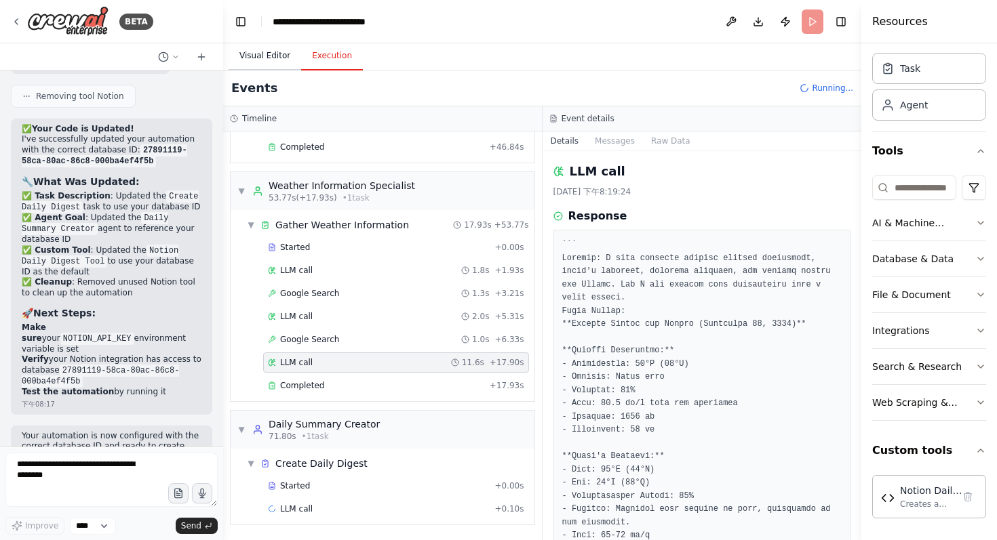
click at [260, 44] on button "Visual Editor" at bounding box center [264, 56] width 73 height 28
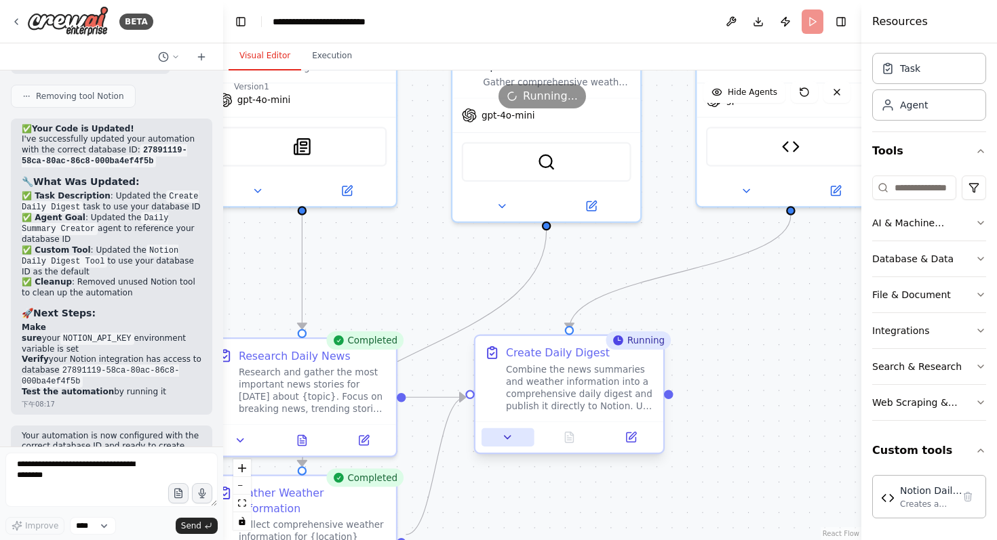
click at [513, 437] on icon at bounding box center [508, 437] width 12 height 12
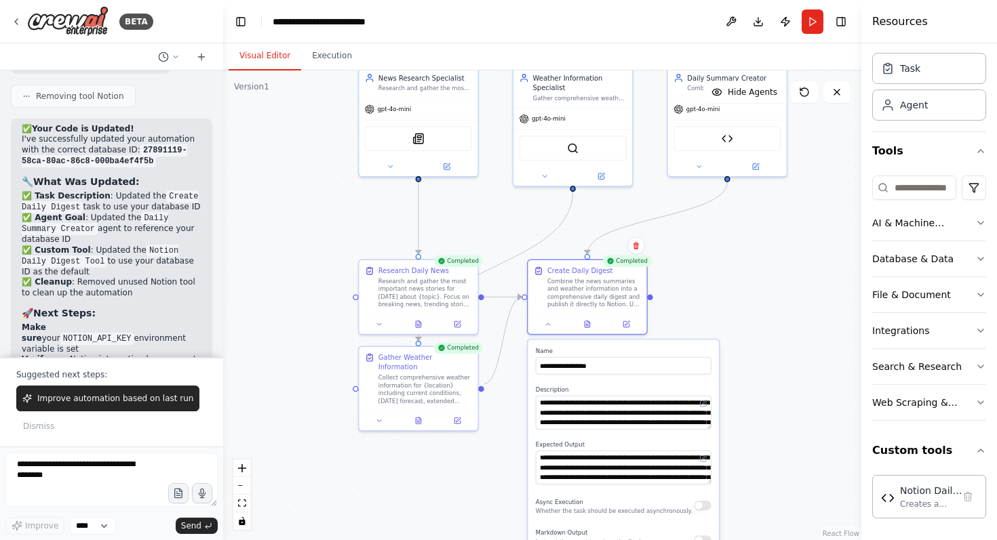
drag, startPoint x: 724, startPoint y: 404, endPoint x: 718, endPoint y: 321, distance: 83.6
click at [718, 321] on div ".deletable-edge-delete-btn { width: 20px; height: 20px; border: 0px solid #ffff…" at bounding box center [542, 306] width 638 height 470
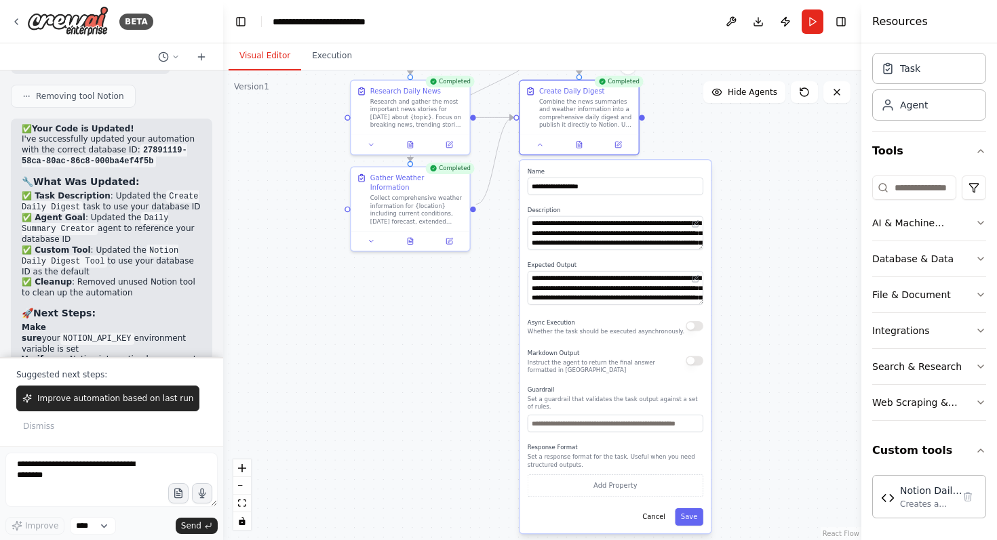
drag, startPoint x: 703, startPoint y: 313, endPoint x: 668, endPoint y: 215, distance: 103.8
click at [675, 199] on div ".deletable-edge-delete-btn { width: 20px; height: 20px; border: 0px solid #ffff…" at bounding box center [542, 306] width 638 height 470
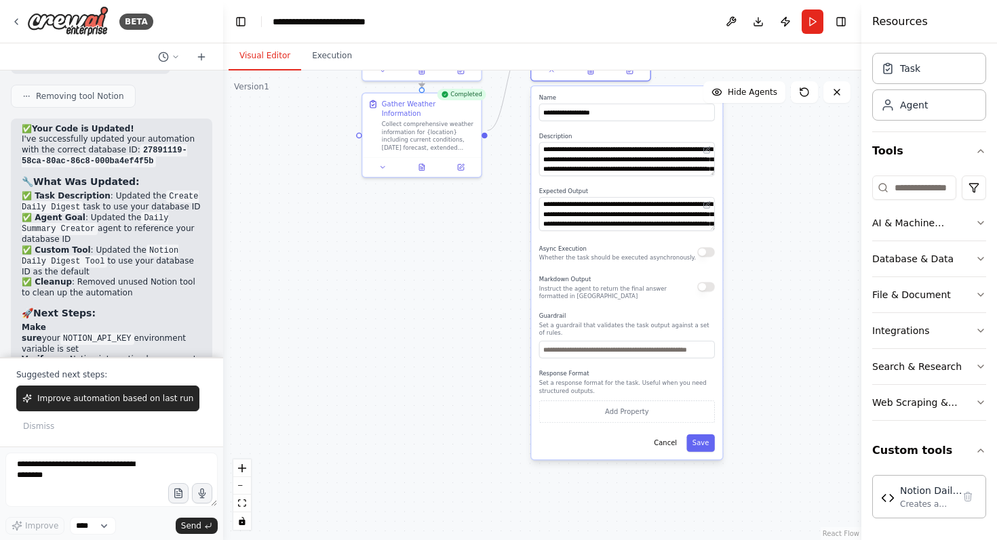
drag, startPoint x: 757, startPoint y: 359, endPoint x: 788, endPoint y: 218, distance: 144.4
click at [788, 218] on div ".deletable-edge-delete-btn { width: 20px; height: 20px; border: 0px solid #ffff…" at bounding box center [542, 306] width 638 height 470
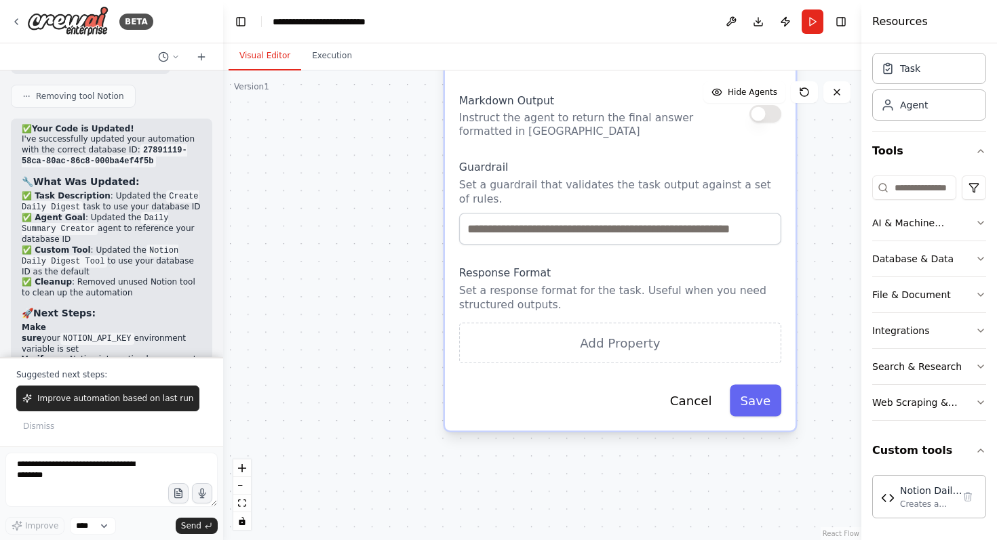
drag, startPoint x: 422, startPoint y: 437, endPoint x: 407, endPoint y: 254, distance: 183.6
click at [407, 254] on div ".deletable-edge-delete-btn { width: 20px; height: 20px; border: 0px solid #ffff…" at bounding box center [542, 306] width 638 height 470
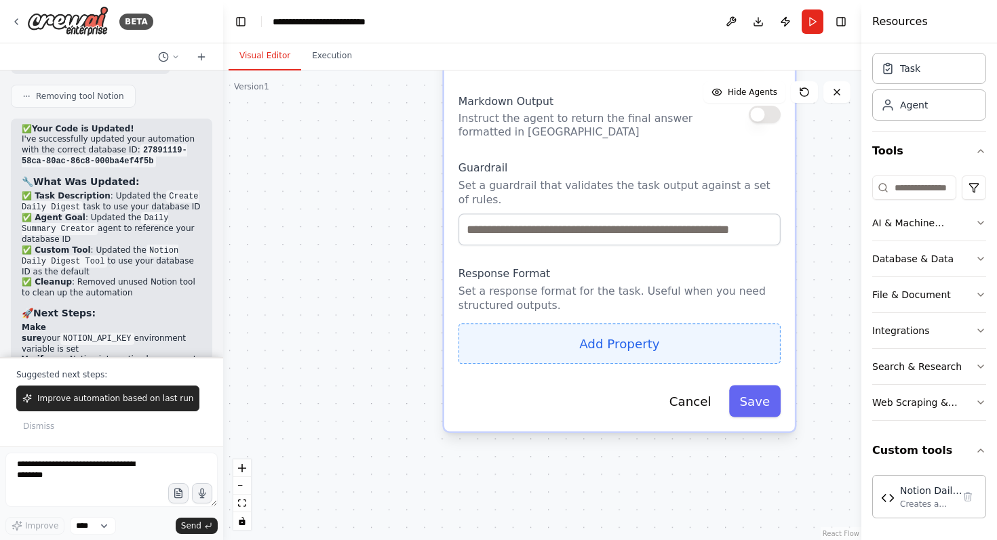
click at [530, 341] on button "Add Property" at bounding box center [619, 343] width 322 height 41
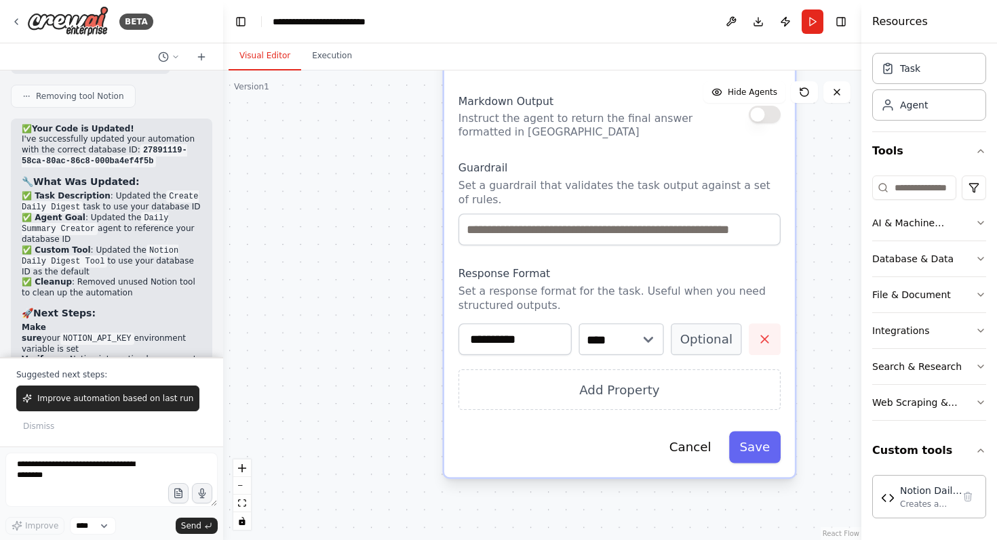
click at [772, 346] on button "button" at bounding box center [764, 339] width 32 height 32
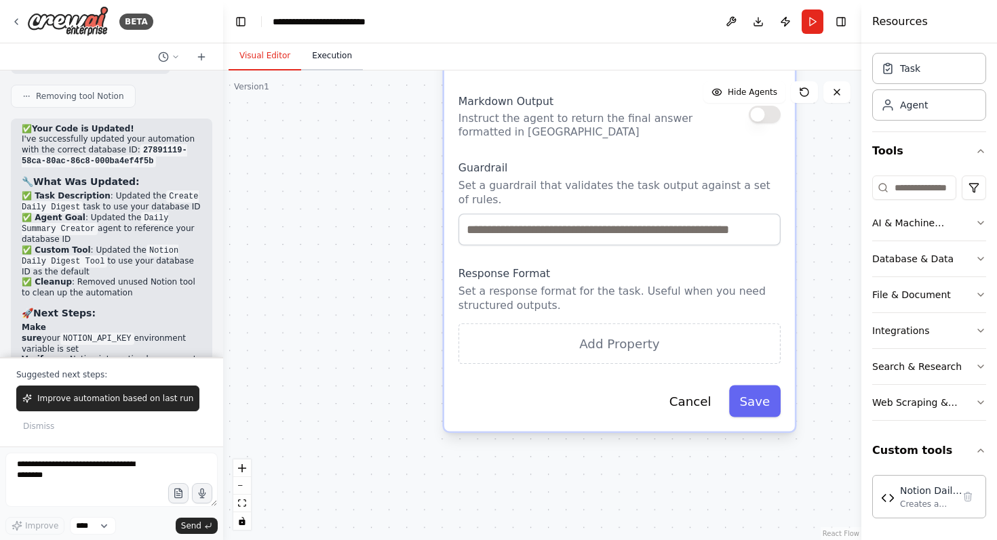
click at [325, 58] on button "Execution" at bounding box center [332, 56] width 62 height 28
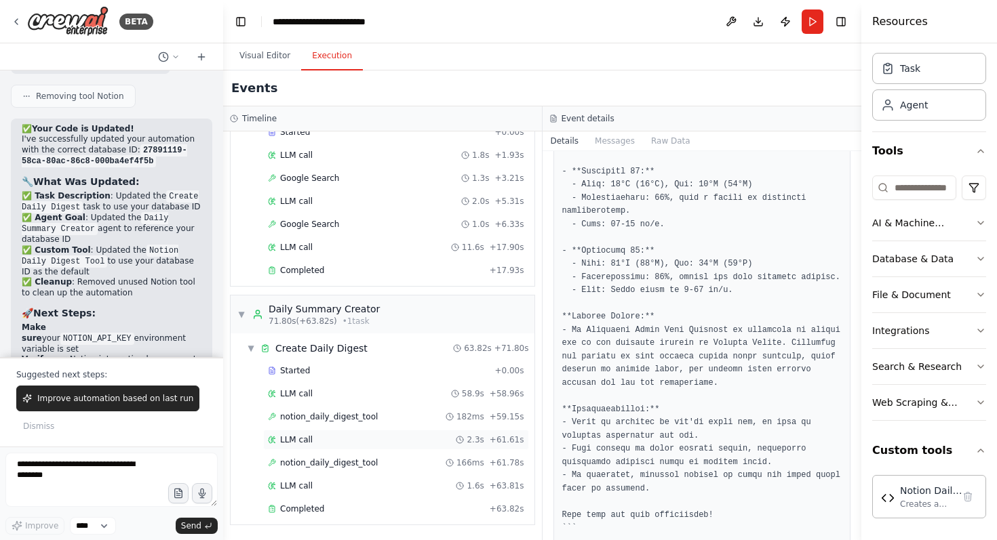
scroll to position [582, 0]
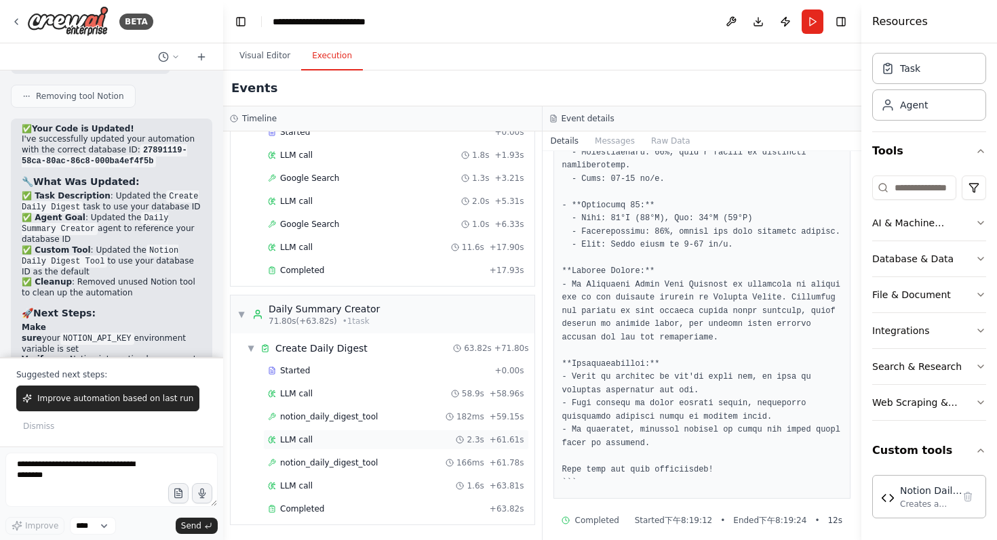
click at [338, 435] on div "LLM call 2.3s + 61.61s" at bounding box center [396, 440] width 256 height 11
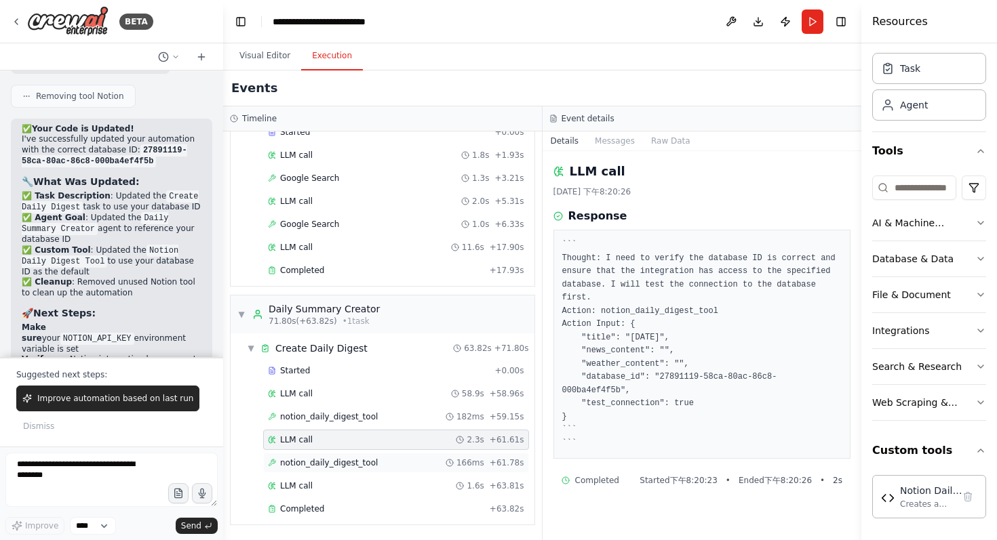
click at [396, 461] on div "notion_daily_digest_tool 166ms + 61.78s" at bounding box center [396, 463] width 256 height 11
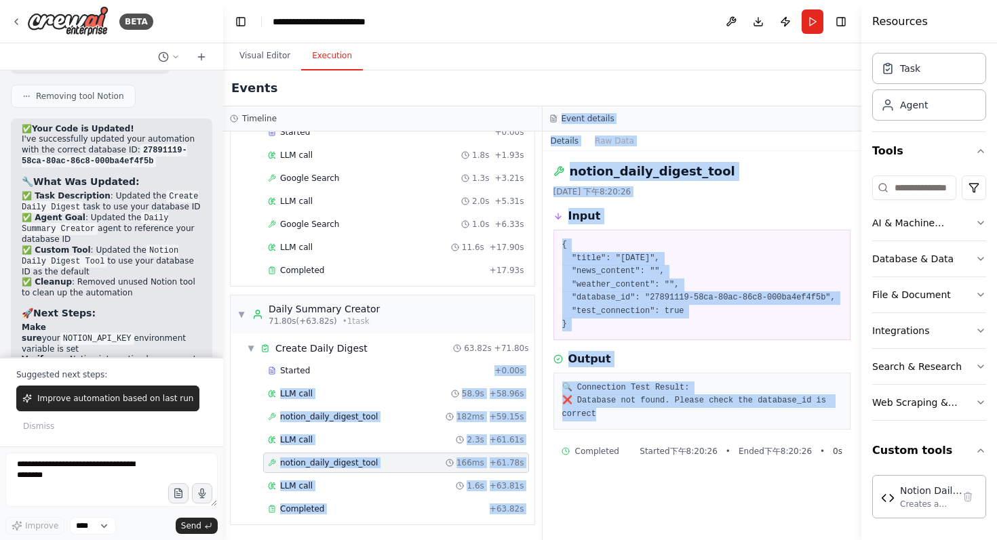
drag, startPoint x: 607, startPoint y: 414, endPoint x: 539, endPoint y: 359, distance: 87.3
click at [539, 359] on div "Timeline ▼ News Research Specialist 6.84s (+46.84s) • 1 task ▼ Research Daily N…" at bounding box center [542, 323] width 638 height 434
click at [635, 385] on pre "🔍 Connection Test Result: ❌ Database not found. Please check the database_id is…" at bounding box center [702, 402] width 280 height 40
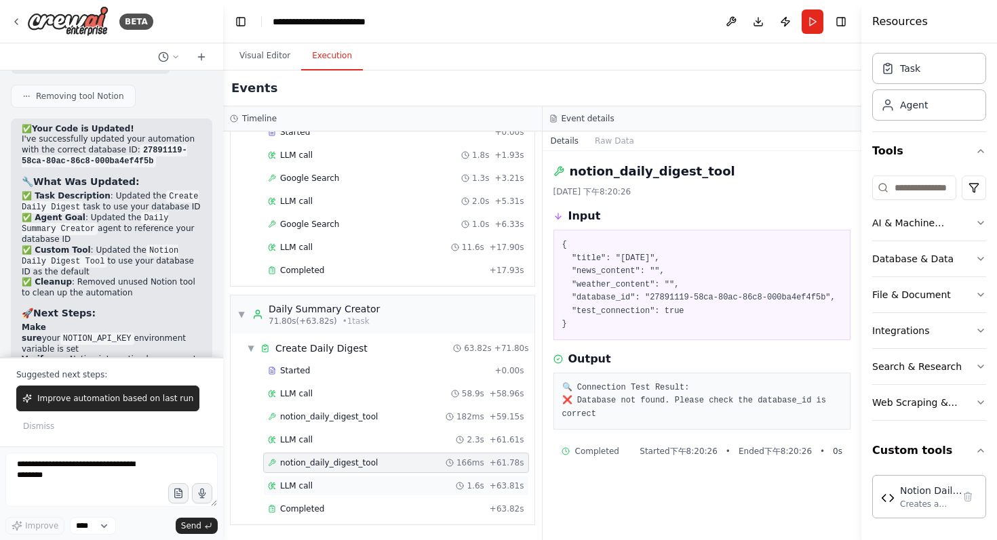
click at [380, 491] on div "LLM call 1.6s + 63.81s" at bounding box center [396, 486] width 256 height 11
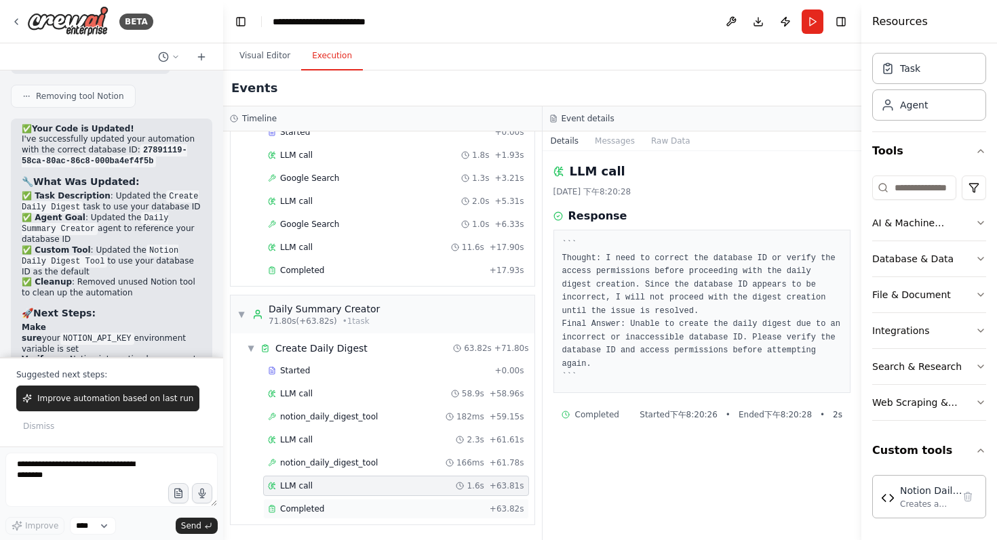
click at [361, 510] on div "Completed" at bounding box center [376, 509] width 216 height 11
